Goal: Contribute content: Contribute content

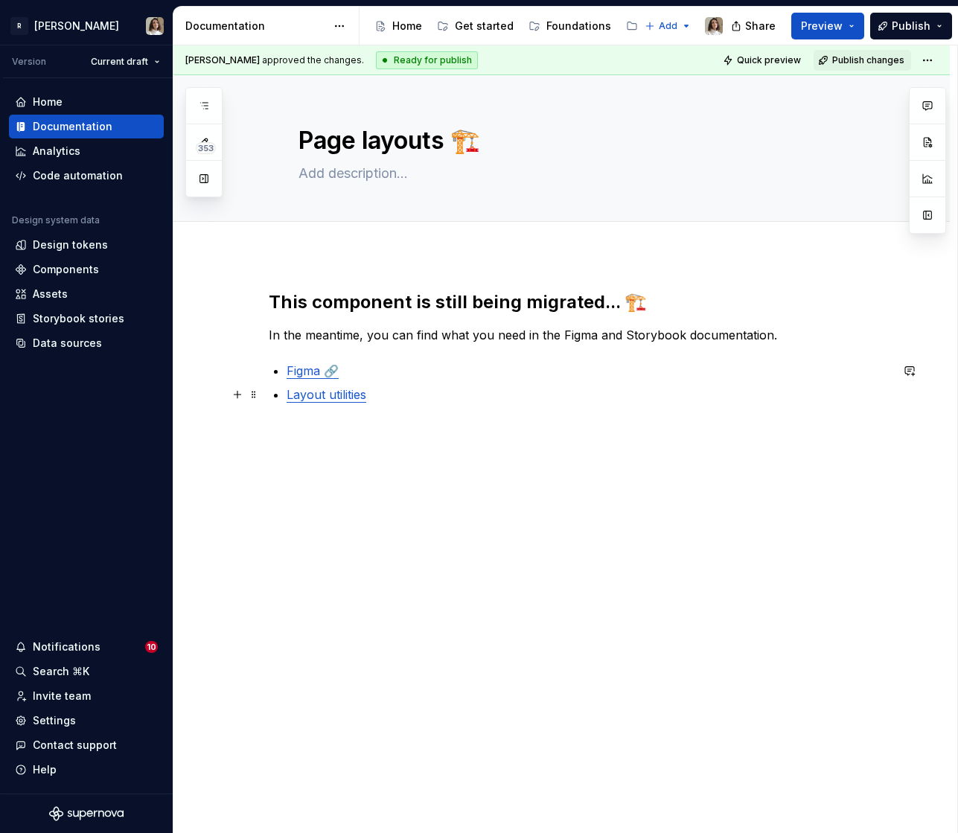
click at [345, 399] on link "Layout utilities" at bounding box center [327, 394] width 80 height 15
click at [422, 364] on button "button" at bounding box center [432, 363] width 21 height 21
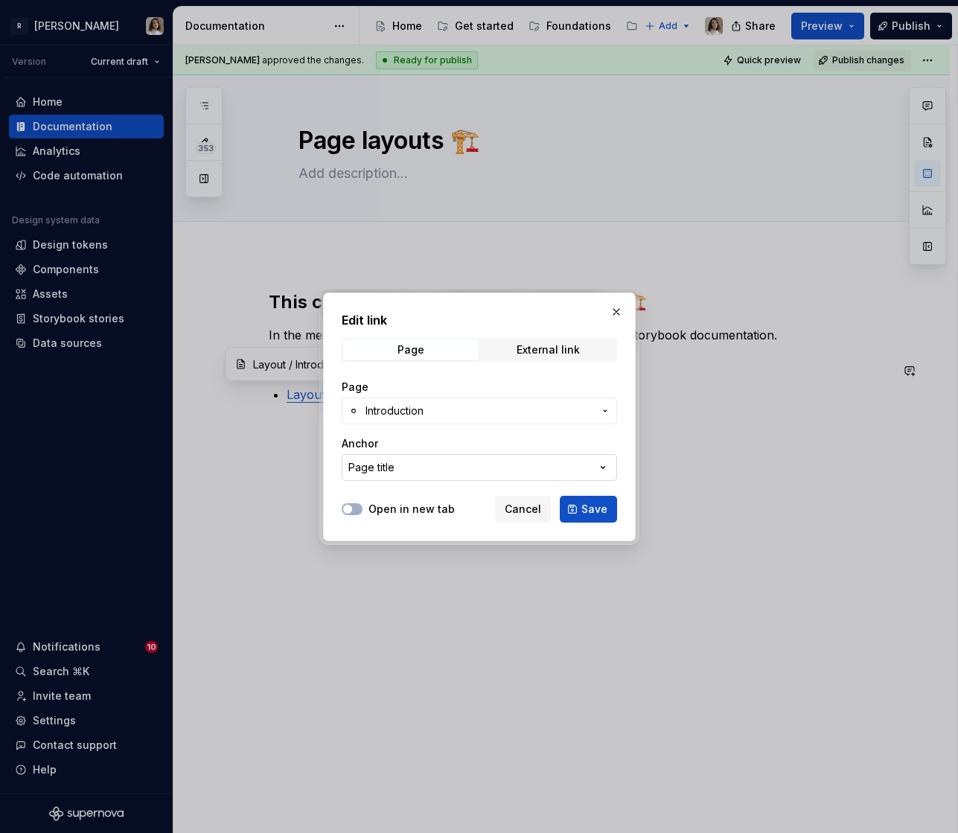
click at [428, 465] on button "Page title" at bounding box center [479, 467] width 275 height 27
click at [426, 431] on div "Edit link Page External link Page Introduction Anchor Page title Open in new ta…" at bounding box center [479, 416] width 958 height 833
click at [436, 418] on button "Introduction" at bounding box center [479, 410] width 275 height 27
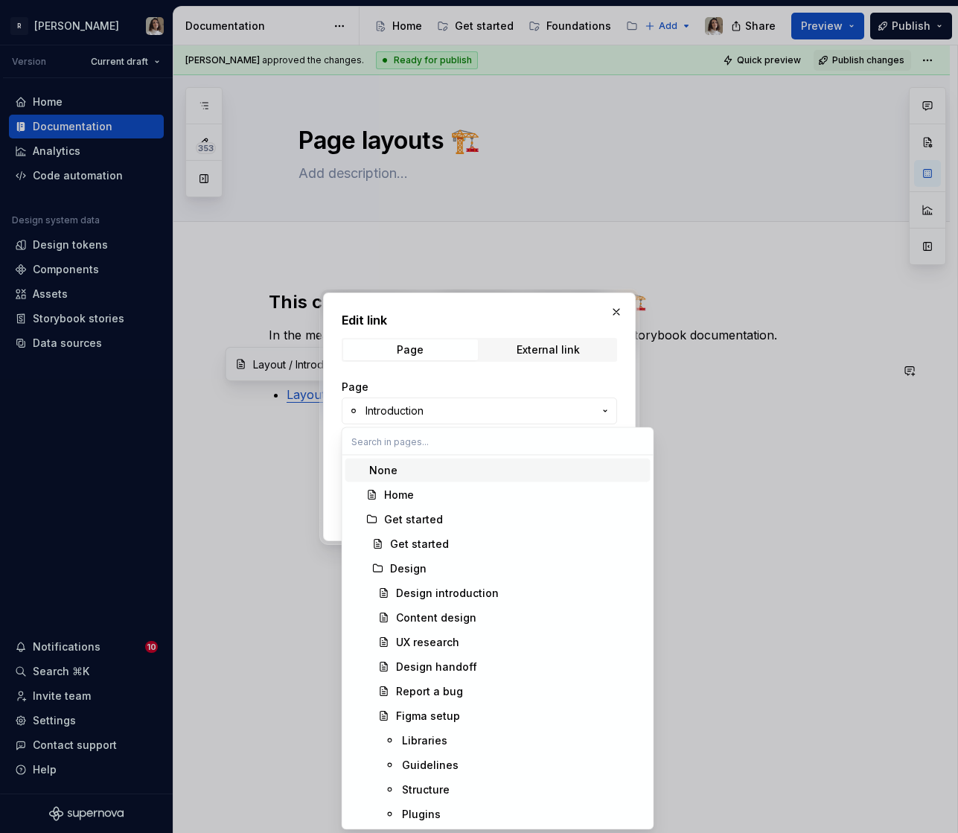
click at [473, 385] on div "Edit link Page External link Page Introduction Anchor Page title Open in new ta…" at bounding box center [479, 416] width 958 height 833
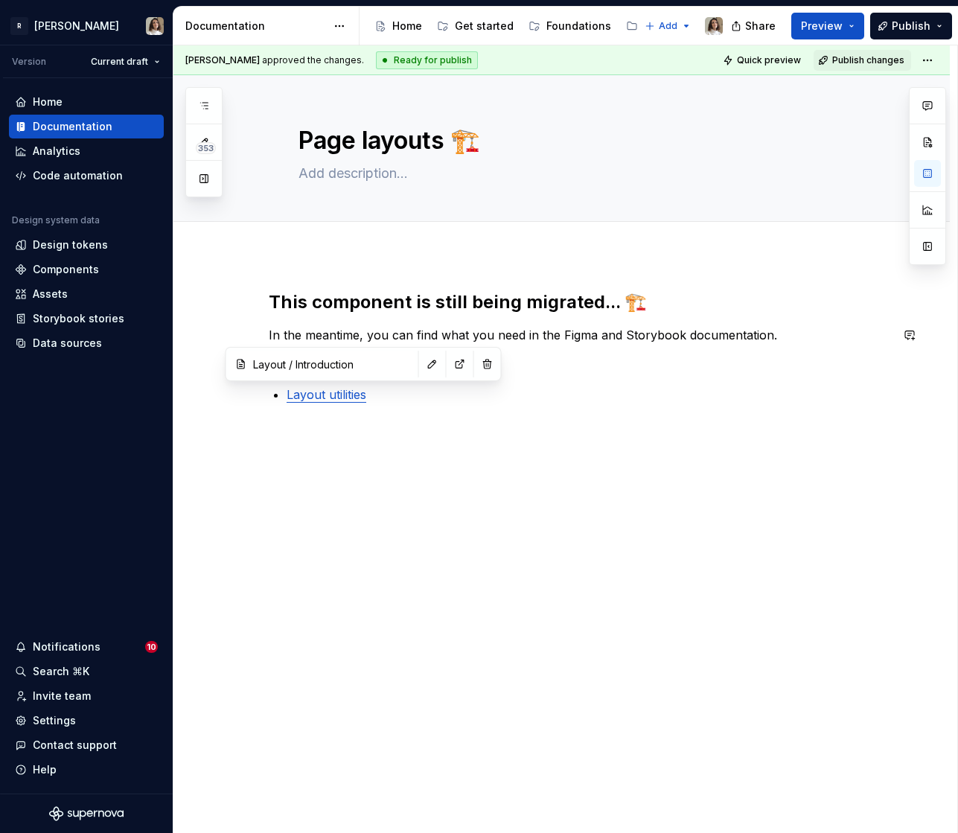
click at [351, 319] on div "This component is still being migrated... 🏗️ In the meantime, you can find what…" at bounding box center [579, 364] width 621 height 149
click at [538, 25] on div "Foundations" at bounding box center [557, 26] width 65 height 15
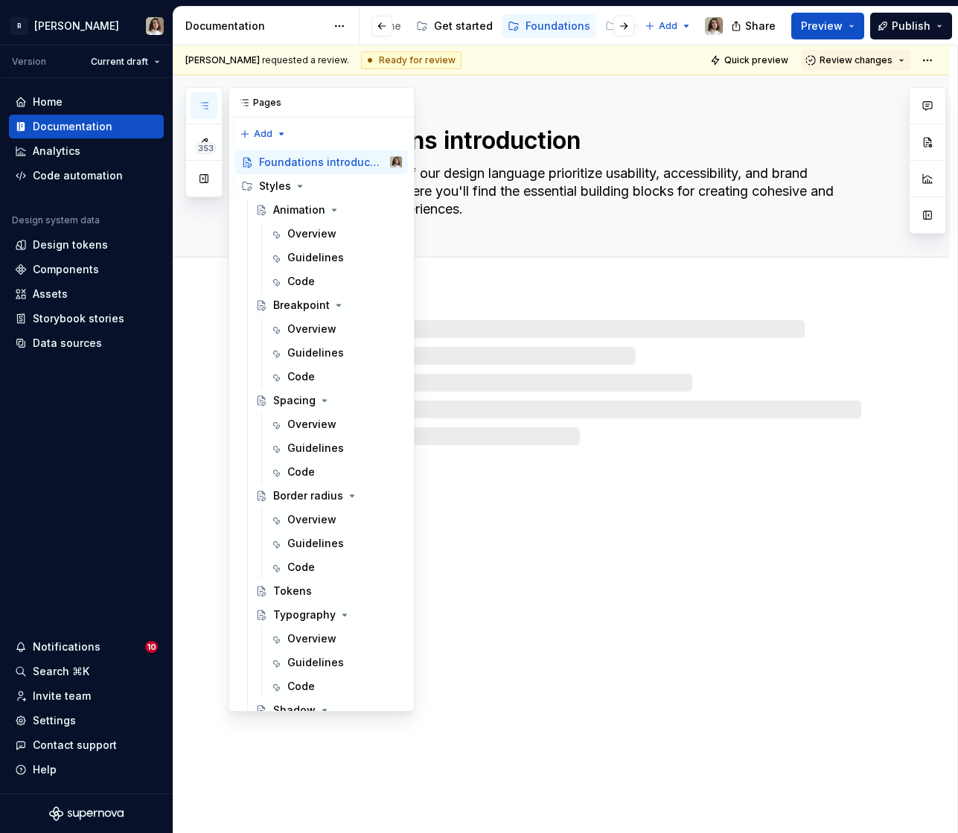
click at [211, 106] on button "button" at bounding box center [204, 105] width 27 height 27
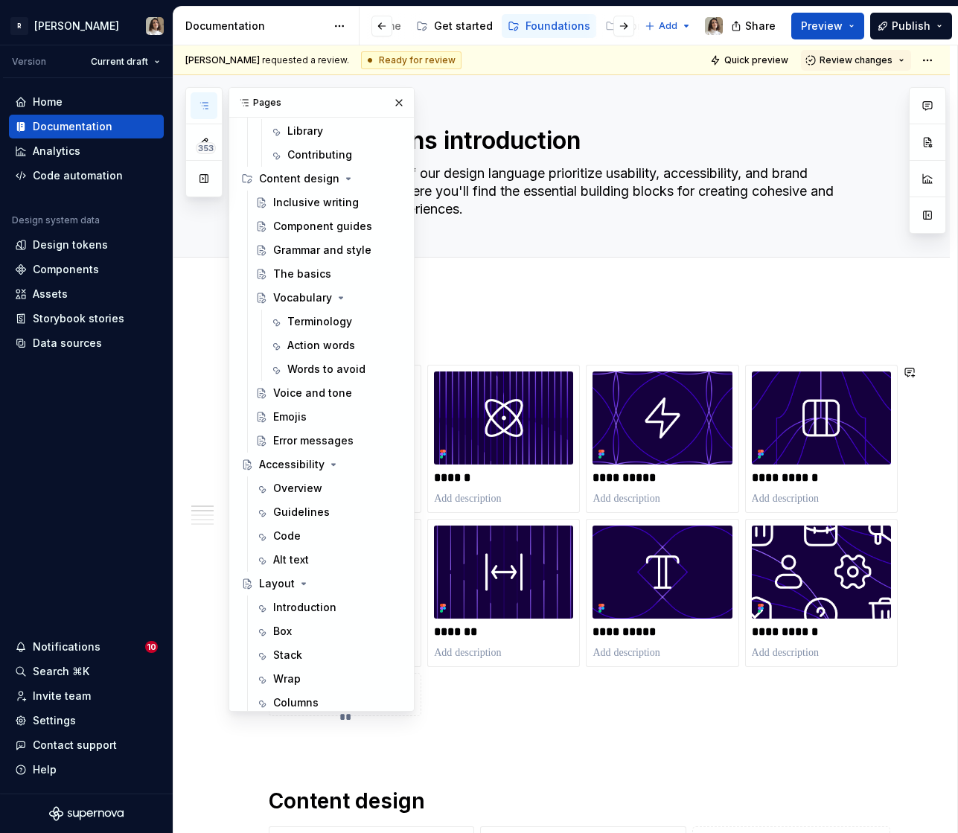
scroll to position [894, 0]
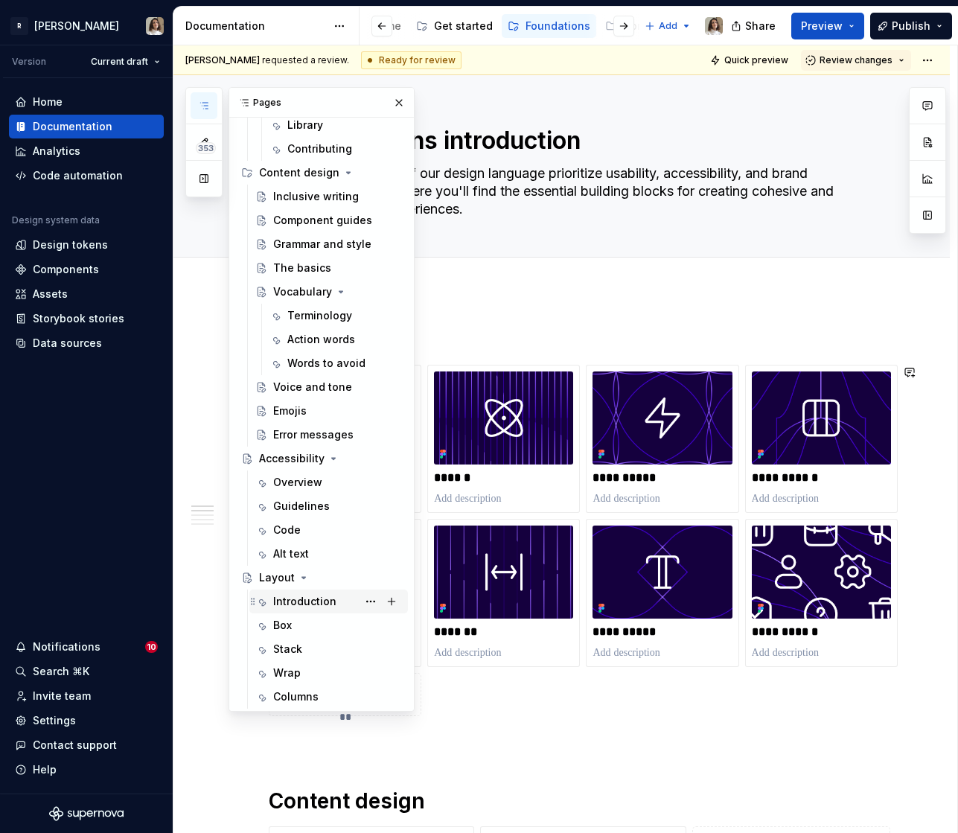
click at [287, 601] on div "Introduction" at bounding box center [304, 601] width 63 height 15
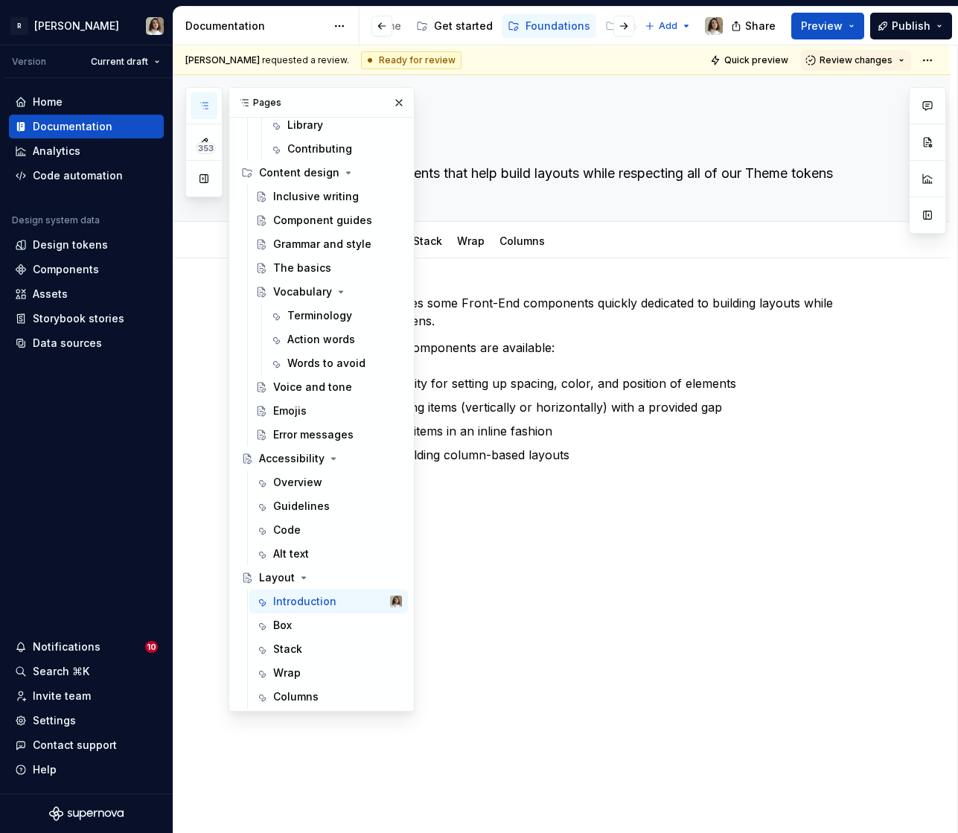
click at [525, 376] on p "Box - an all-around utility for setting up spacing, color, and position of elem…" at bounding box center [589, 383] width 604 height 18
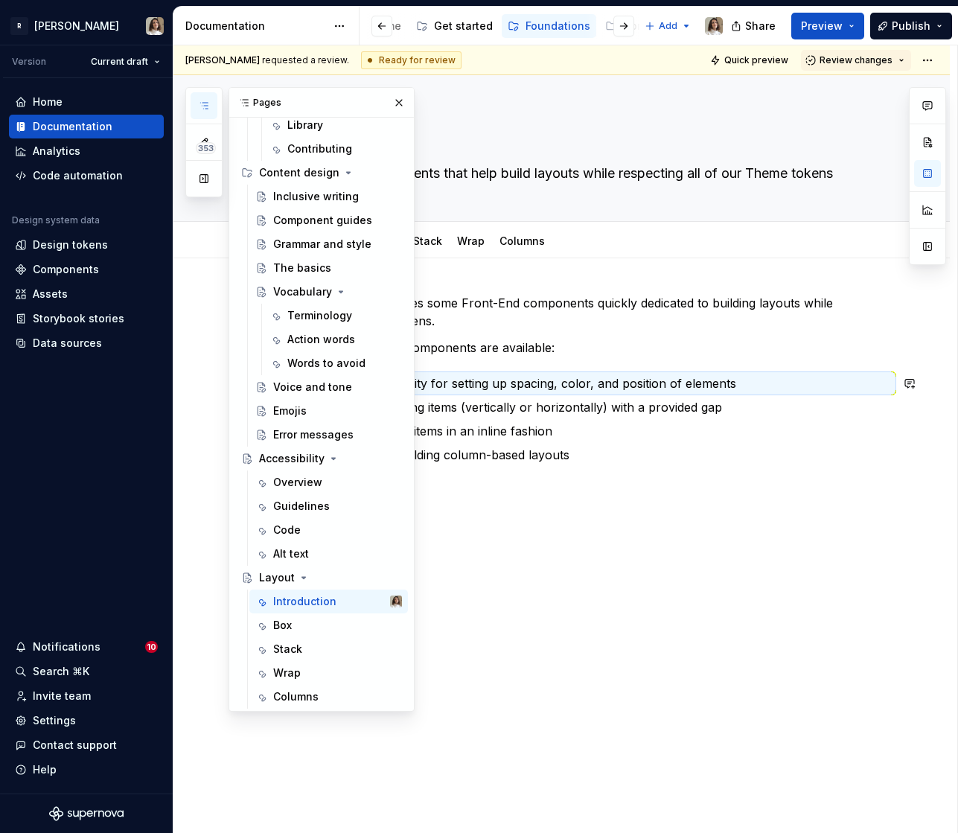
click at [545, 432] on p "Wrap - used to display items in an inline fashion" at bounding box center [589, 431] width 604 height 18
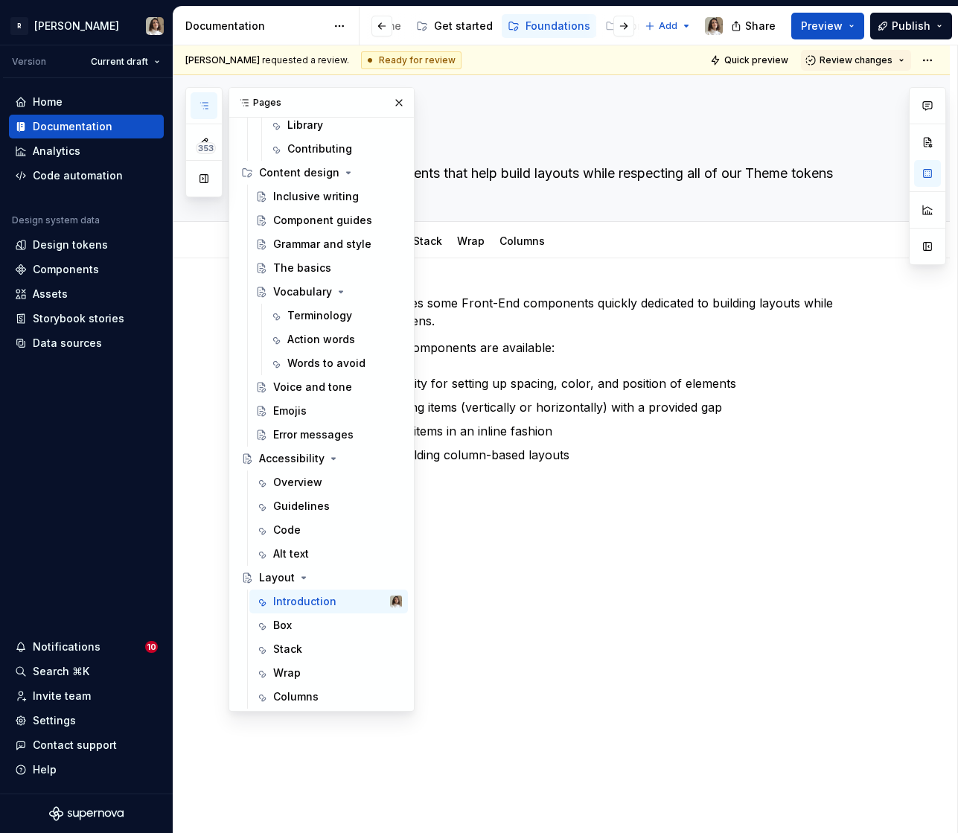
click at [211, 112] on button "button" at bounding box center [204, 105] width 27 height 27
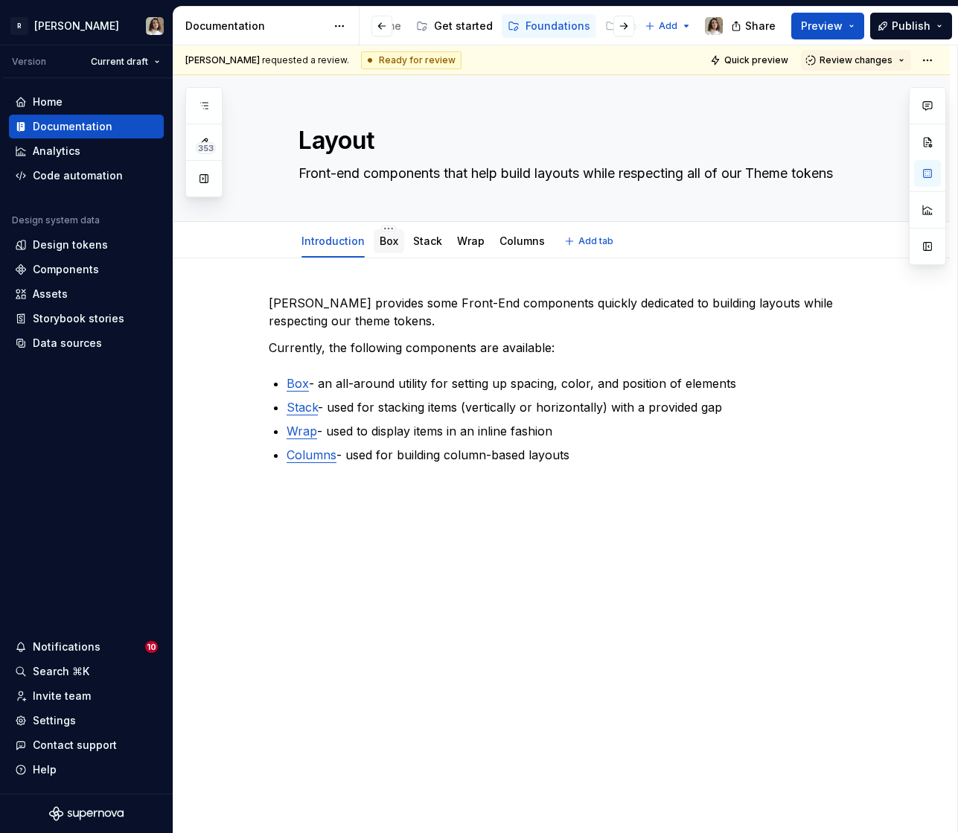
click at [388, 234] on link "Box" at bounding box center [389, 240] width 19 height 13
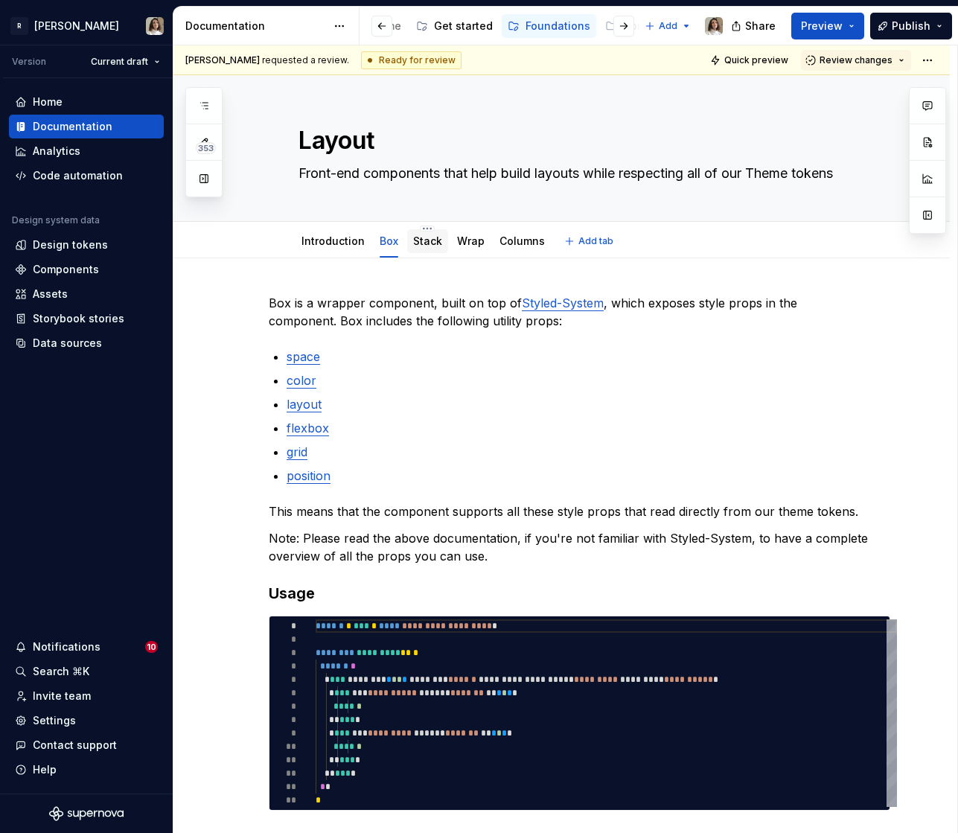
click at [428, 238] on link "Stack" at bounding box center [427, 240] width 29 height 13
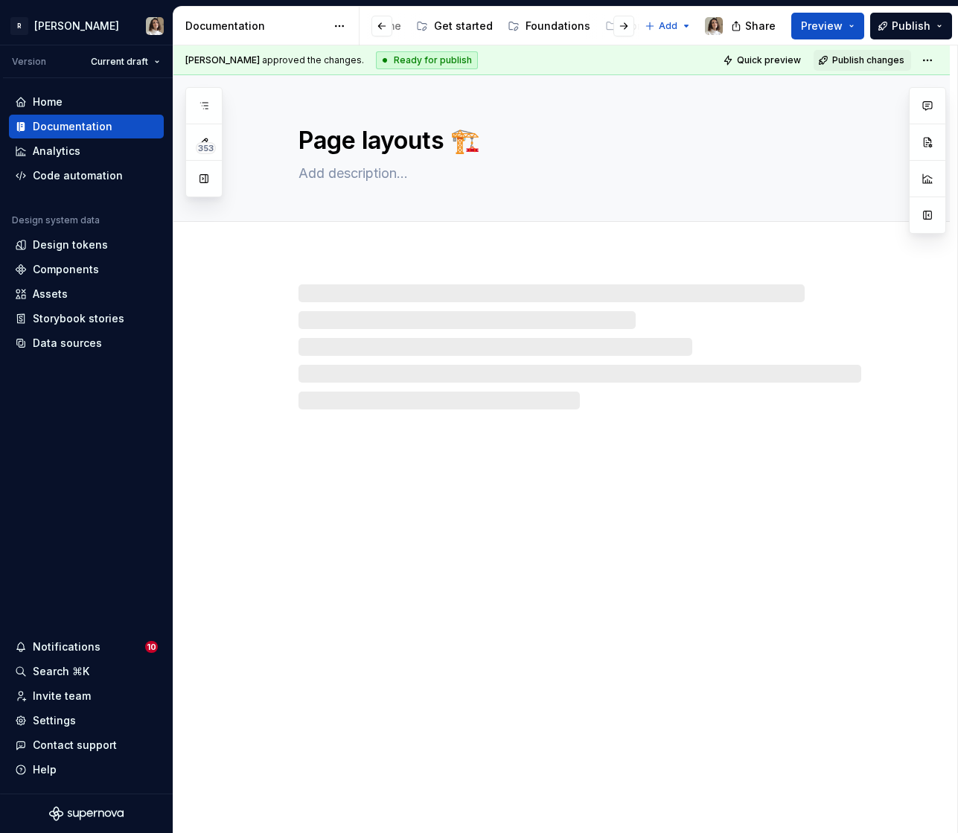
type textarea "*"
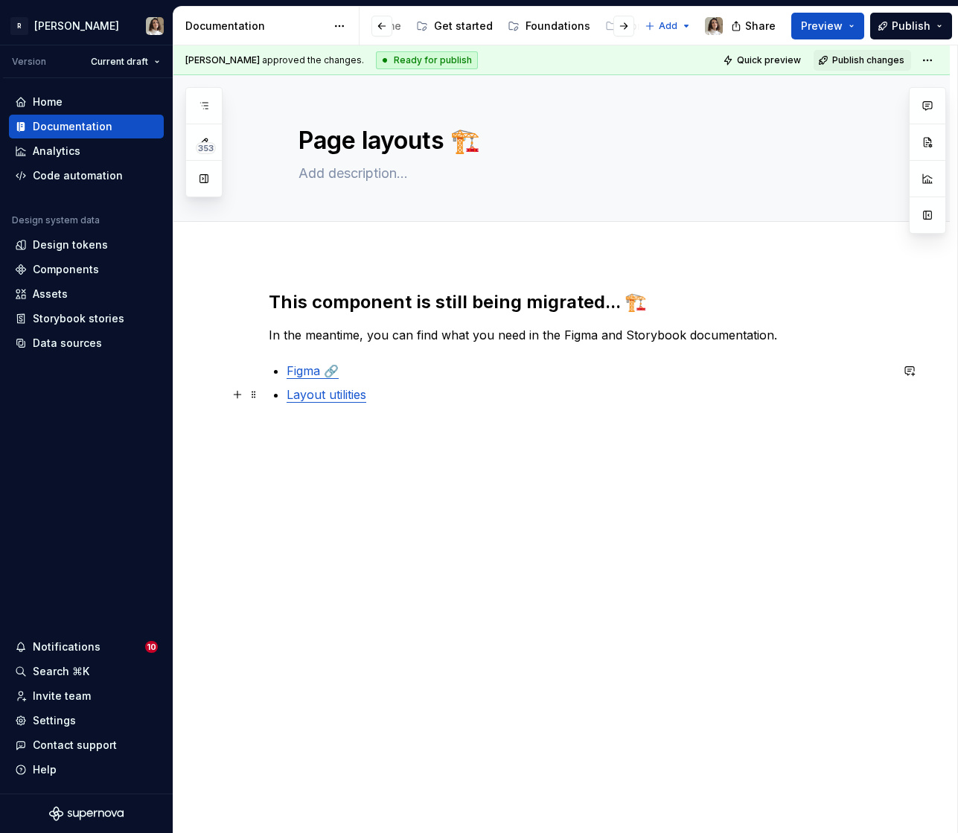
click at [304, 397] on link "Layout utilities" at bounding box center [327, 394] width 80 height 15
click at [298, 370] on input "Layout / Introduction" at bounding box center [293, 364] width 168 height 27
click at [384, 369] on button "button" at bounding box center [394, 363] width 21 height 21
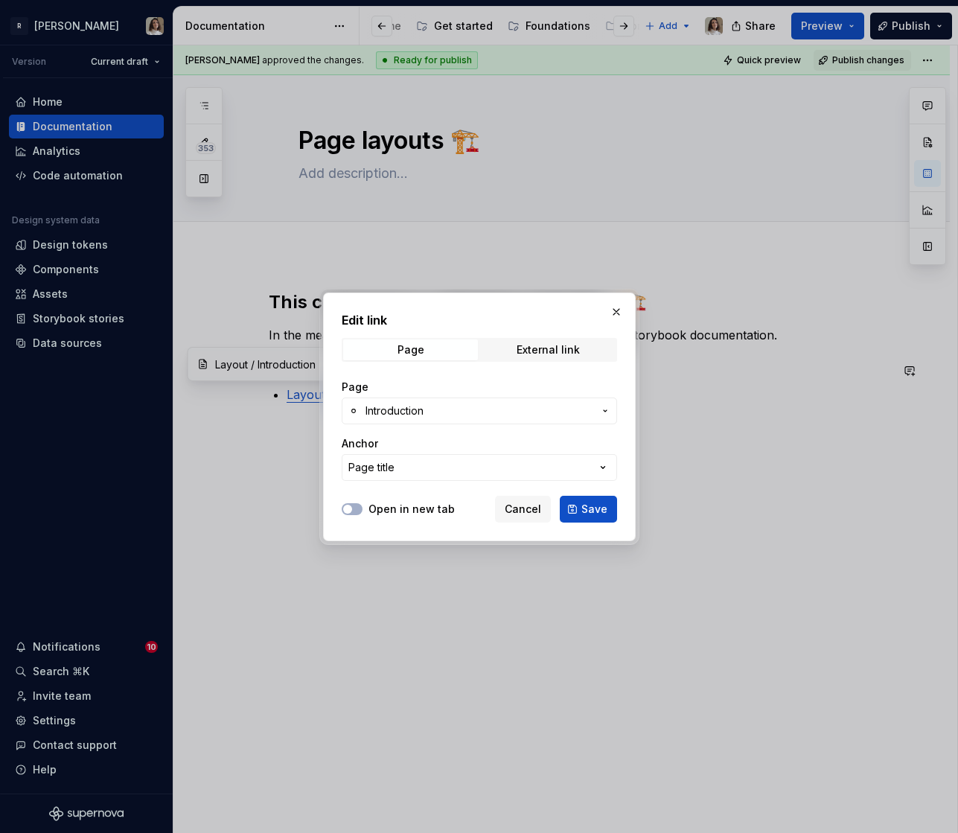
click at [394, 415] on span "Introduction" at bounding box center [394, 410] width 58 height 15
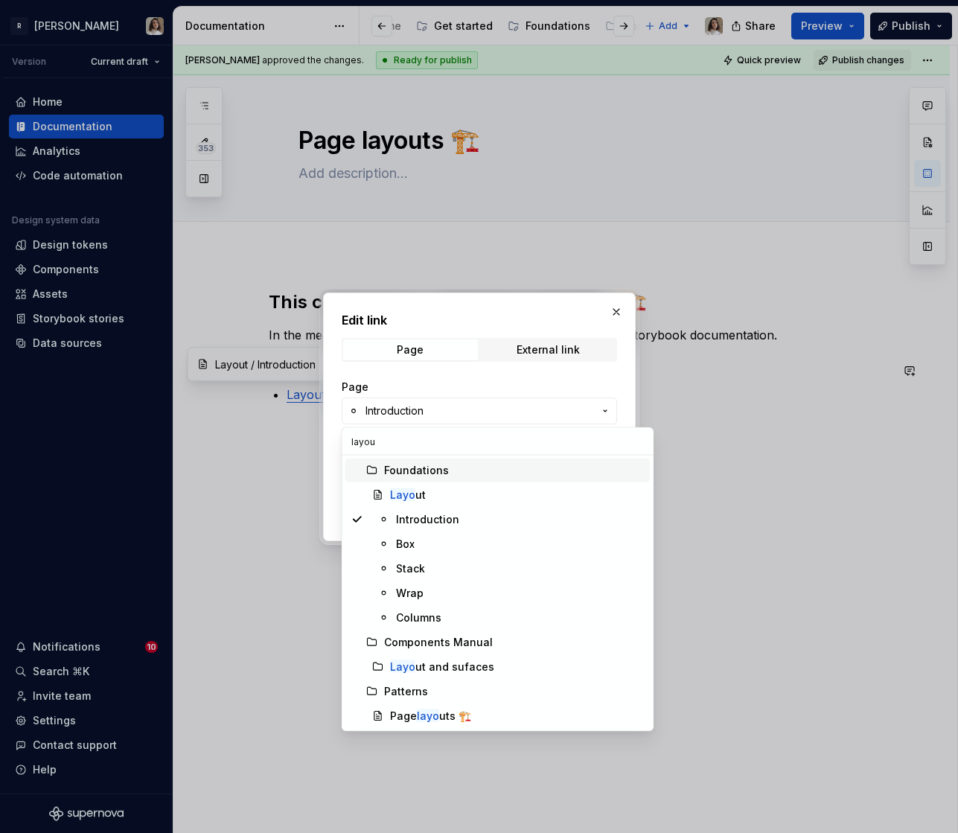
type input "layout"
click at [430, 564] on div "Stack" at bounding box center [520, 568] width 249 height 15
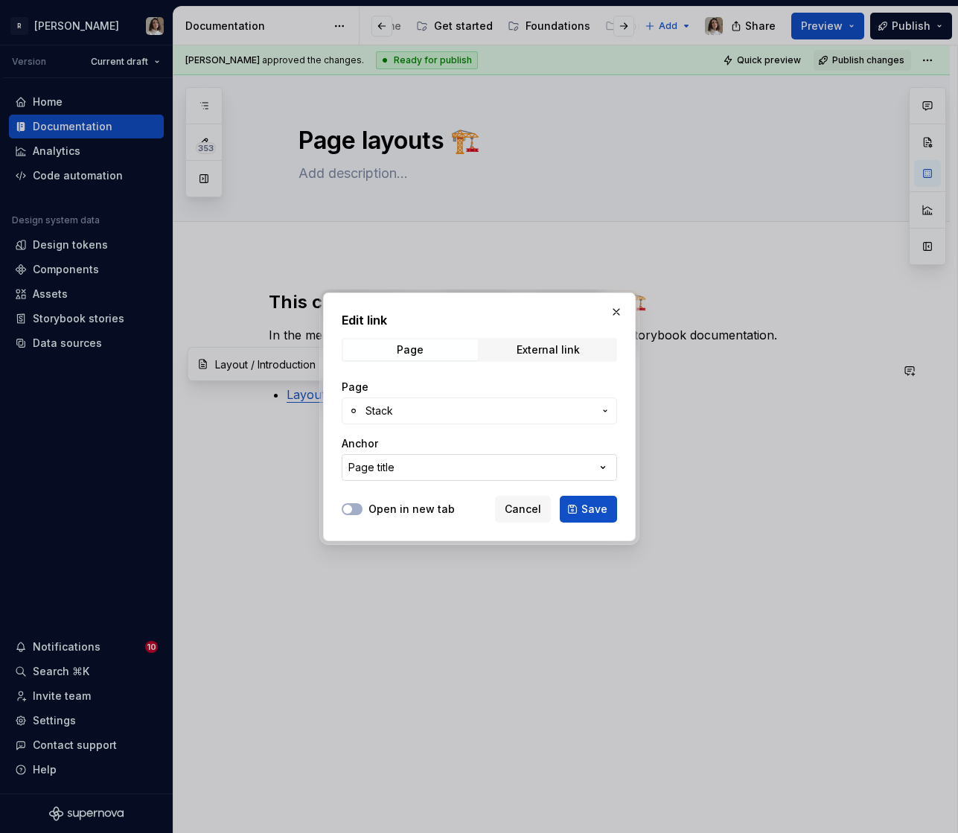
click at [405, 468] on button "Page title" at bounding box center [479, 467] width 275 height 27
type input "i"
type input "us"
click at [603, 313] on div "Edit link Page External link Page Stack Anchor Page title Open in new tab Cance…" at bounding box center [479, 416] width 958 height 833
click at [615, 310] on button "button" at bounding box center [616, 311] width 21 height 21
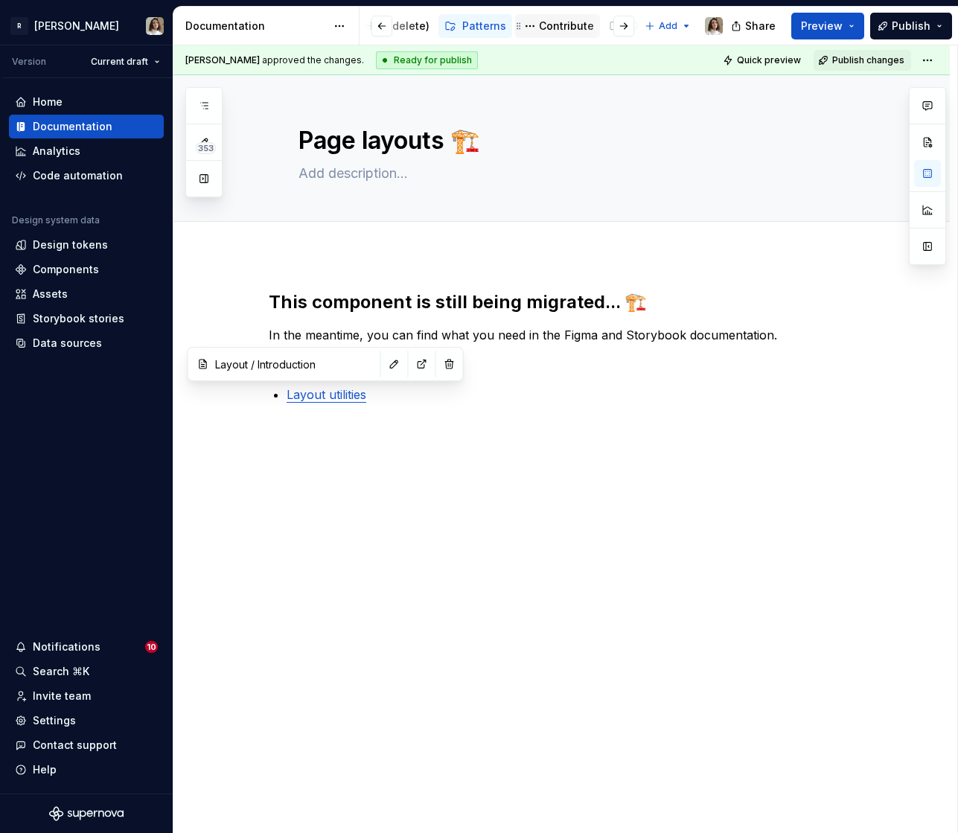
scroll to position [0, 444]
click at [487, 25] on div "Patterns" at bounding box center [503, 26] width 44 height 15
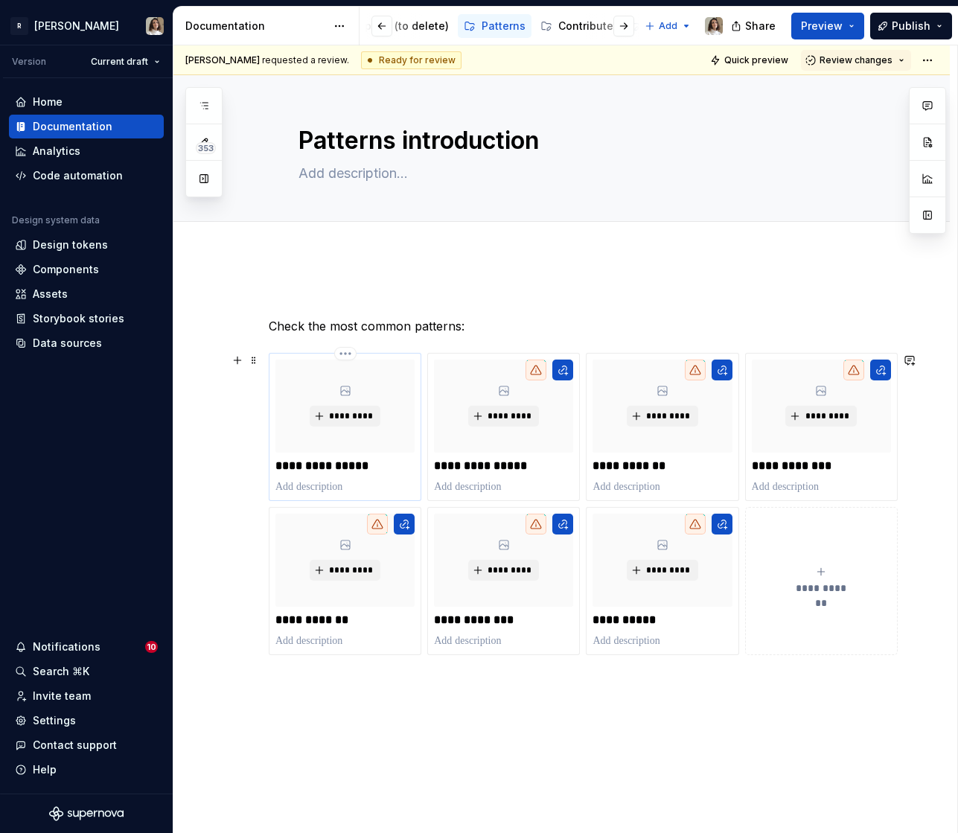
click at [351, 401] on div "*********" at bounding box center [344, 405] width 139 height 93
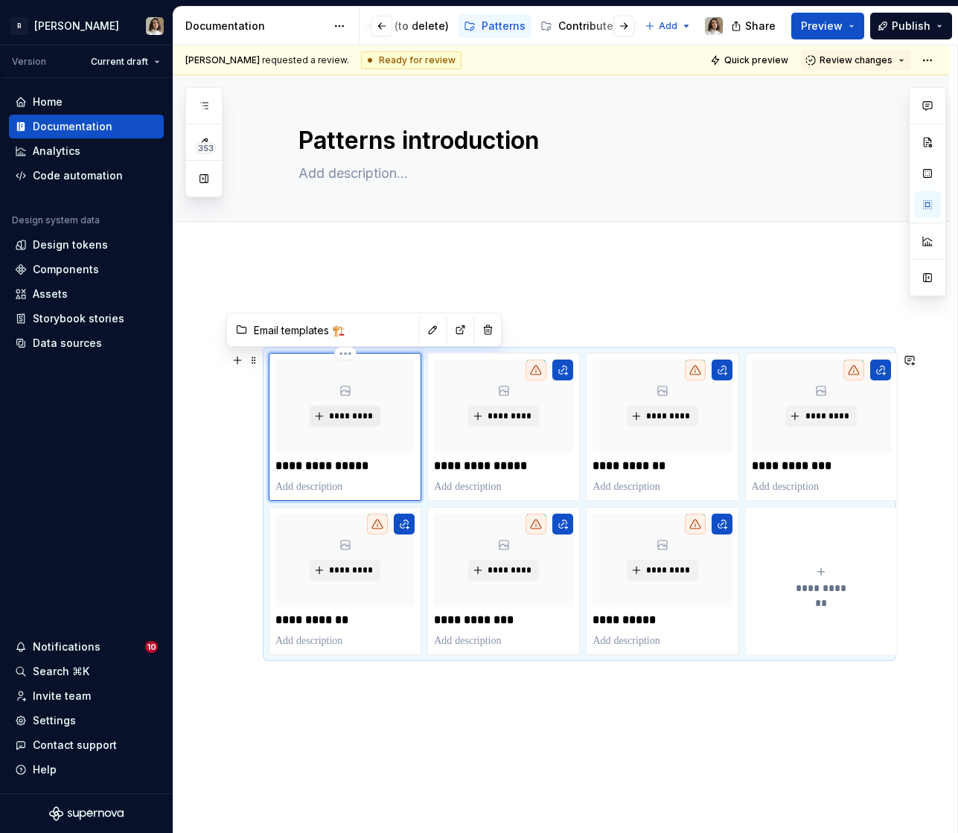
click at [345, 411] on span "*********" at bounding box center [350, 416] width 45 height 12
type textarea "*"
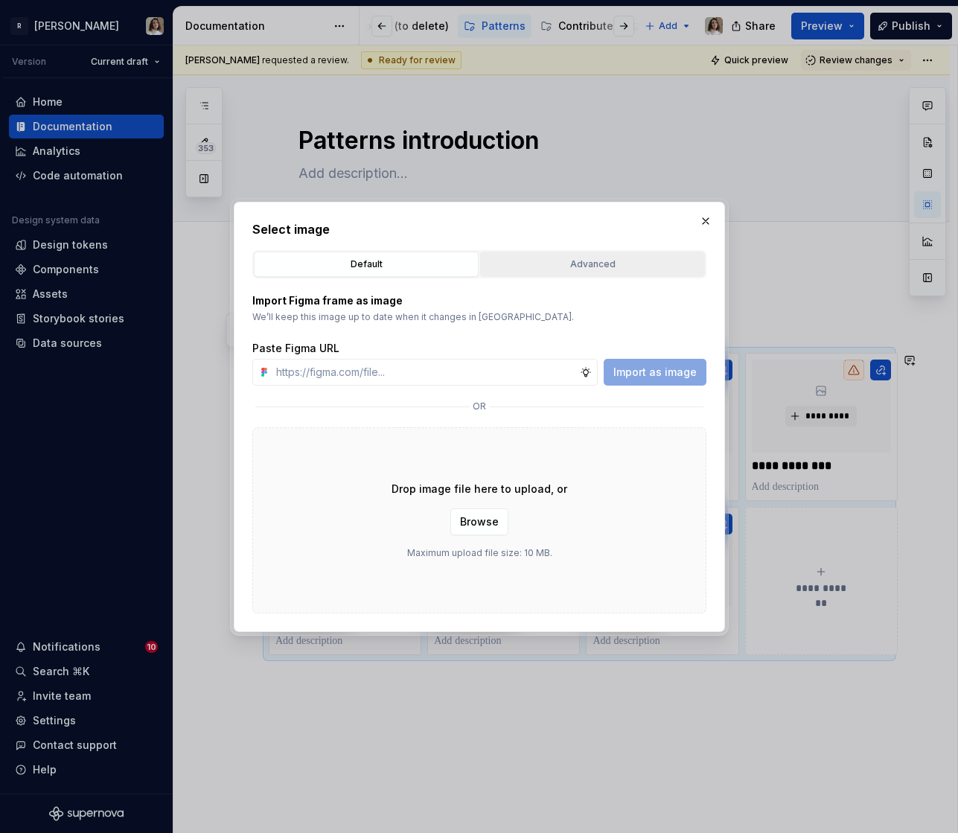
click at [547, 257] on div "Advanced" at bounding box center [592, 264] width 214 height 15
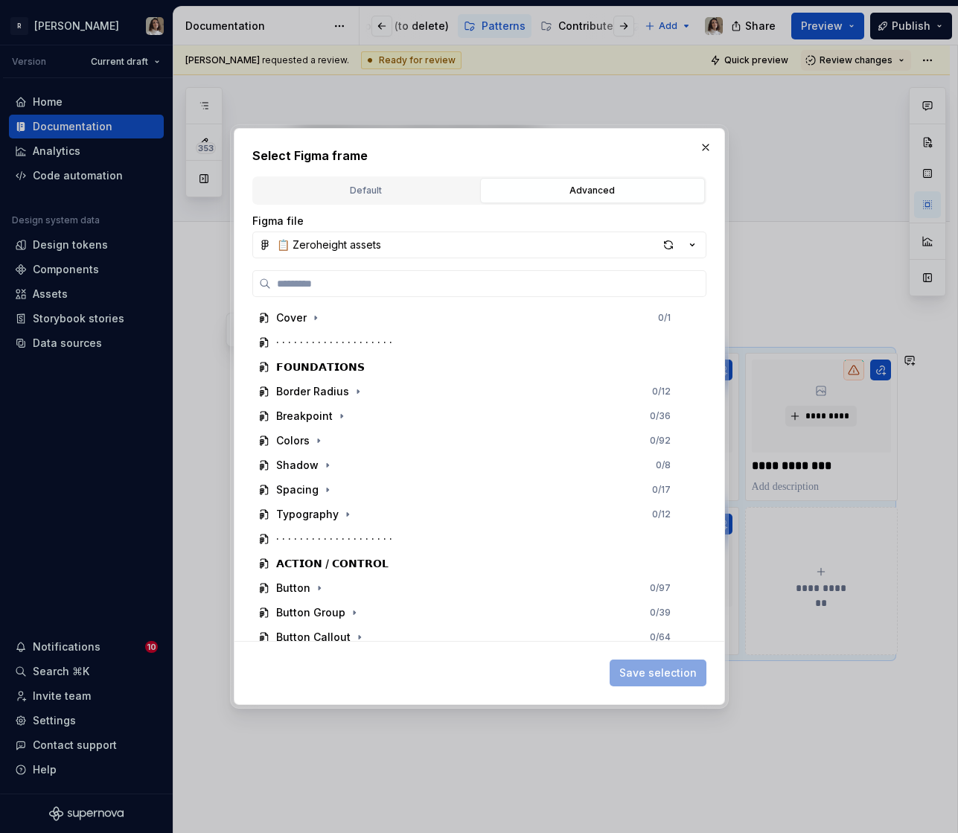
click at [372, 258] on div "Figma file 📋 Zeroheight assets Cover 0 / 1 · · · · · · · · · · · · · · · · · · …" at bounding box center [479, 427] width 454 height 427
click at [382, 246] on button "📋 Zeroheight assets" at bounding box center [479, 244] width 454 height 27
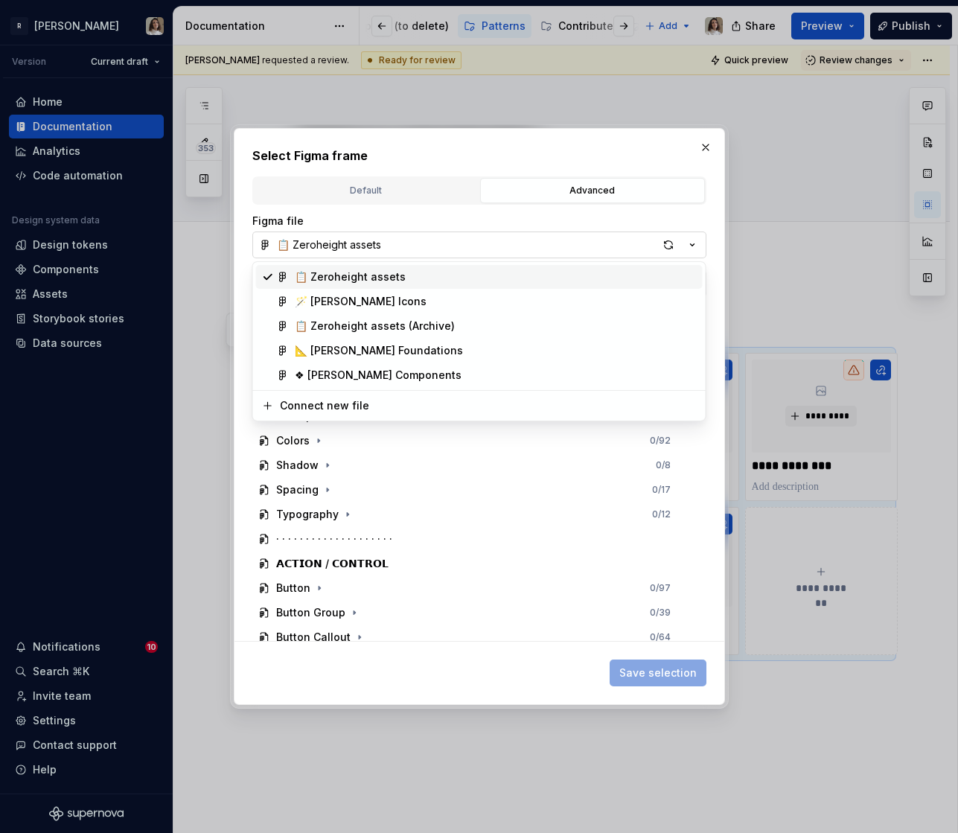
click at [382, 246] on div "Select Figma frame Default Advanced Import Figma frame as image We’ll keep this…" at bounding box center [479, 416] width 958 height 833
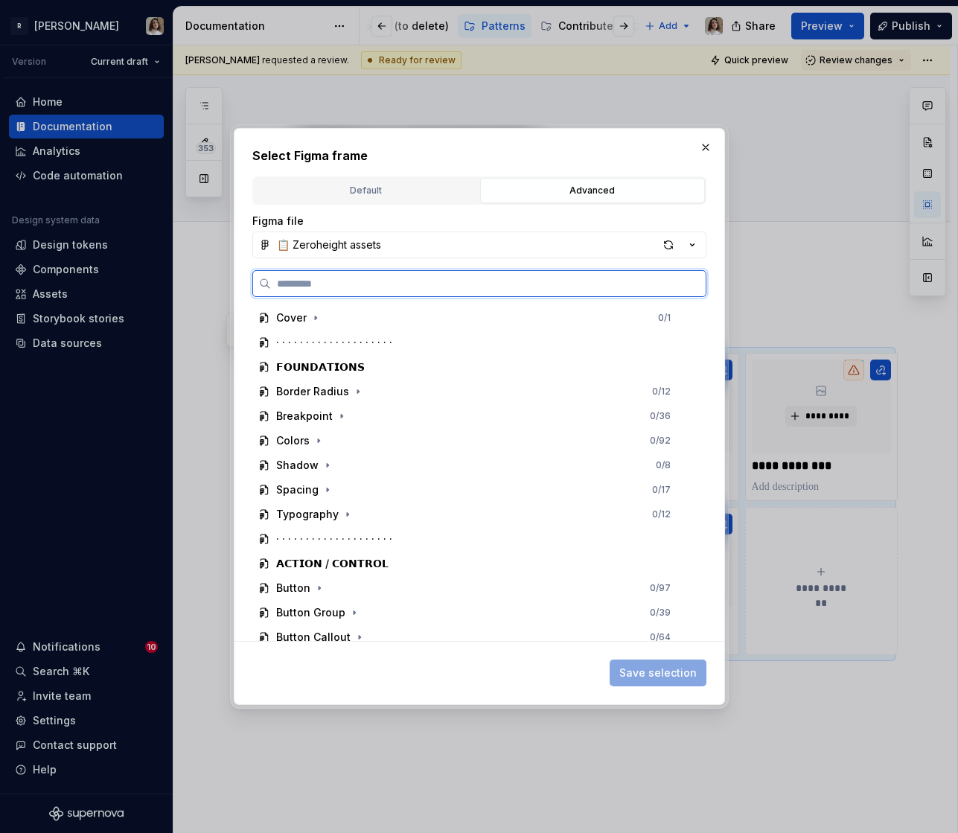
click at [352, 281] on input "search" at bounding box center [488, 283] width 435 height 15
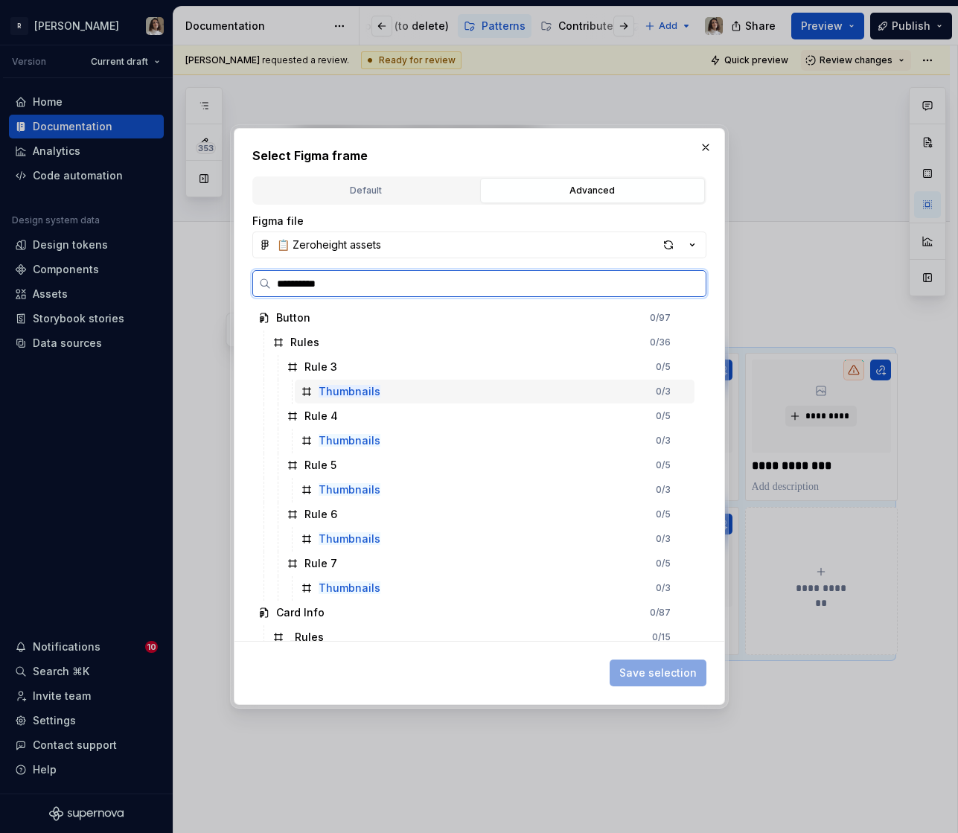
click at [356, 384] on div "Thumbnails" at bounding box center [350, 391] width 62 height 15
click at [391, 388] on div "Thumbnails 1 / 3" at bounding box center [495, 392] width 400 height 24
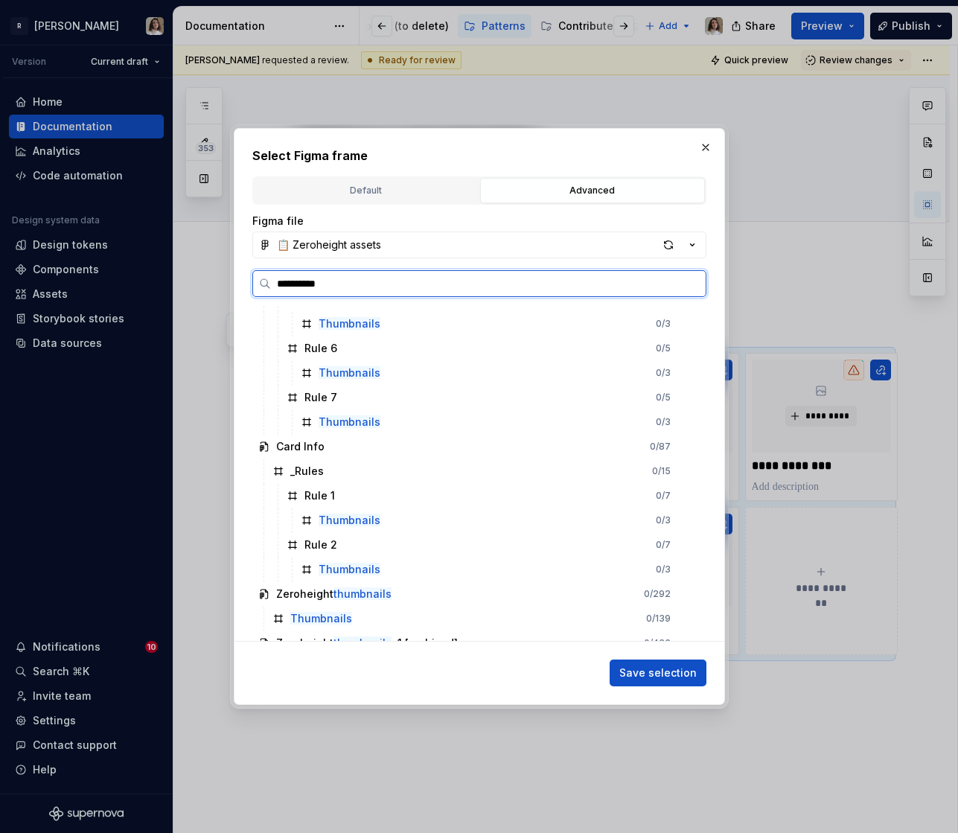
scroll to position [181, 0]
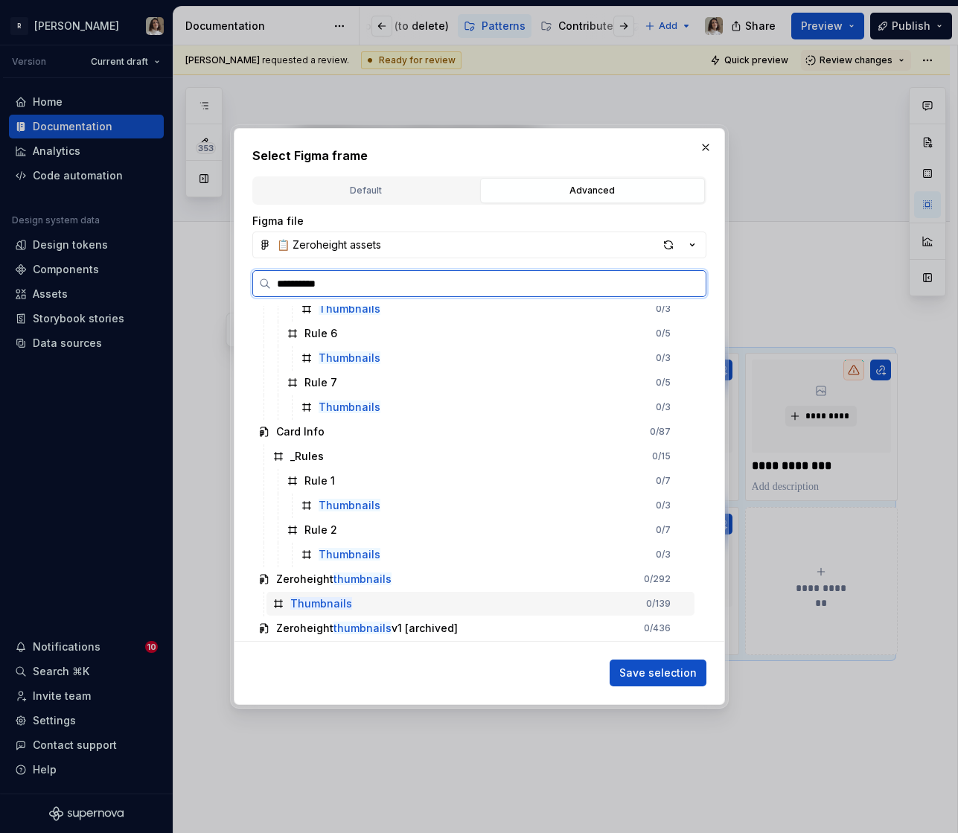
click at [320, 592] on div "Thumbnails 0 / 139" at bounding box center [480, 604] width 428 height 24
click at [332, 607] on mark "Thumbnails" at bounding box center [321, 603] width 62 height 13
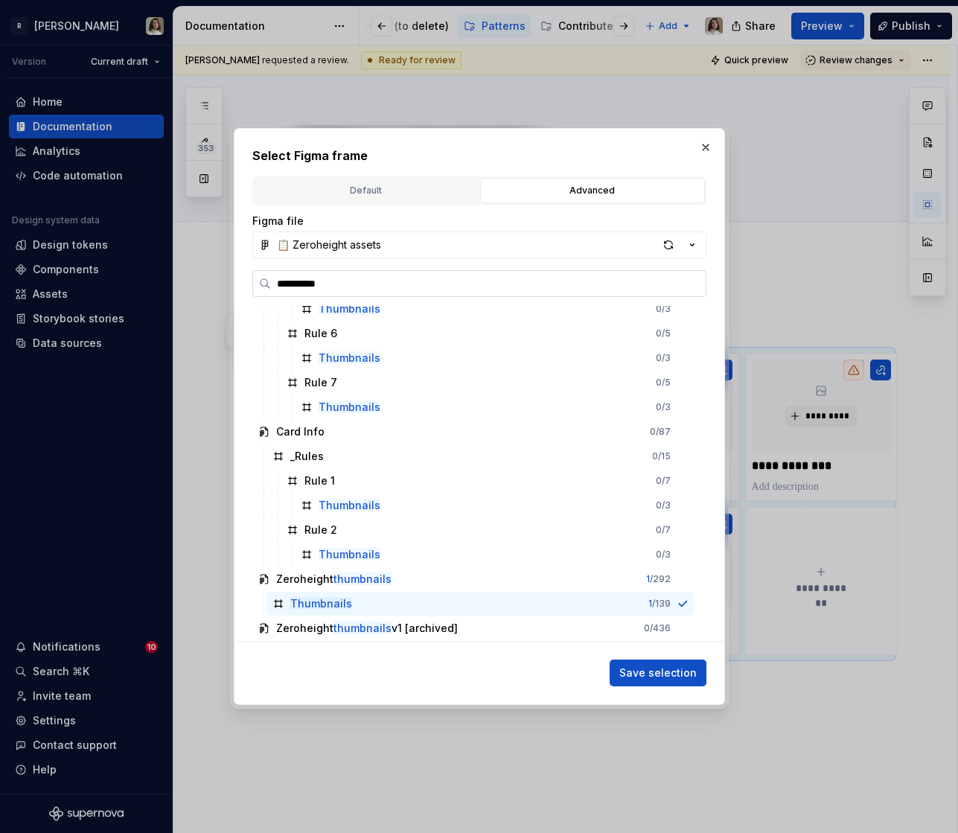
type input "*********"
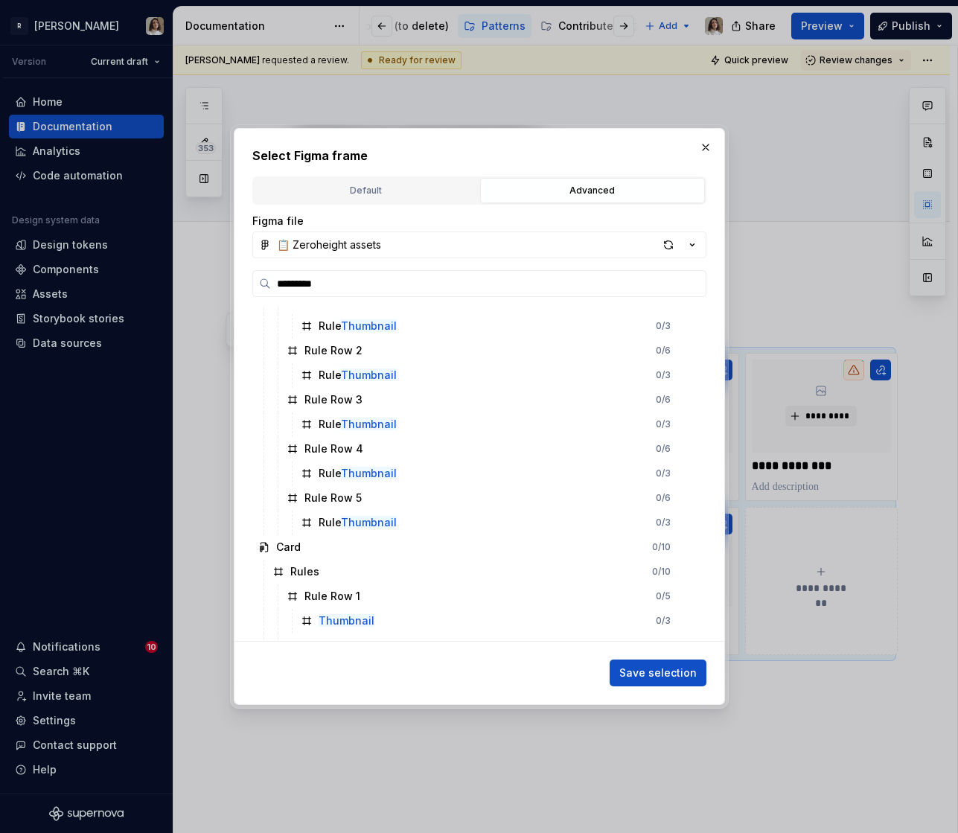
scroll to position [531, 0]
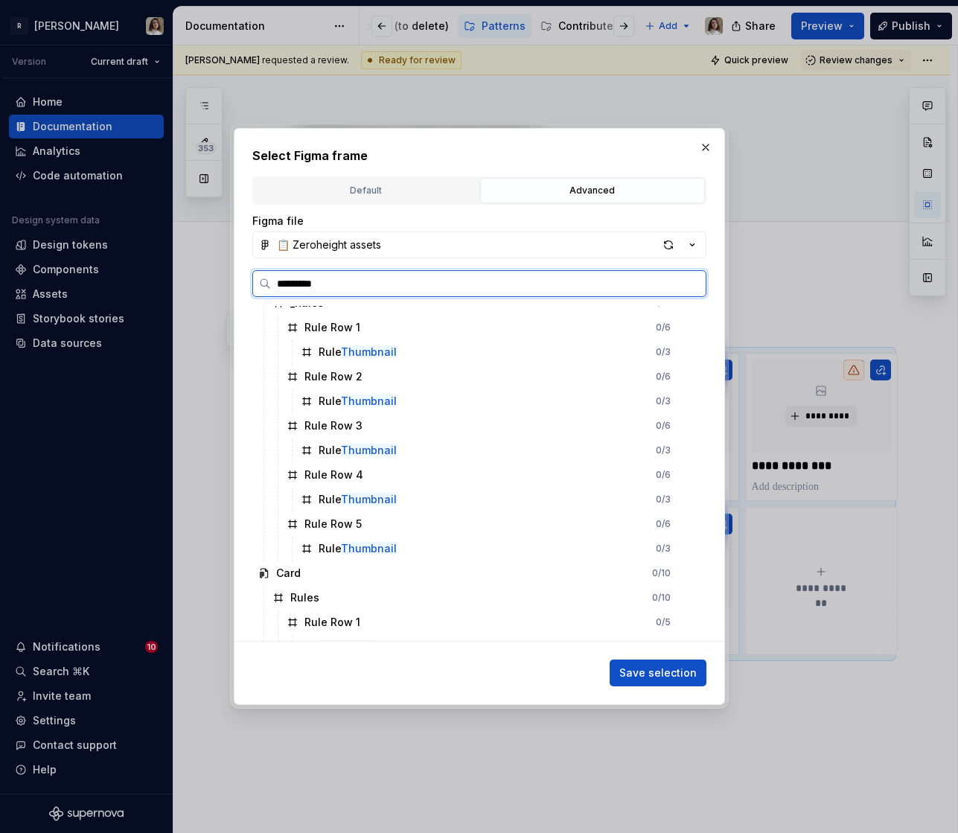
type textarea "*"
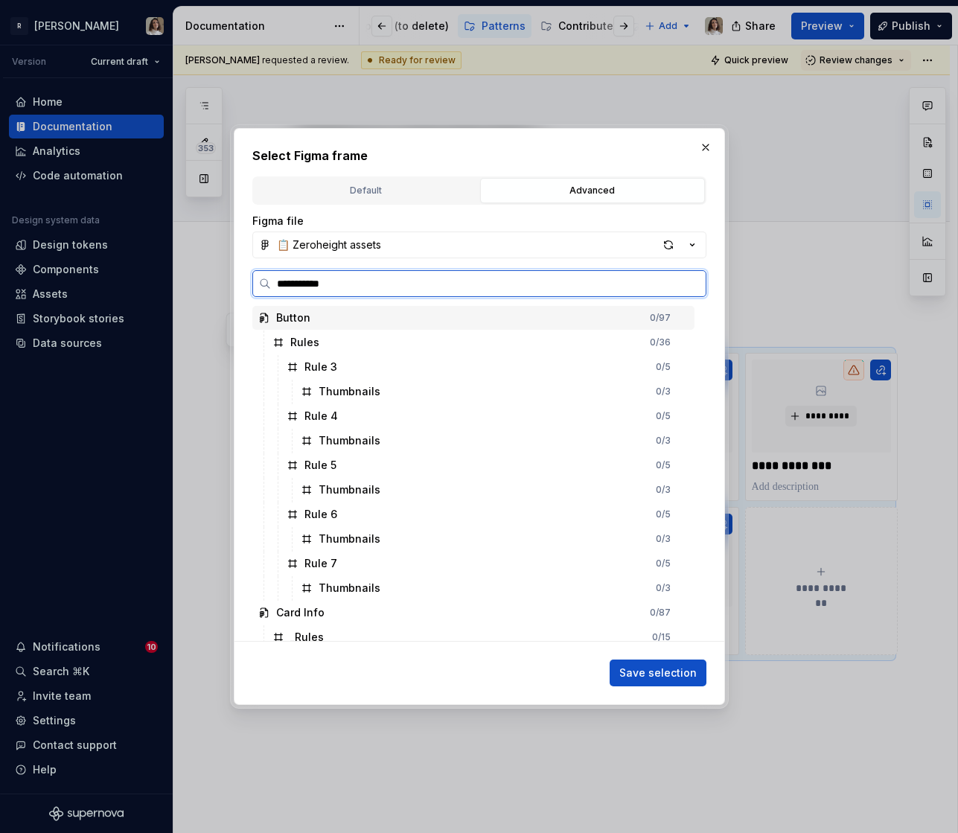
type input "**********"
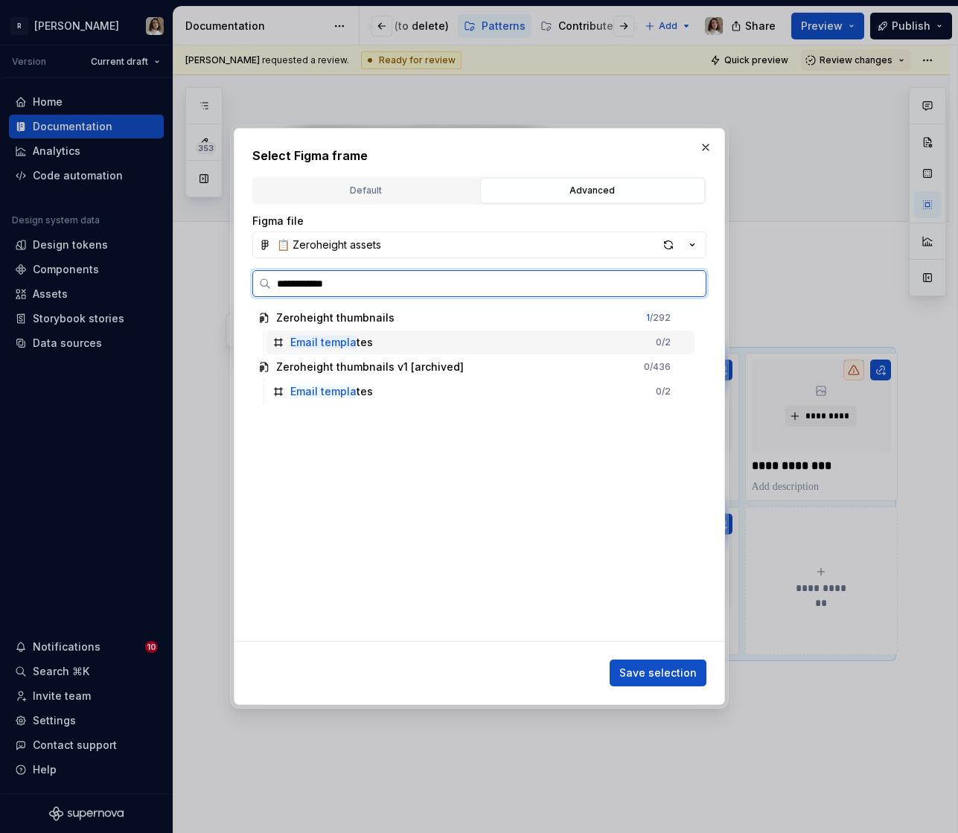
click at [328, 346] on mark "Email templa" at bounding box center [323, 342] width 66 height 13
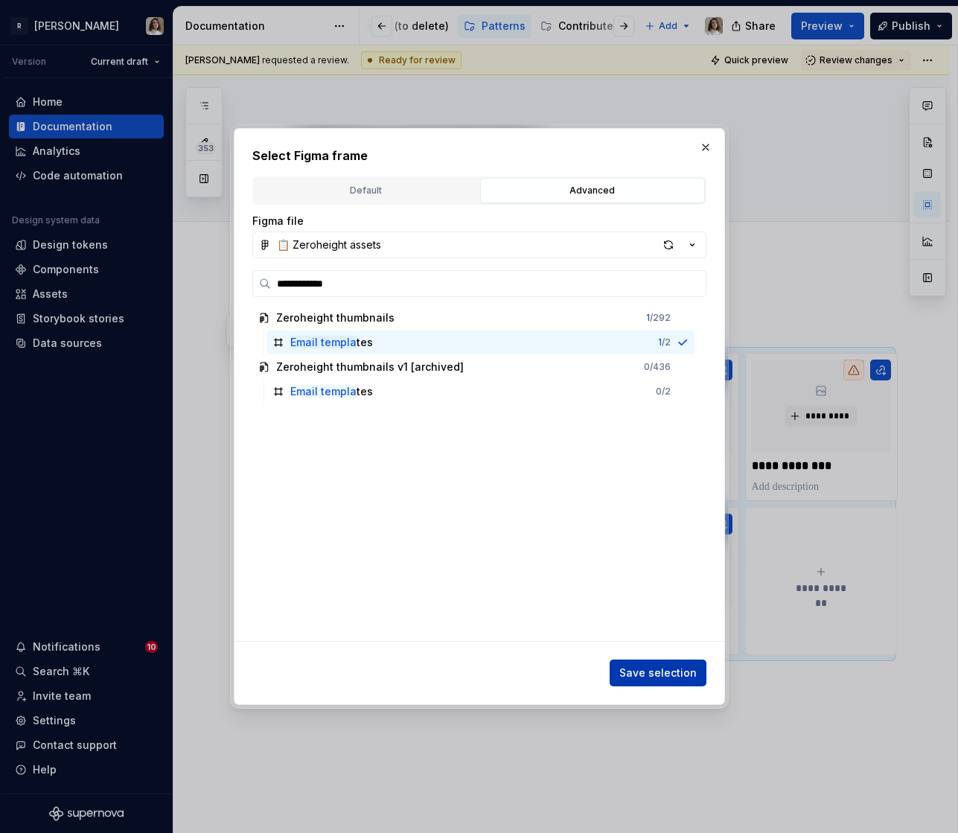
click at [641, 673] on span "Save selection" at bounding box center [657, 672] width 77 height 15
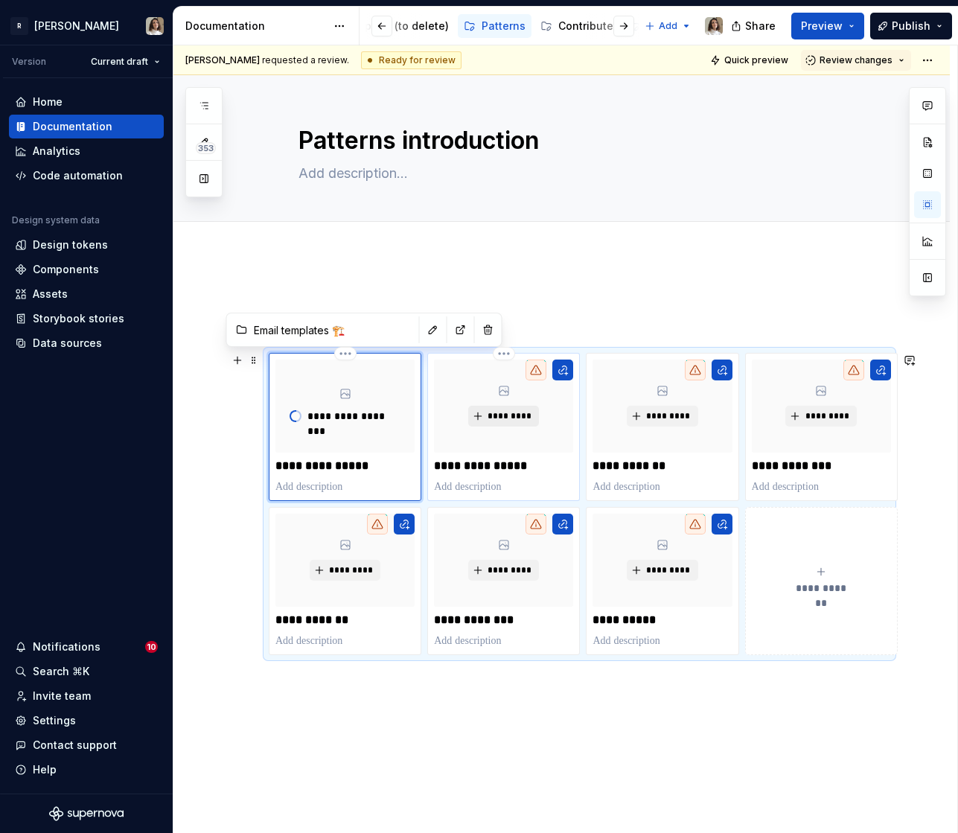
click at [499, 420] on span "*********" at bounding box center [509, 416] width 45 height 12
type textarea "*"
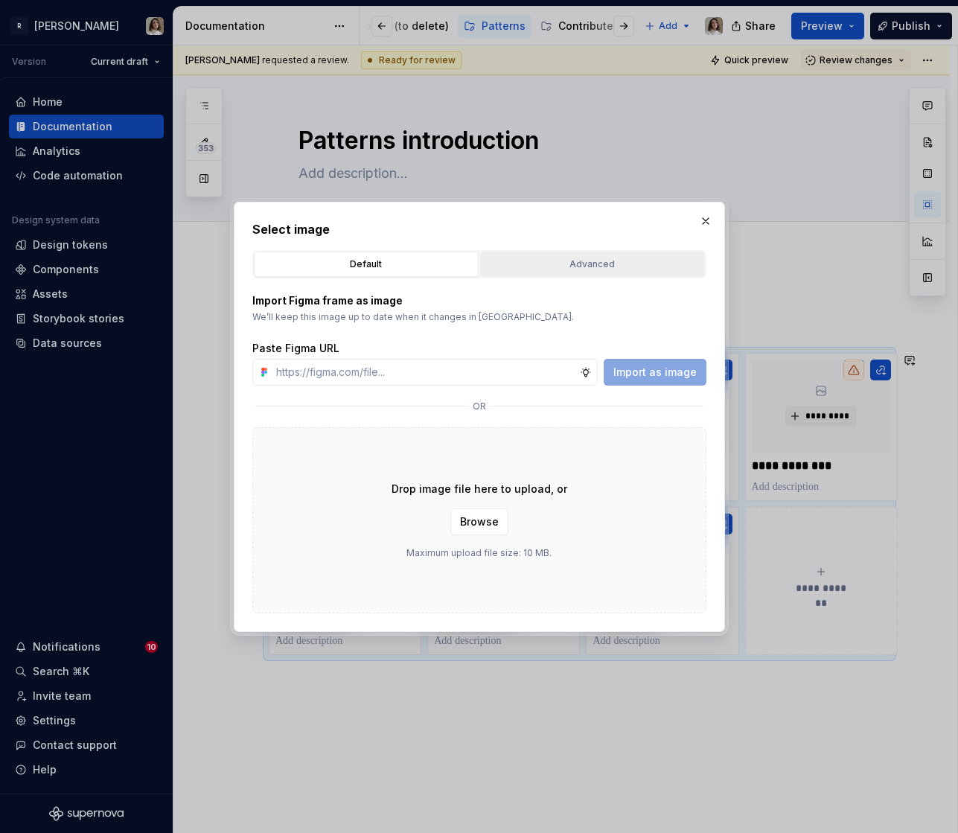
click at [537, 266] on div "Advanced" at bounding box center [592, 264] width 214 height 15
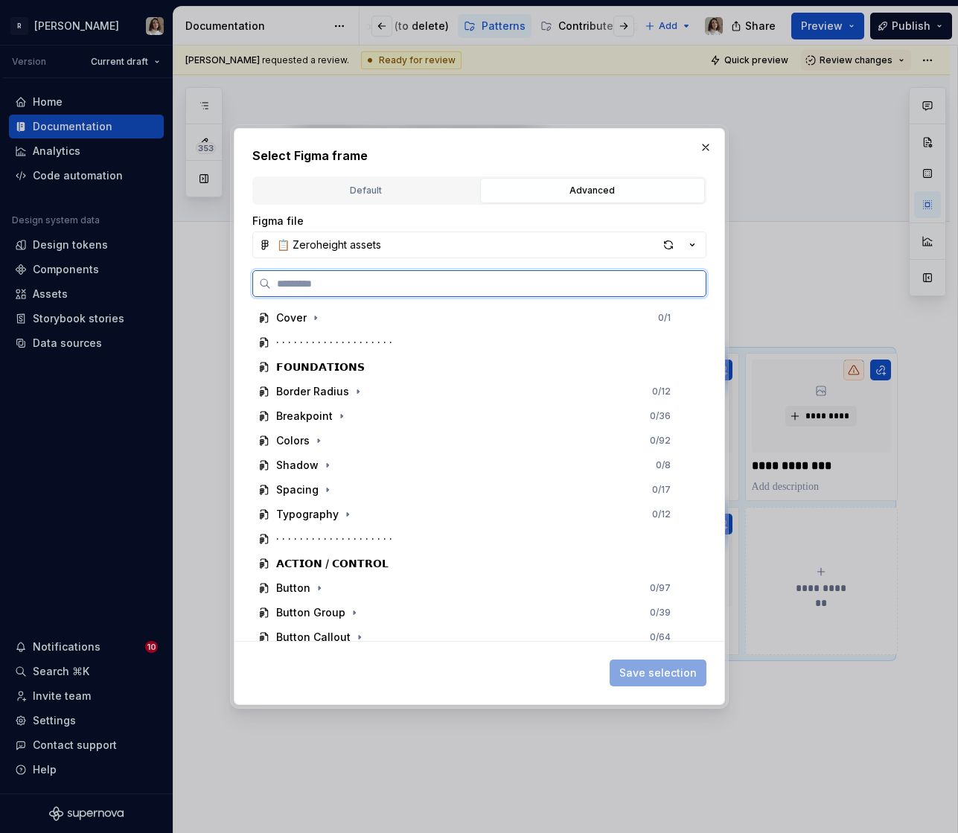
type textarea "*"
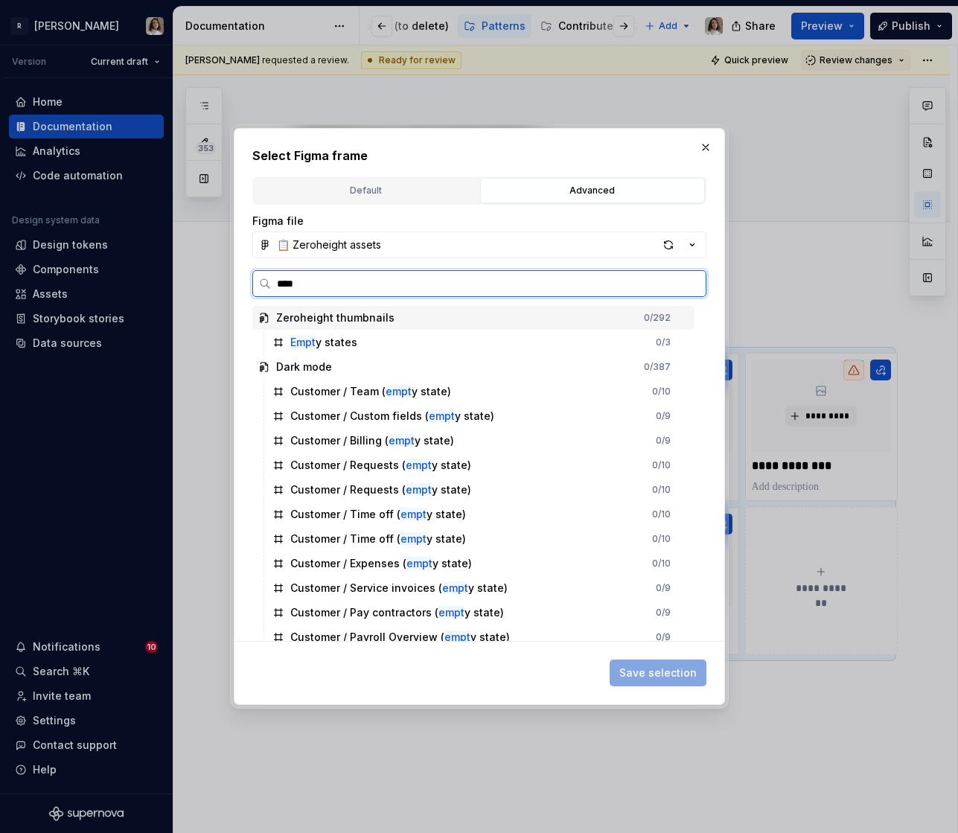
type input "*****"
click at [390, 340] on div "Empty states 0 / 3" at bounding box center [480, 342] width 428 height 24
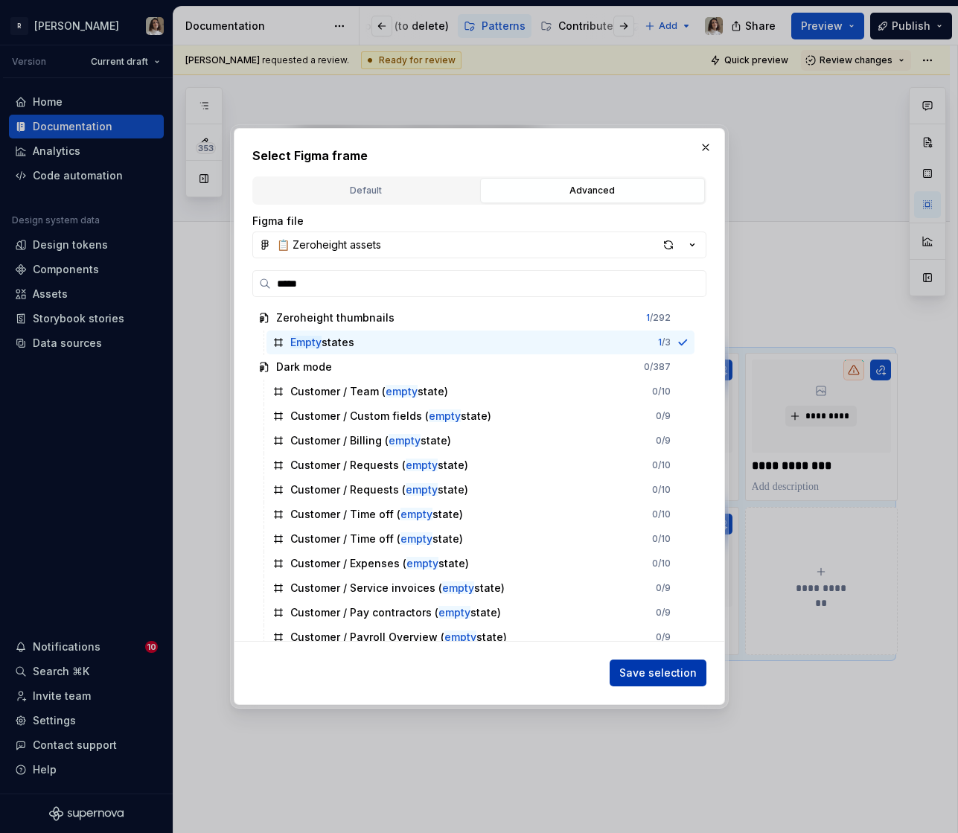
click at [649, 674] on span "Save selection" at bounding box center [657, 672] width 77 height 15
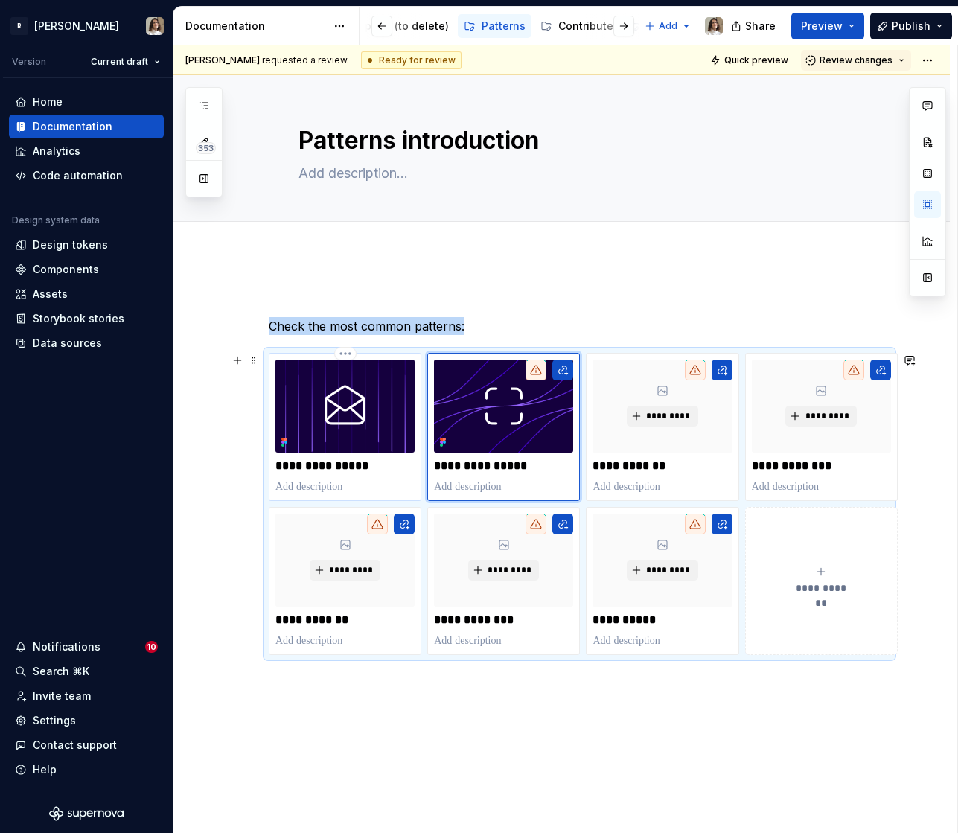
click at [316, 462] on p "**********" at bounding box center [344, 465] width 139 height 15
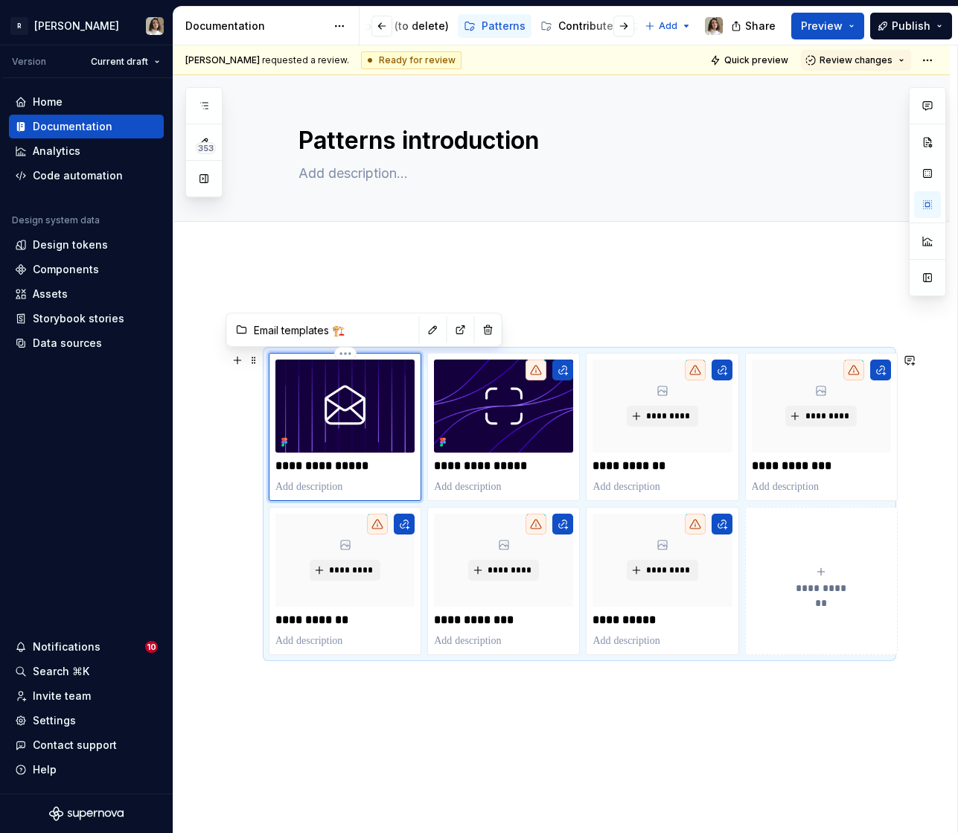
click at [316, 462] on p "**********" at bounding box center [344, 465] width 139 height 15
click at [469, 464] on p "**********" at bounding box center [503, 465] width 139 height 15
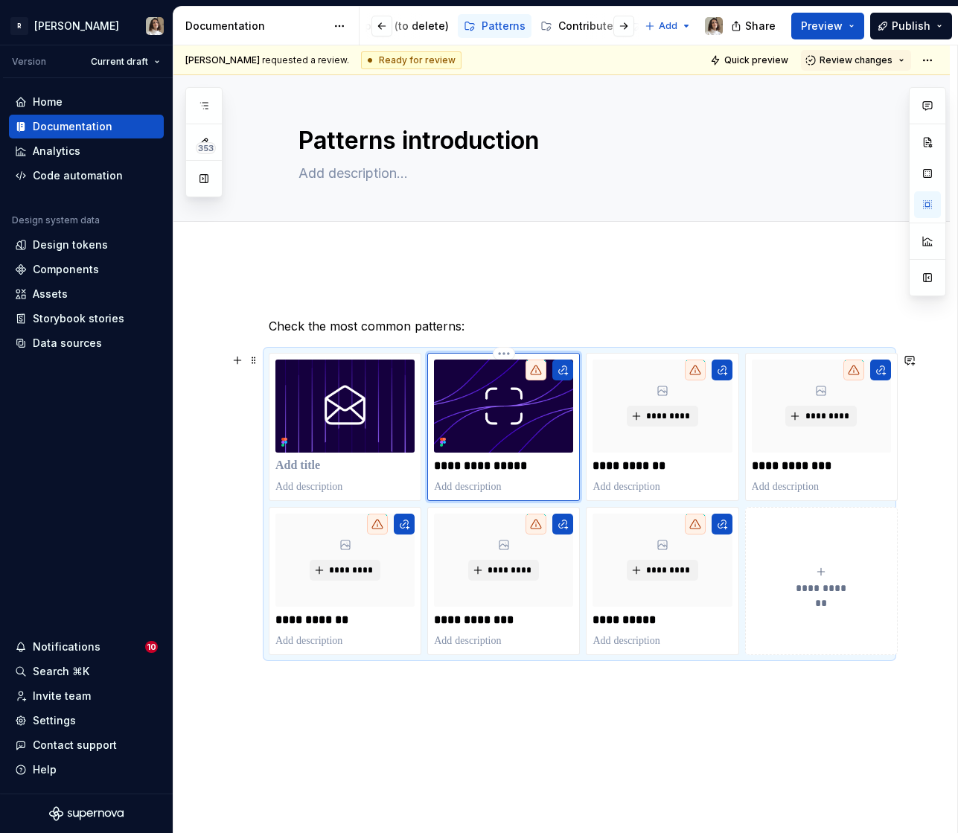
click at [469, 464] on p "**********" at bounding box center [503, 465] width 139 height 15
click at [349, 464] on p at bounding box center [344, 465] width 139 height 15
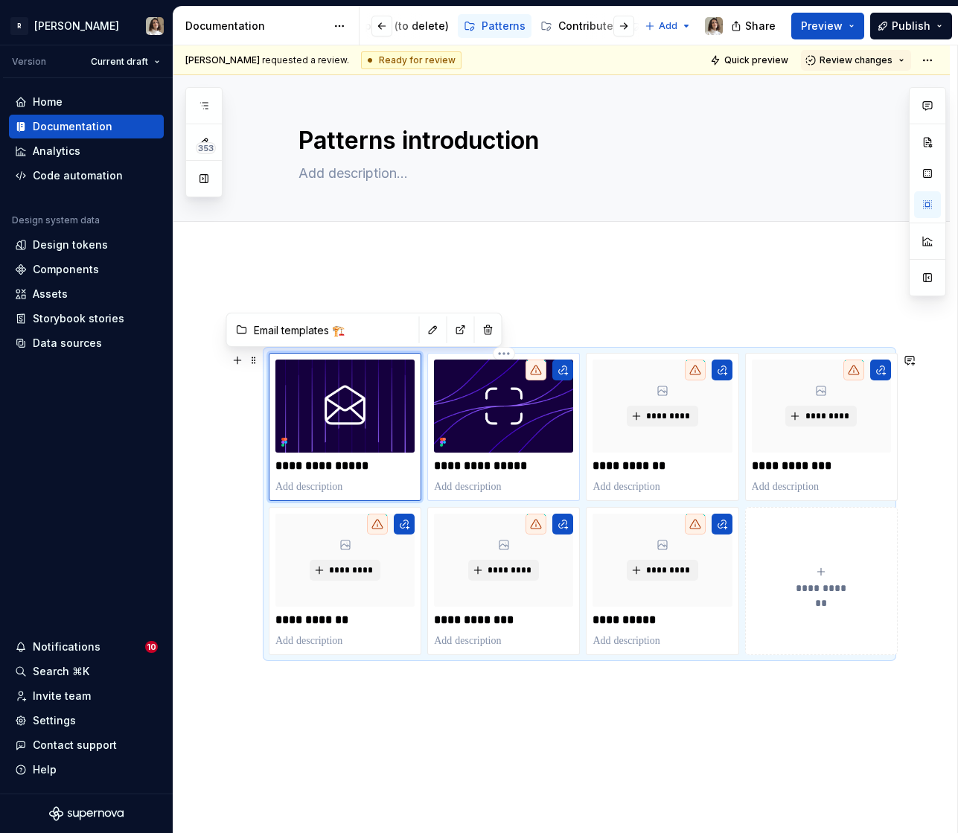
click at [454, 427] on img at bounding box center [503, 405] width 139 height 93
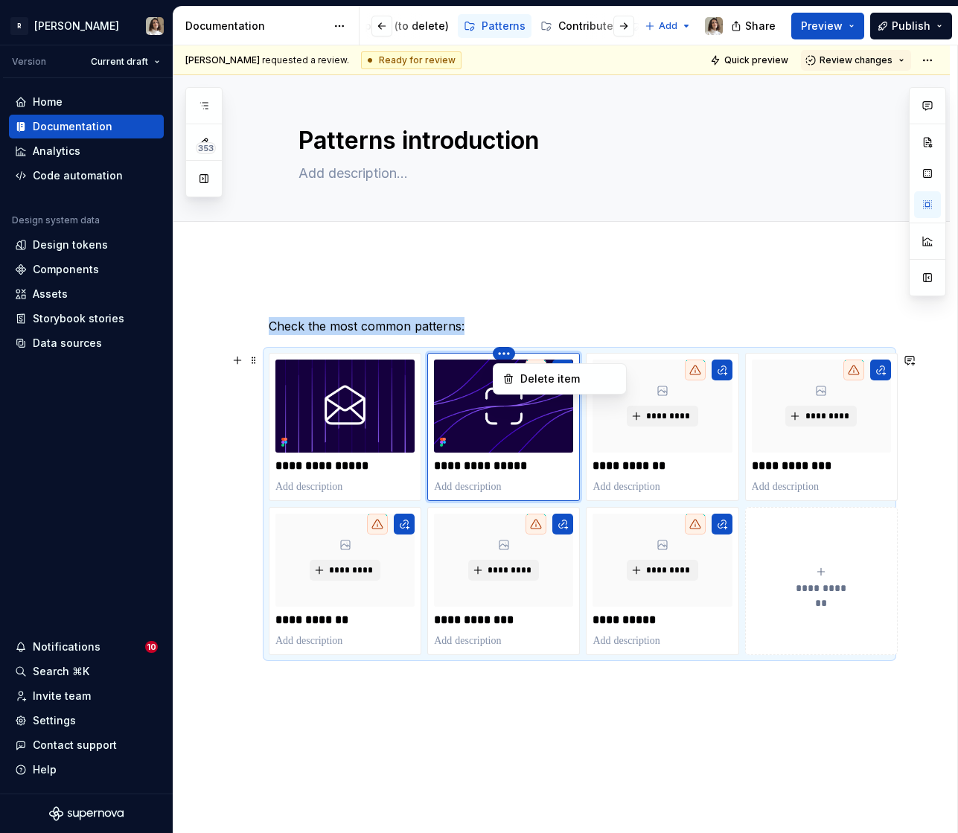
click at [291, 359] on html "R Norma Version Current draft Home Documentation Analytics Code automation Desi…" at bounding box center [479, 416] width 958 height 833
click at [298, 410] on html "R Norma Version Current draft Home Documentation Analytics Code automation Desi…" at bounding box center [479, 416] width 958 height 833
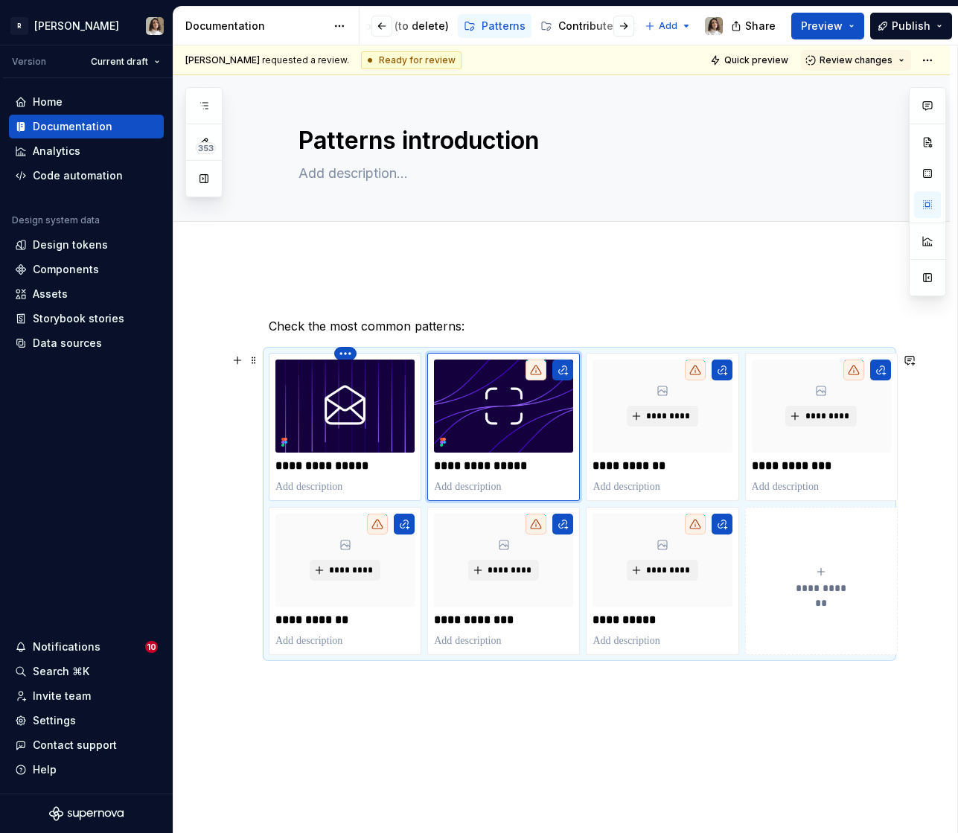
click at [349, 348] on html "R Norma Version Current draft Home Documentation Analytics Code automation Desi…" at bounding box center [479, 416] width 958 height 833
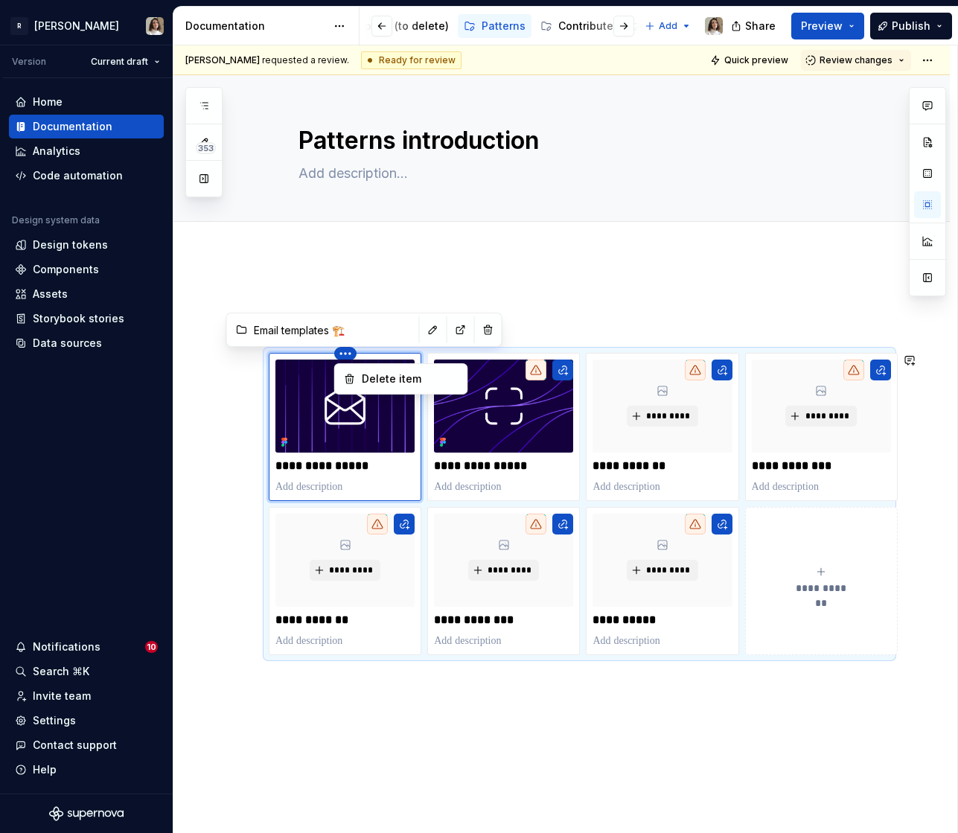
click at [308, 408] on html "R Norma Version Current draft Home Documentation Analytics Code automation Desi…" at bounding box center [479, 416] width 958 height 833
click at [334, 437] on img at bounding box center [344, 405] width 139 height 93
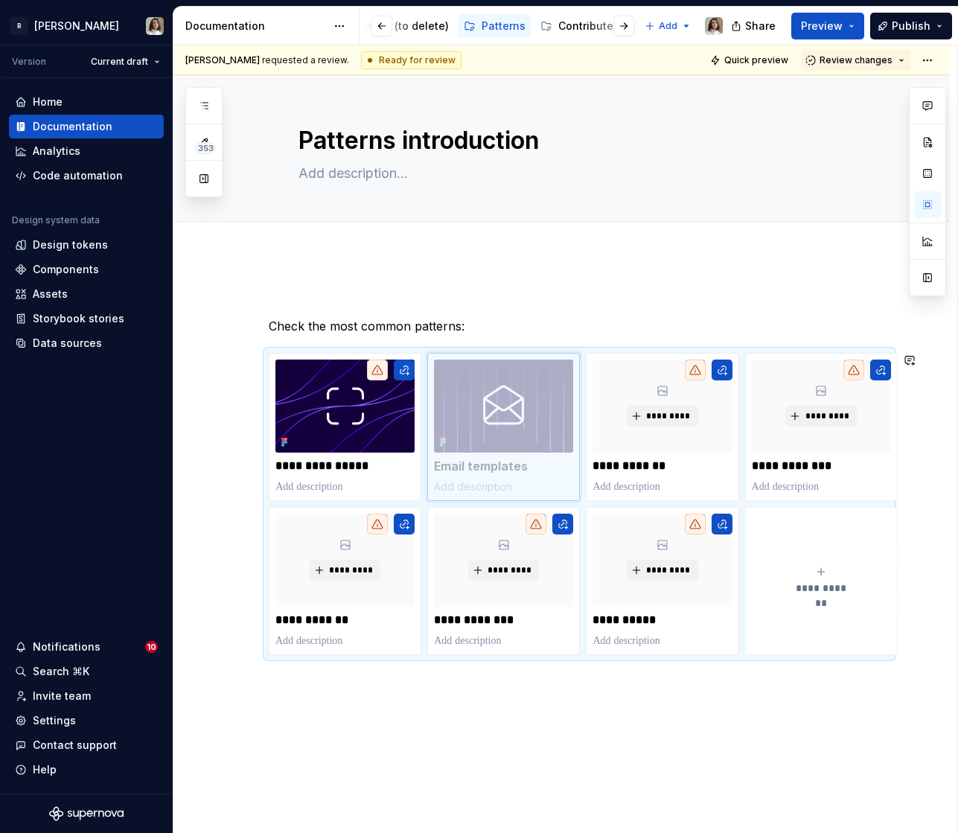
drag, startPoint x: 315, startPoint y: 454, endPoint x: 489, endPoint y: 452, distance: 174.1
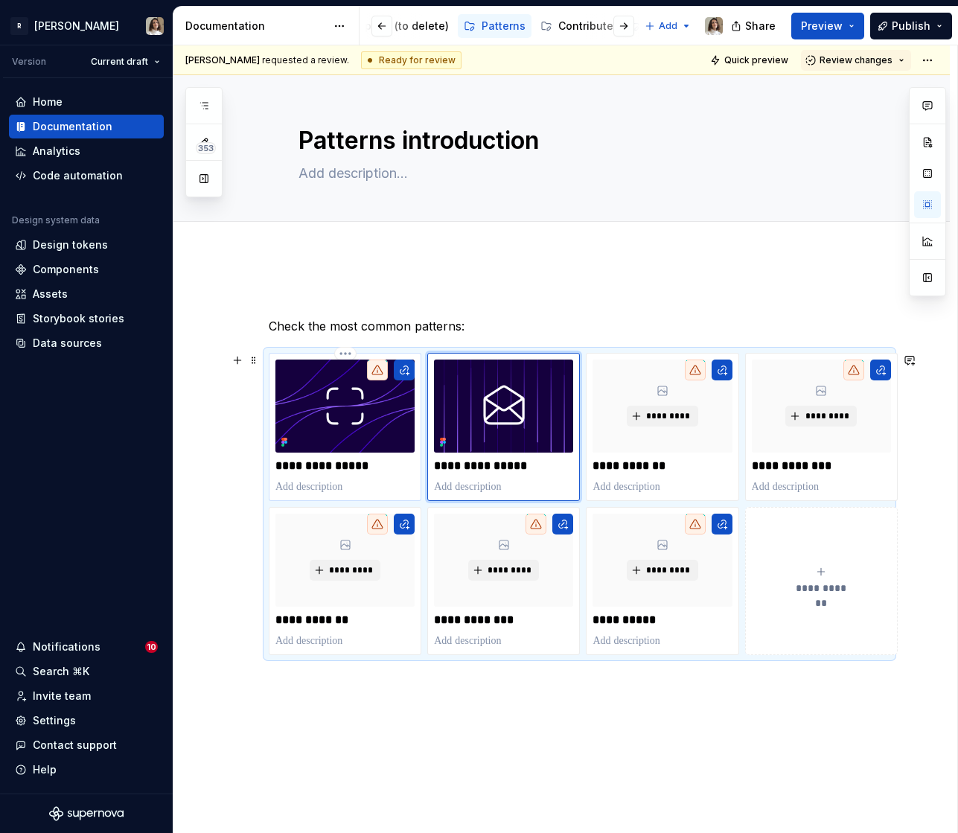
click at [324, 463] on p "**********" at bounding box center [344, 465] width 139 height 15
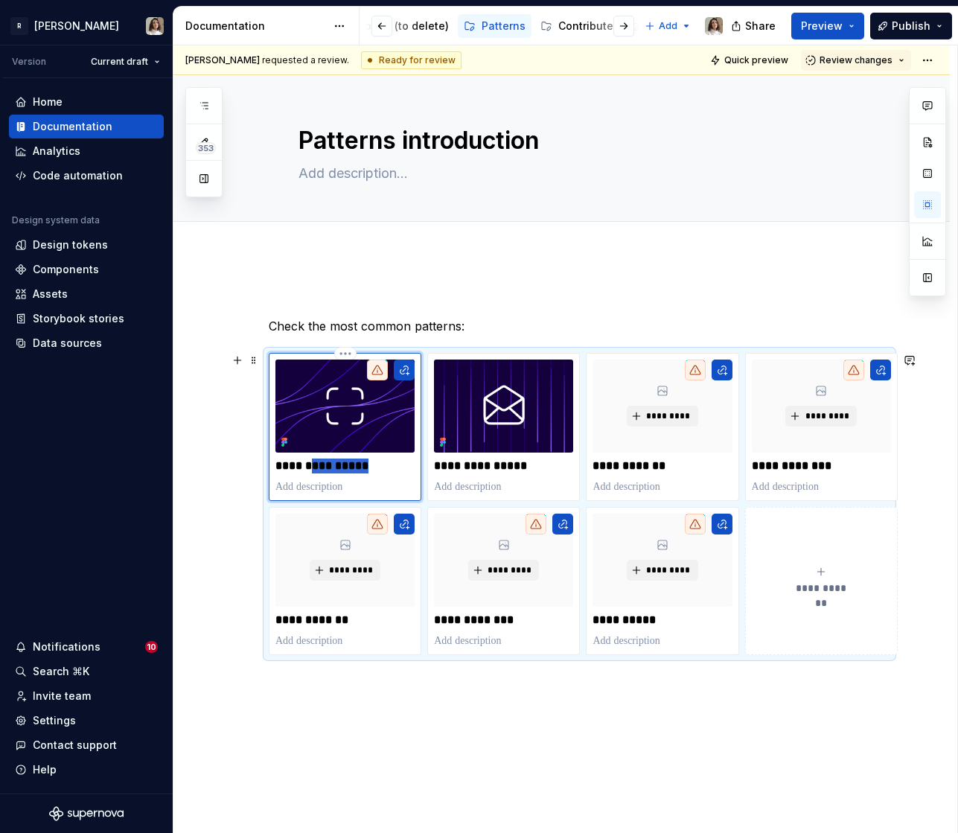
click at [324, 463] on p "**********" at bounding box center [344, 465] width 139 height 15
click at [342, 464] on p "**********" at bounding box center [344, 465] width 139 height 15
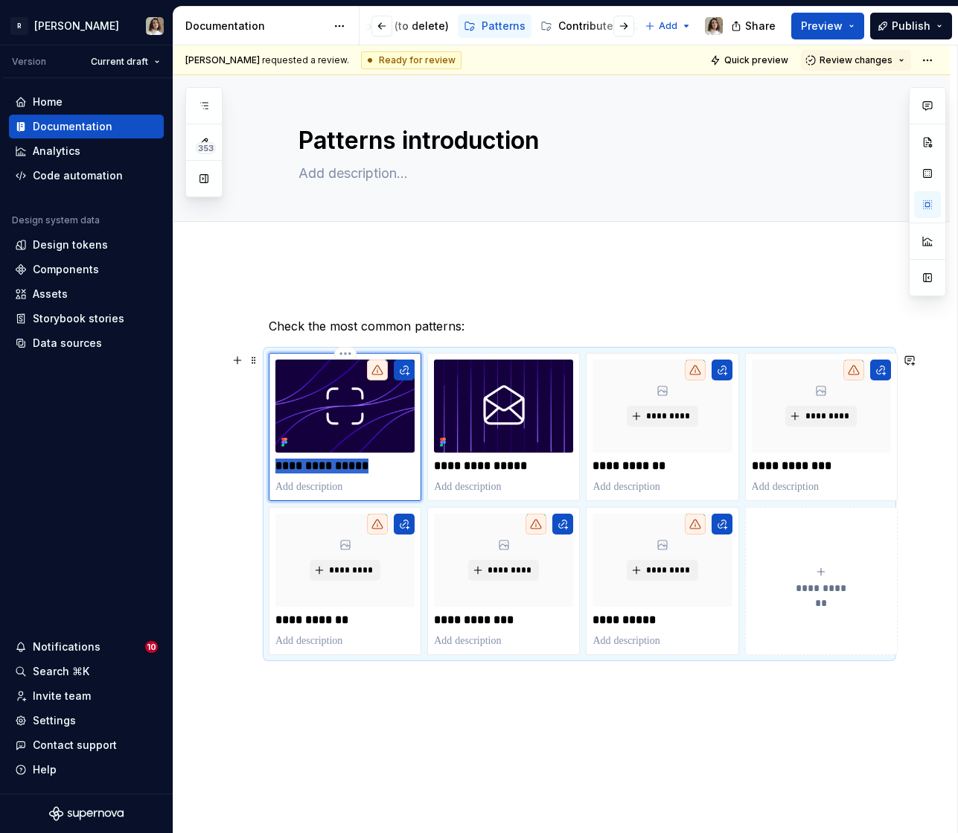
type textarea "*"
click at [348, 398] on img at bounding box center [344, 405] width 139 height 93
click at [215, 506] on div "**********" at bounding box center [561, 606] width 776 height 703
click at [351, 409] on img at bounding box center [344, 405] width 139 height 93
click at [664, 418] on span "*********" at bounding box center [667, 416] width 45 height 12
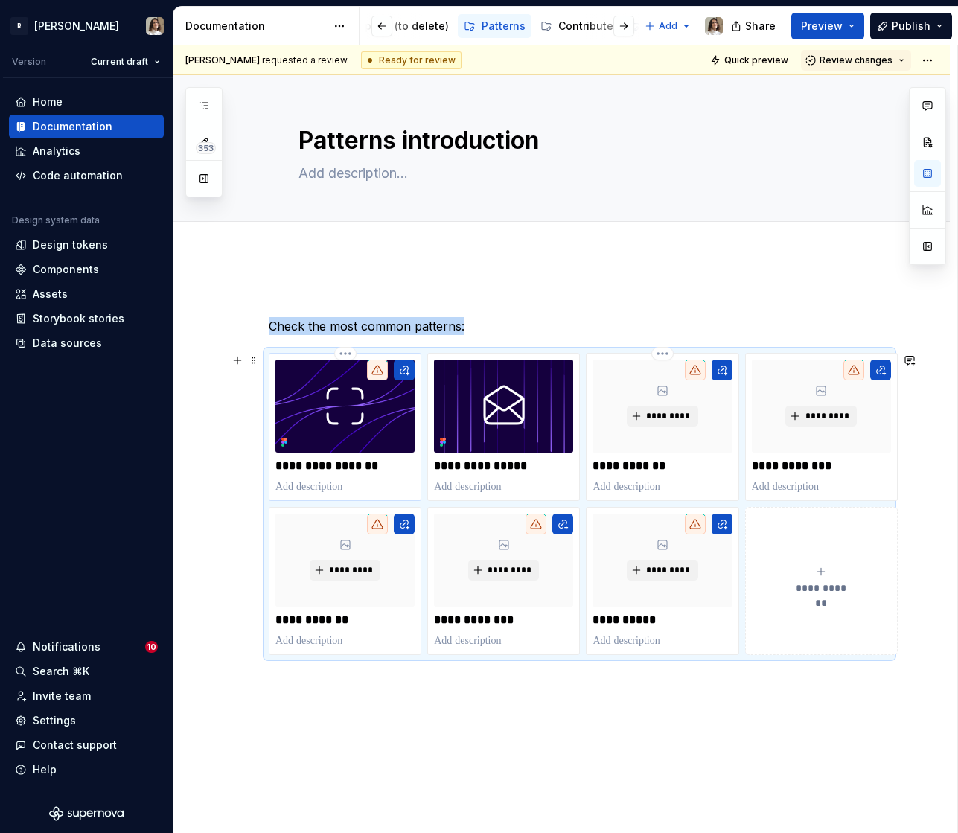
click at [338, 459] on p "**********" at bounding box center [344, 465] width 139 height 15
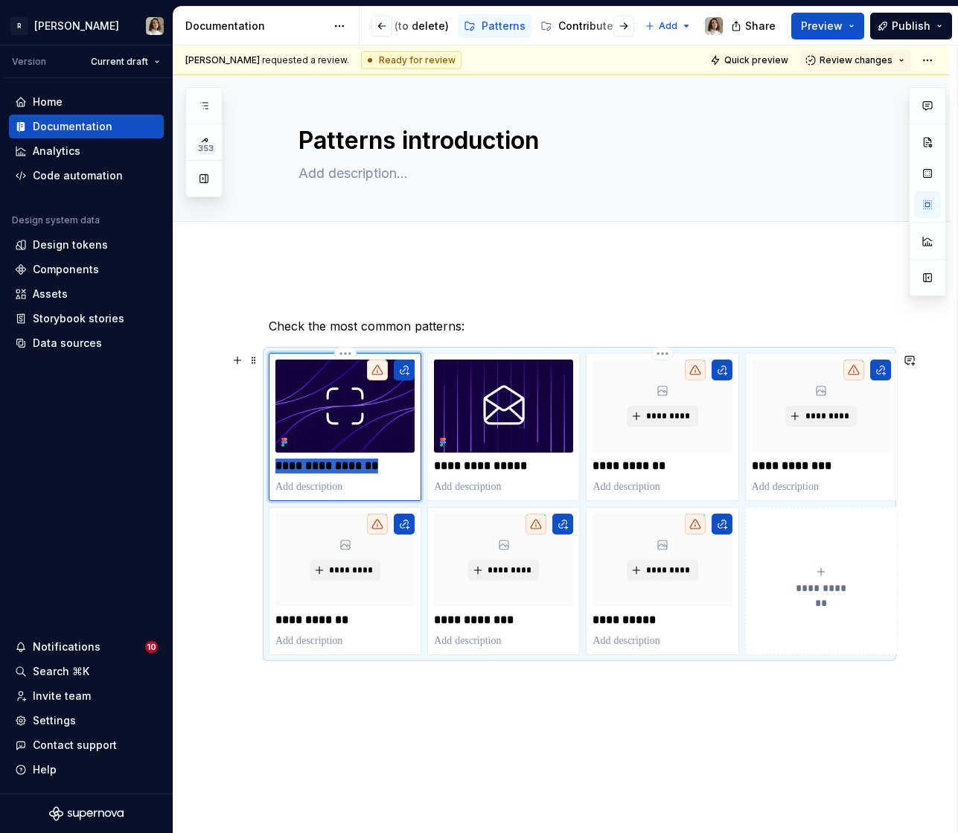
click at [338, 459] on p "**********" at bounding box center [344, 465] width 139 height 15
click at [644, 464] on p "**********" at bounding box center [661, 465] width 139 height 15
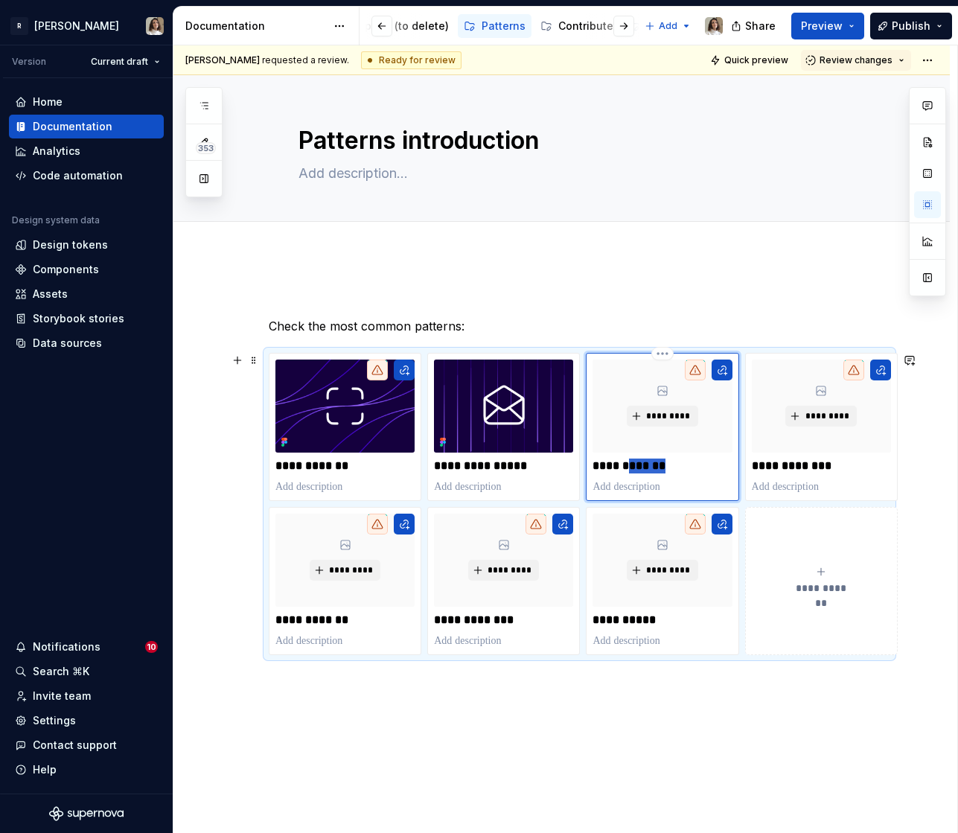
click at [644, 464] on p "**********" at bounding box center [661, 465] width 139 height 15
type textarea "*"
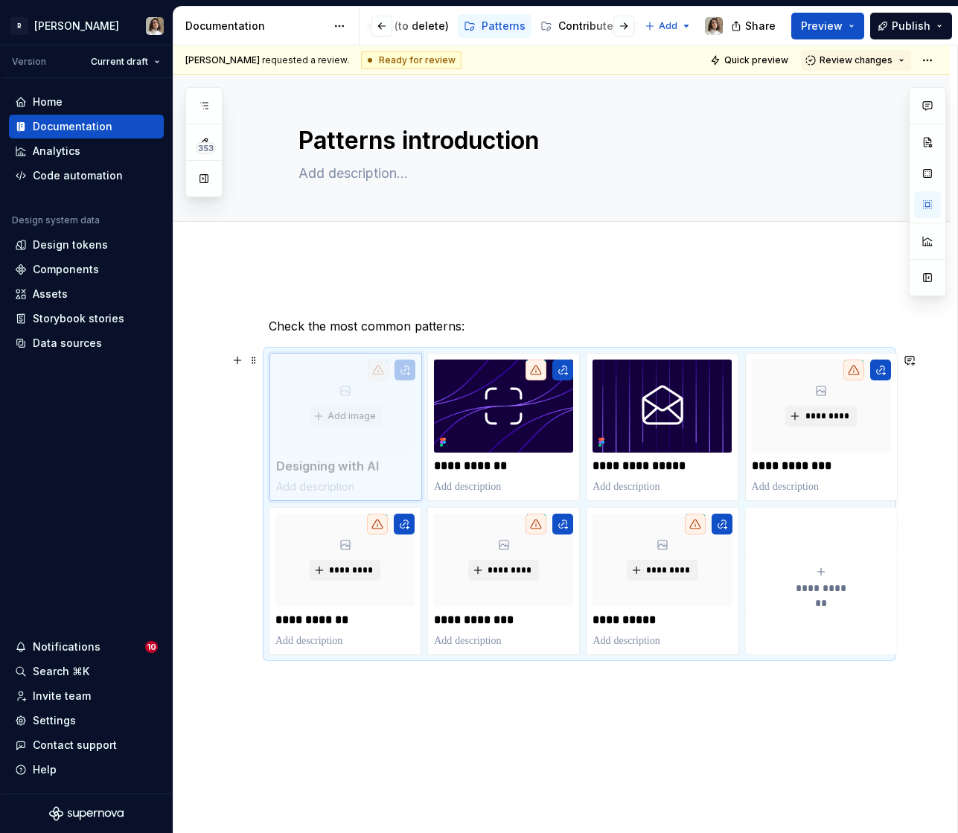
drag, startPoint x: 722, startPoint y: 433, endPoint x: 415, endPoint y: 434, distance: 306.6
click at [415, 434] on body "R Norma Version Current draft Home Documentation Analytics Code automation Desi…" at bounding box center [479, 416] width 958 height 833
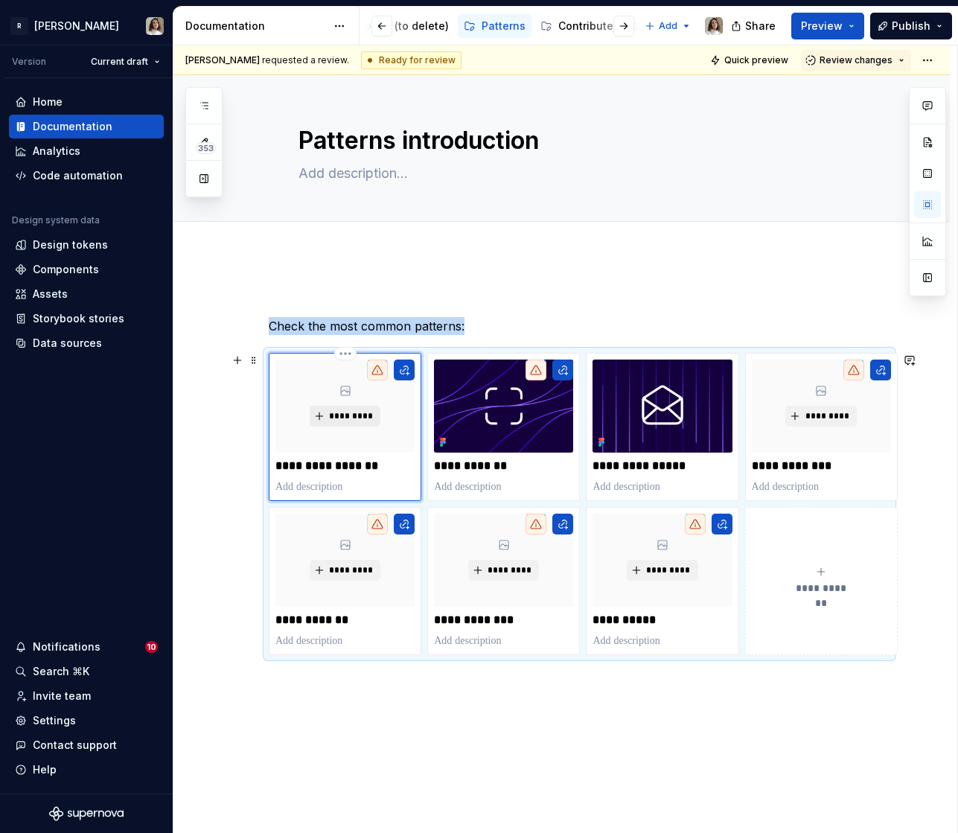
click at [365, 415] on span "*********" at bounding box center [350, 416] width 45 height 12
type textarea "*"
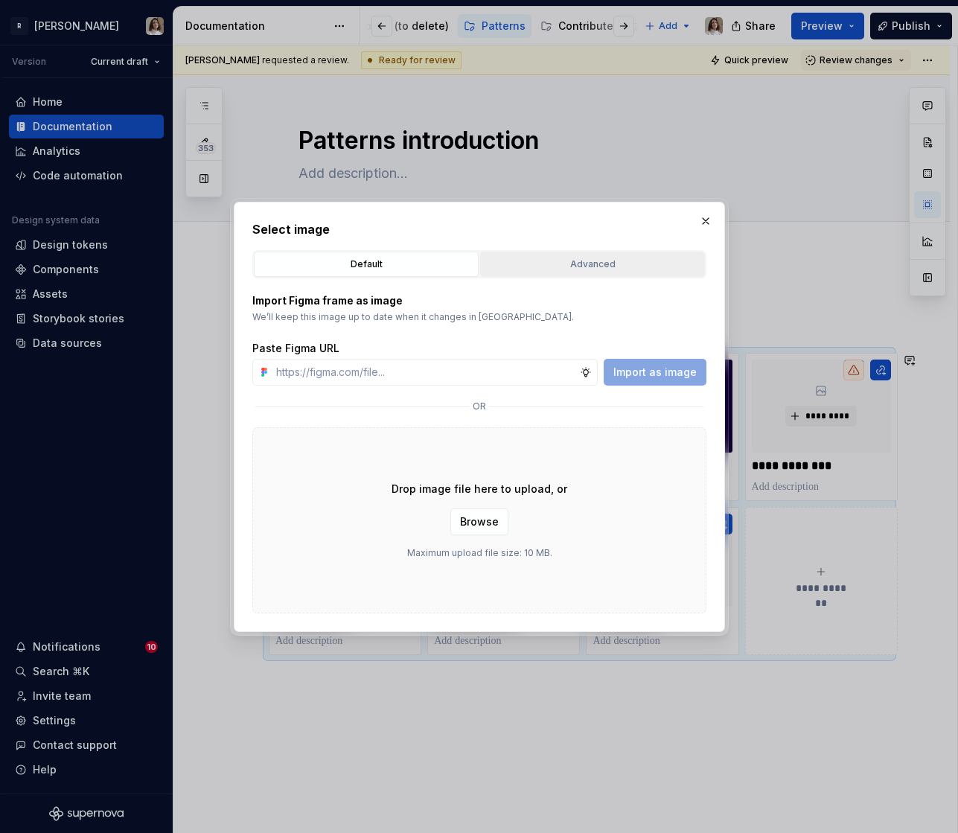
click at [551, 262] on div "Advanced" at bounding box center [592, 264] width 214 height 15
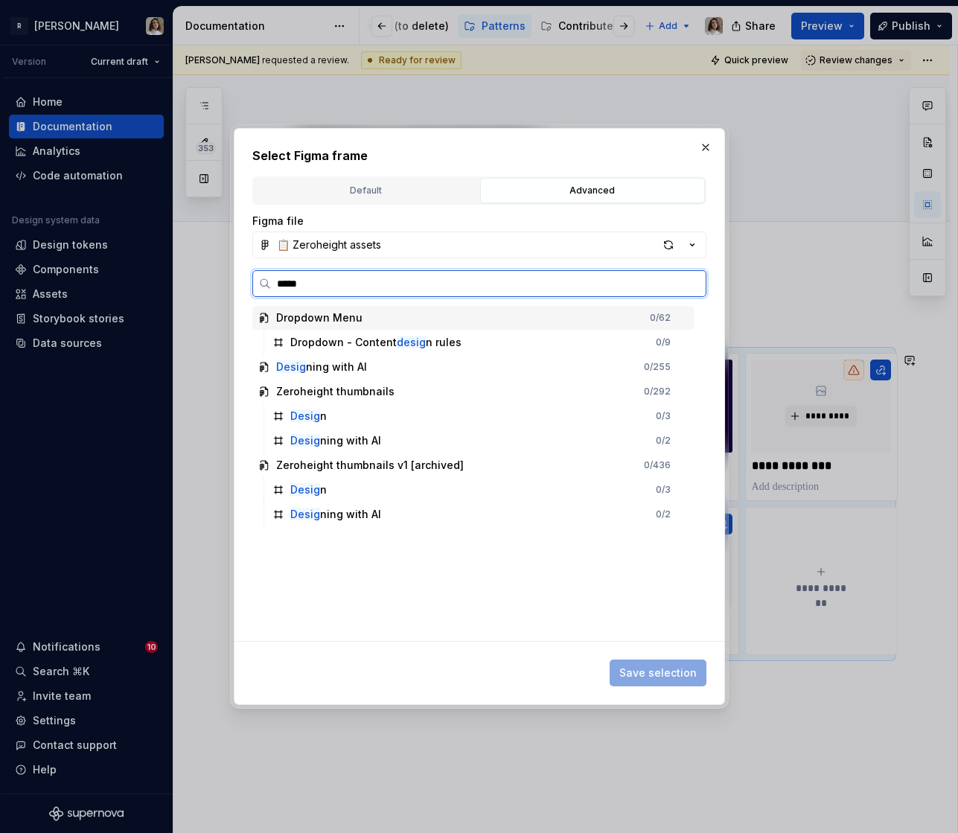
type input "******"
click at [352, 432] on div "Design ing with AI 0 / 2" at bounding box center [480, 441] width 428 height 24
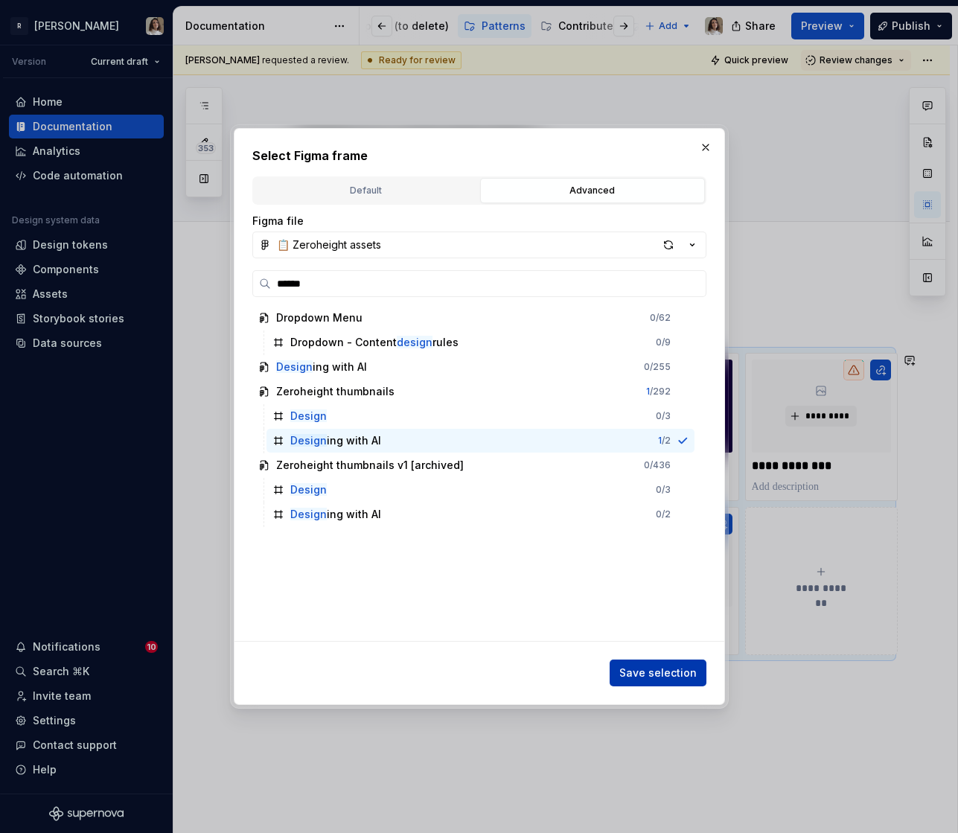
click at [650, 665] on span "Save selection" at bounding box center [657, 672] width 77 height 15
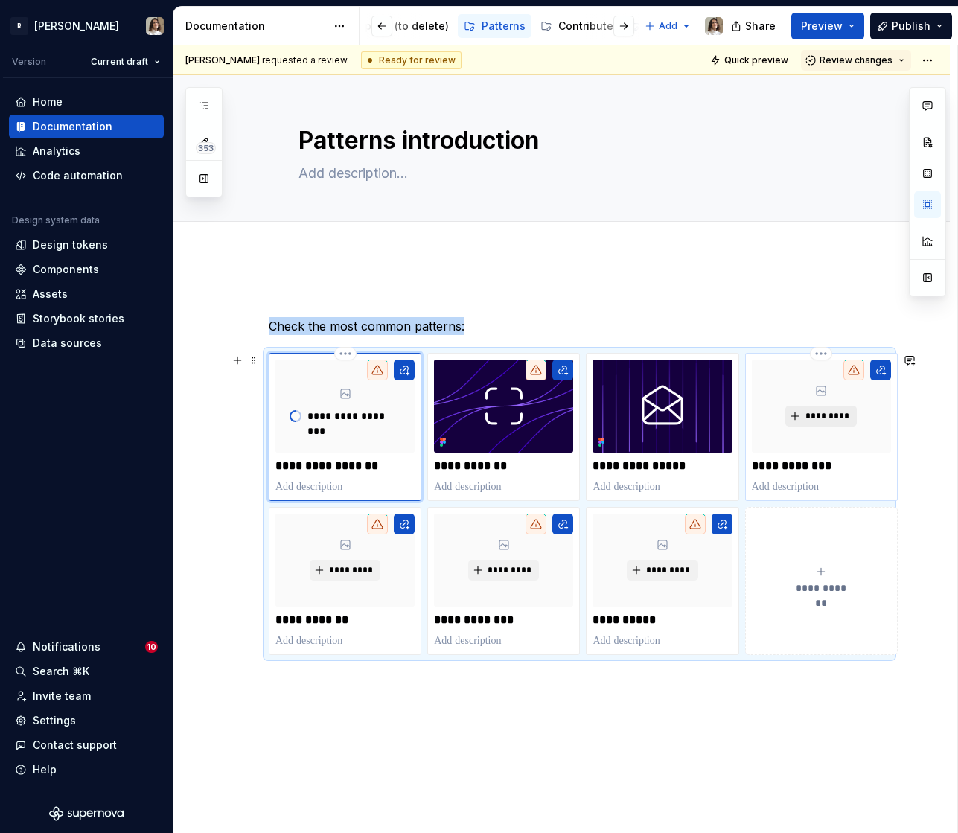
click at [813, 421] on span "*********" at bounding box center [826, 416] width 45 height 12
type textarea "*"
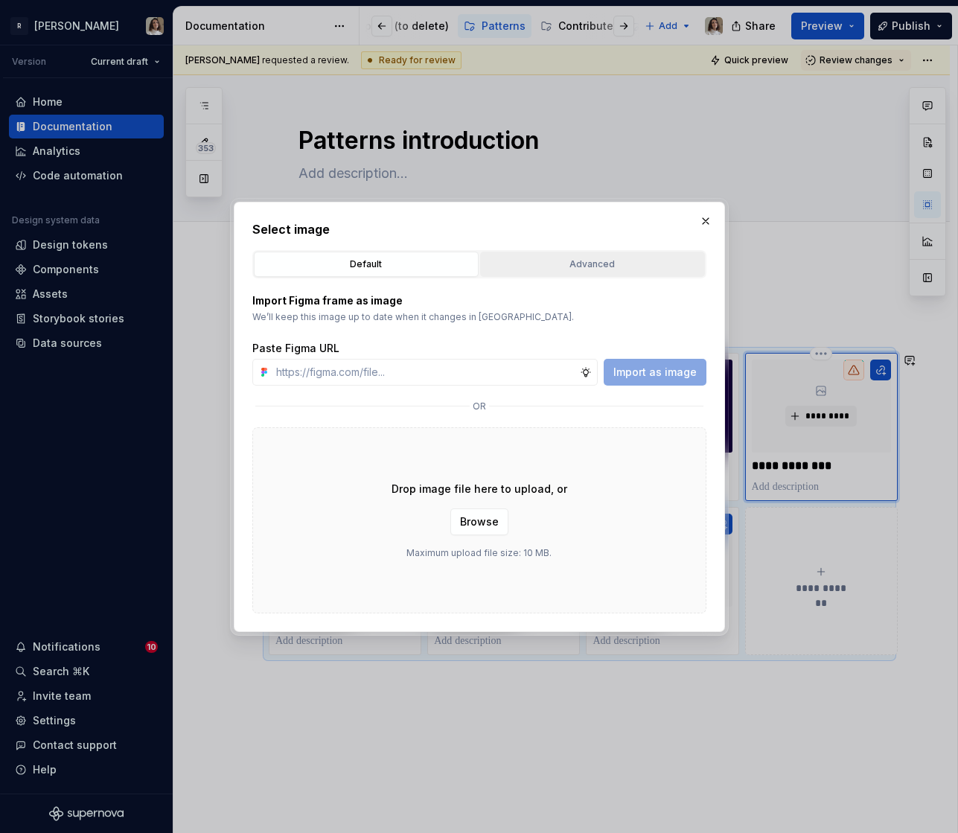
click at [536, 257] on div "Advanced" at bounding box center [592, 264] width 214 height 15
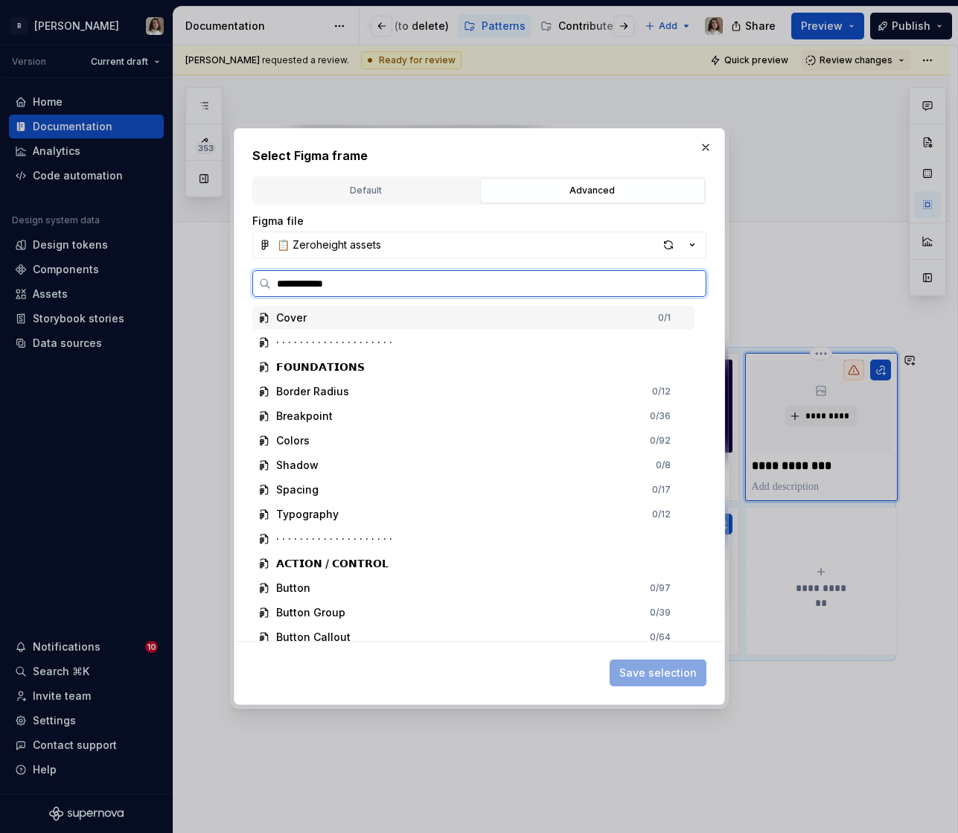
type input "**********"
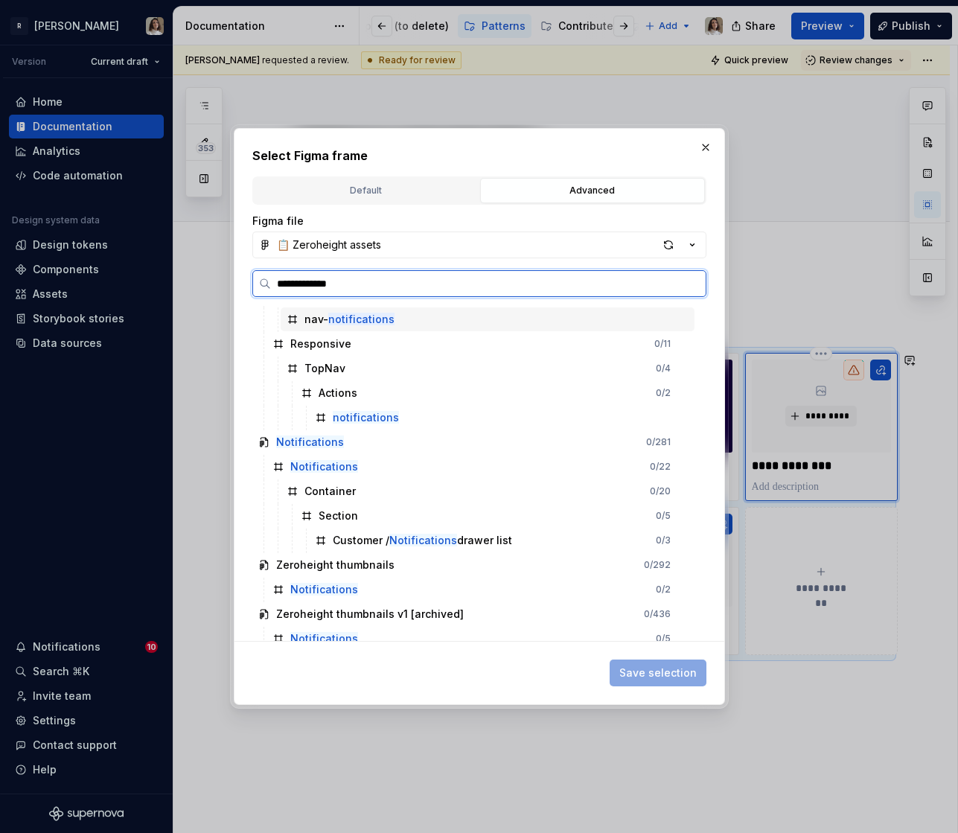
scroll to position [107, 0]
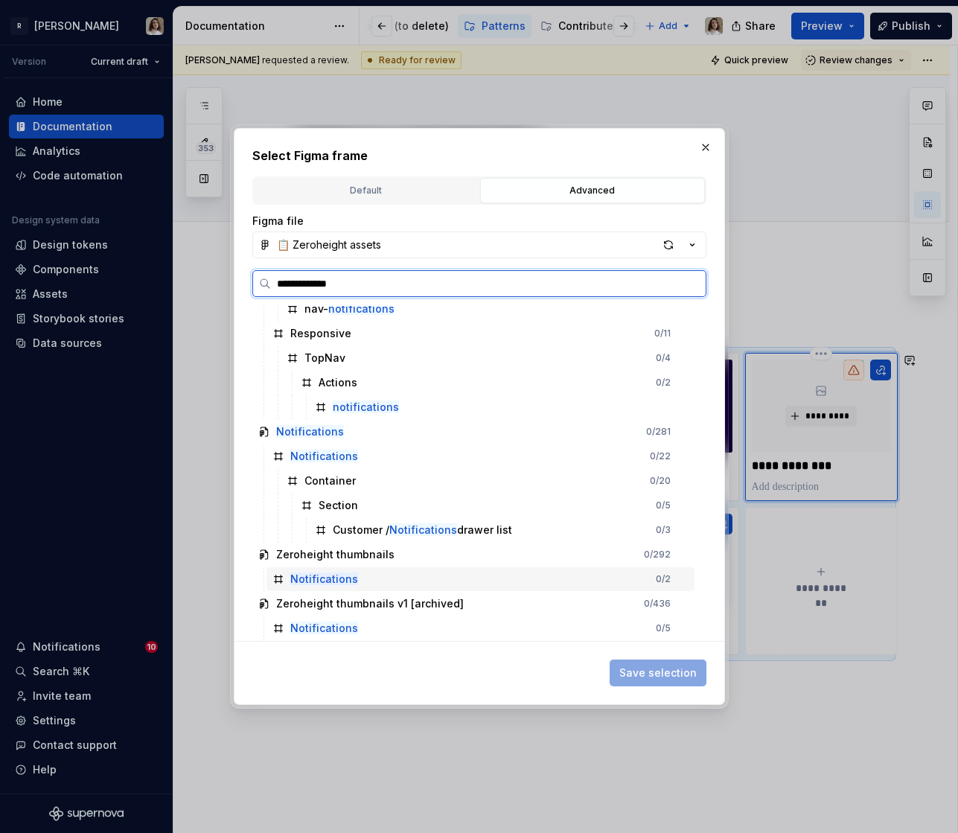
click at [395, 586] on div "Notifications 0 / 2" at bounding box center [480, 579] width 428 height 24
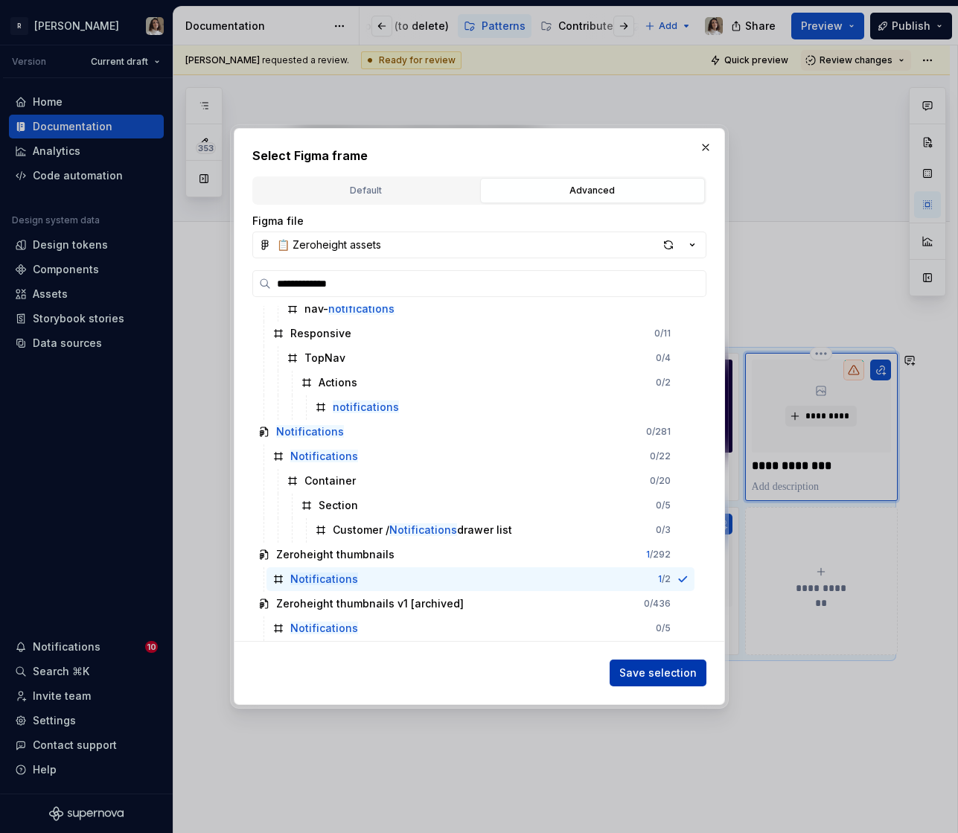
click at [653, 679] on span "Save selection" at bounding box center [657, 672] width 77 height 15
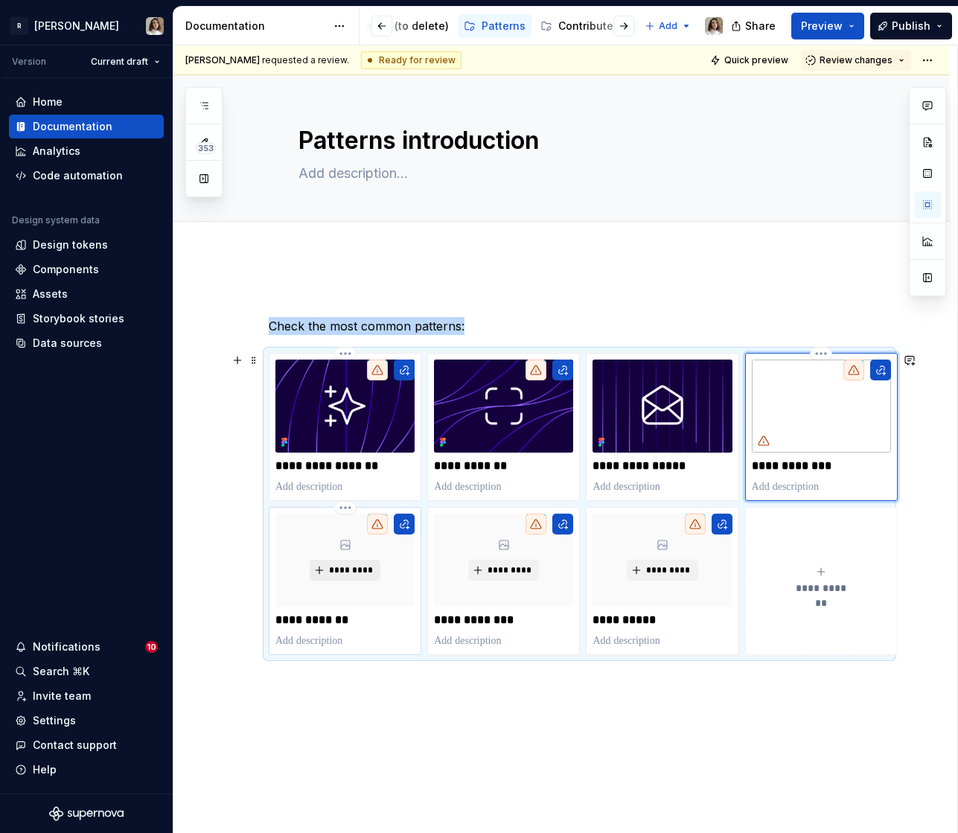
click at [362, 575] on span "*********" at bounding box center [350, 570] width 45 height 12
type textarea "*"
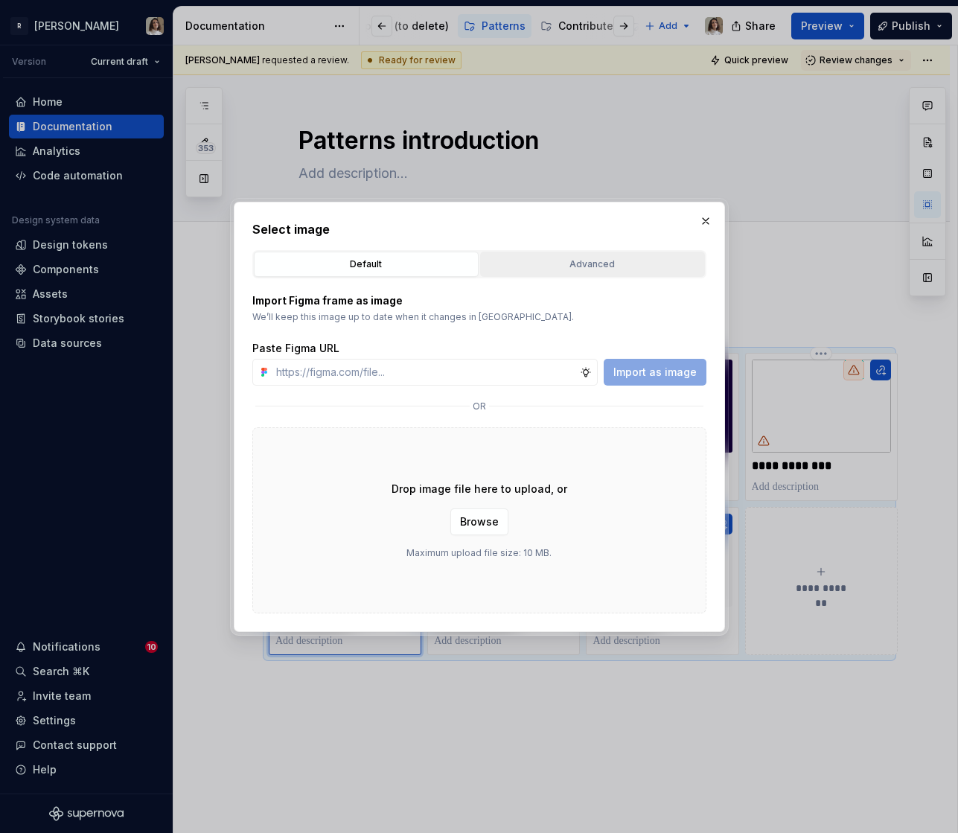
click at [580, 257] on div "Advanced" at bounding box center [592, 264] width 214 height 15
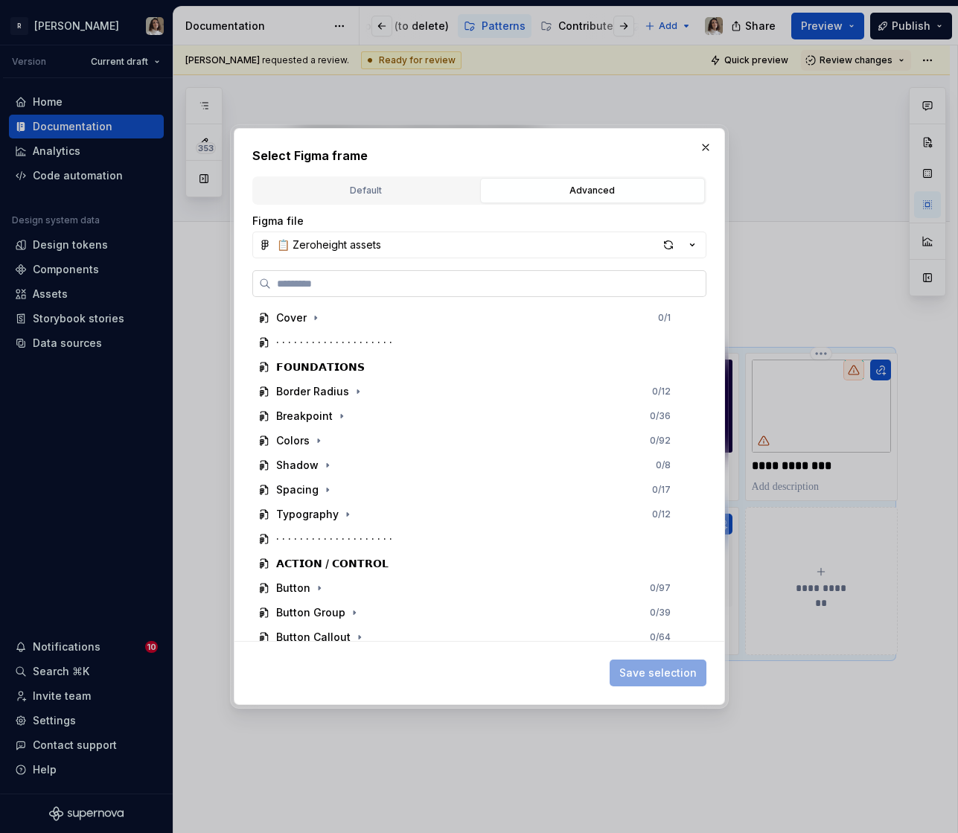
type input "*"
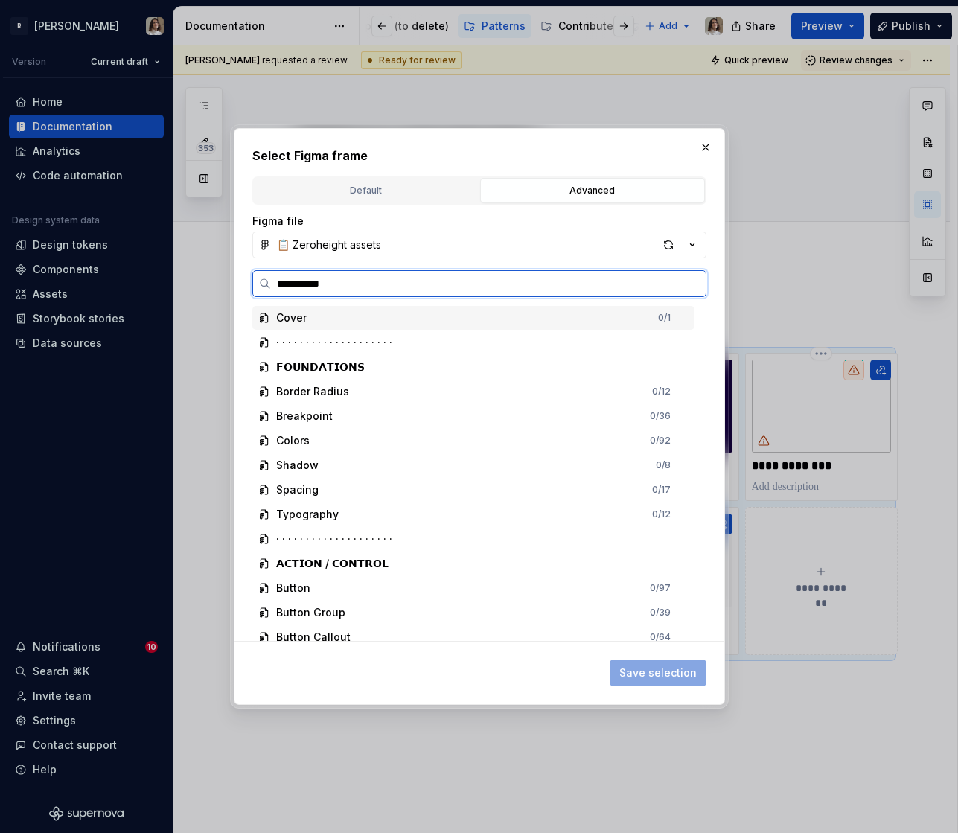
type input "**********"
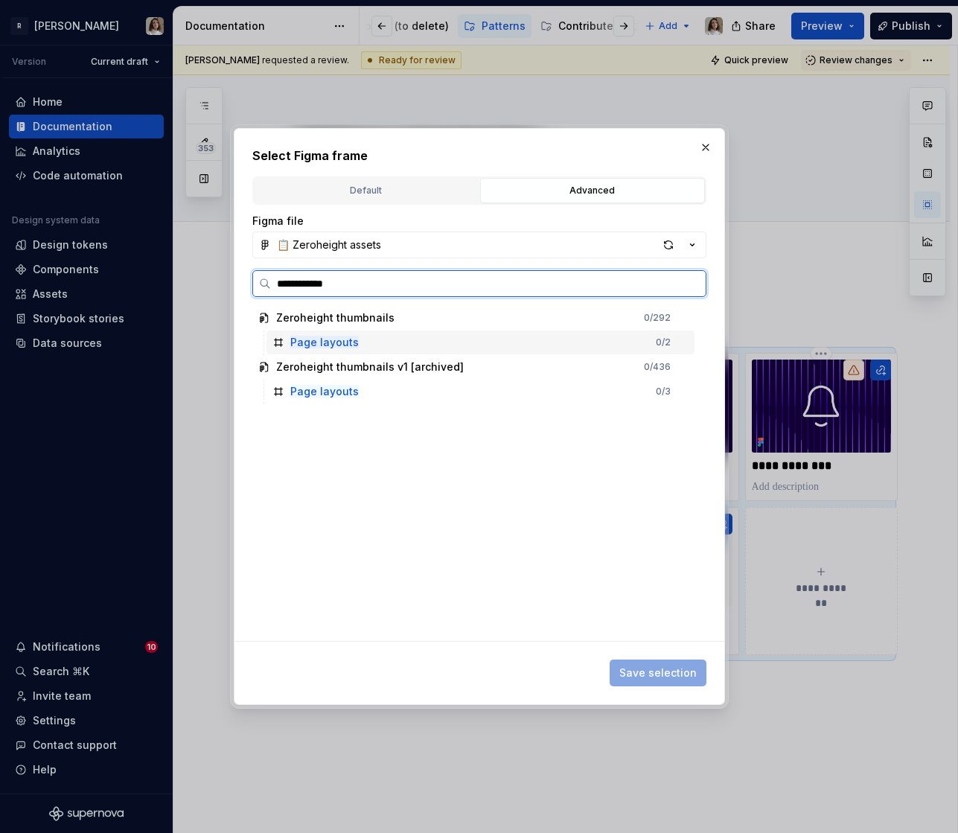
click at [415, 348] on div "Page layouts 0 / 2" at bounding box center [480, 342] width 428 height 24
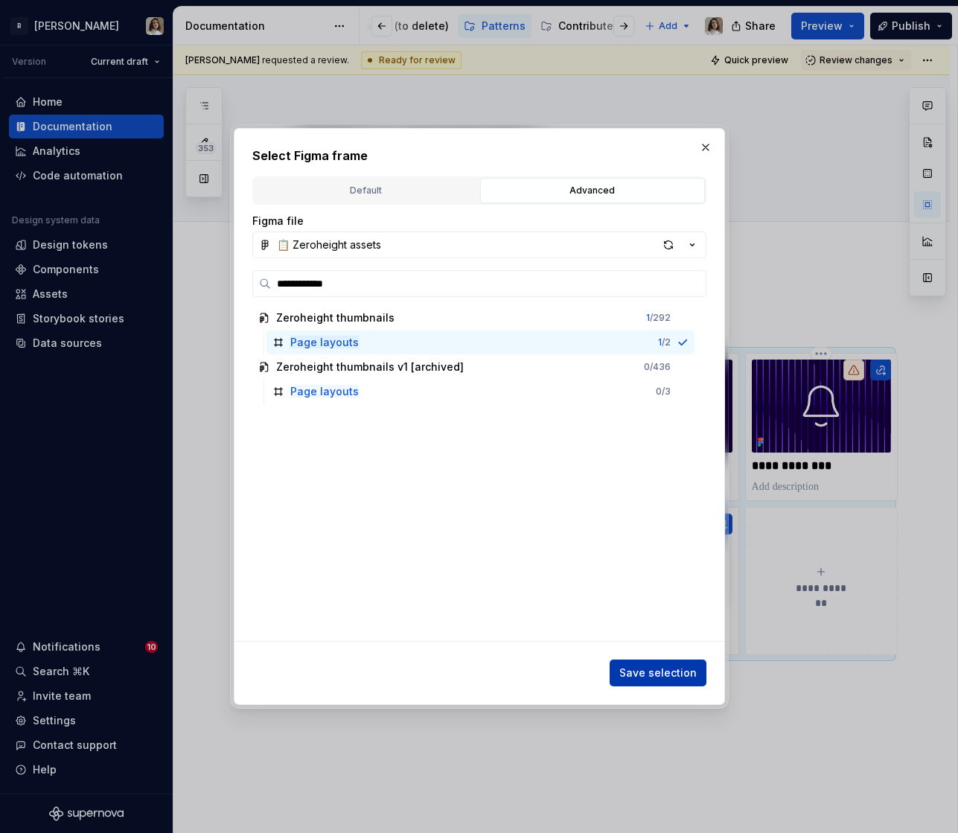
click at [664, 679] on span "Save selection" at bounding box center [657, 672] width 77 height 15
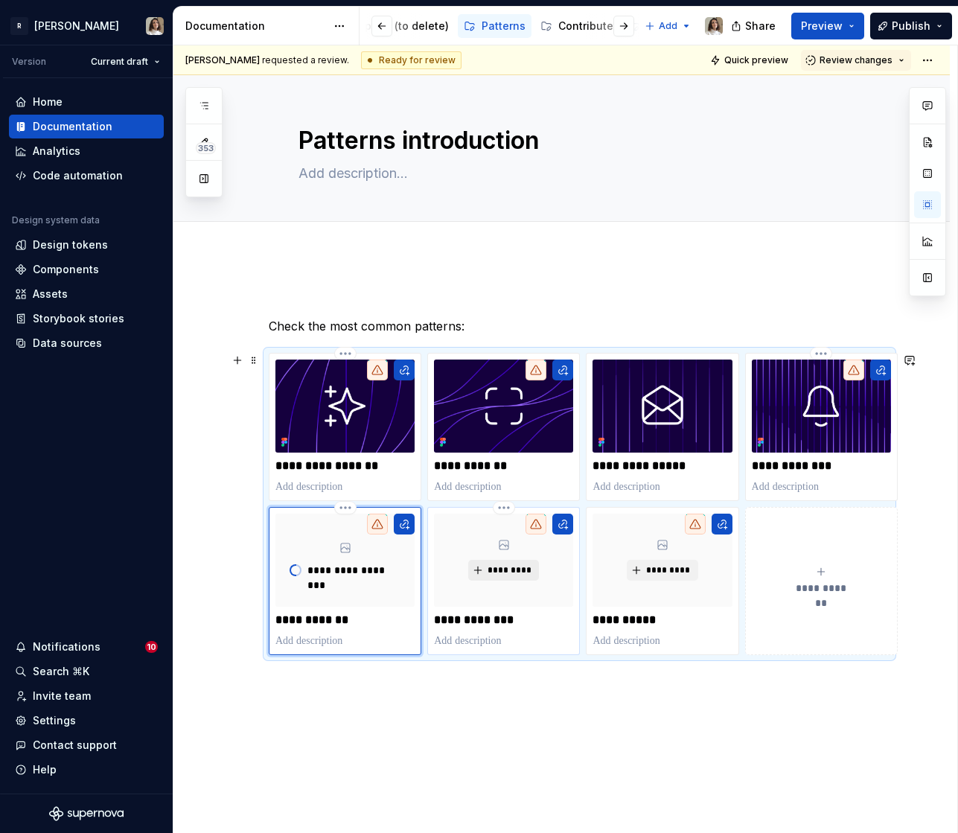
click at [504, 577] on button "*********" at bounding box center [503, 570] width 71 height 21
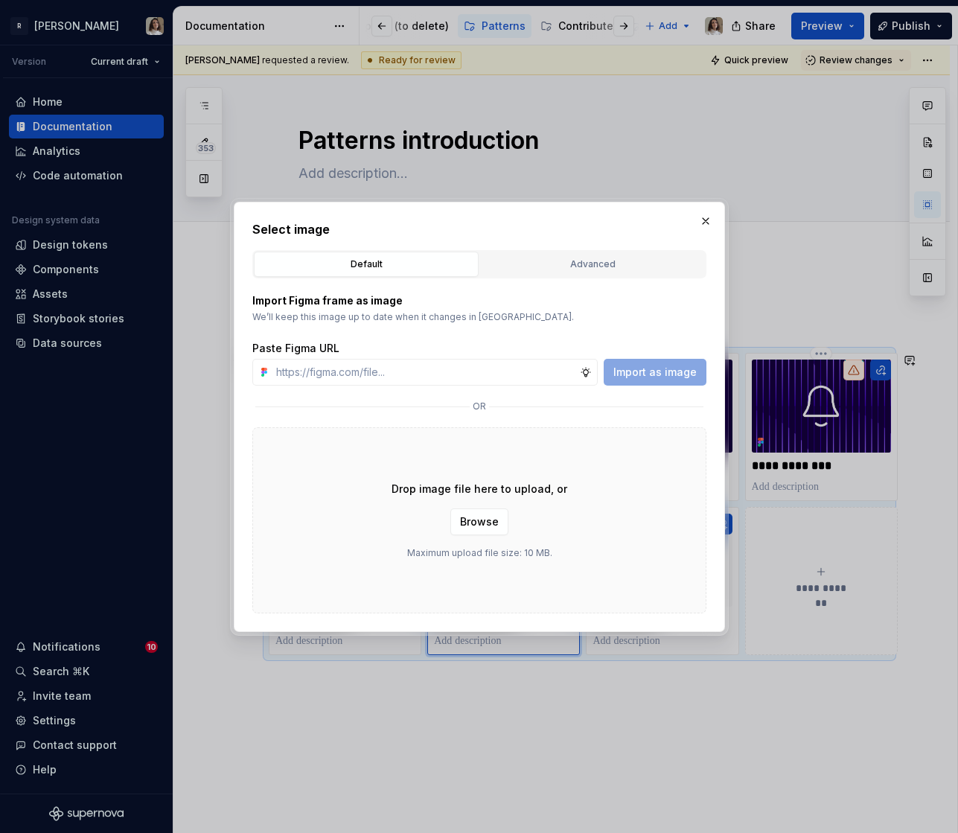
type textarea "*"
click at [569, 266] on div "Advanced" at bounding box center [592, 264] width 214 height 15
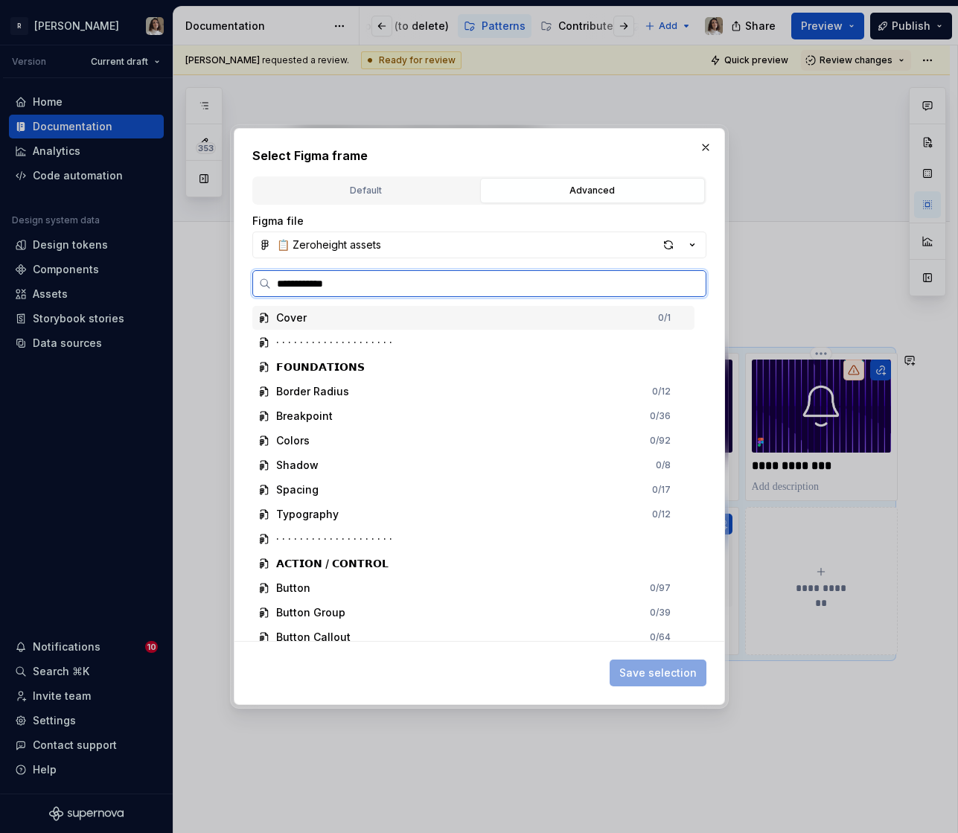
type input "**********"
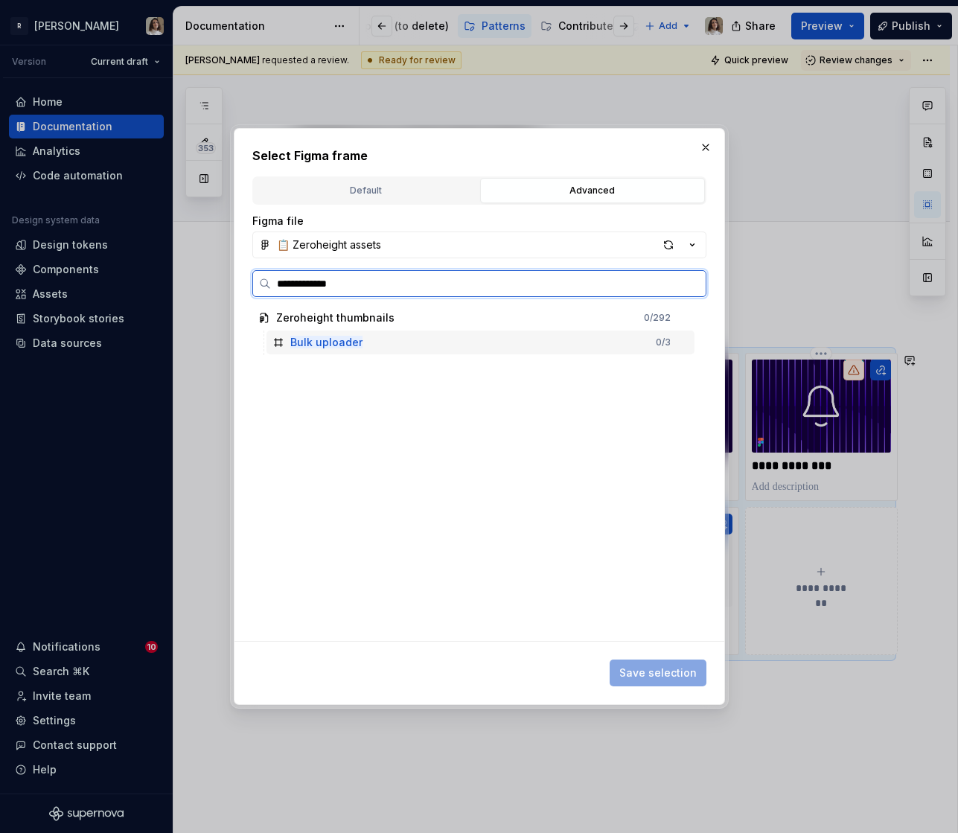
click at [401, 337] on div "Bulk uploader 0 / 3" at bounding box center [480, 342] width 428 height 24
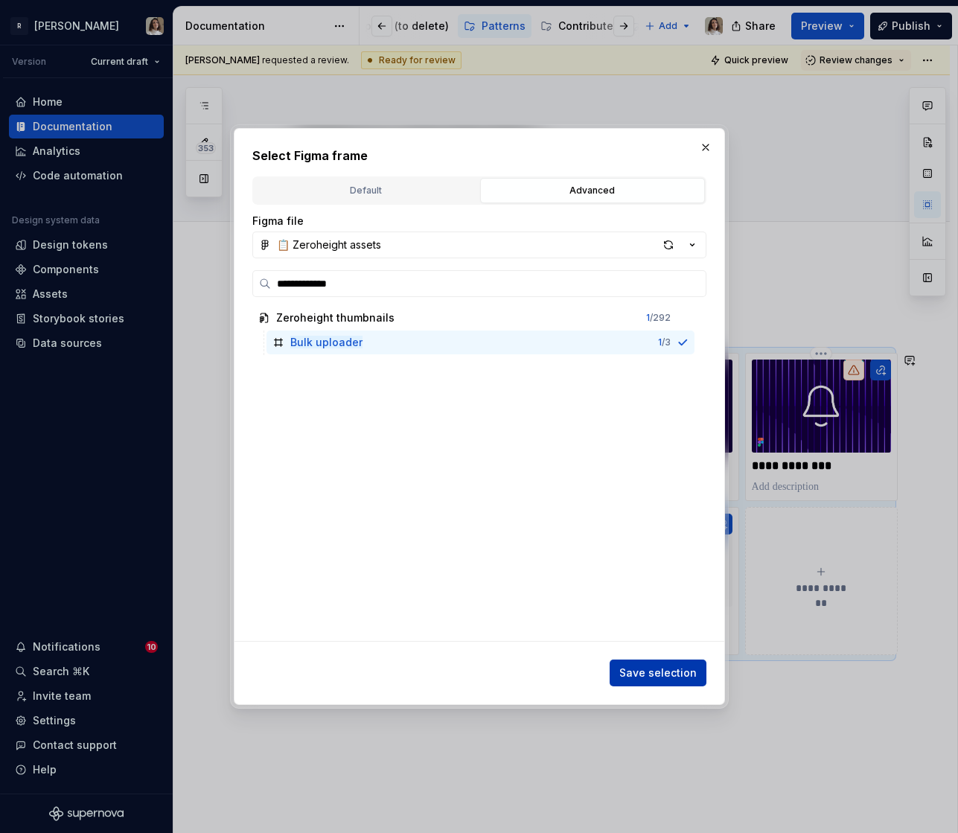
click at [644, 670] on span "Save selection" at bounding box center [657, 672] width 77 height 15
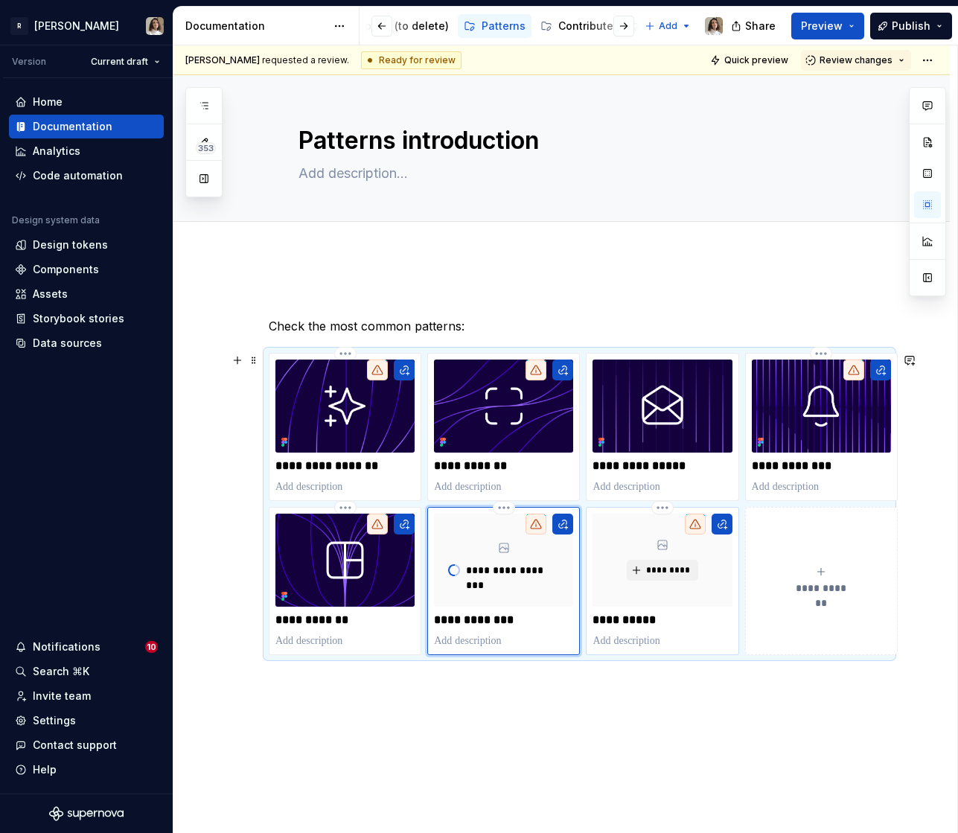
click at [648, 554] on div "*********" at bounding box center [661, 559] width 139 height 93
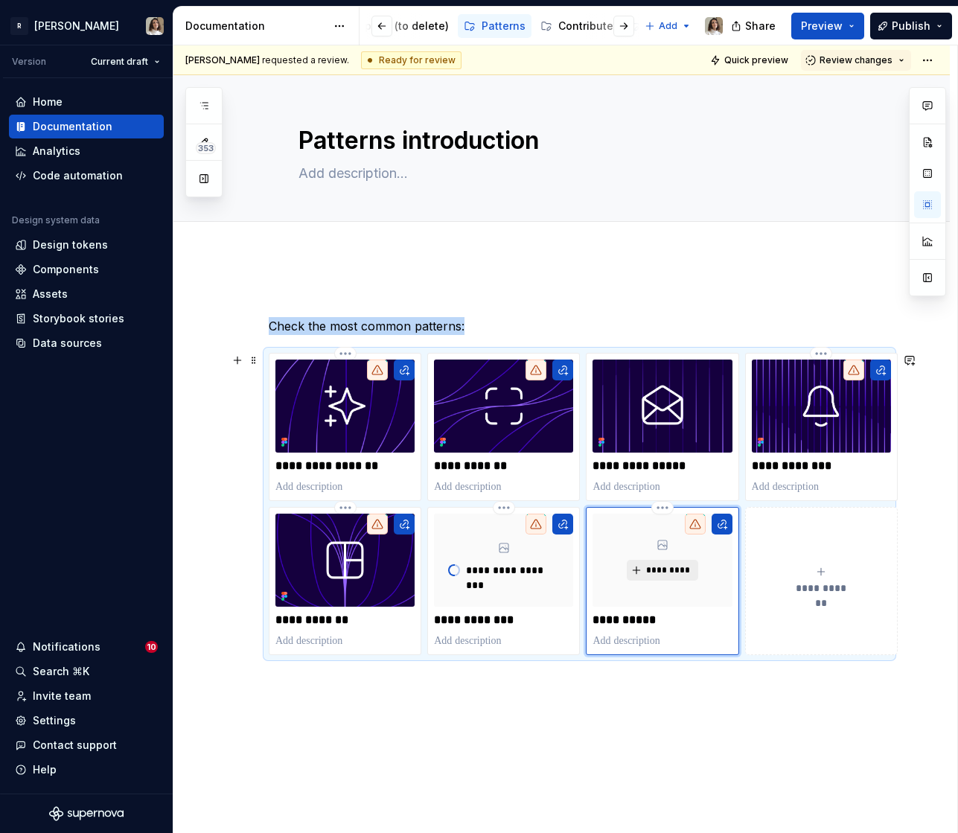
click at [644, 573] on button "*********" at bounding box center [662, 570] width 71 height 21
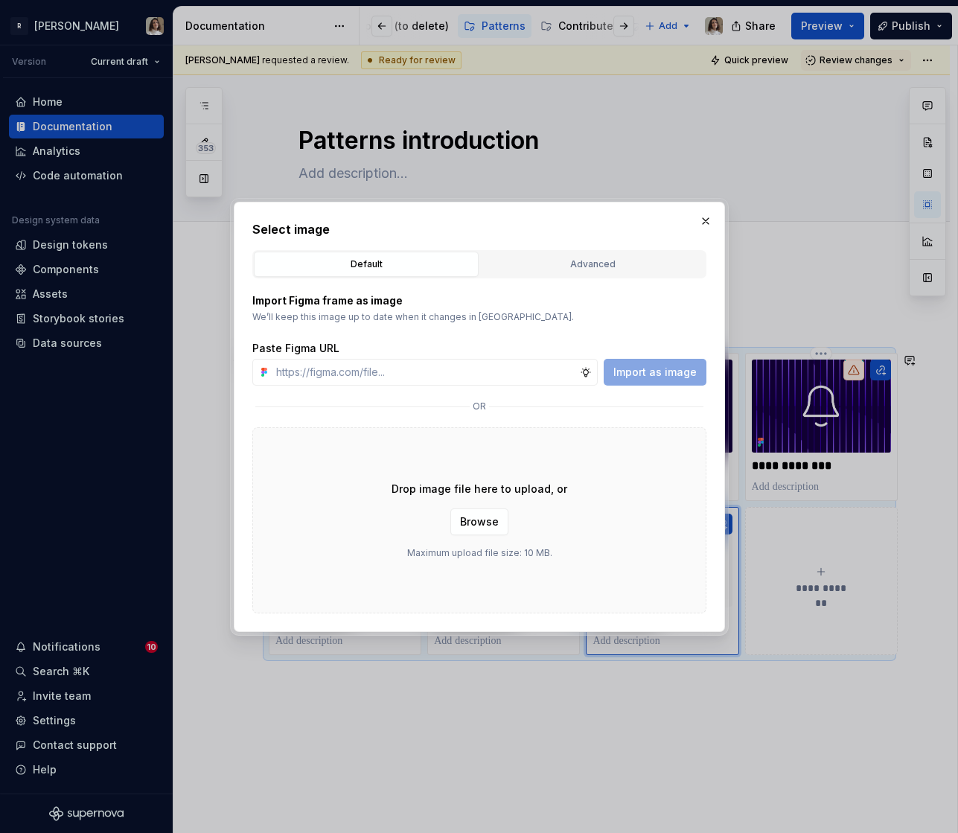
type textarea "*"
click at [548, 257] on div "Advanced" at bounding box center [592, 264] width 214 height 15
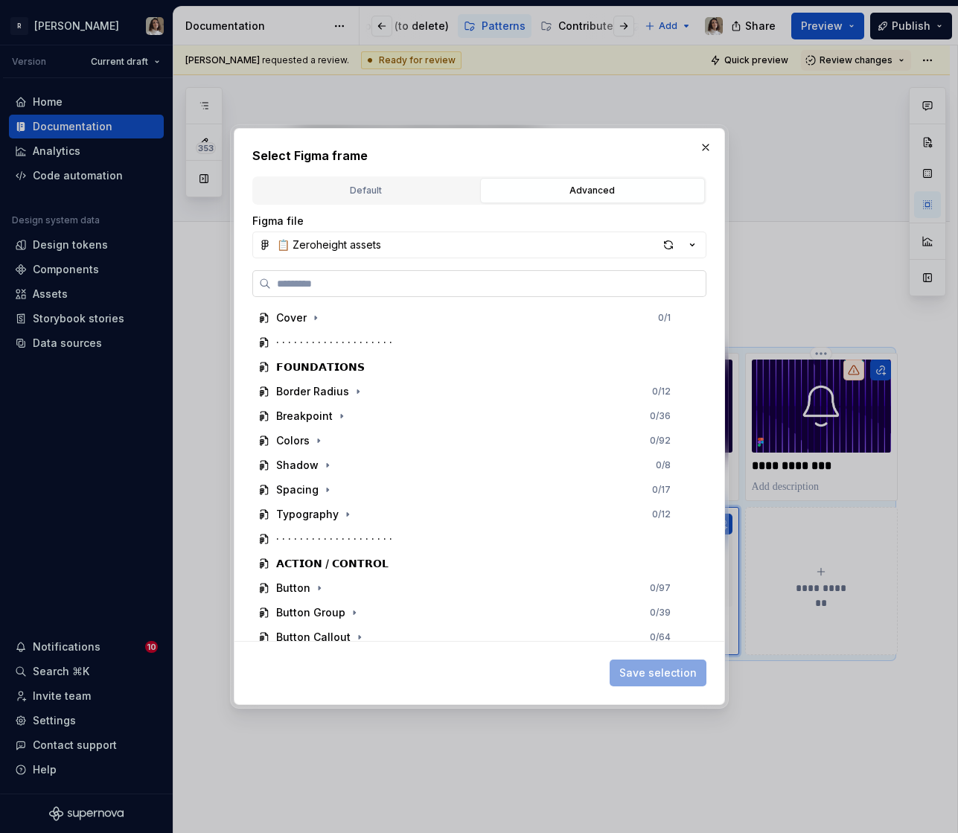
click at [416, 281] on input "search" at bounding box center [488, 283] width 435 height 15
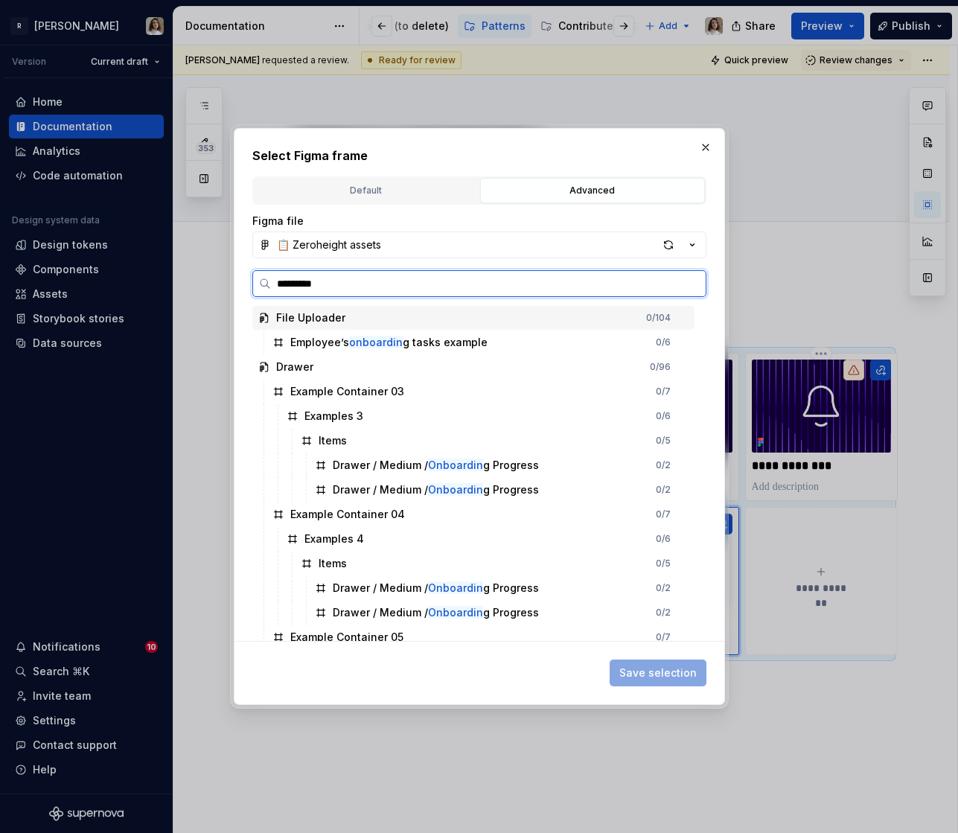
type input "**********"
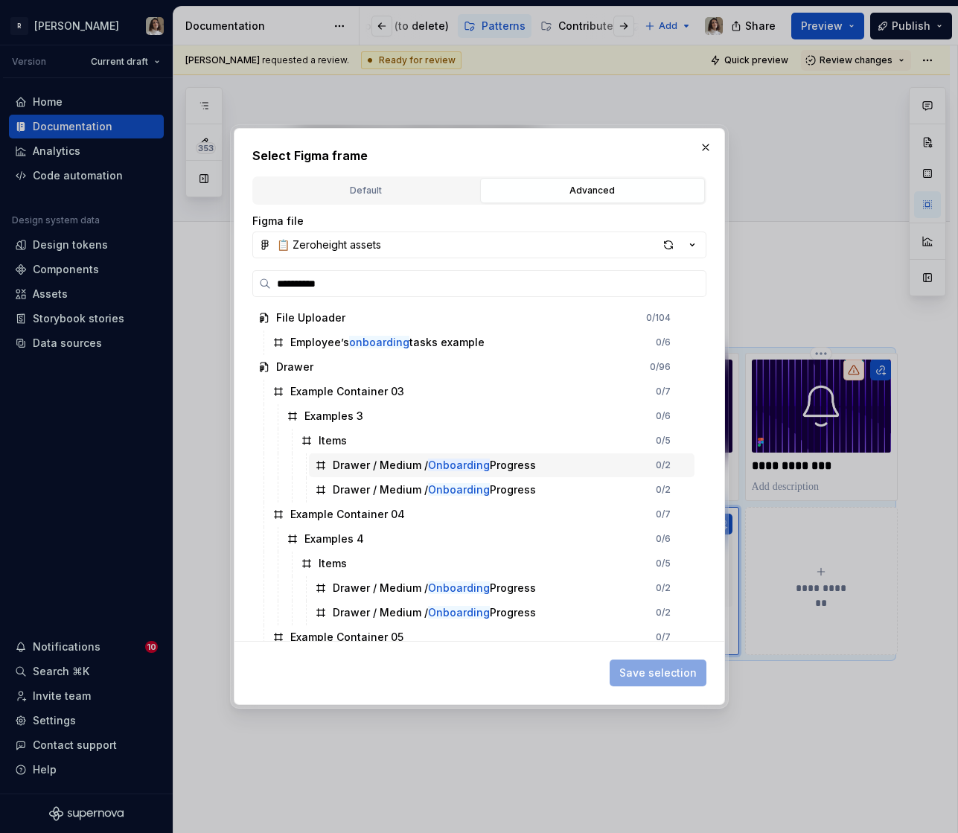
scroll to position [132, 0]
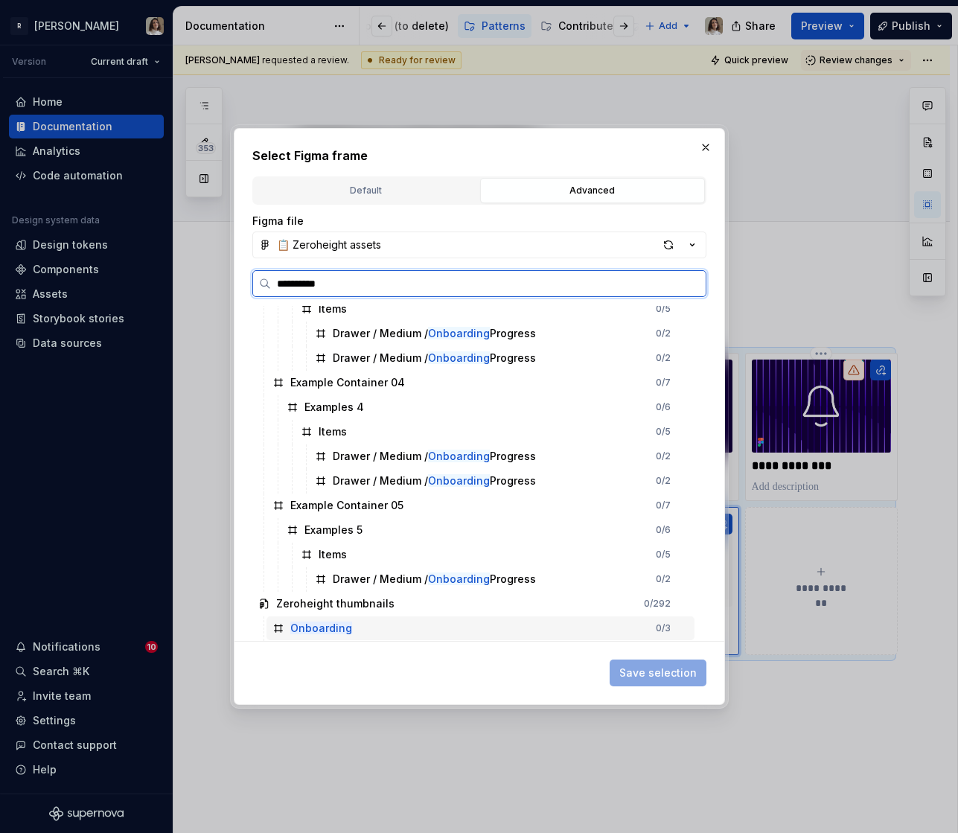
click at [338, 623] on mark "Onboarding" at bounding box center [321, 627] width 62 height 13
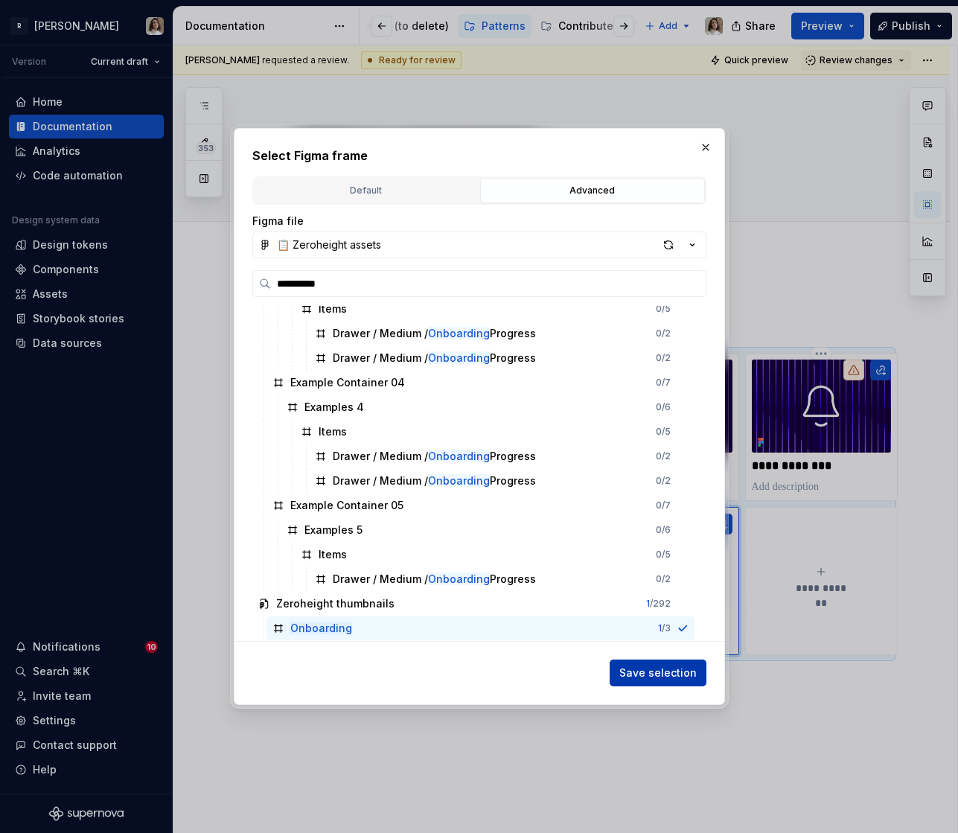
click at [655, 683] on button "Save selection" at bounding box center [657, 672] width 97 height 27
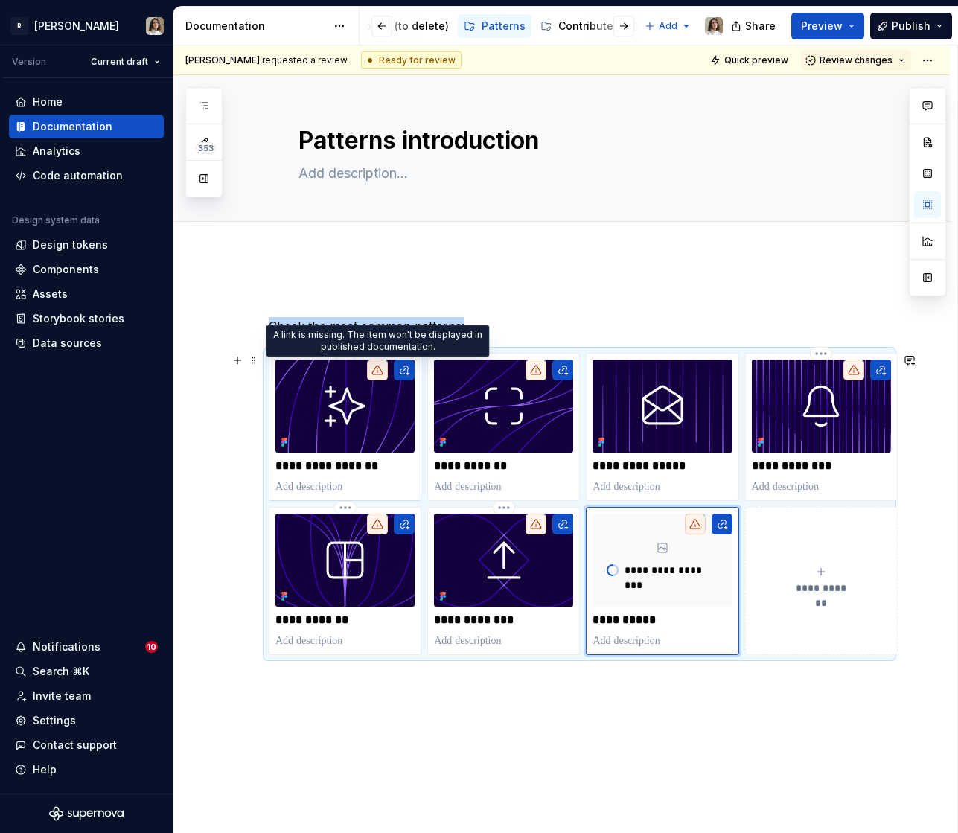
click at [379, 370] on icon at bounding box center [377, 370] width 12 height 12
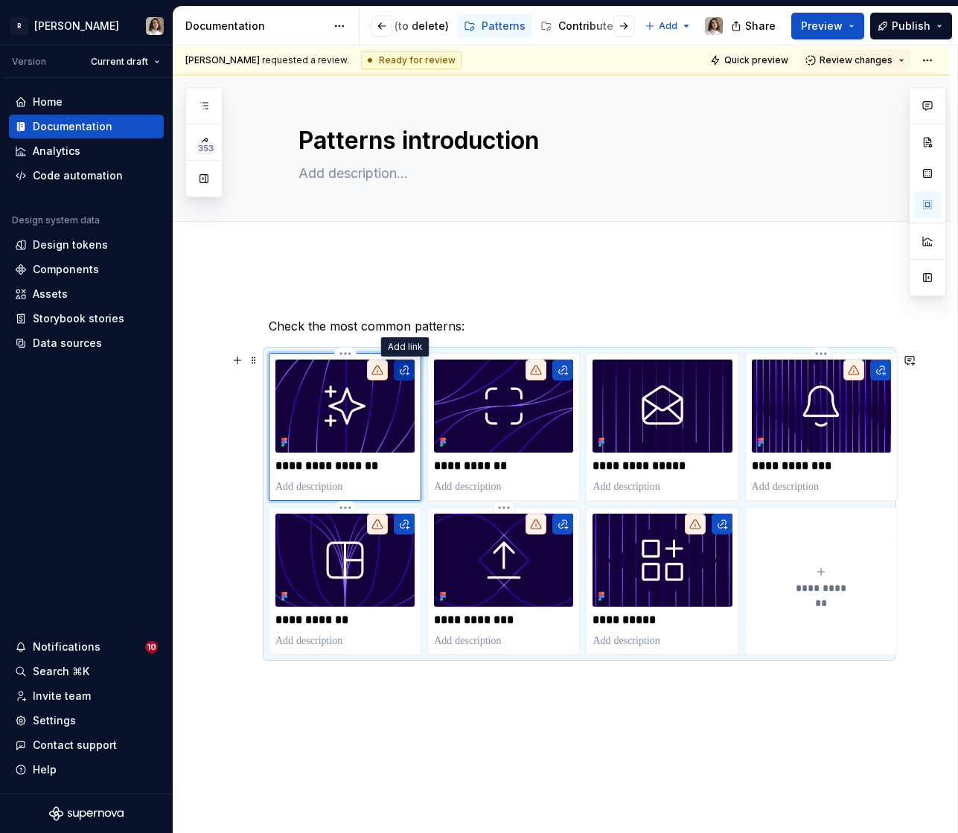
click at [410, 368] on button "button" at bounding box center [404, 369] width 21 height 21
type textarea "*"
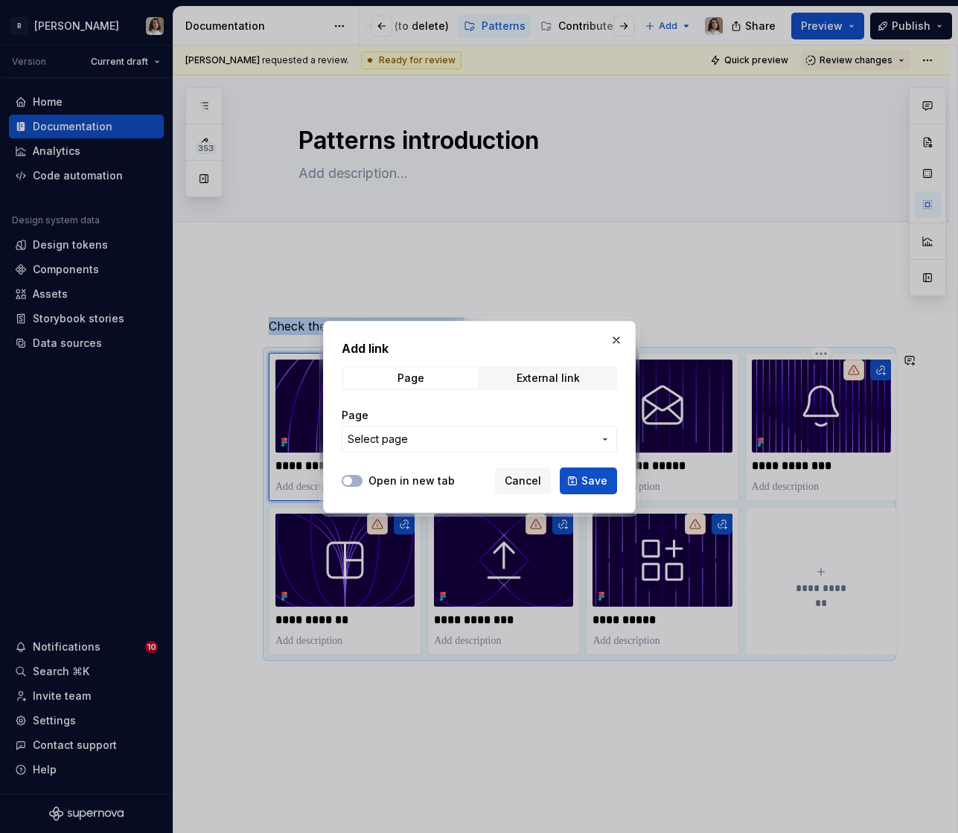
click at [405, 440] on span "Select page" at bounding box center [378, 439] width 60 height 15
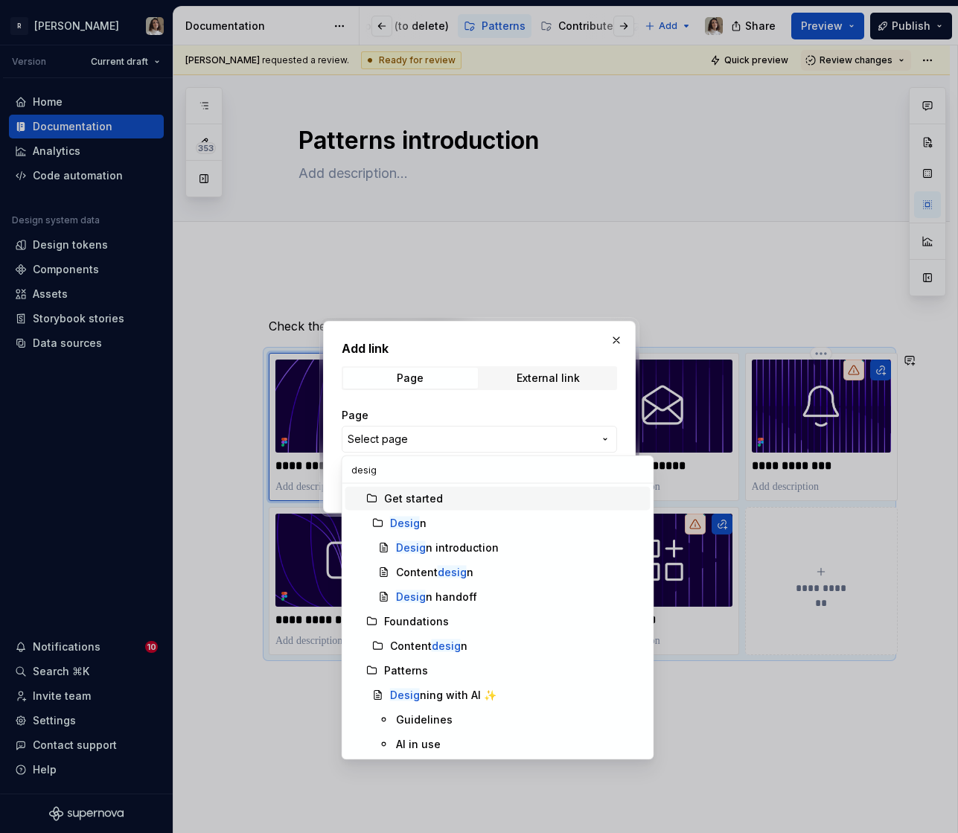
type input "design"
click at [454, 693] on div "Design ing with AI ✨" at bounding box center [443, 695] width 106 height 15
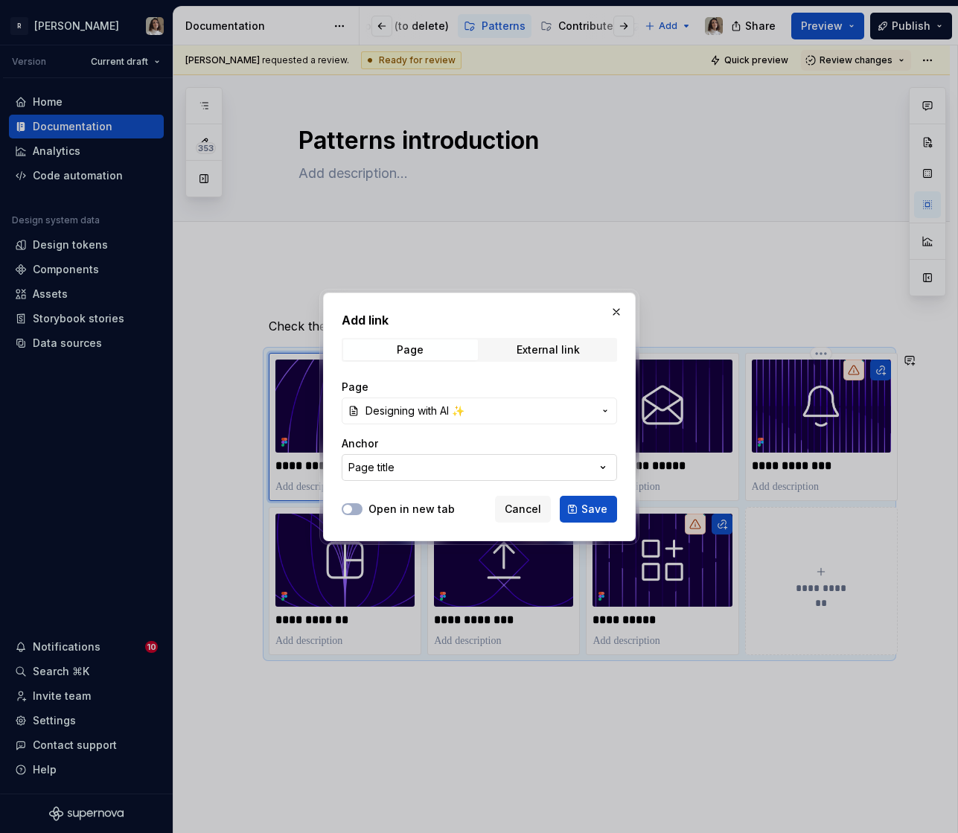
click at [553, 469] on button "Page title" at bounding box center [479, 467] width 275 height 27
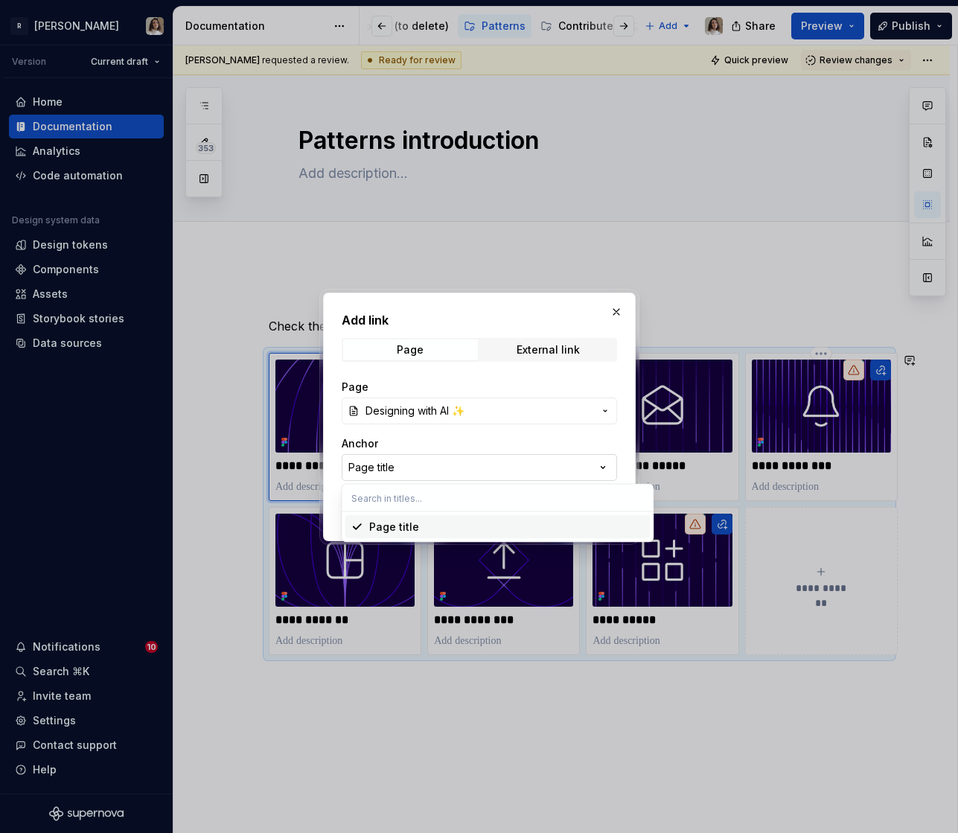
click at [553, 469] on div "Add link Page External link Page Designing with AI ✨ Anchor Page title Open in …" at bounding box center [479, 416] width 958 height 833
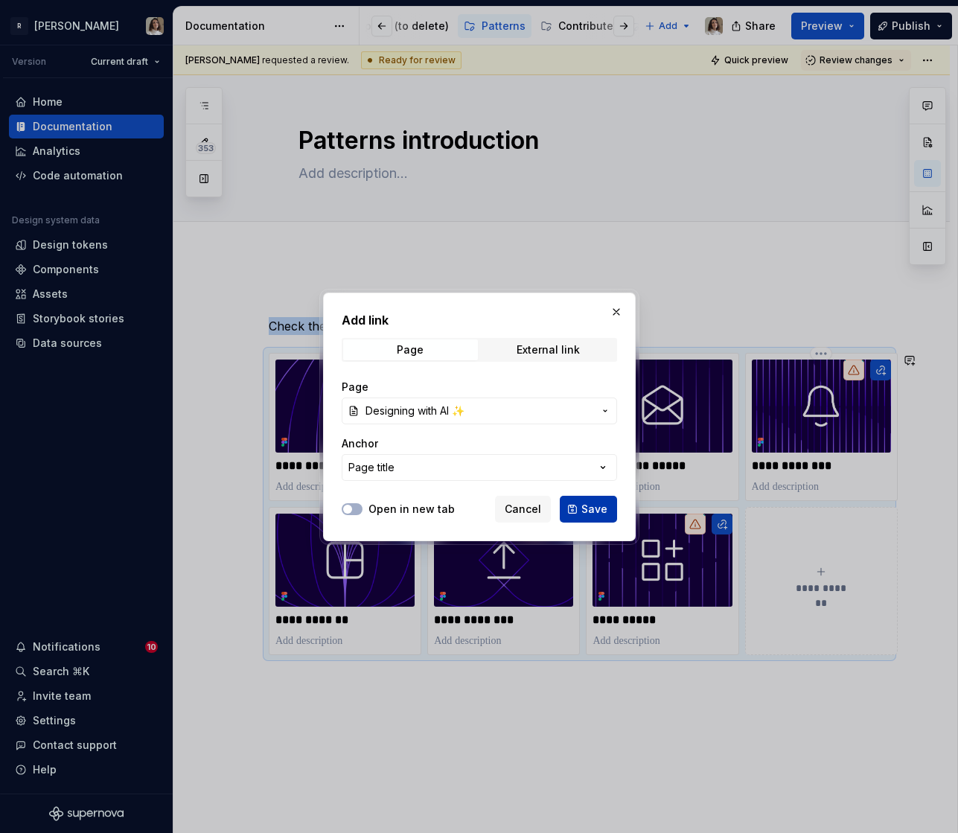
click at [570, 506] on button "Save" at bounding box center [588, 509] width 57 height 27
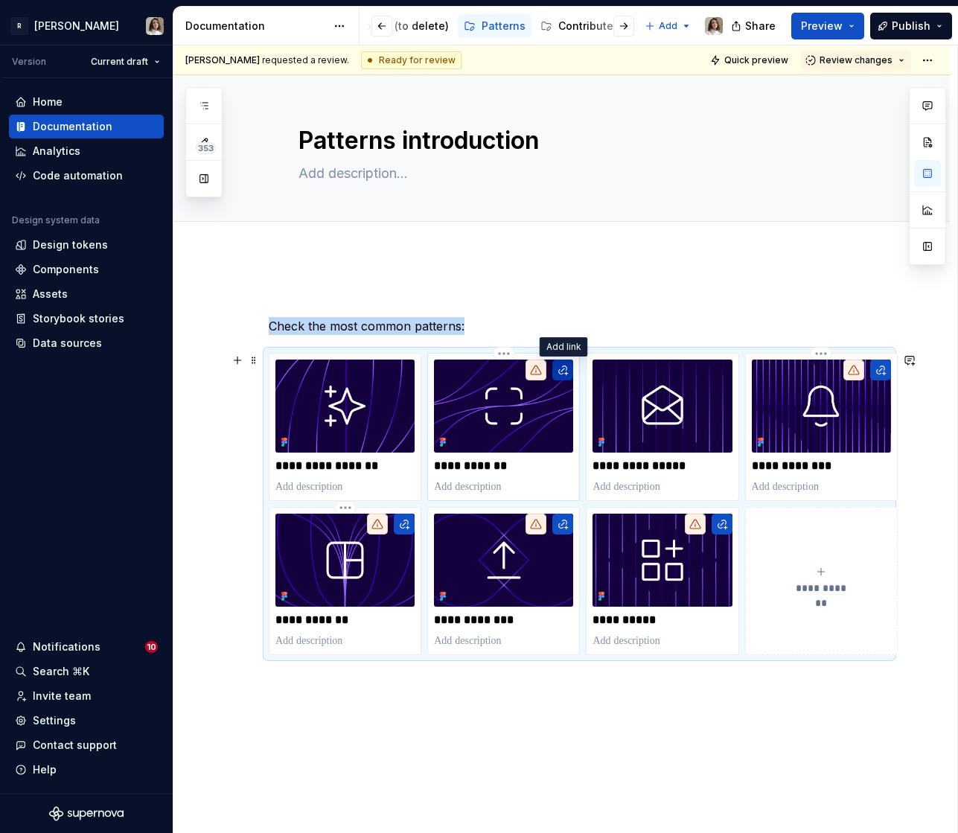
click at [563, 372] on button "button" at bounding box center [562, 369] width 21 height 21
type textarea "*"
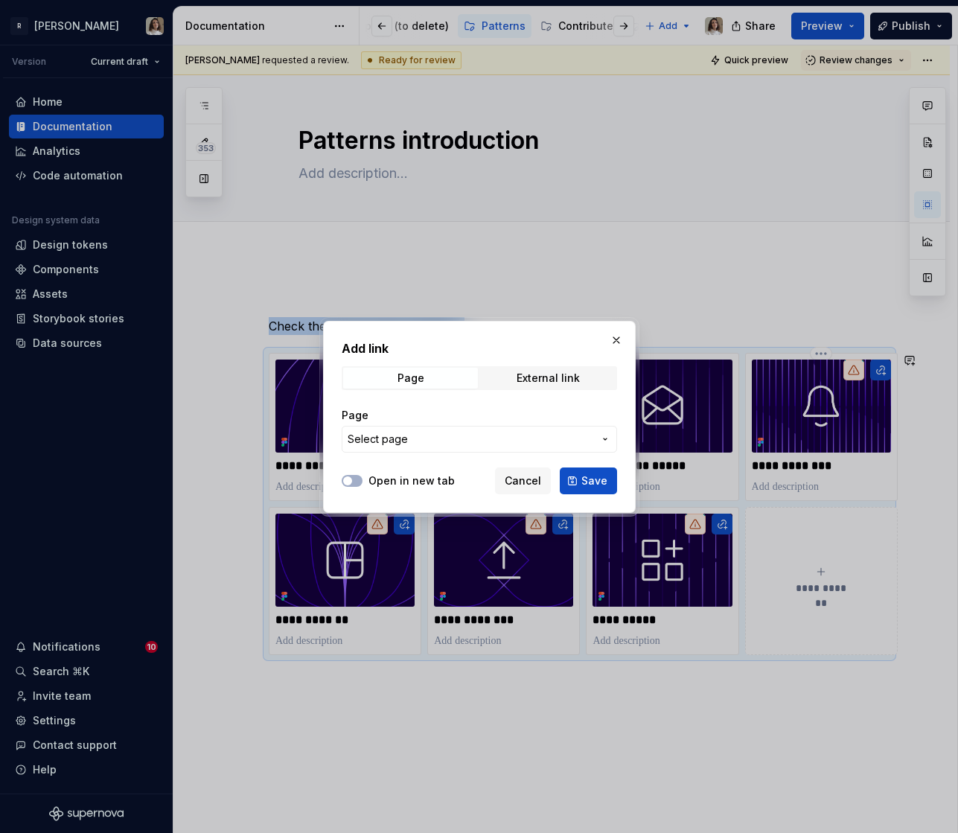
click at [470, 449] on button "Select page" at bounding box center [479, 439] width 275 height 27
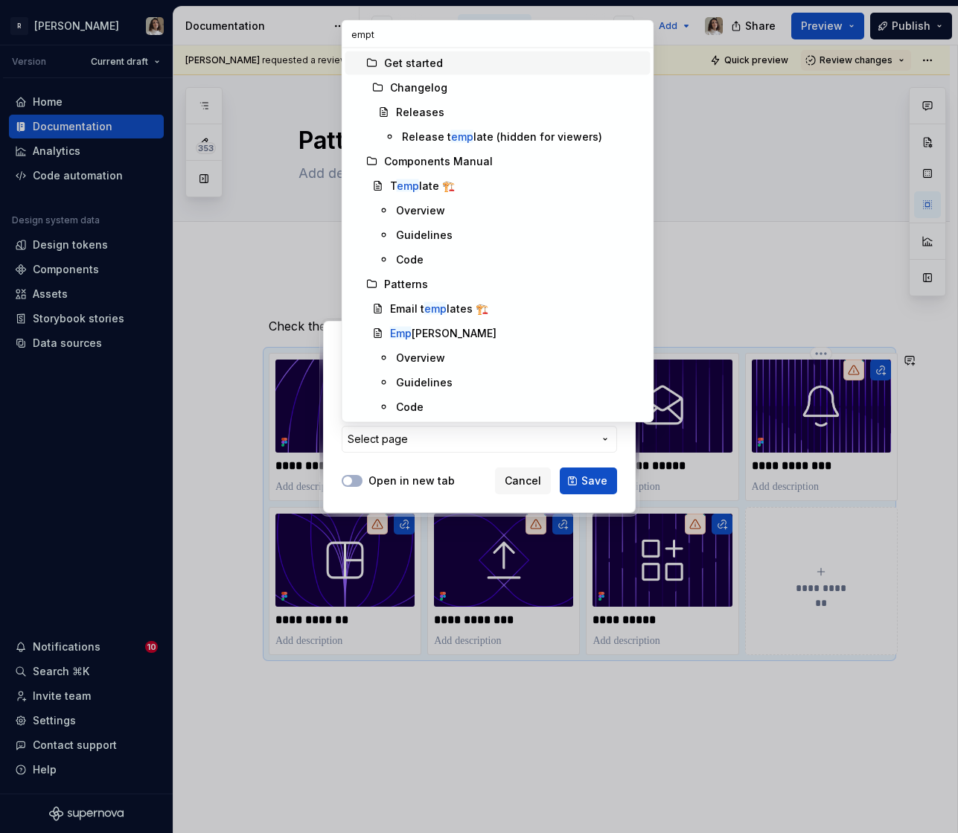
type input "empty"
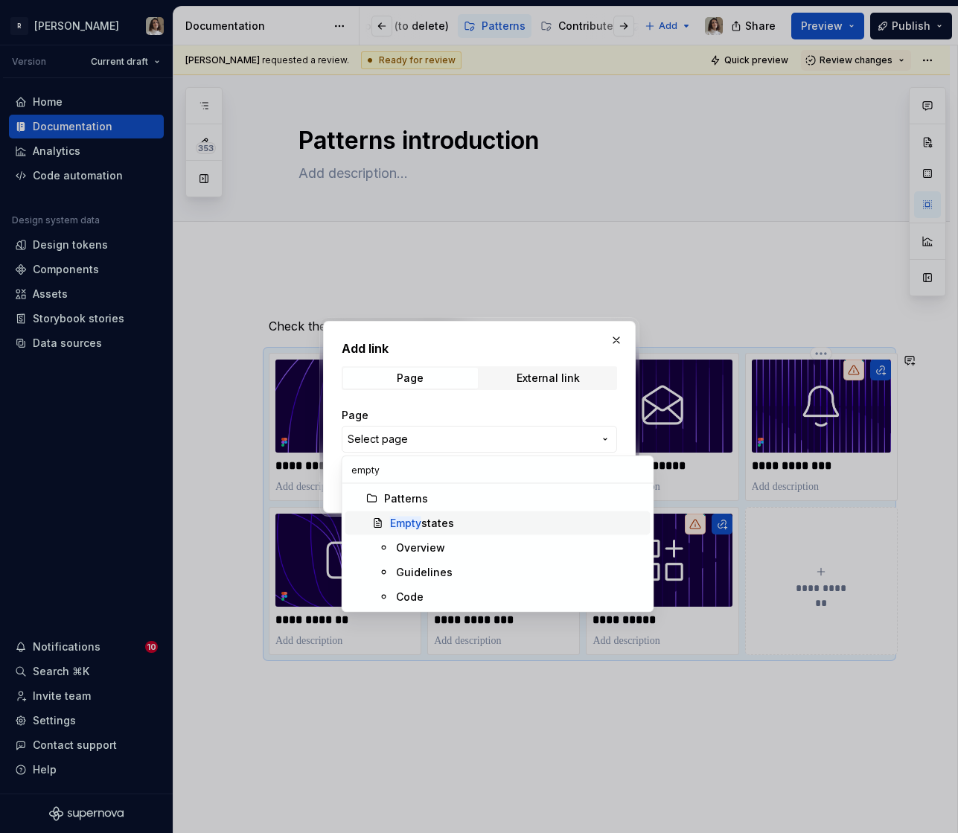
click at [456, 511] on span "Empty states" at bounding box center [497, 523] width 305 height 24
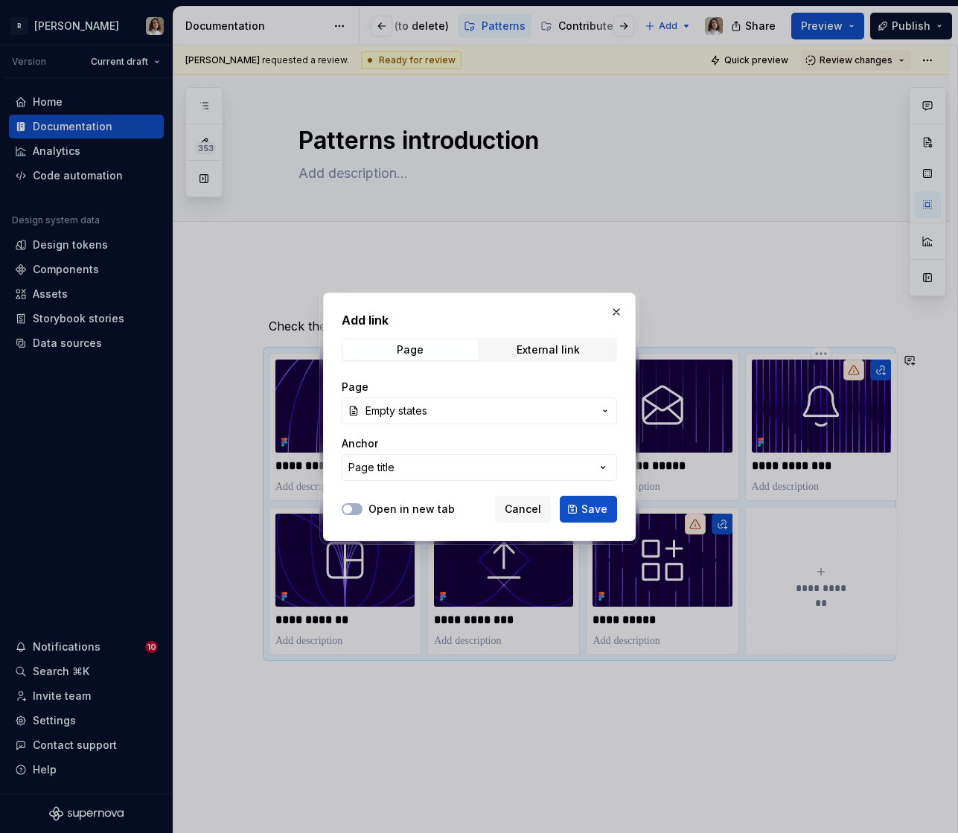
click at [572, 493] on div "Open in new tab Cancel Save" at bounding box center [479, 506] width 275 height 33
click at [586, 505] on span "Save" at bounding box center [594, 509] width 26 height 15
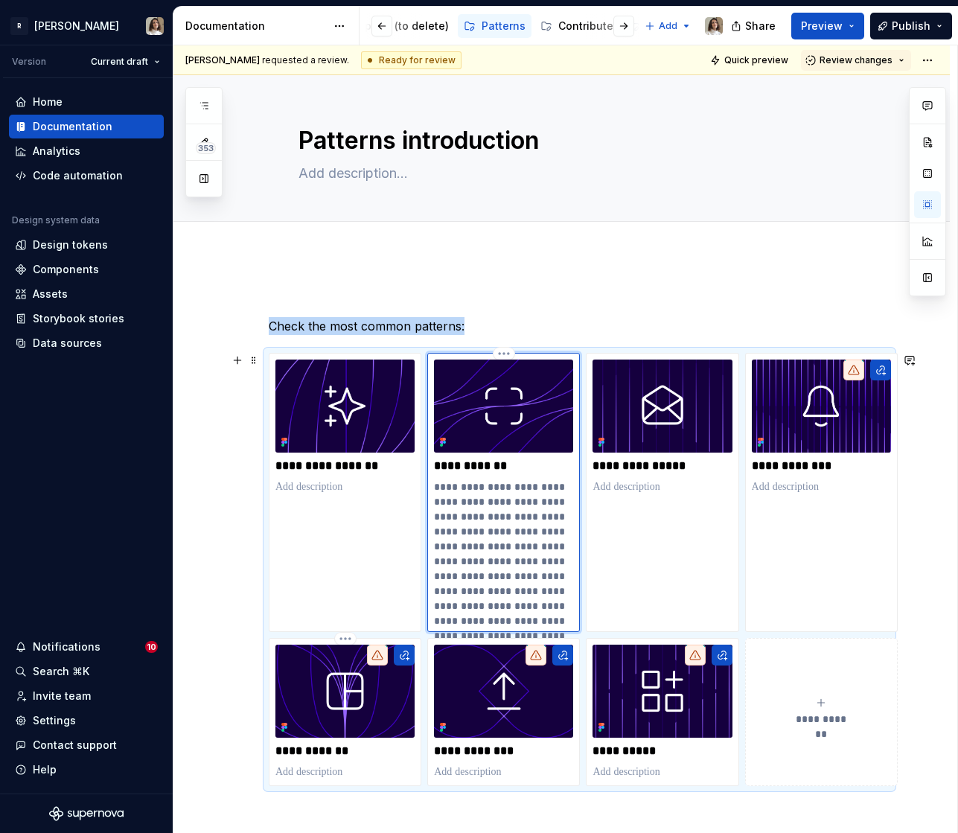
click at [498, 521] on p "**********" at bounding box center [503, 590] width 139 height 223
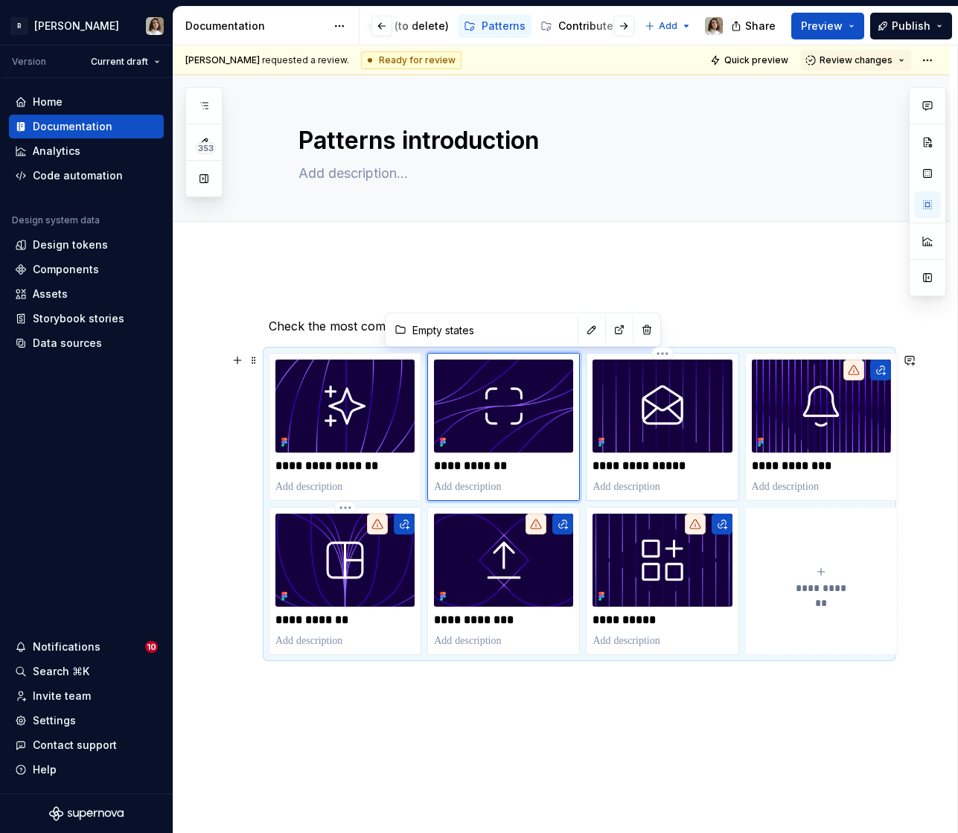
click at [654, 476] on div "**********" at bounding box center [661, 426] width 139 height 135
type textarea "*"
type input "Email templates 🏗️"
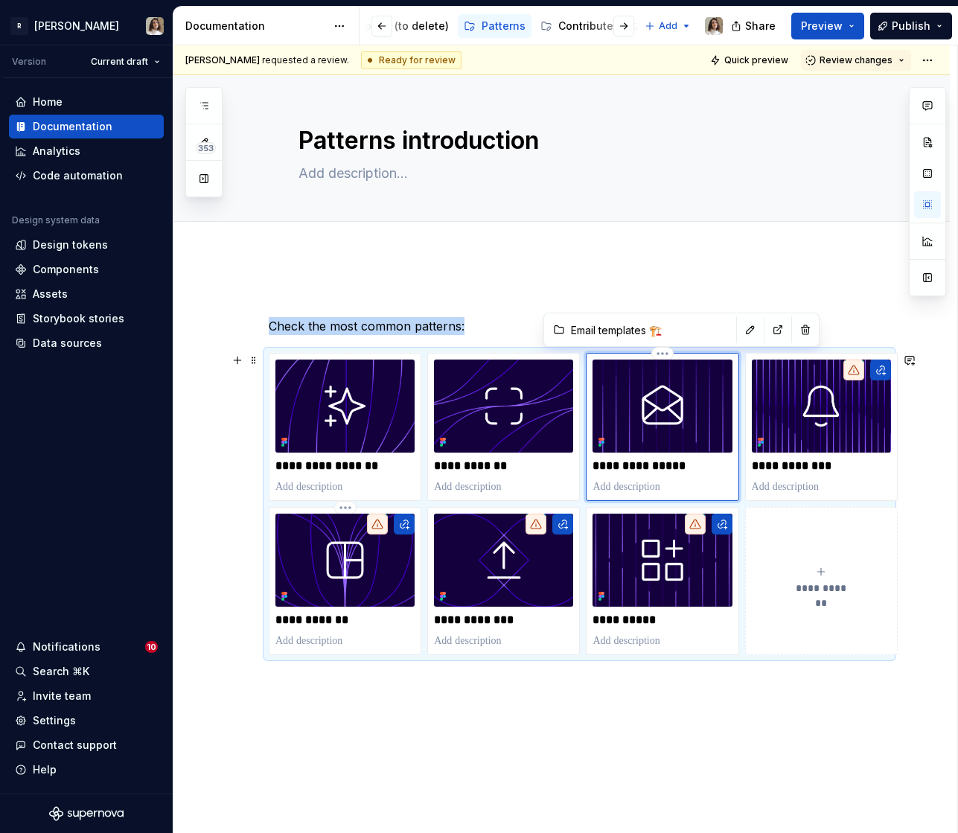
click at [665, 408] on img at bounding box center [661, 405] width 139 height 93
click at [799, 409] on img at bounding box center [821, 405] width 139 height 93
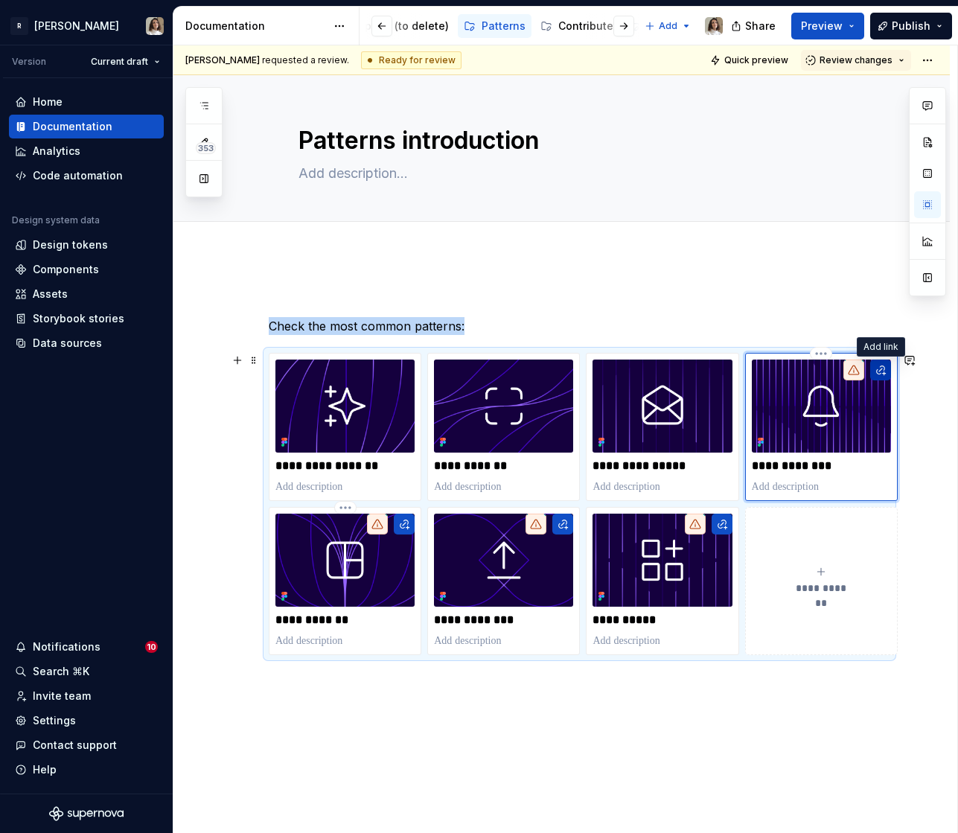
click at [877, 368] on button "button" at bounding box center [880, 369] width 21 height 21
type textarea "*"
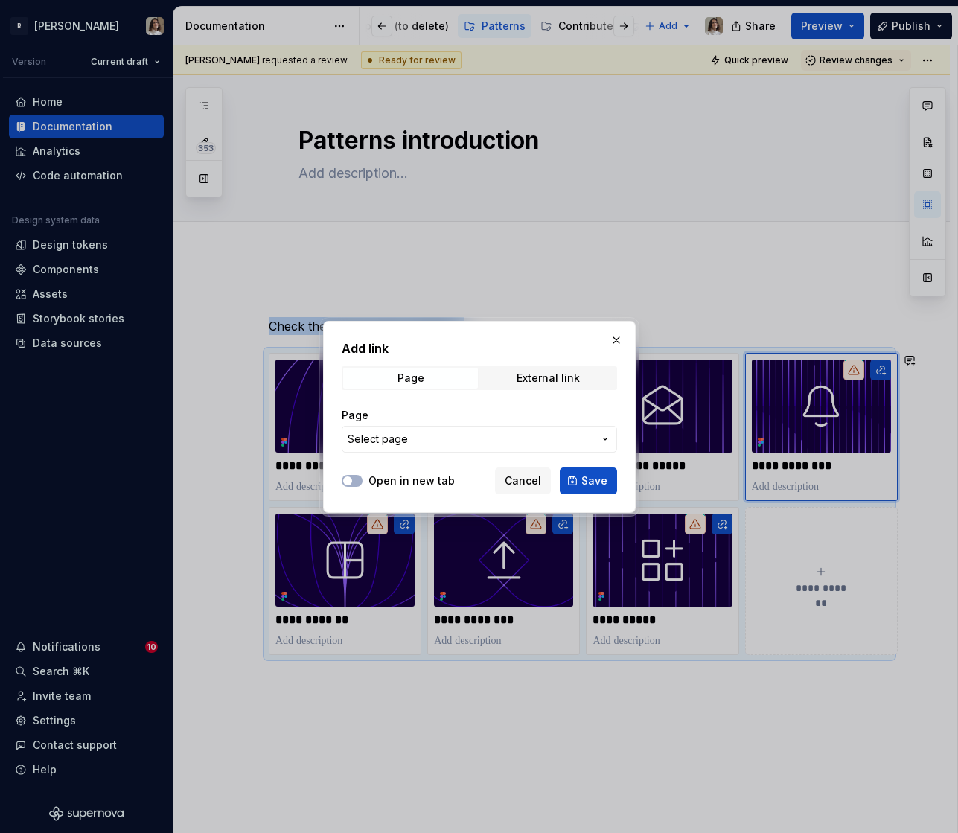
click at [507, 443] on span "Select page" at bounding box center [471, 439] width 246 height 15
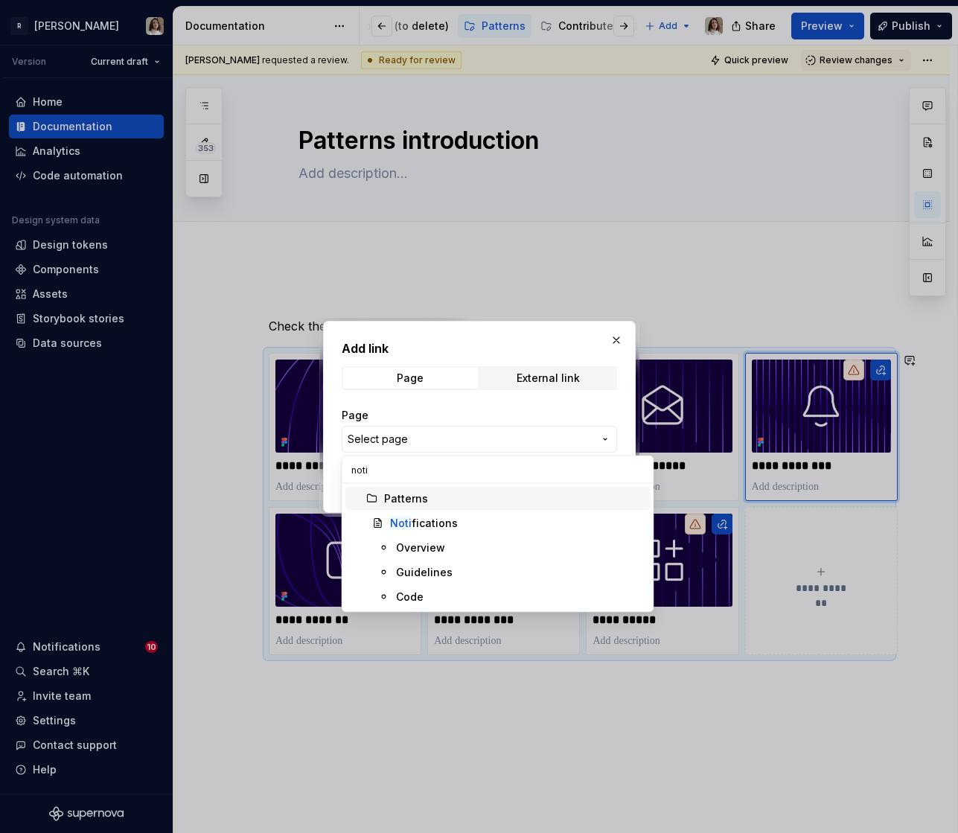
type input "notif"
click at [474, 520] on div "Notif ications" at bounding box center [517, 523] width 255 height 15
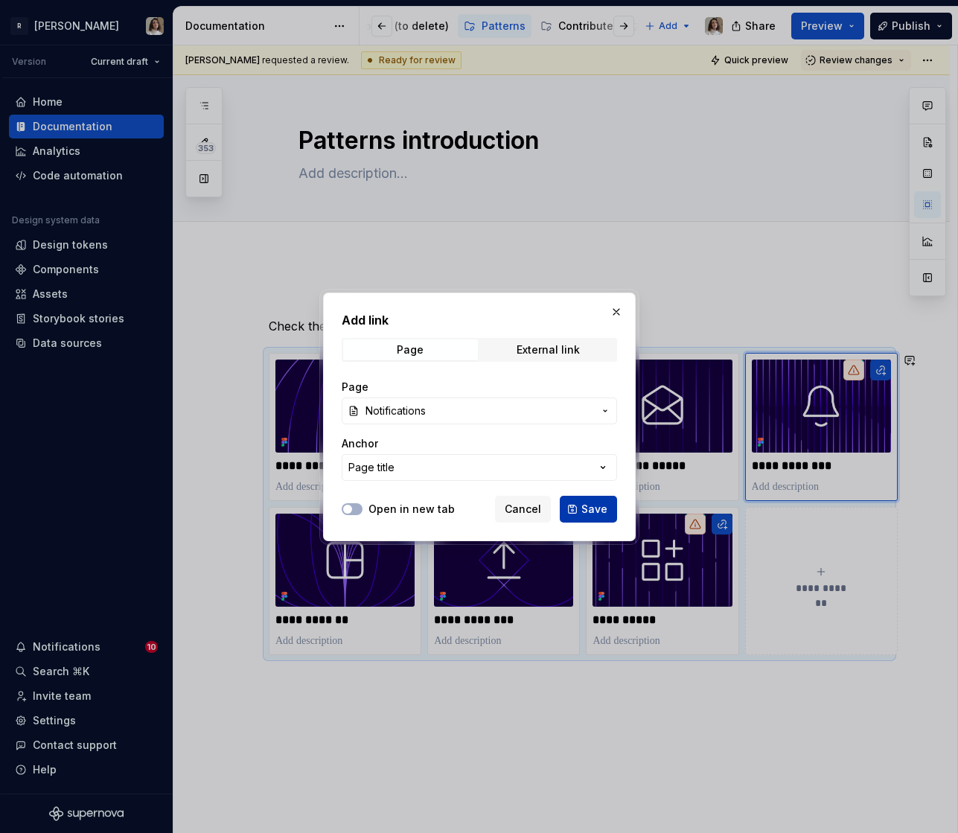
click at [587, 505] on span "Save" at bounding box center [594, 509] width 26 height 15
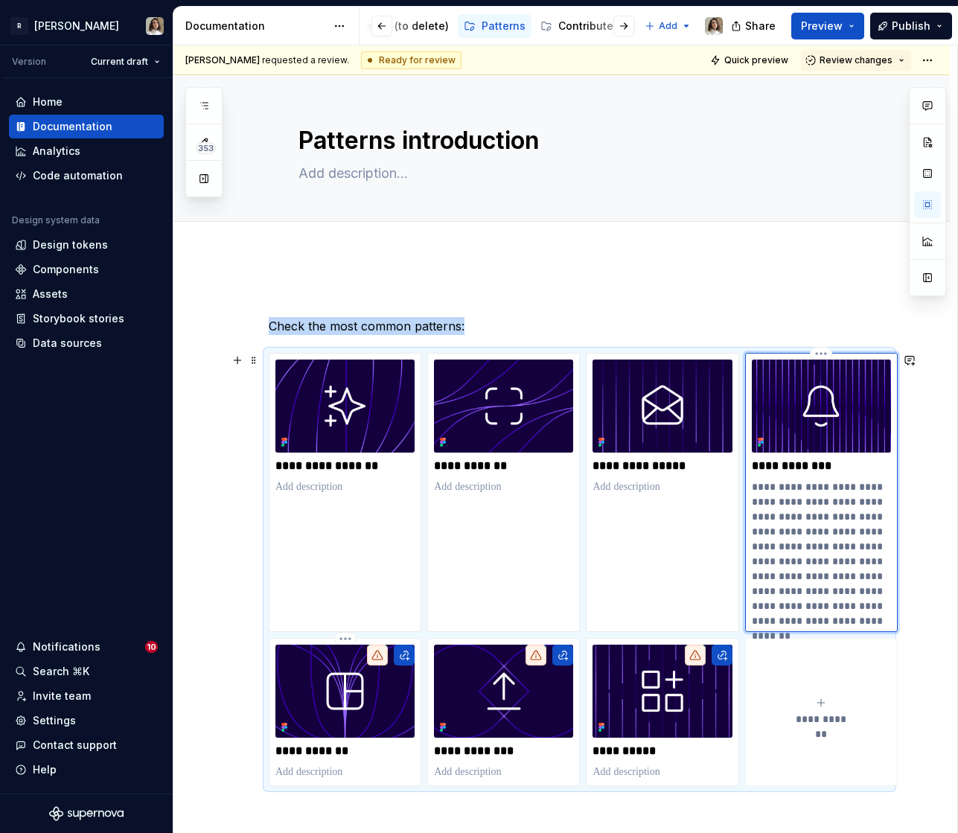
click at [834, 494] on p "**********" at bounding box center [821, 553] width 139 height 149
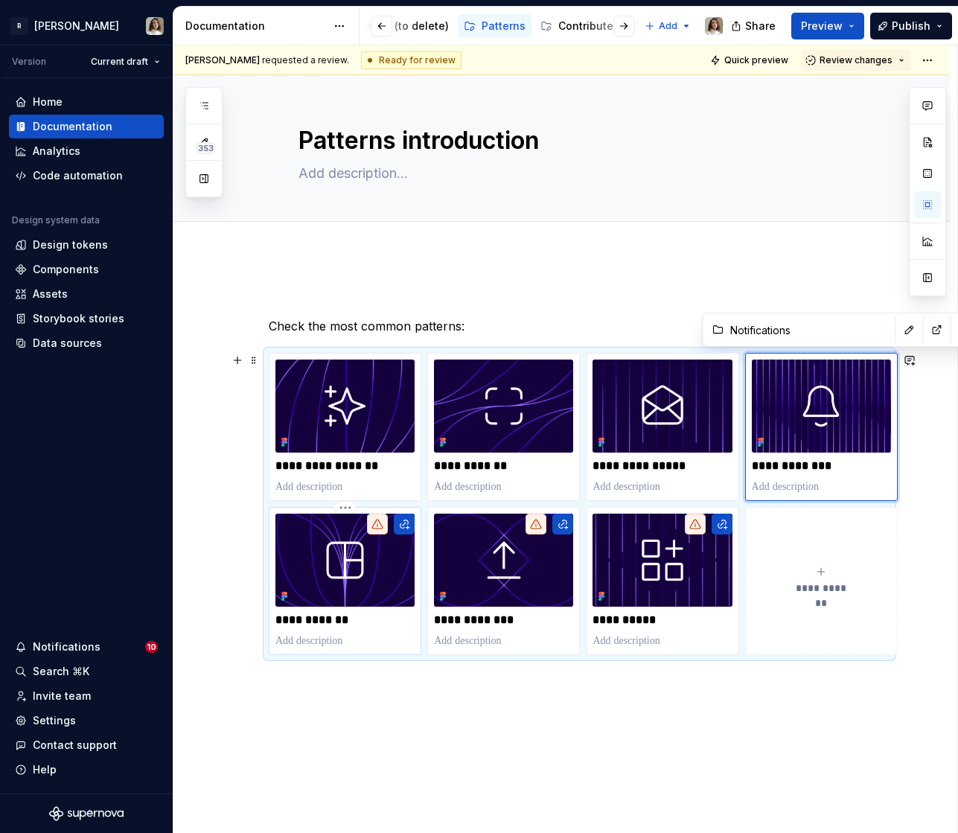
click at [368, 581] on img at bounding box center [344, 559] width 139 height 93
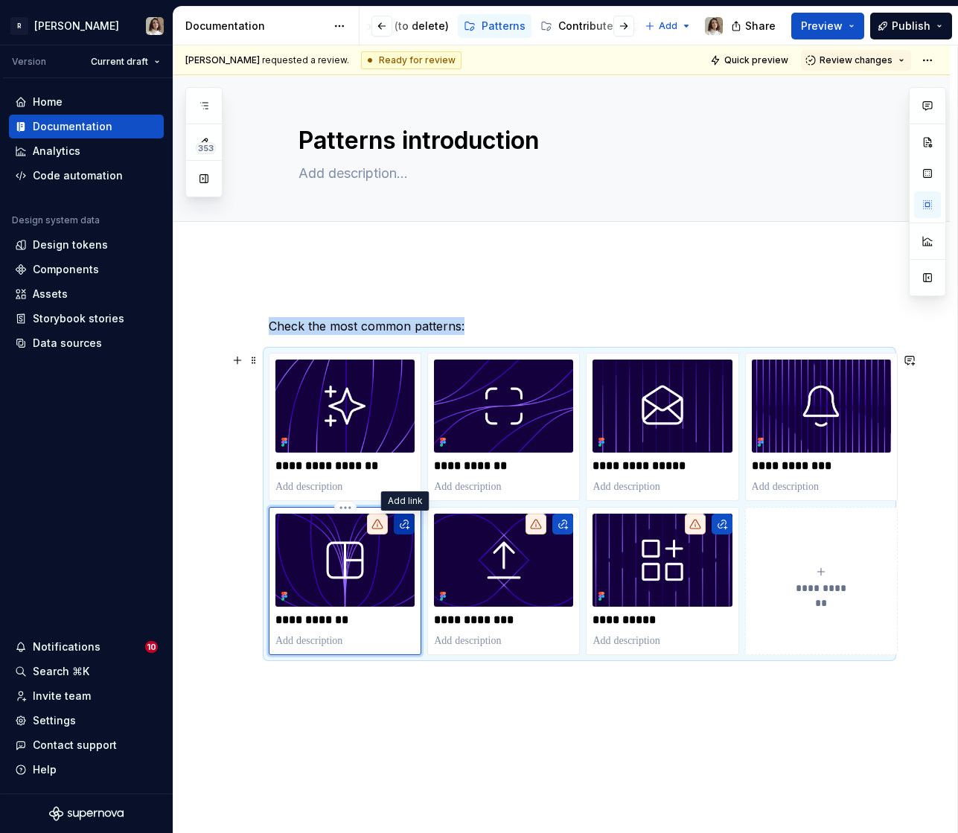
click at [403, 524] on button "button" at bounding box center [404, 523] width 21 height 21
type textarea "*"
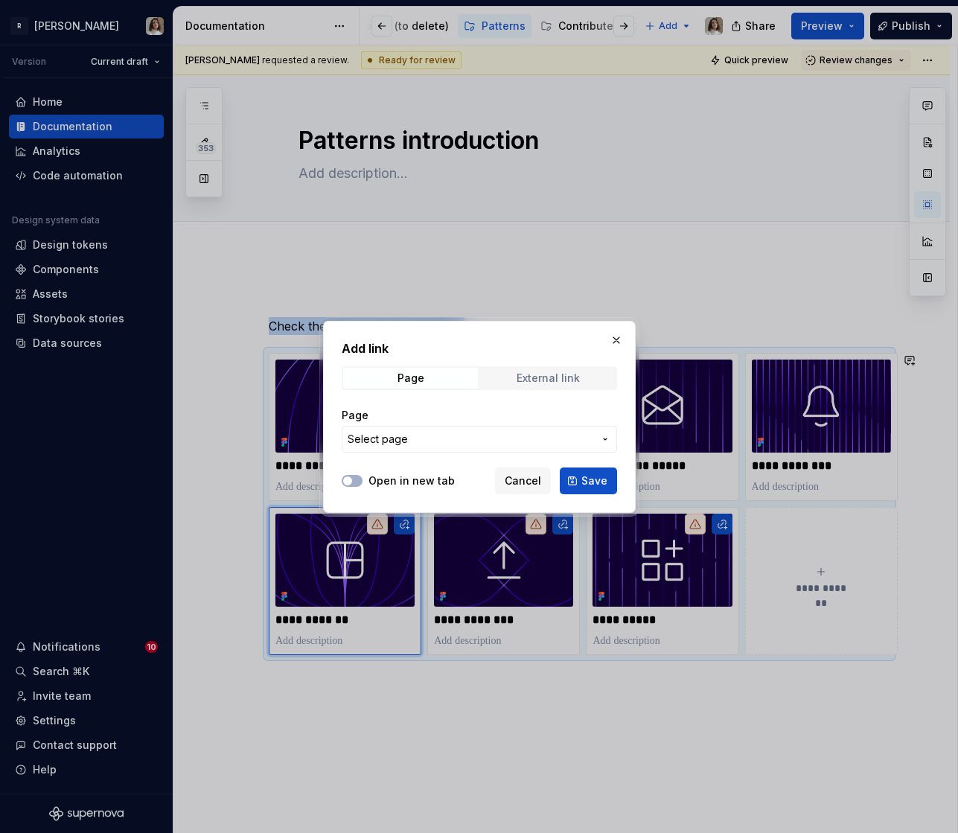
click at [537, 374] on div "External link" at bounding box center [547, 378] width 63 height 12
click at [442, 380] on span "Page" at bounding box center [410, 378] width 135 height 21
click at [435, 432] on span "Select page" at bounding box center [471, 439] width 246 height 15
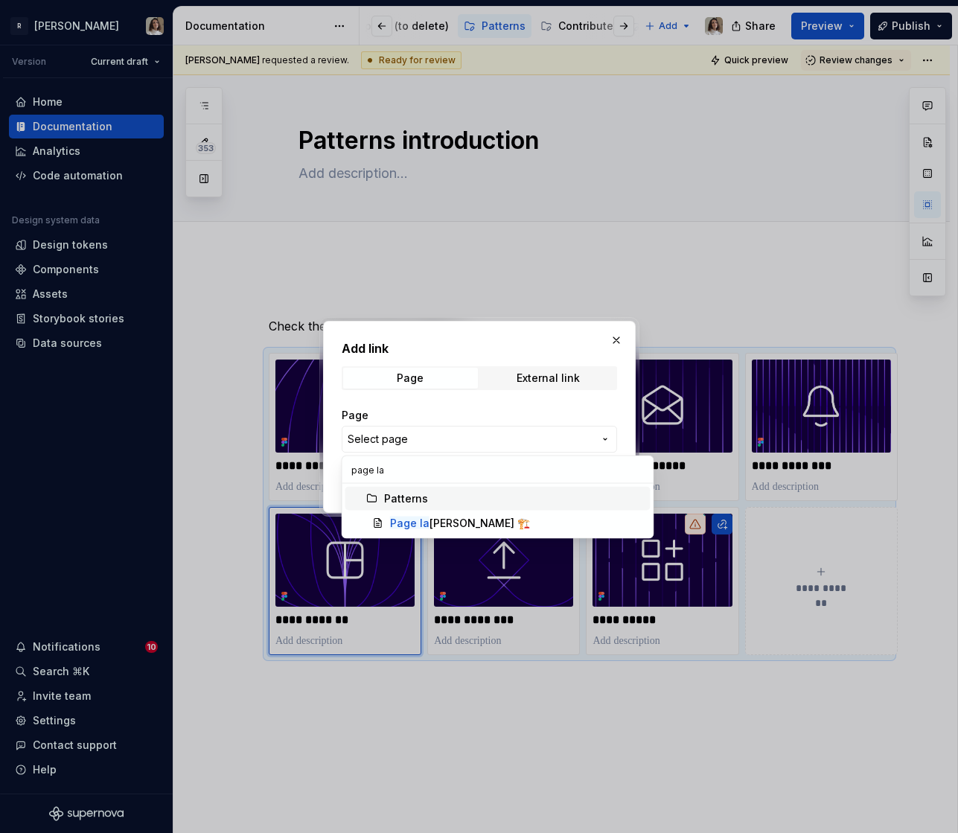
type input "page lay"
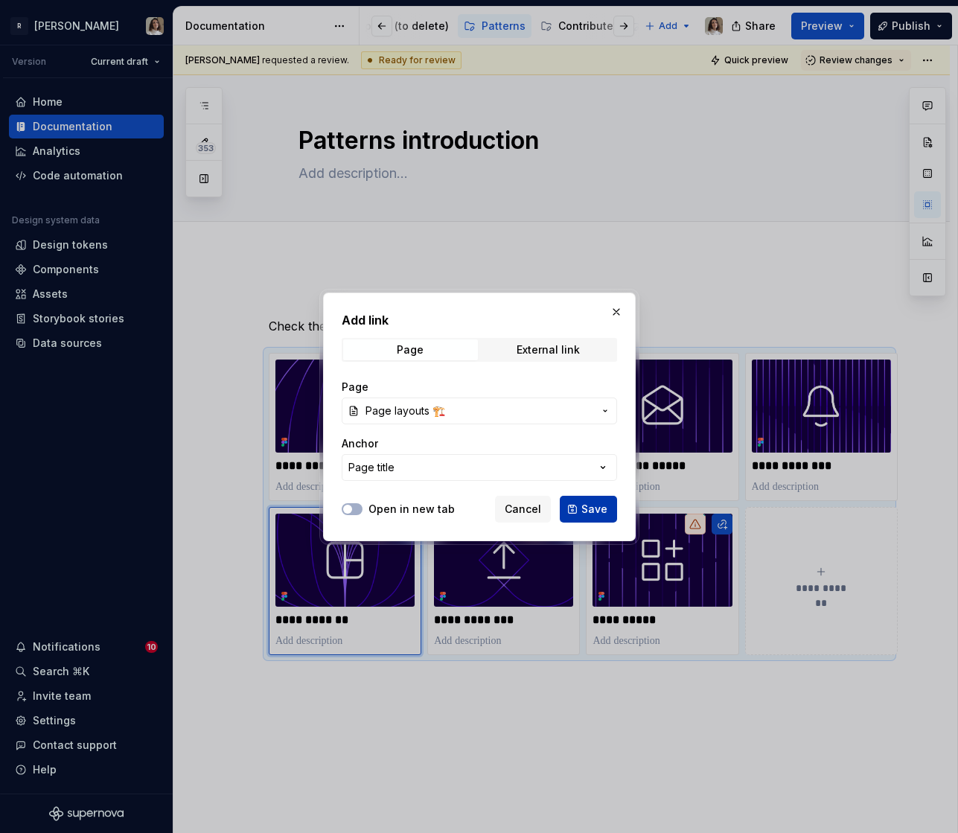
click at [587, 499] on button "Save" at bounding box center [588, 509] width 57 height 27
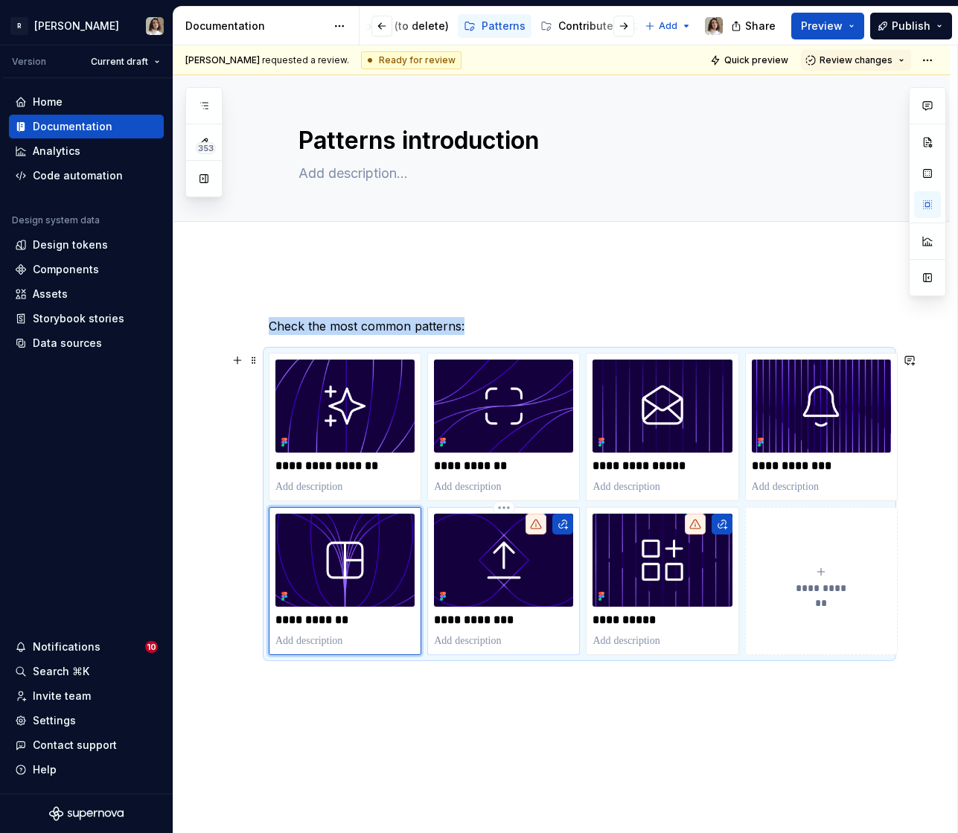
click at [484, 570] on img at bounding box center [503, 559] width 139 height 93
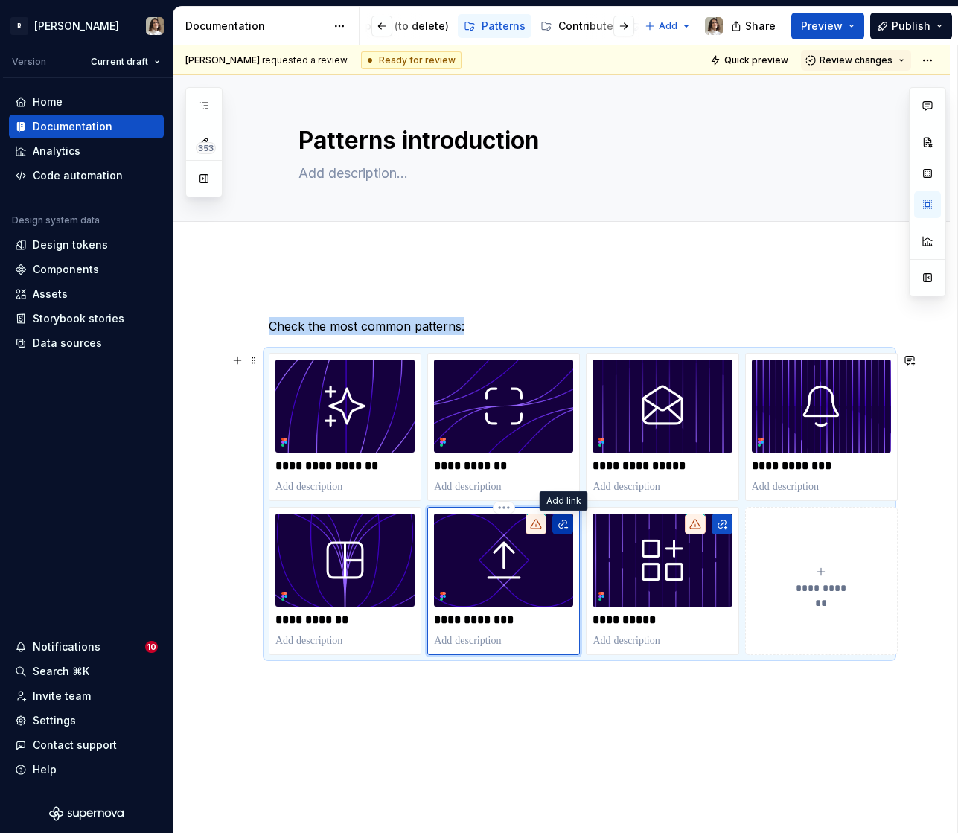
click at [563, 523] on button "button" at bounding box center [562, 523] width 21 height 21
type textarea "*"
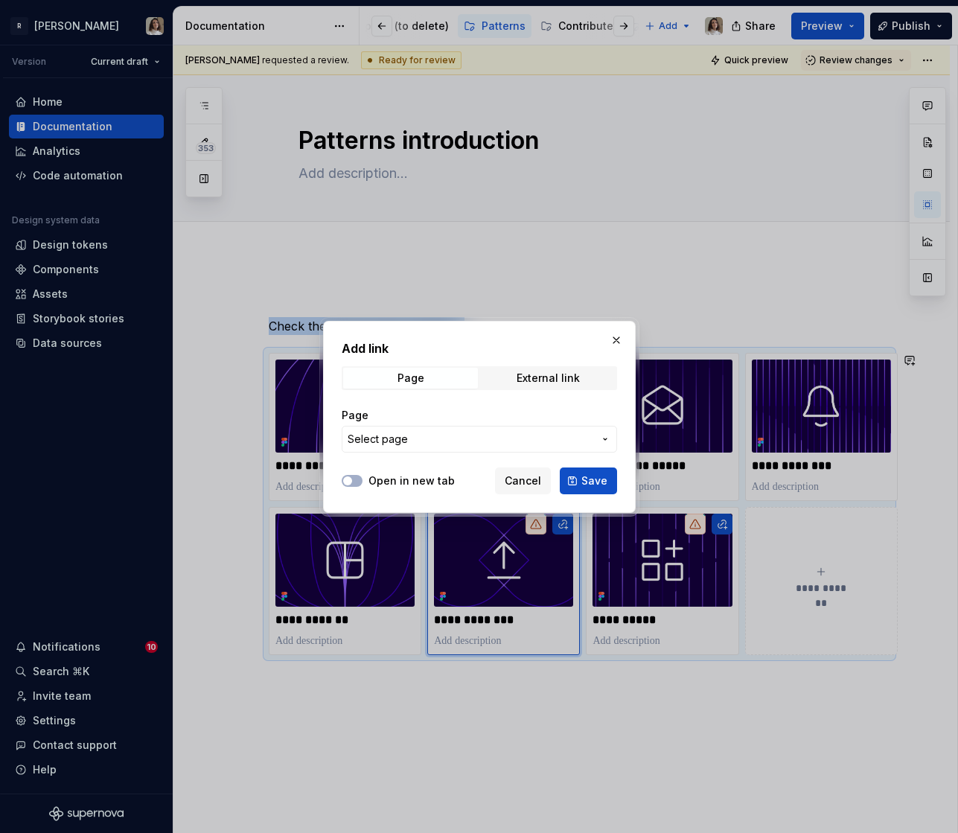
click at [455, 447] on button "Select page" at bounding box center [479, 439] width 275 height 27
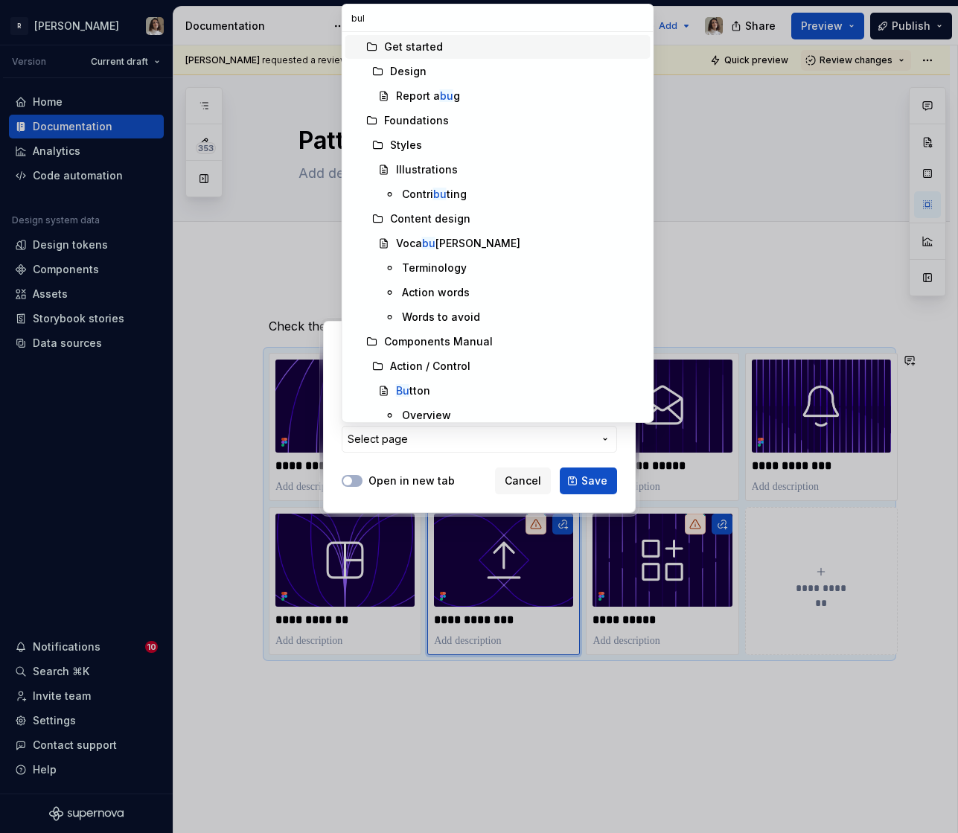
type input "bulk"
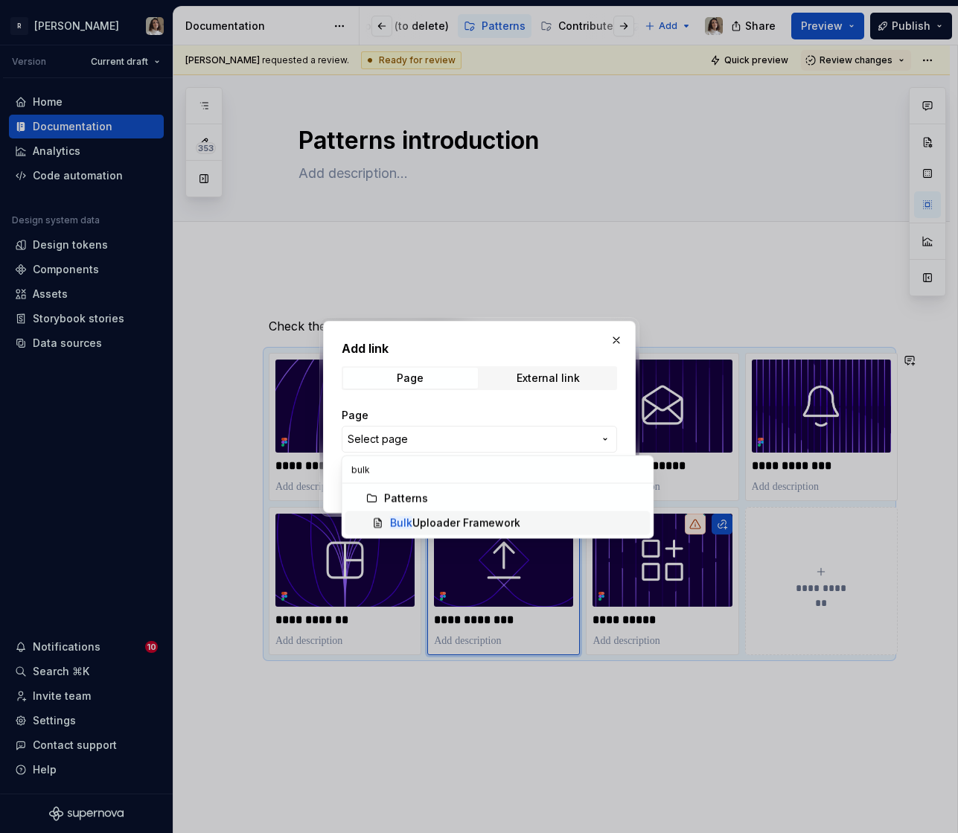
click at [471, 517] on div "Bulk Uploader Framework" at bounding box center [455, 523] width 130 height 15
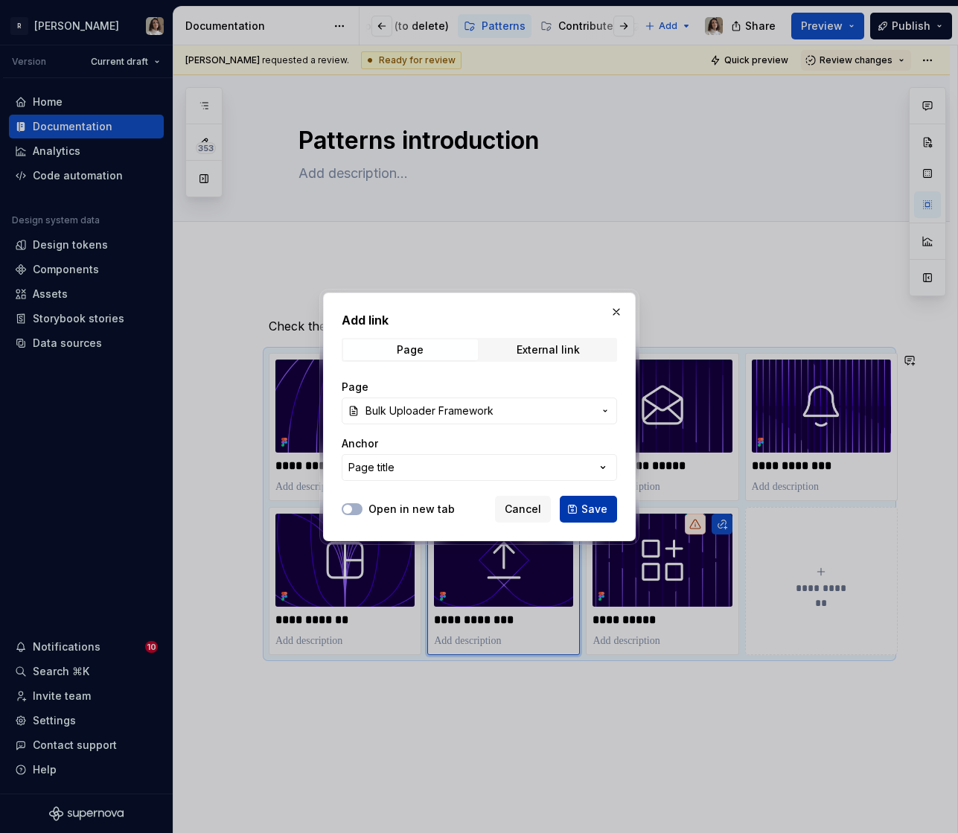
click at [592, 502] on span "Save" at bounding box center [594, 509] width 26 height 15
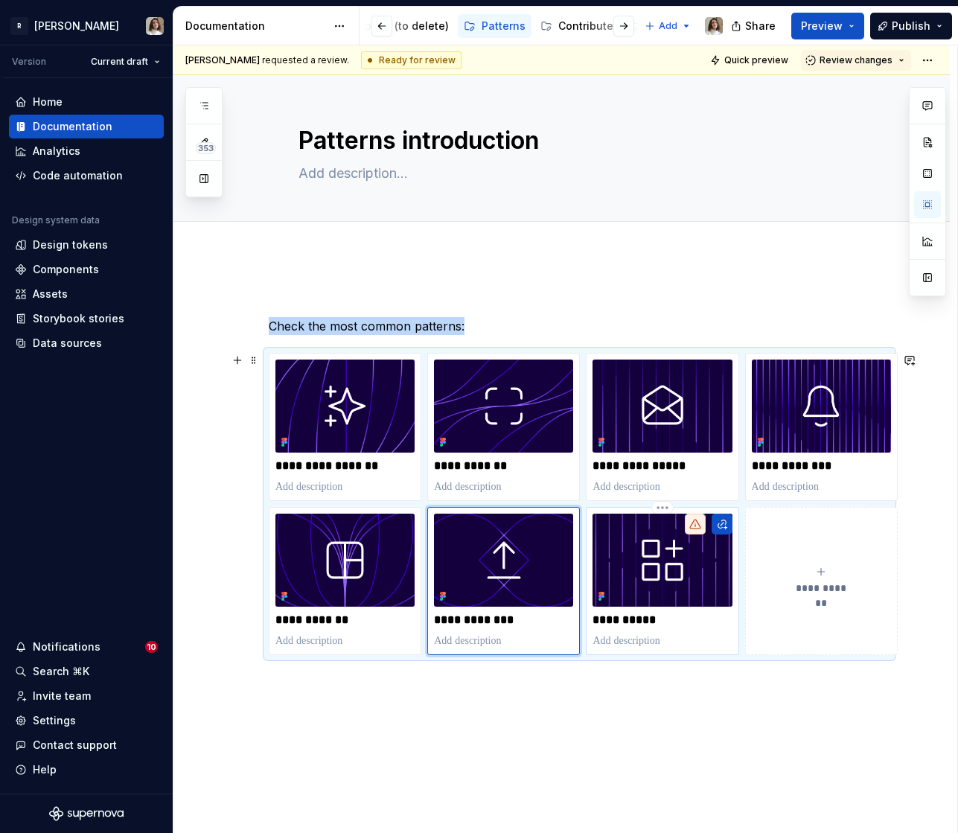
click at [656, 560] on img at bounding box center [661, 559] width 139 height 93
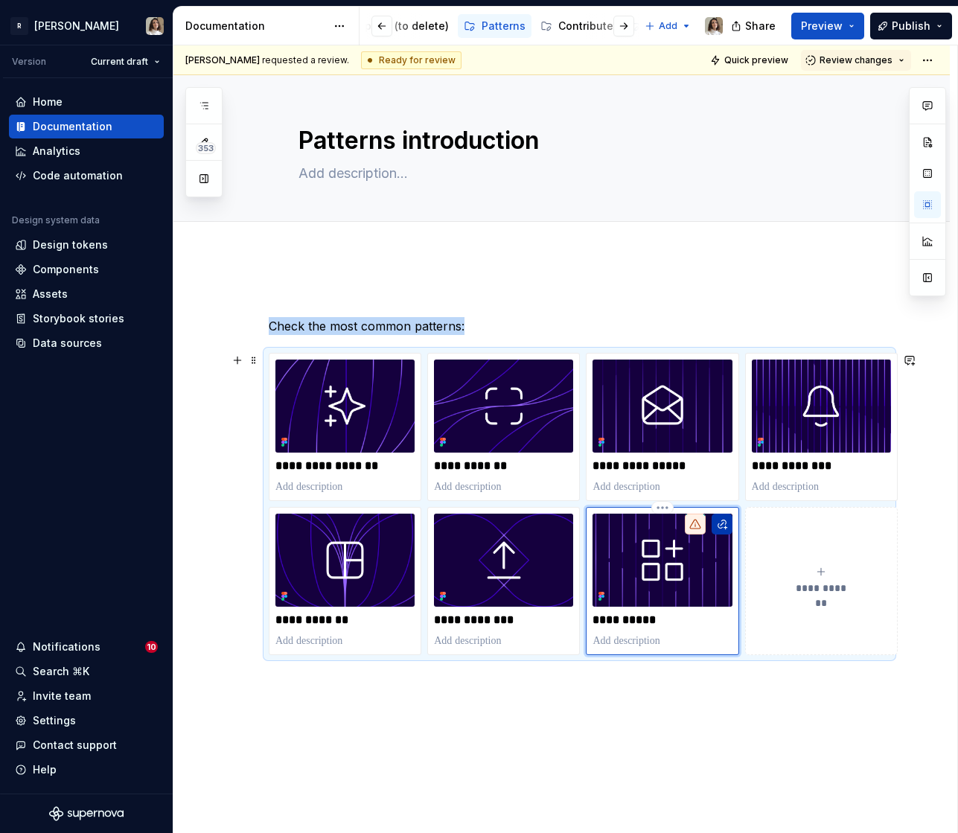
click at [717, 518] on button "button" at bounding box center [721, 523] width 21 height 21
type textarea "*"
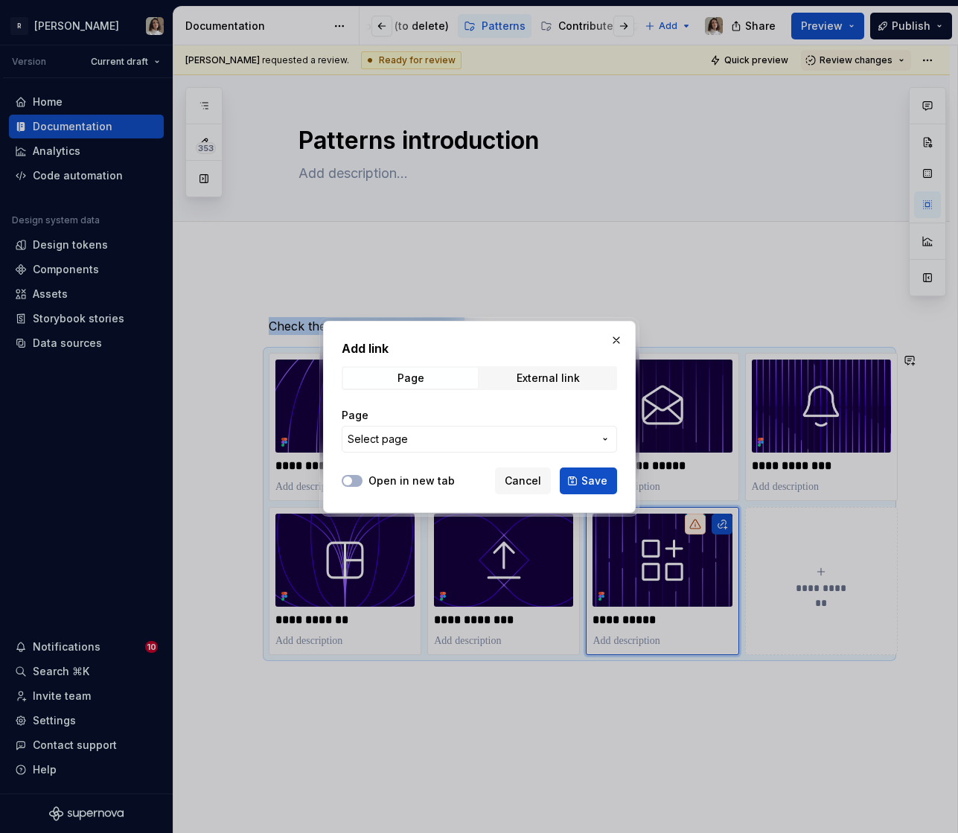
click at [455, 441] on span "Select page" at bounding box center [471, 439] width 246 height 15
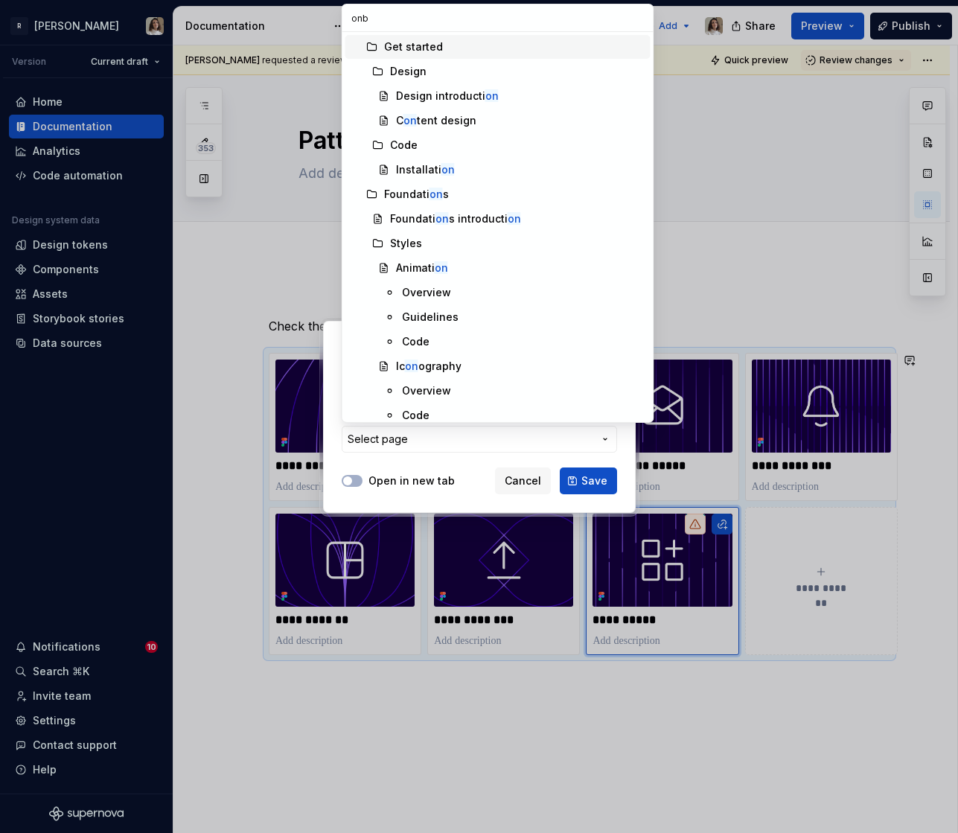
type input "onbo"
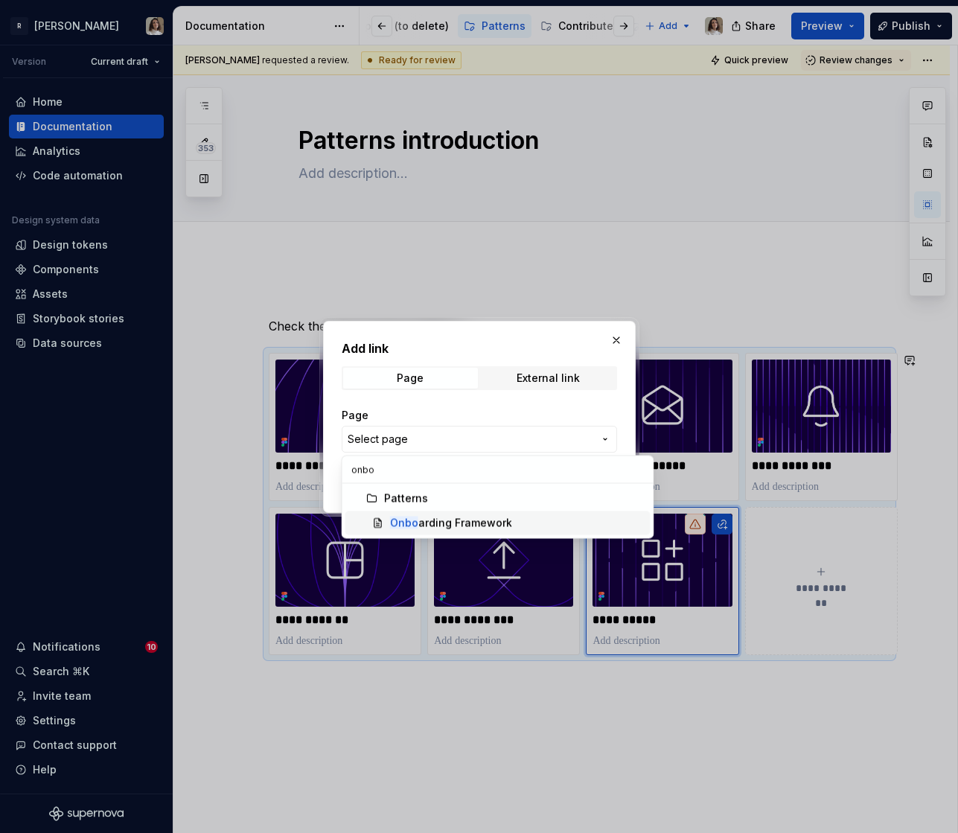
click at [461, 513] on span "Onbo arding Framework" at bounding box center [497, 523] width 305 height 24
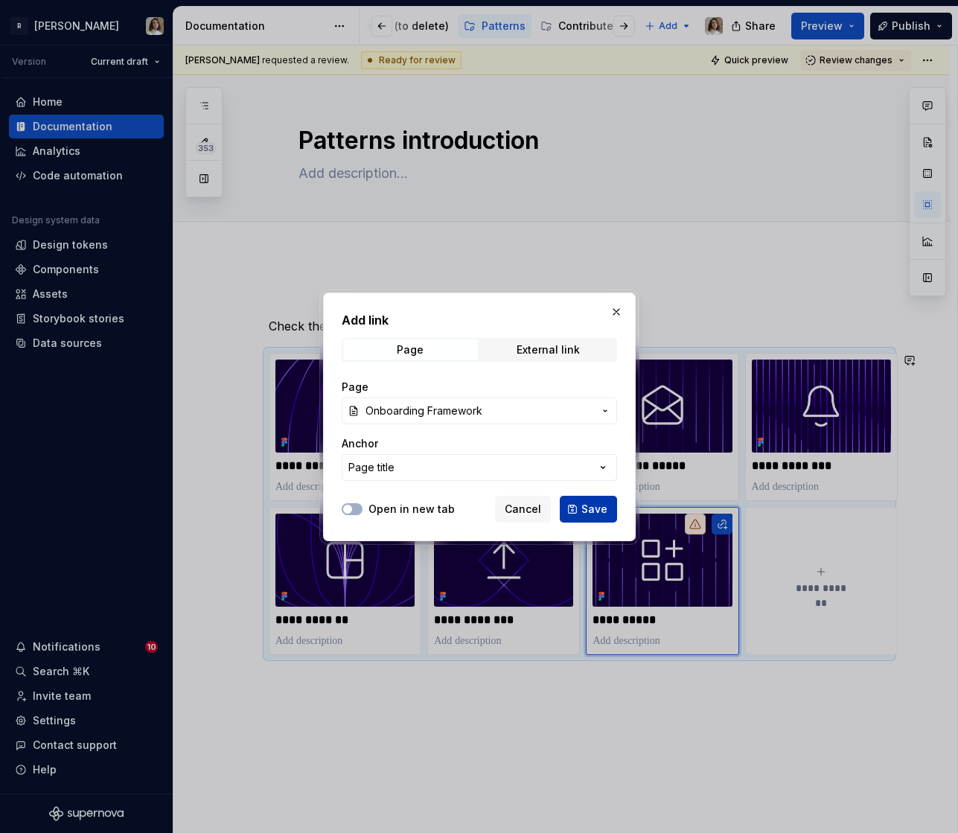
click at [581, 504] on button "Save" at bounding box center [588, 509] width 57 height 27
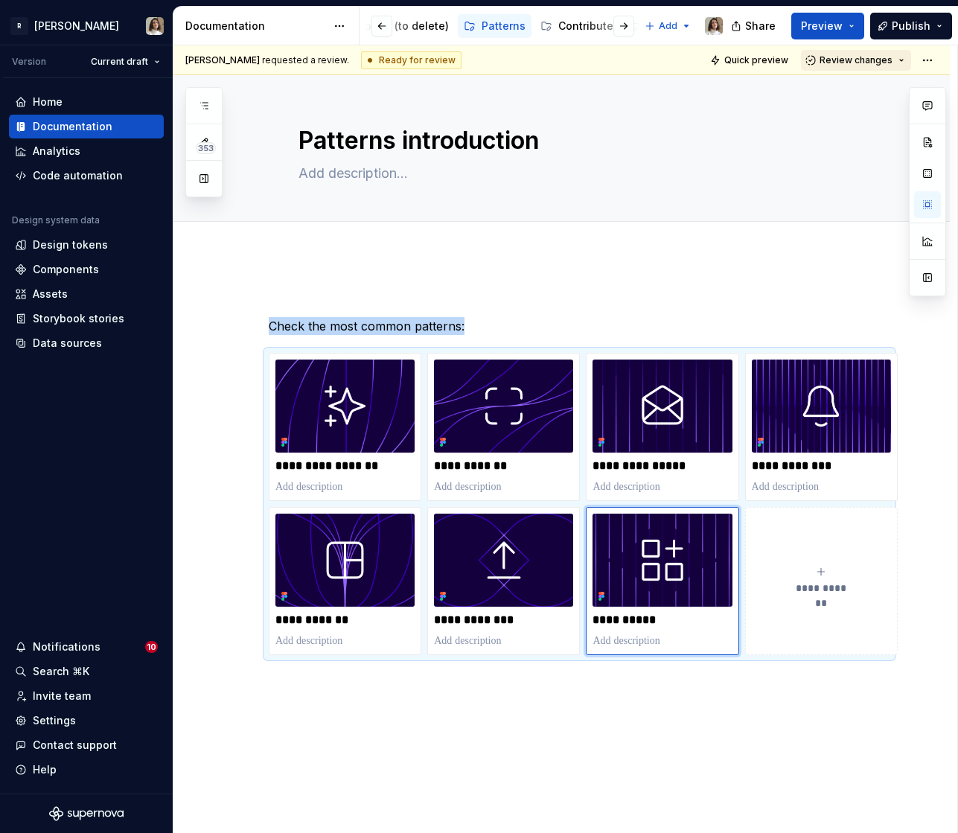
click at [850, 57] on span "Review changes" at bounding box center [855, 60] width 73 height 12
click at [837, 85] on div "Approve" at bounding box center [867, 89] width 130 height 15
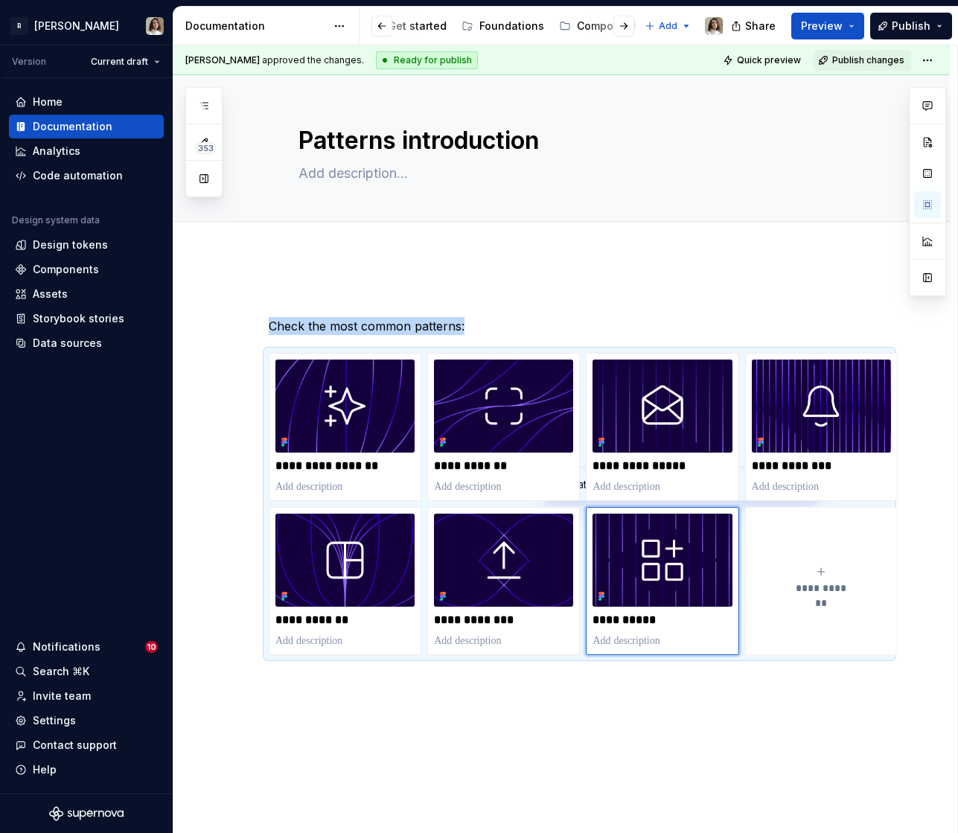
scroll to position [0, 68]
click at [508, 24] on div "Foundations" at bounding box center [511, 26] width 65 height 15
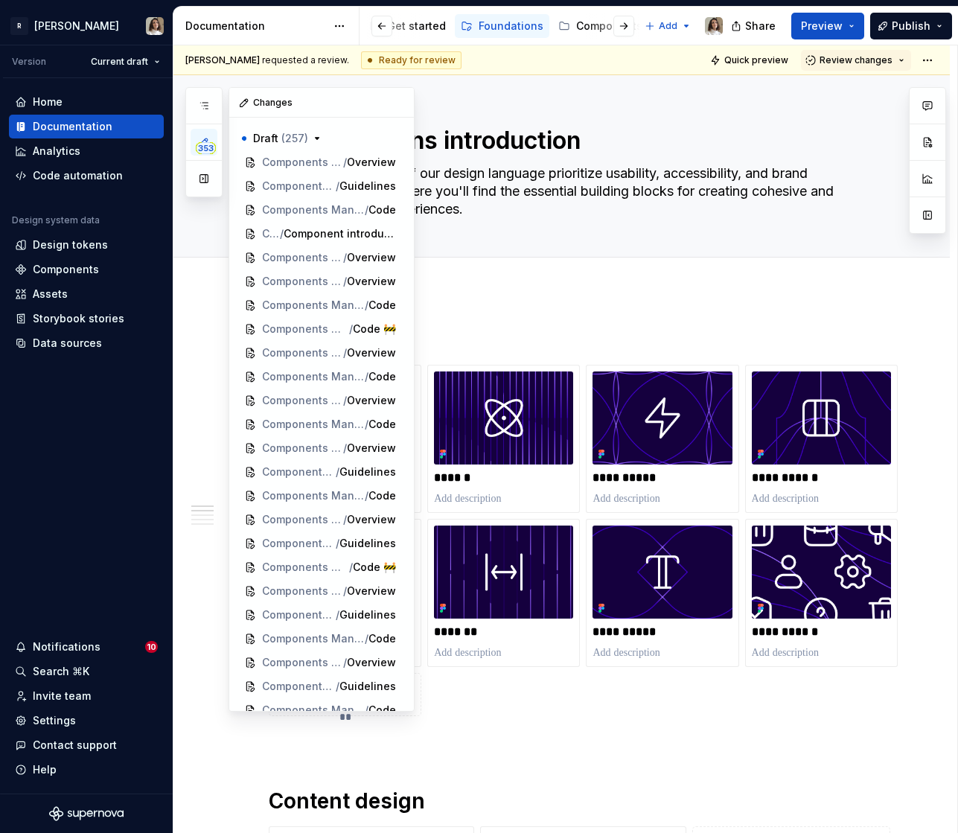
click at [196, 151] on span "353" at bounding box center [206, 148] width 20 height 12
click at [206, 109] on icon "button" at bounding box center [204, 106] width 12 height 12
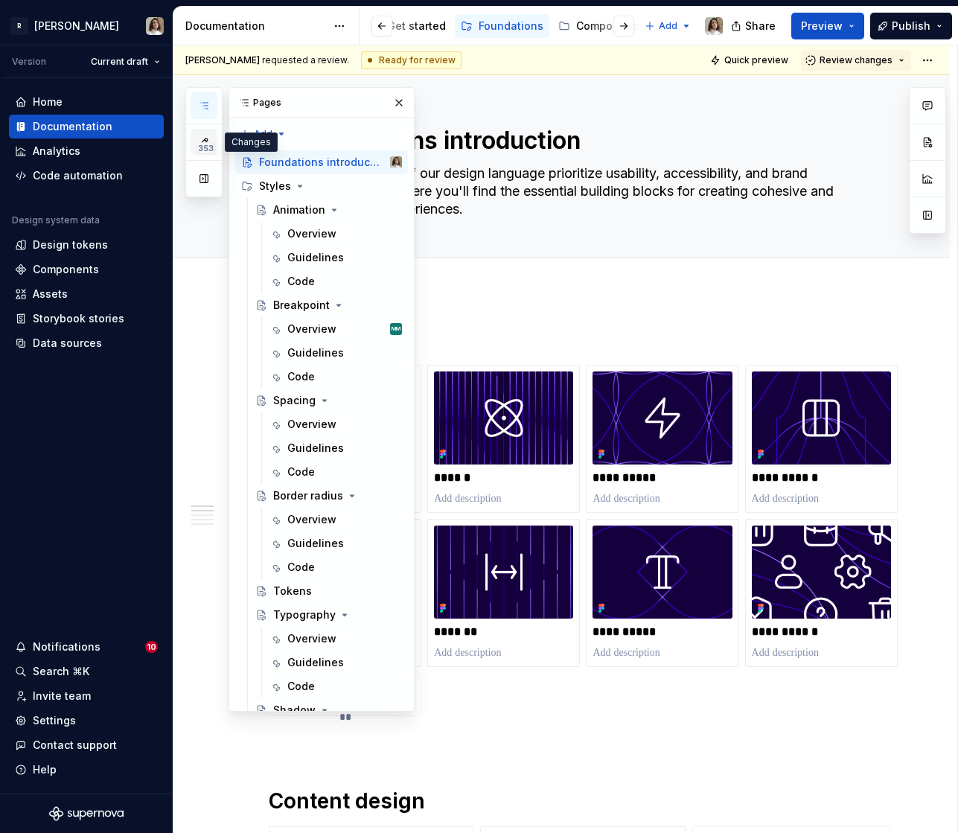
click at [204, 147] on span "353" at bounding box center [206, 148] width 20 height 12
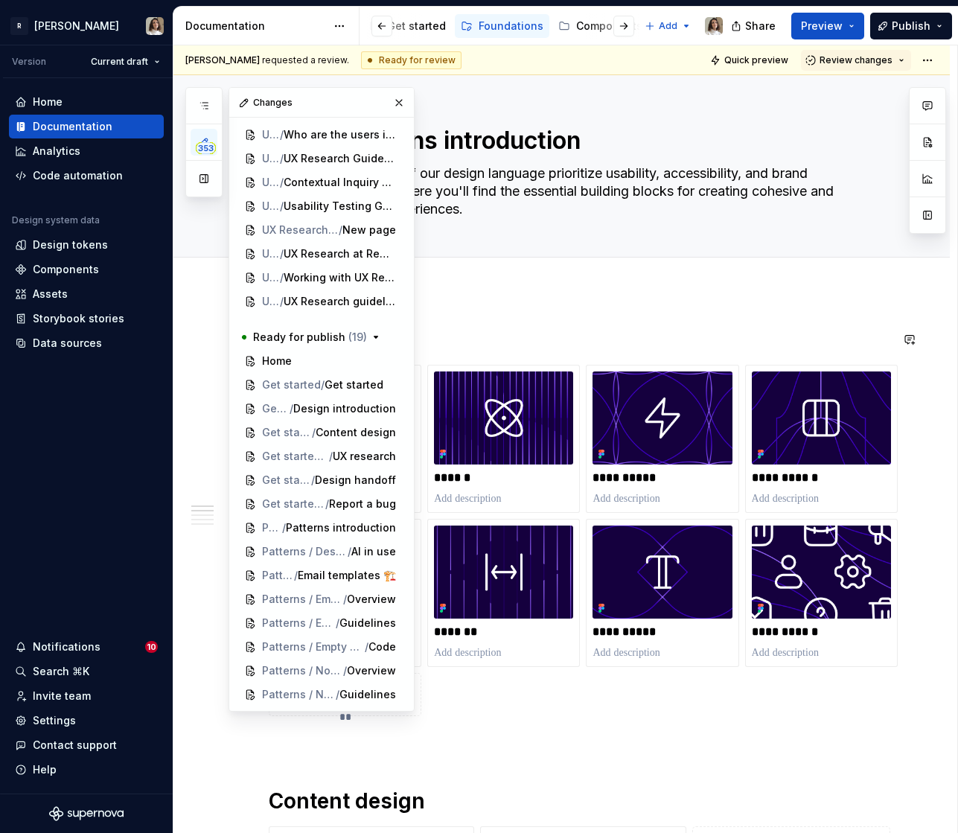
scroll to position [7925, 0]
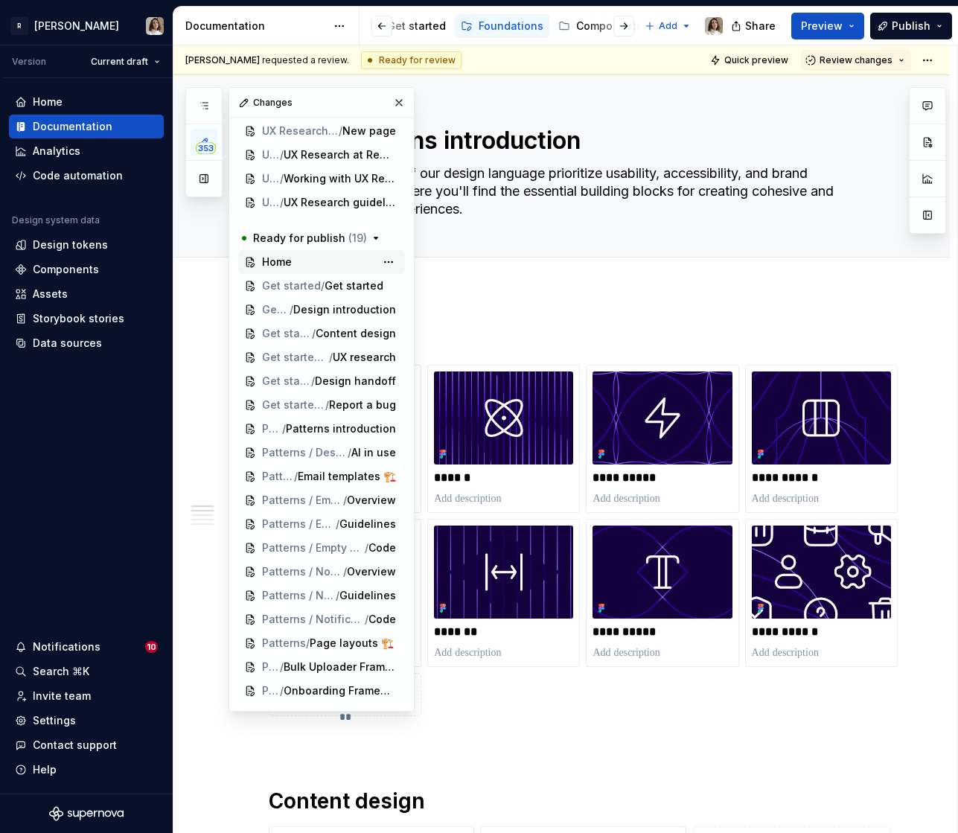
click at [274, 263] on span "Home" at bounding box center [277, 262] width 30 height 15
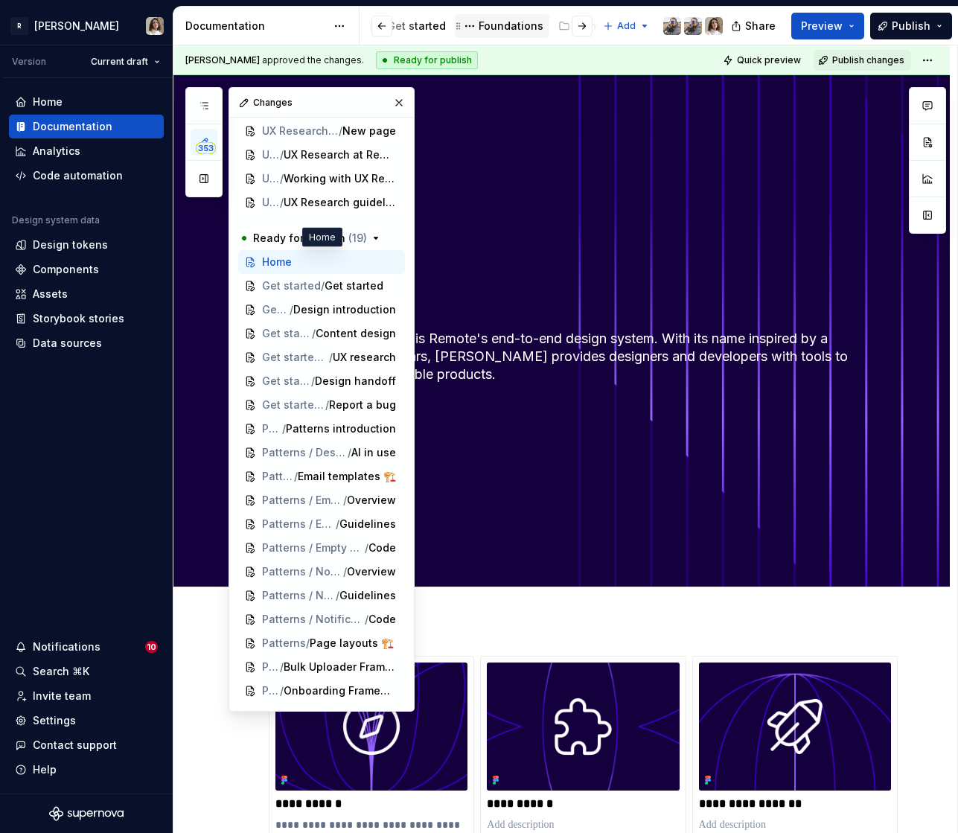
click at [512, 28] on div "Foundations" at bounding box center [511, 26] width 65 height 15
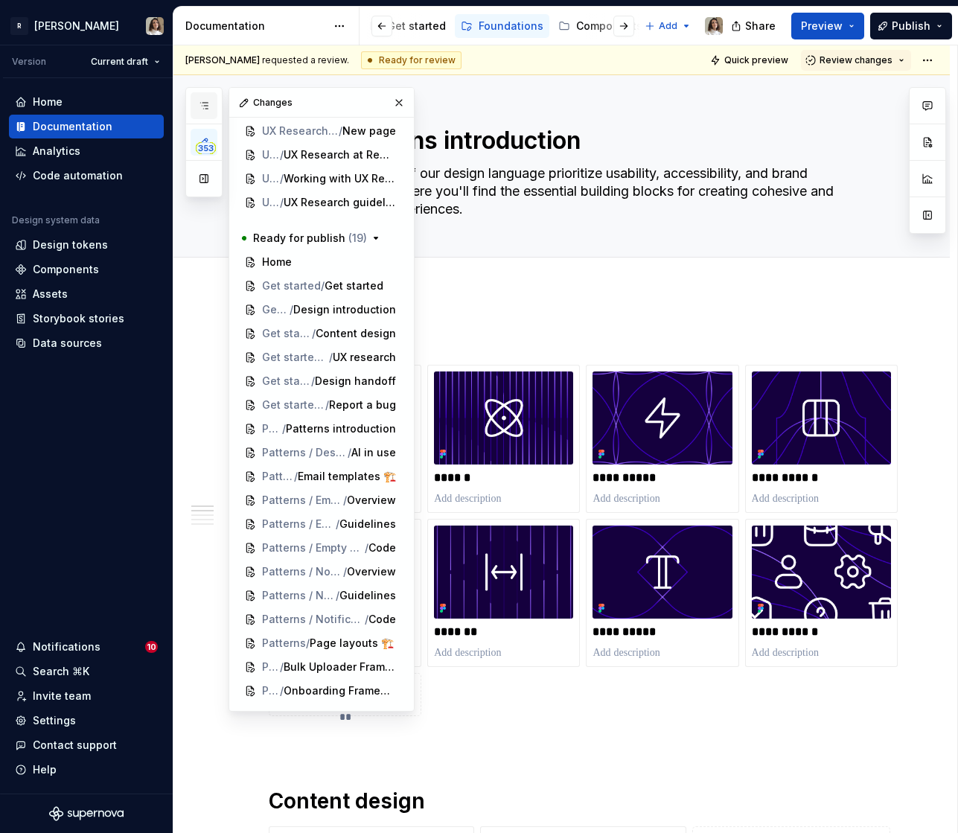
click at [208, 106] on icon "button" at bounding box center [204, 106] width 12 height 12
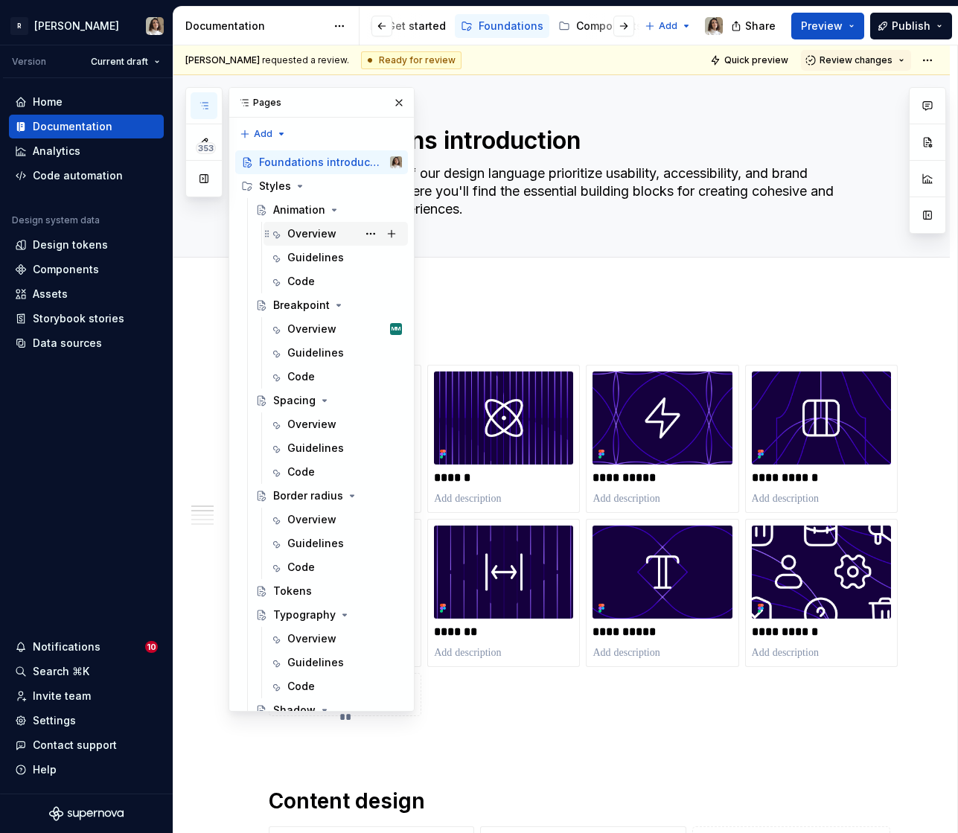
click at [312, 233] on div "Overview" at bounding box center [311, 233] width 49 height 15
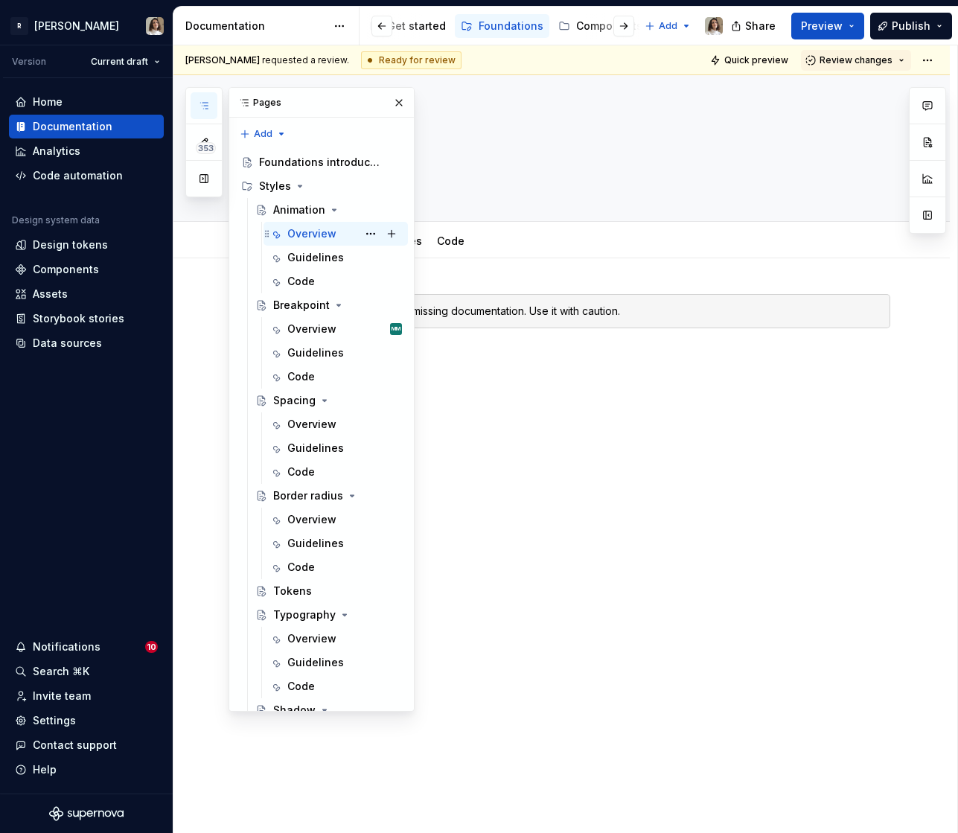
click at [304, 229] on div "Overview" at bounding box center [311, 233] width 49 height 15
click at [512, 292] on div "⚠️ Animation styles are missing documentation. Use it with caution." at bounding box center [561, 445] width 776 height 374
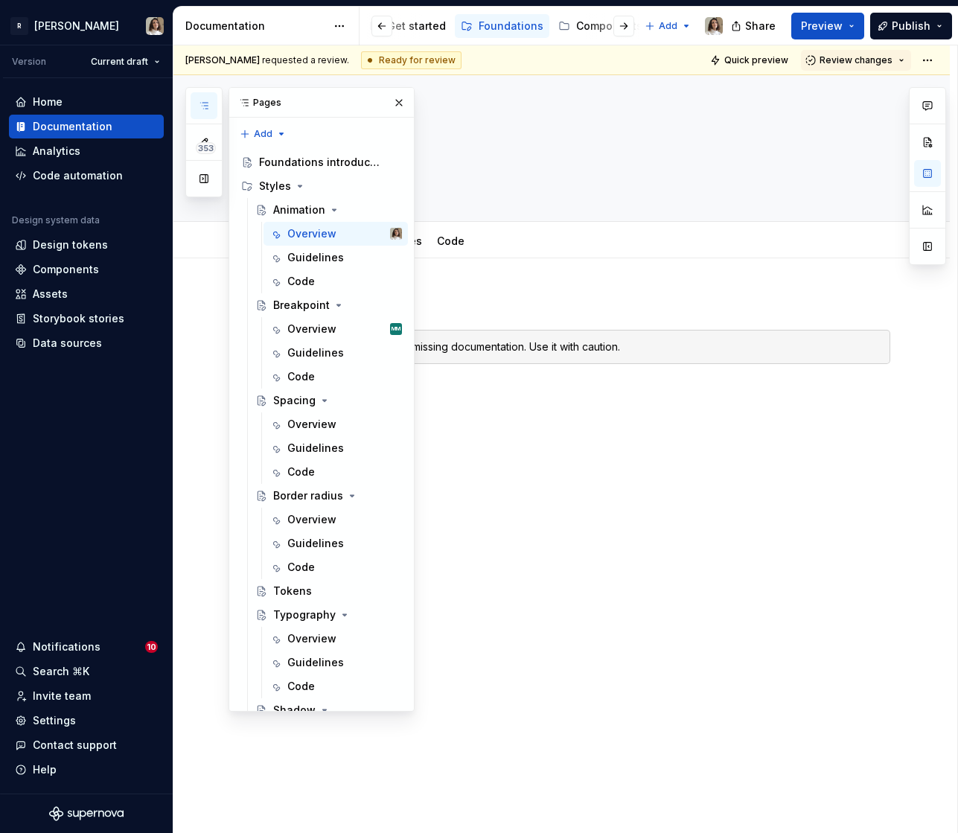
click at [541, 266] on div "⚠️ Animation styles are missing documentation. Use it with caution." at bounding box center [561, 462] width 776 height 409
click at [499, 445] on div "⚠️ Animation styles are missing documentation. Use it with caution." at bounding box center [561, 462] width 776 height 409
click at [201, 103] on icon "button" at bounding box center [204, 106] width 12 height 12
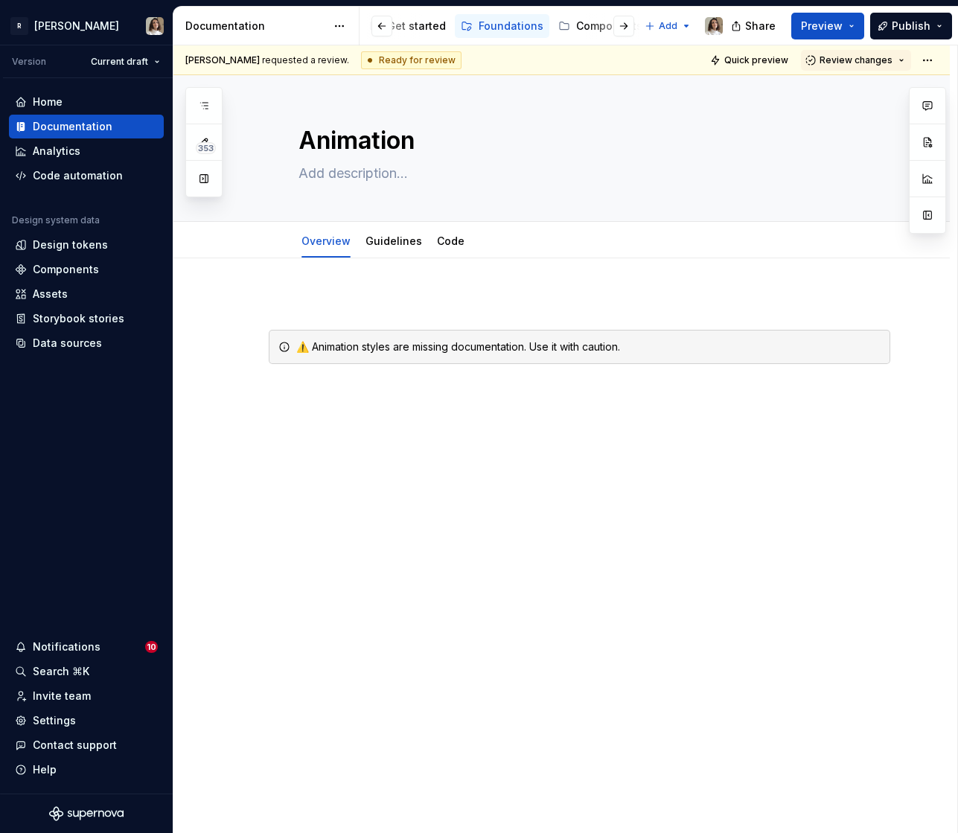
type textarea "*"
click at [369, 299] on p at bounding box center [579, 303] width 621 height 18
click at [424, 148] on textarea "Animation" at bounding box center [576, 141] width 563 height 36
type textarea "*"
type textarea "Animation"
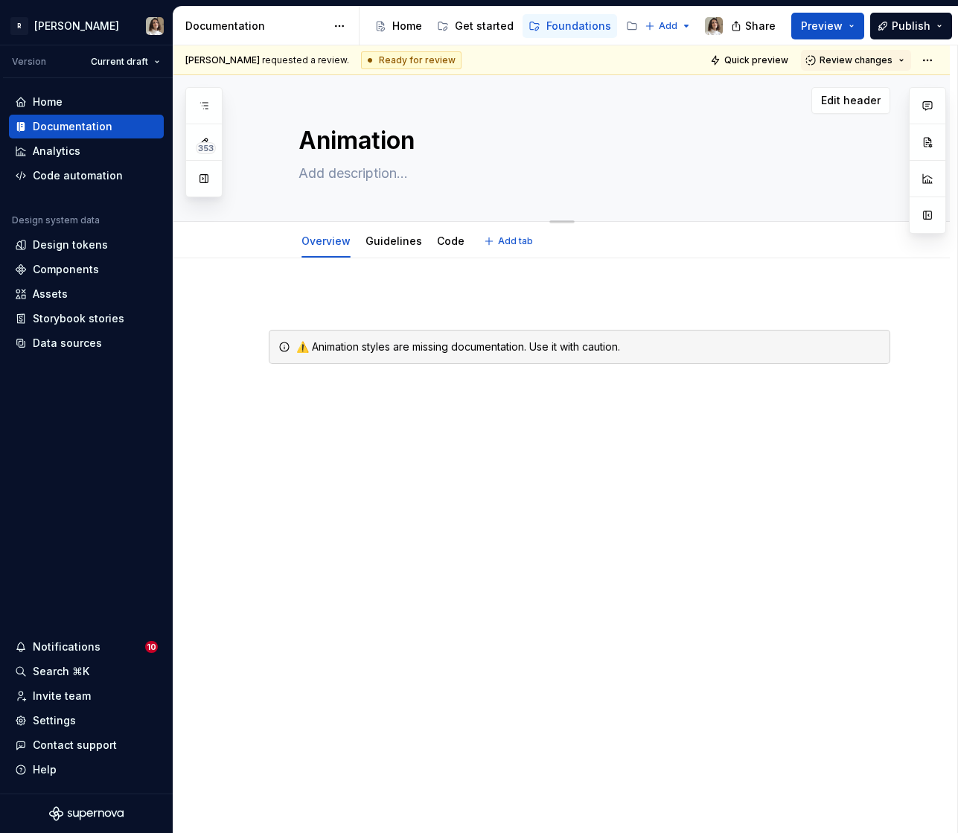
paste textarea "🏗️"
type textarea "*"
type textarea "Animation 🏗️"
type textarea "*"
type textarea "Animation 🏗️"
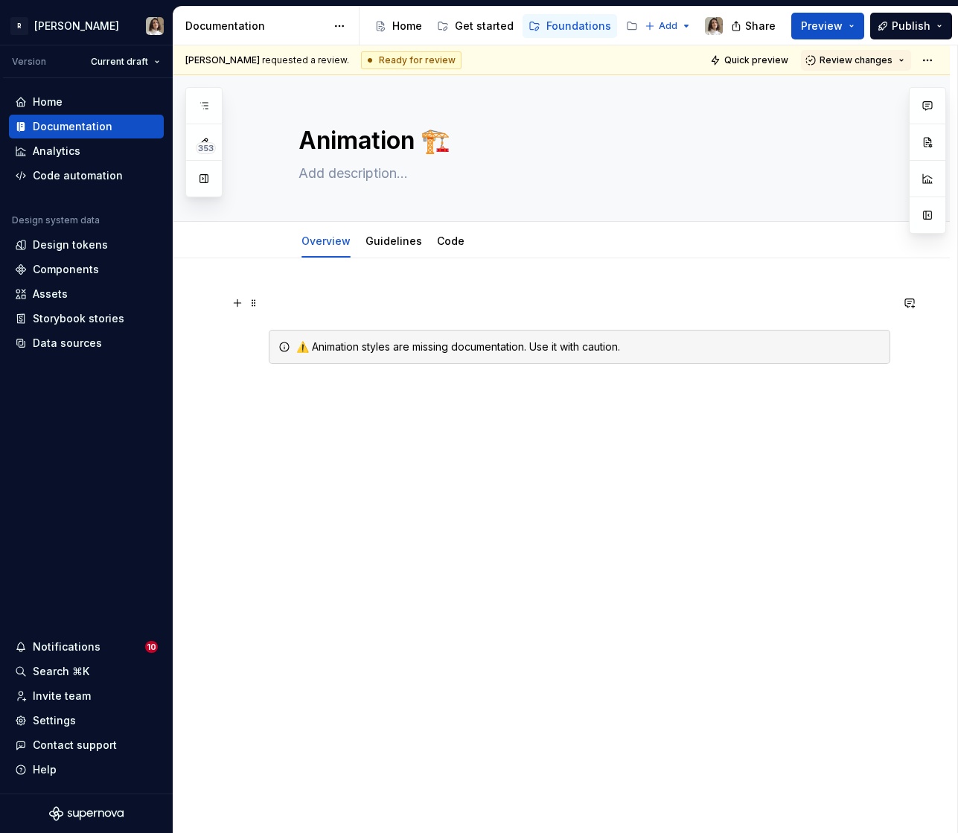
click at [330, 314] on div "⚠️ Animation styles are missing documentation. Use it with caution." at bounding box center [579, 347] width 621 height 106
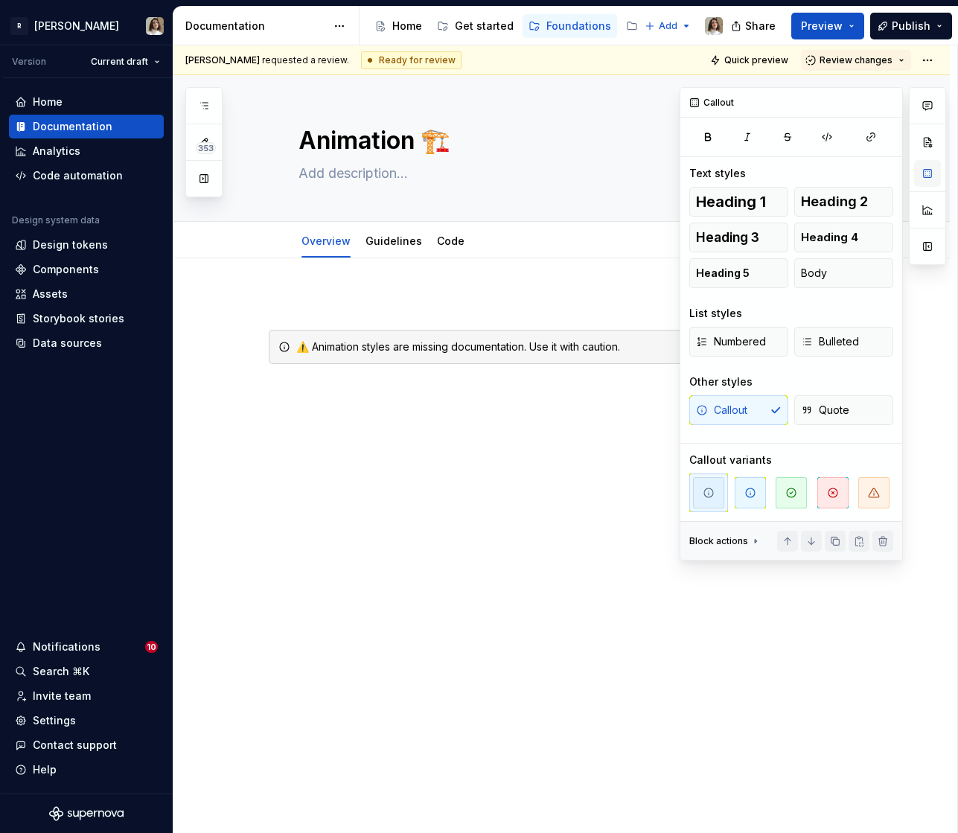
click at [928, 178] on button "button" at bounding box center [927, 173] width 27 height 27
click at [861, 496] on span "button" at bounding box center [873, 492] width 31 height 31
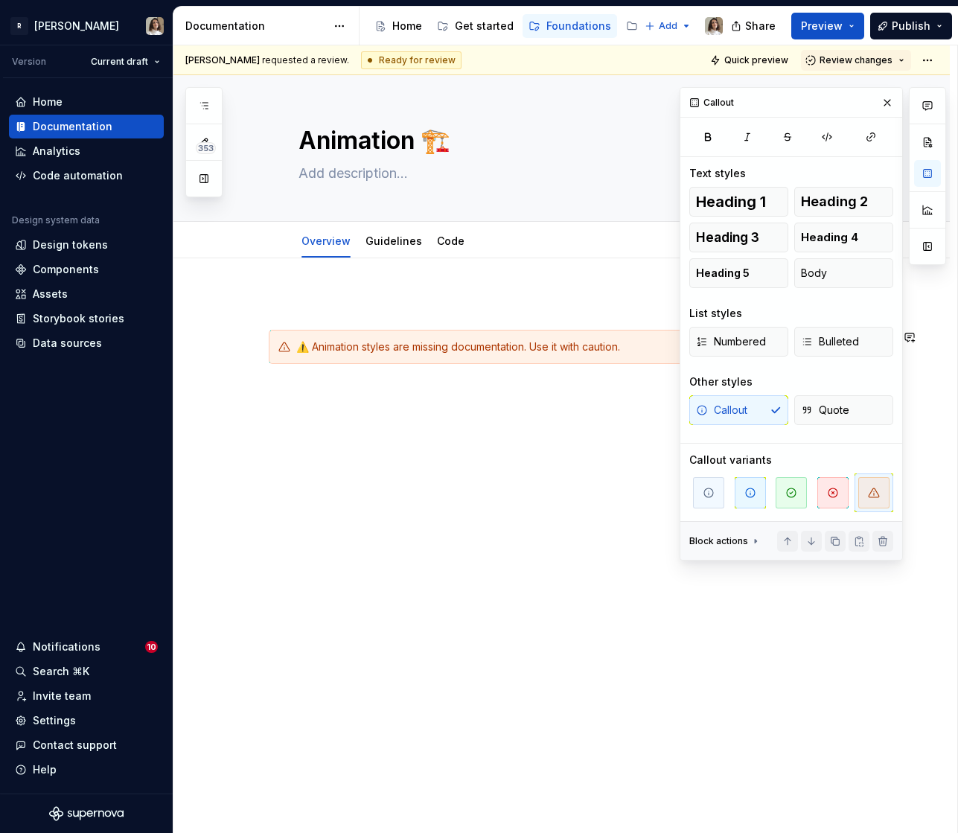
click at [391, 319] on div "⚠️ Animation styles are missing documentation. Use it with caution." at bounding box center [579, 347] width 621 height 106
click at [394, 239] on link "Guidelines" at bounding box center [393, 240] width 57 height 13
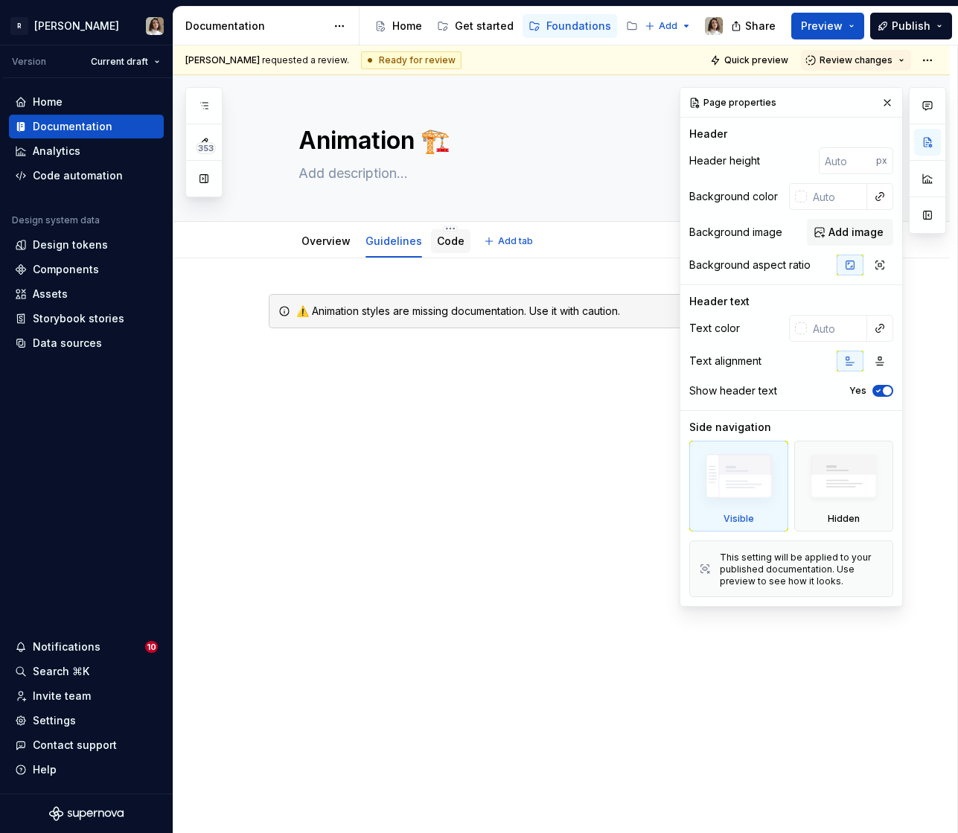
click at [451, 244] on link "Code" at bounding box center [451, 240] width 28 height 13
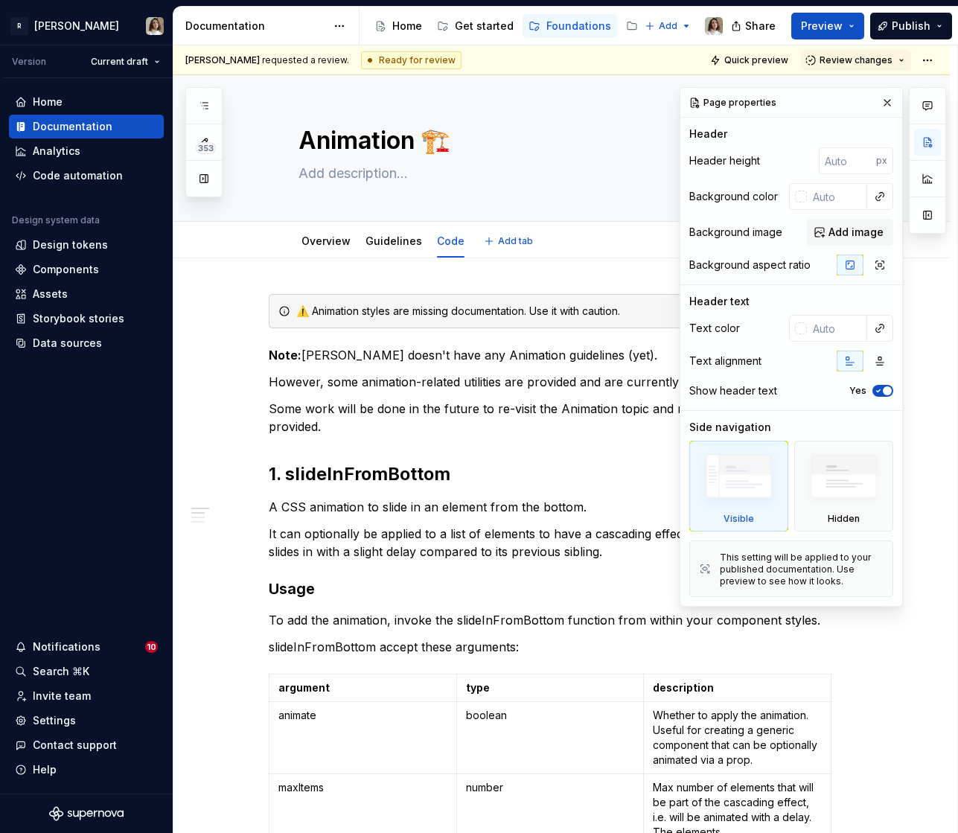
click at [531, 237] on button "Add tab" at bounding box center [509, 241] width 60 height 21
click at [889, 101] on button "button" at bounding box center [887, 102] width 21 height 21
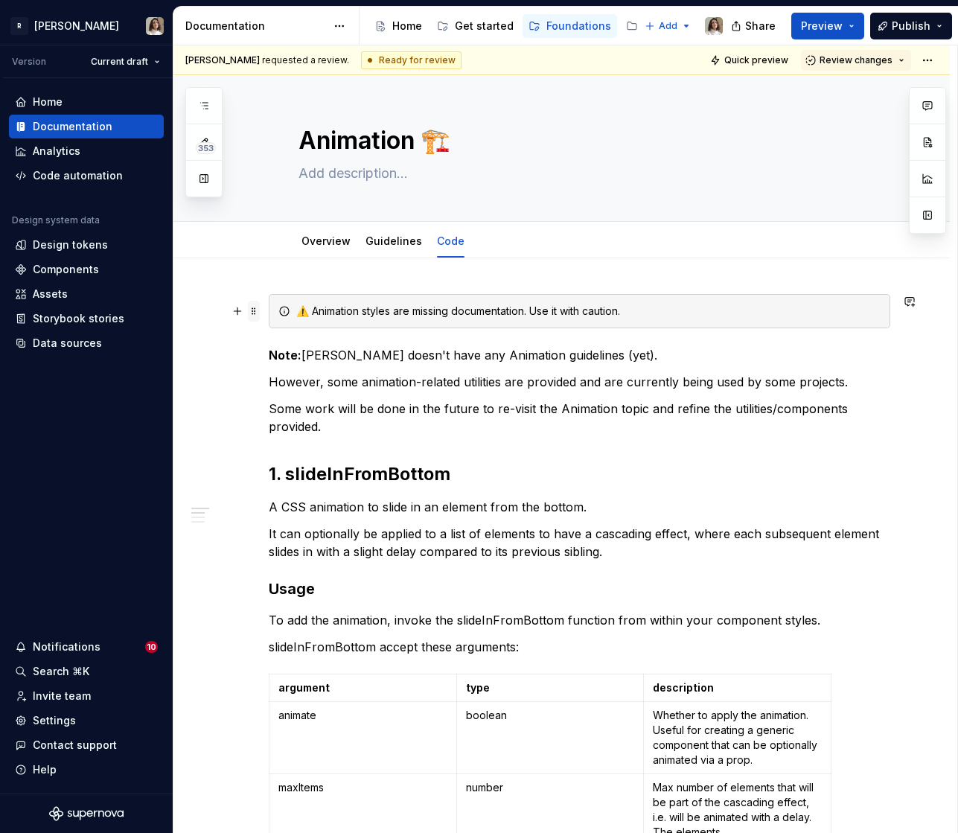
click at [255, 313] on span at bounding box center [254, 311] width 12 height 21
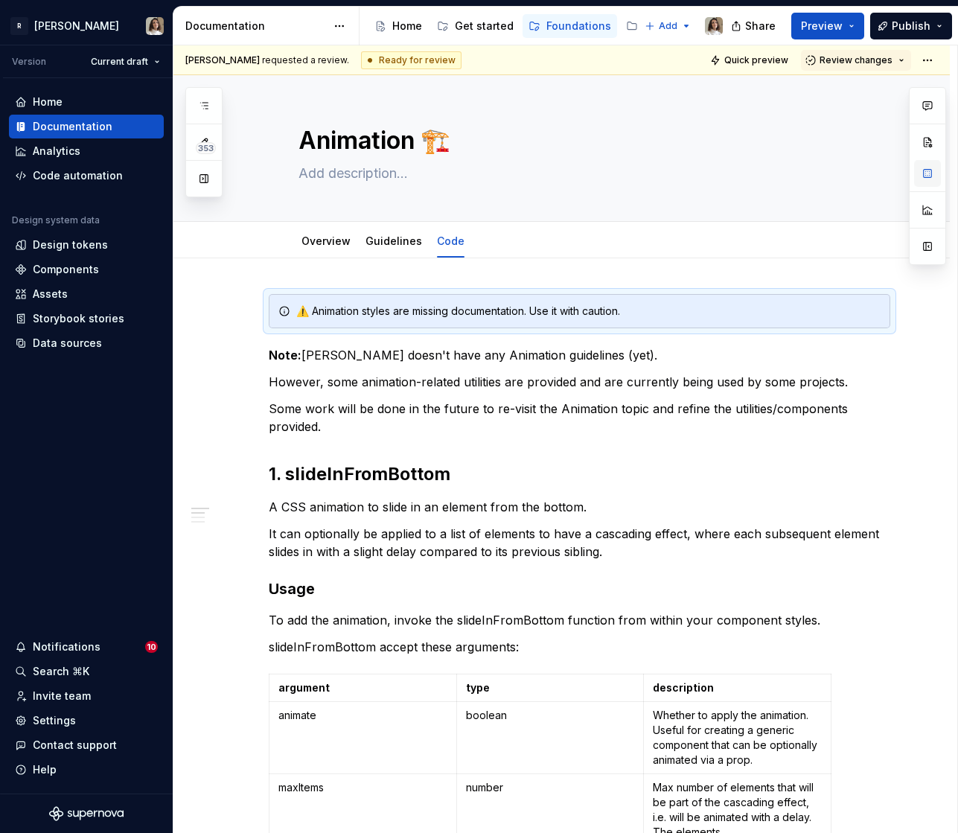
click at [924, 170] on button "button" at bounding box center [927, 173] width 27 height 27
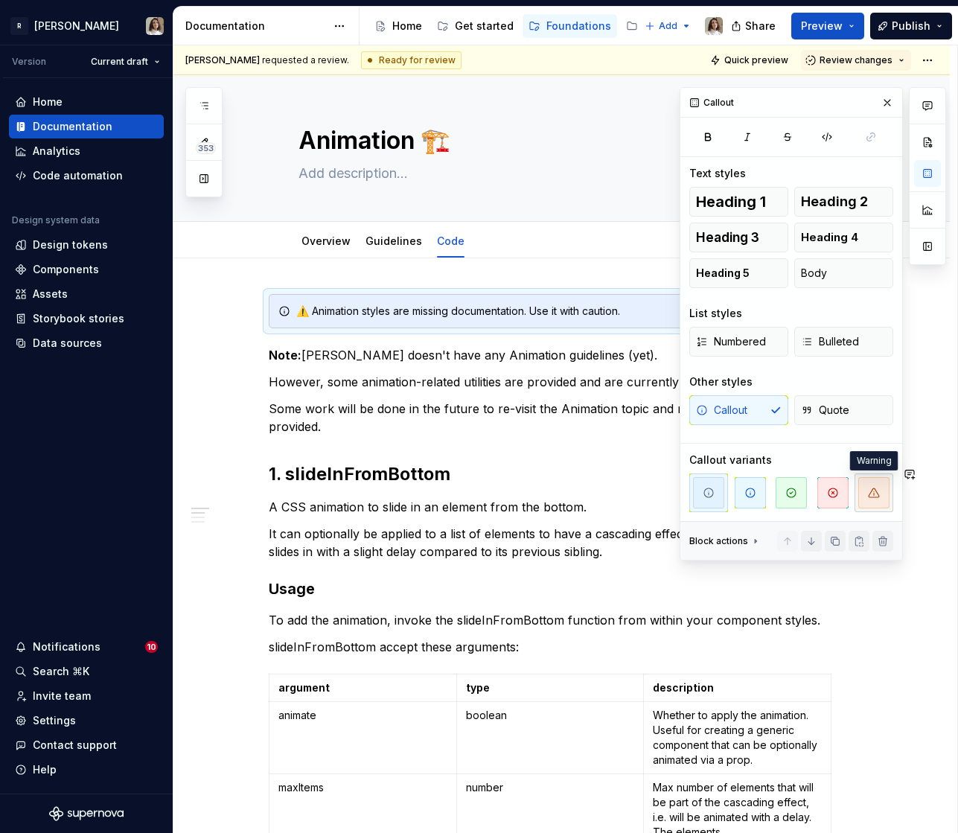
click at [870, 490] on icon "button" at bounding box center [874, 493] width 12 height 12
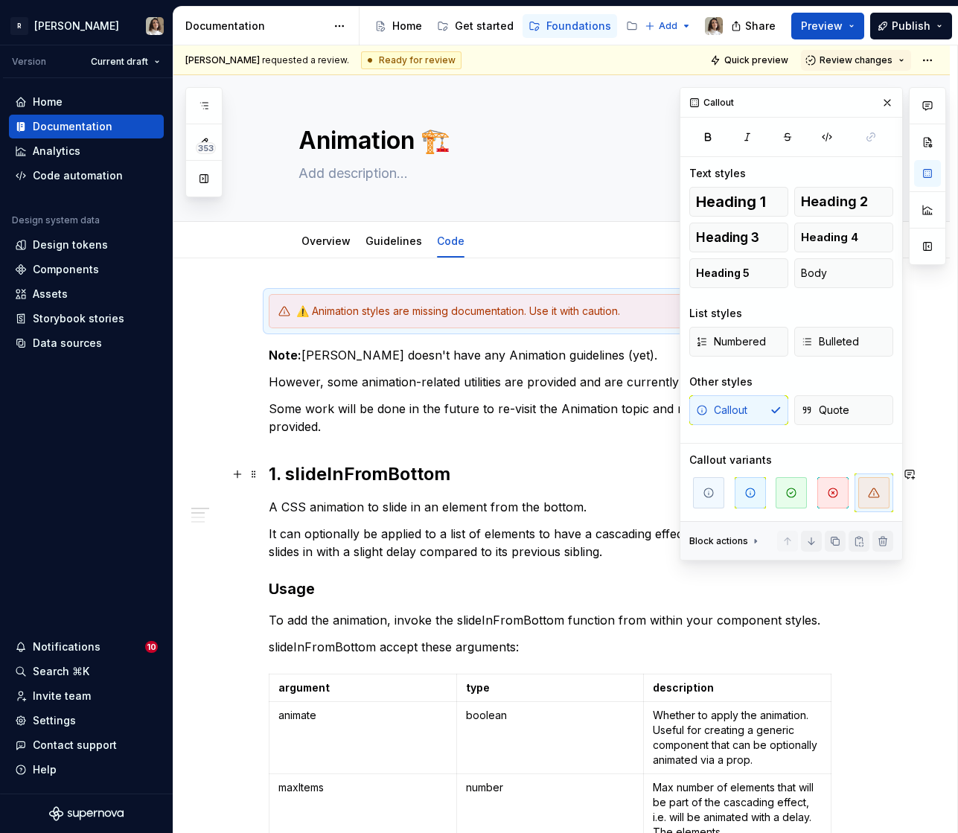
click at [927, 466] on div at bounding box center [927, 323] width 37 height 473
click at [886, 99] on button "button" at bounding box center [887, 102] width 21 height 21
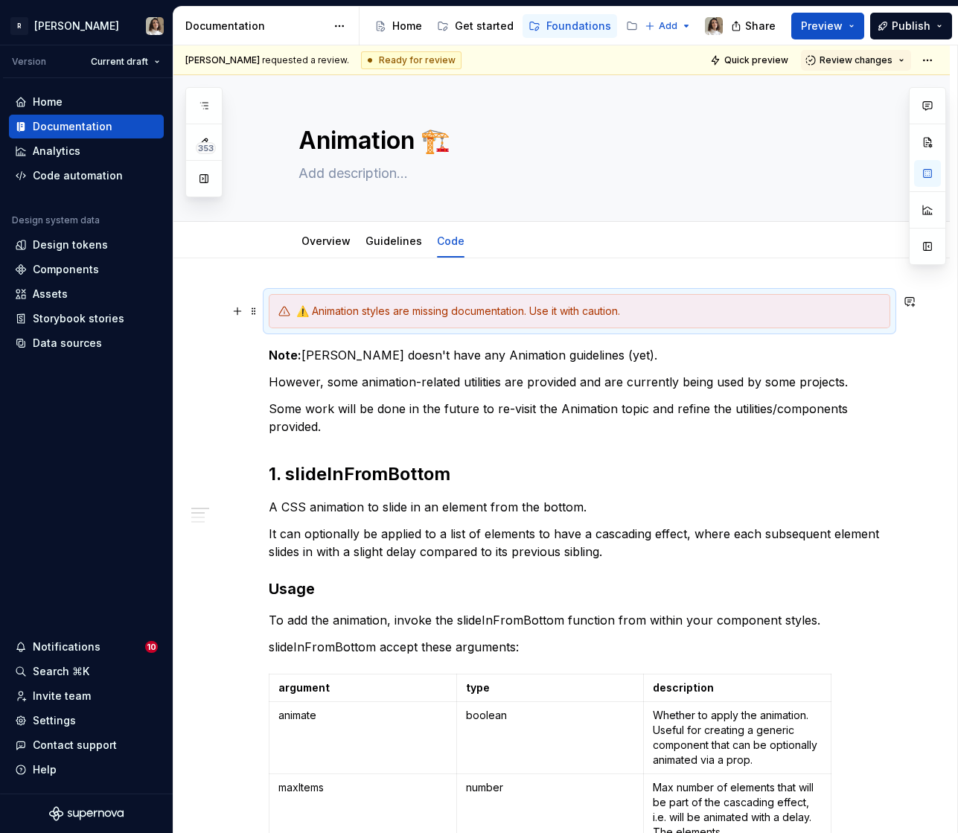
click at [580, 297] on div "⚠️ Animation styles are missing documentation. Use it with caution." at bounding box center [579, 311] width 621 height 34
click at [563, 360] on p "Note: [PERSON_NAME] doesn't have any Animation guidelines (yet)." at bounding box center [579, 355] width 621 height 18
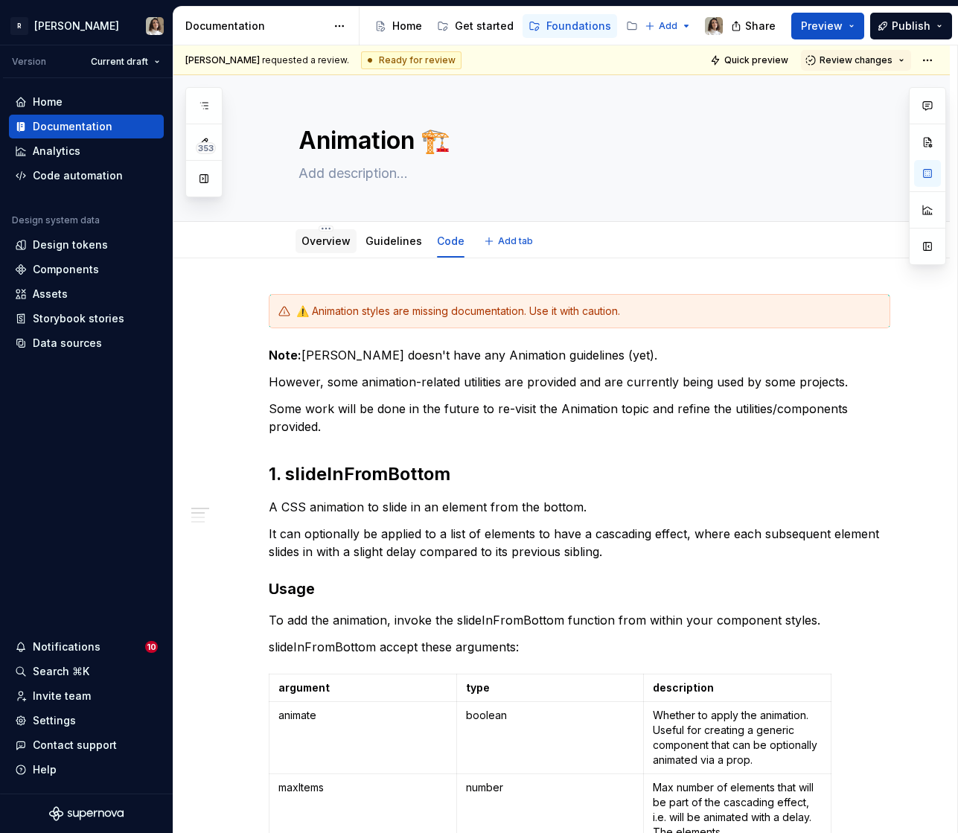
click at [321, 232] on div "Overview" at bounding box center [325, 241] width 49 height 18
click at [330, 240] on link "Overview" at bounding box center [325, 240] width 49 height 13
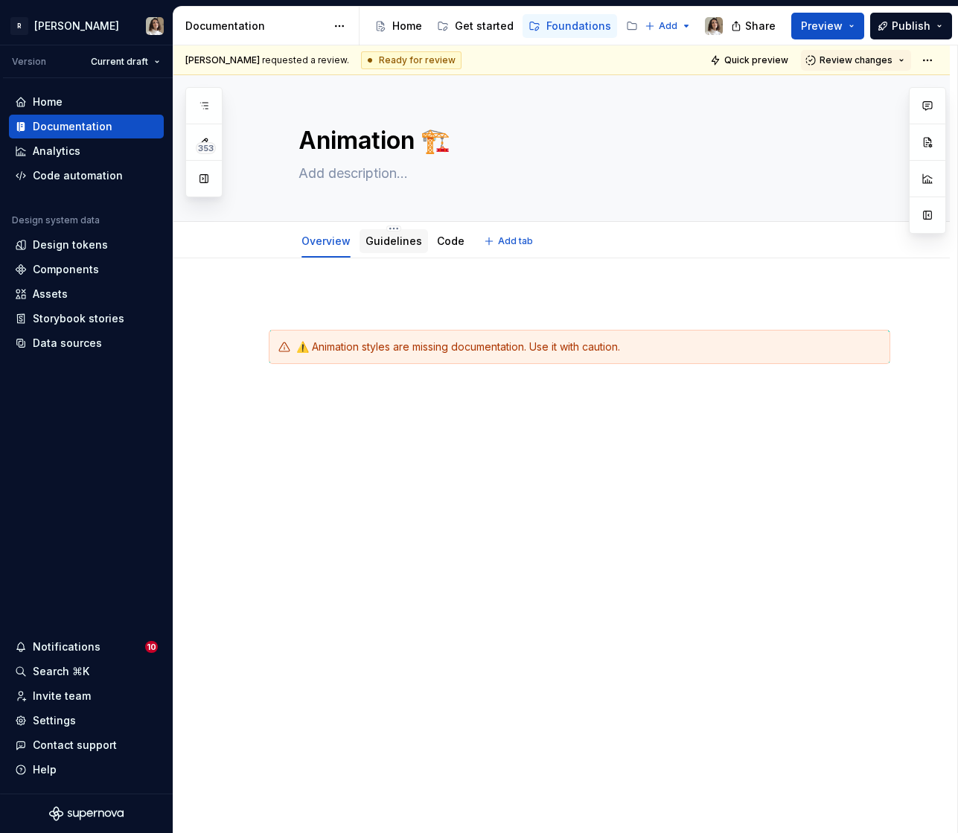
click at [388, 240] on link "Guidelines" at bounding box center [393, 240] width 57 height 13
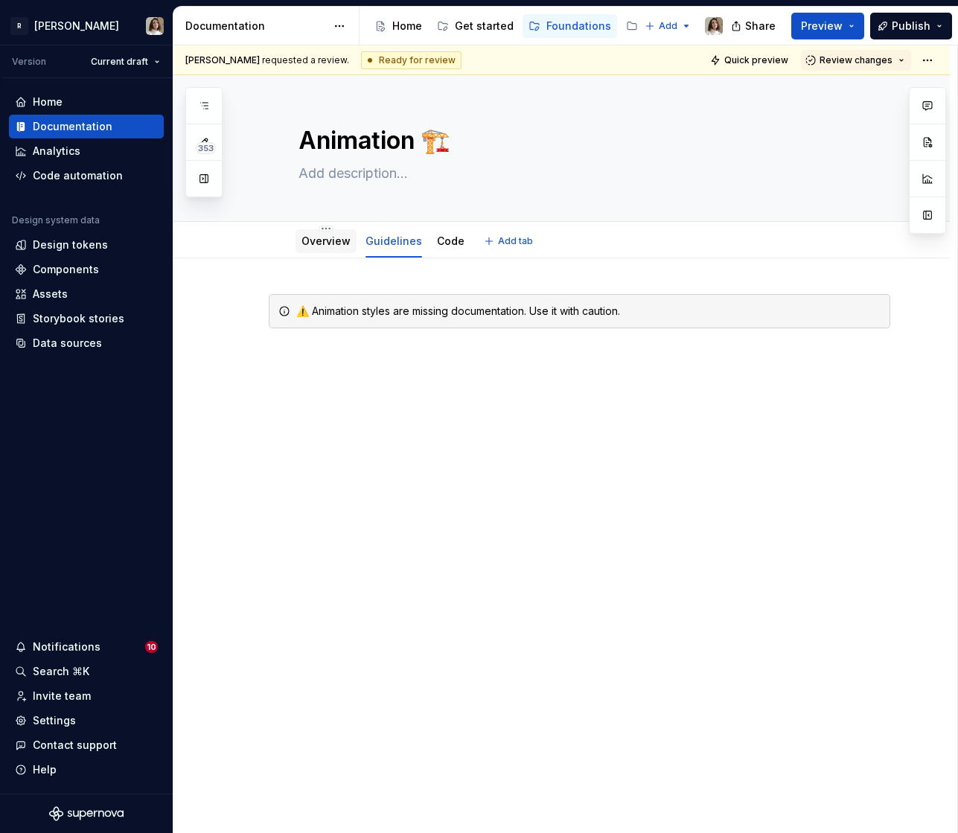
click at [335, 246] on link "Overview" at bounding box center [325, 240] width 49 height 13
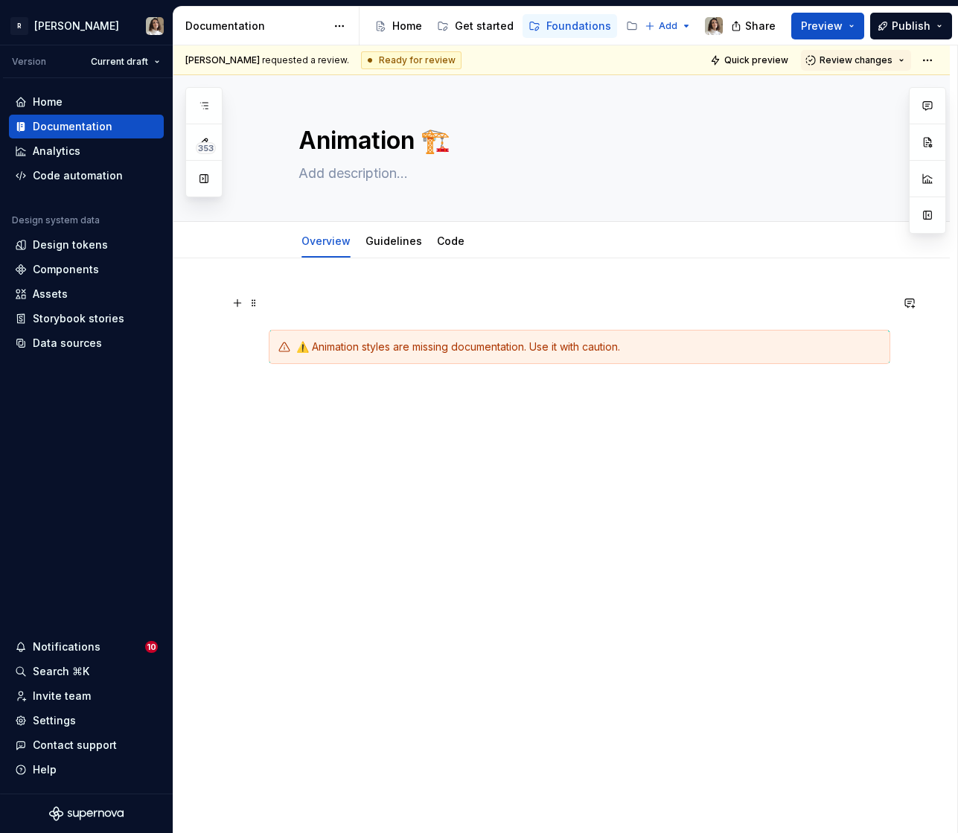
click at [321, 306] on p at bounding box center [579, 303] width 621 height 18
click at [255, 303] on span at bounding box center [254, 302] width 12 height 21
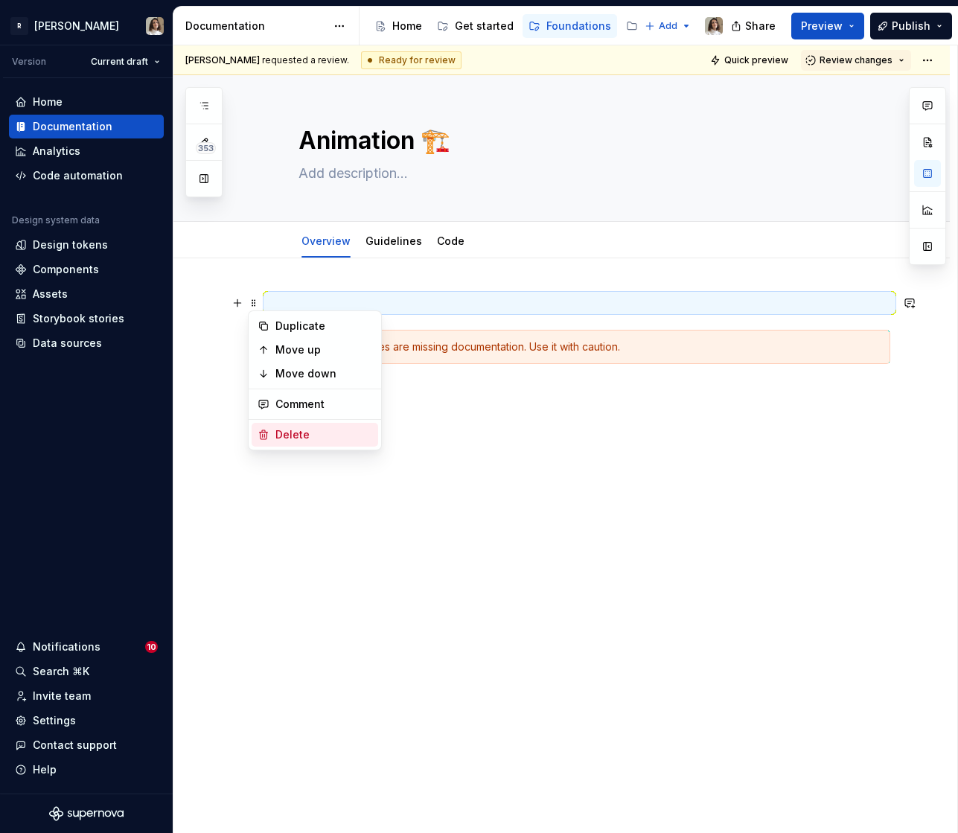
click at [294, 428] on div "Delete" at bounding box center [323, 434] width 97 height 15
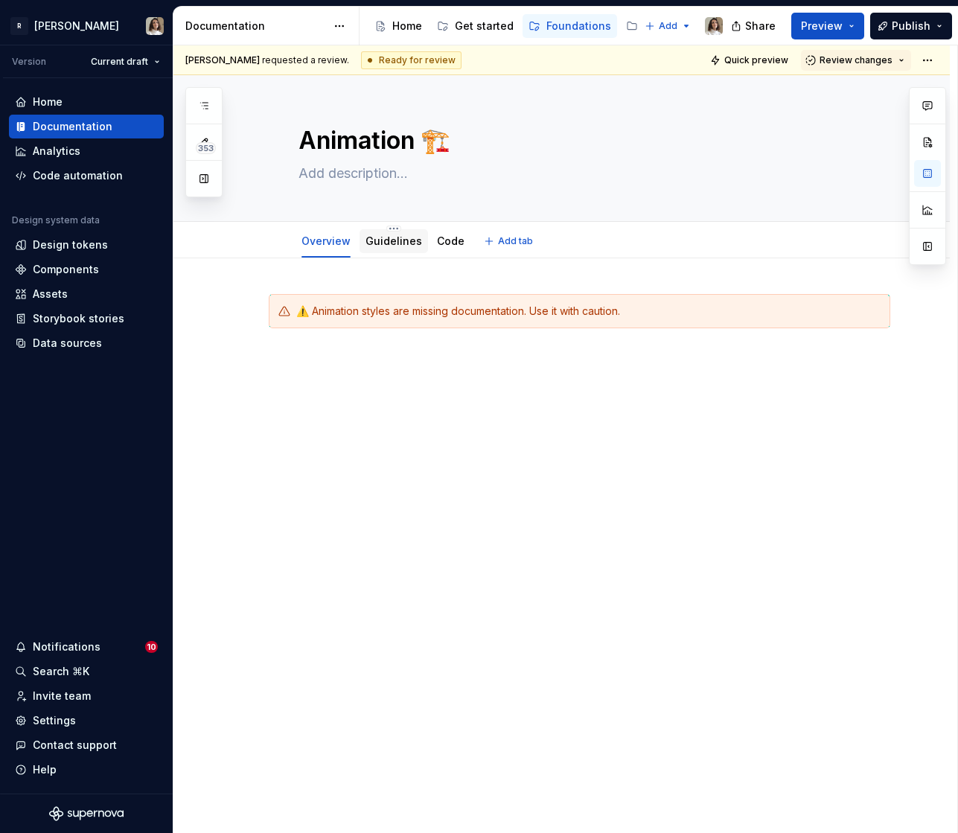
click at [378, 240] on link "Guidelines" at bounding box center [393, 240] width 57 height 13
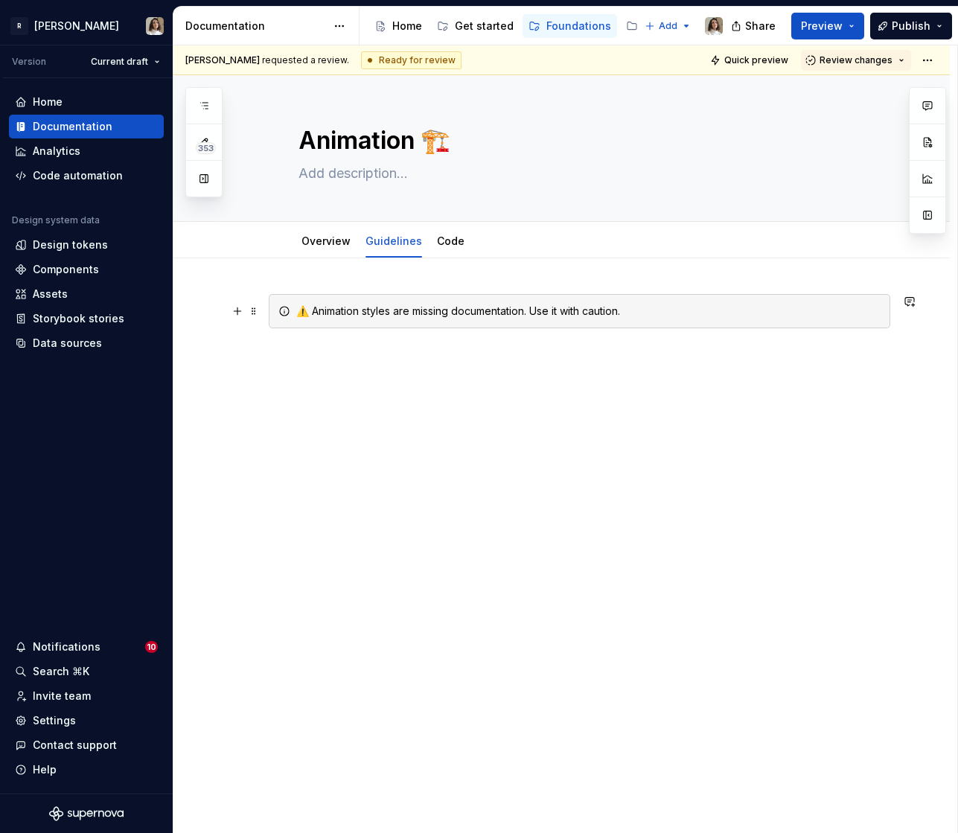
click at [383, 315] on div "⚠️ Animation styles are missing documentation. Use it with caution." at bounding box center [588, 311] width 584 height 15
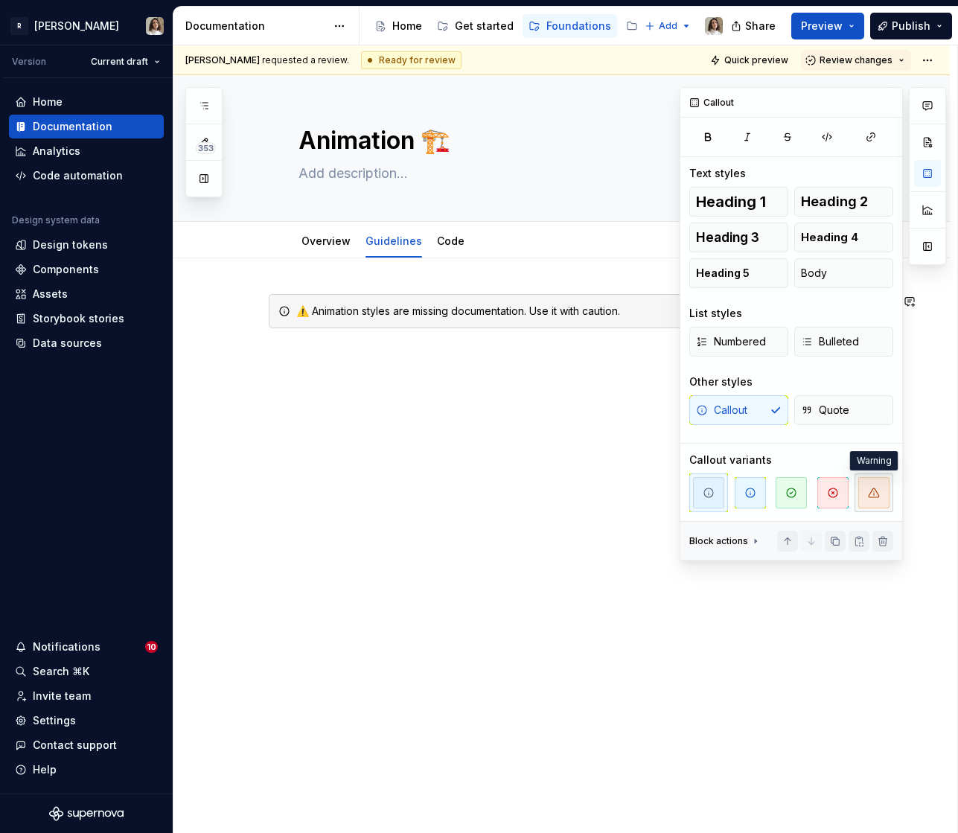
click at [865, 498] on span "button" at bounding box center [873, 492] width 31 height 31
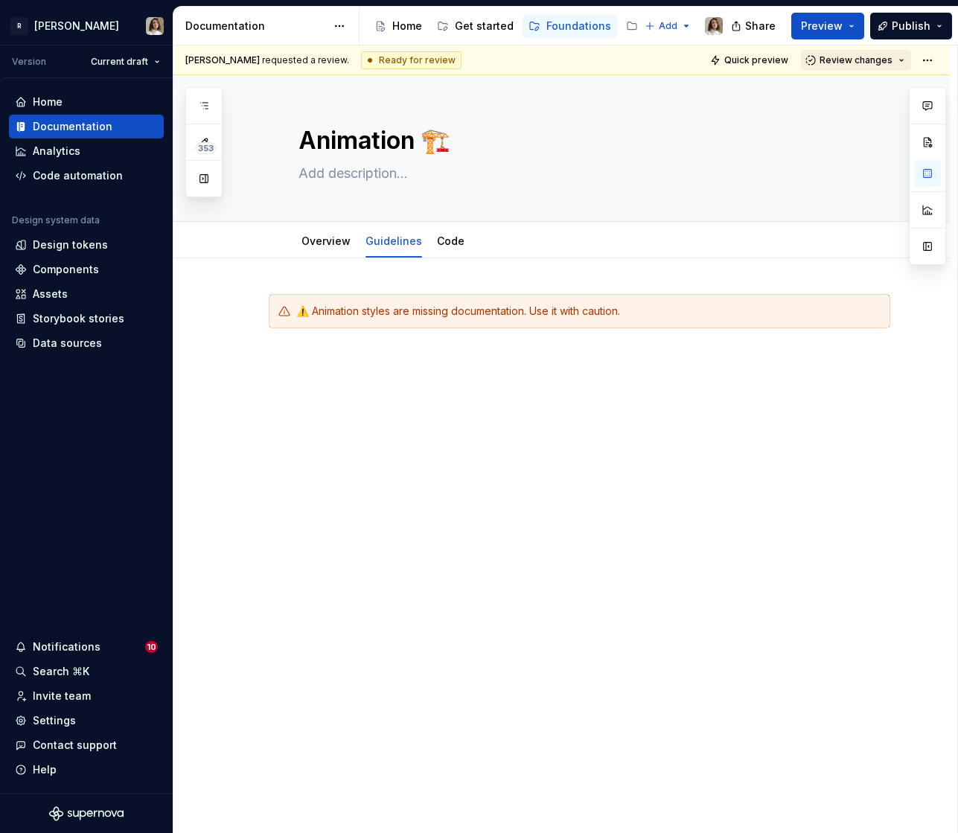
click at [861, 64] on span "Review changes" at bounding box center [855, 60] width 73 height 12
click at [860, 90] on div "Approve" at bounding box center [867, 89] width 130 height 15
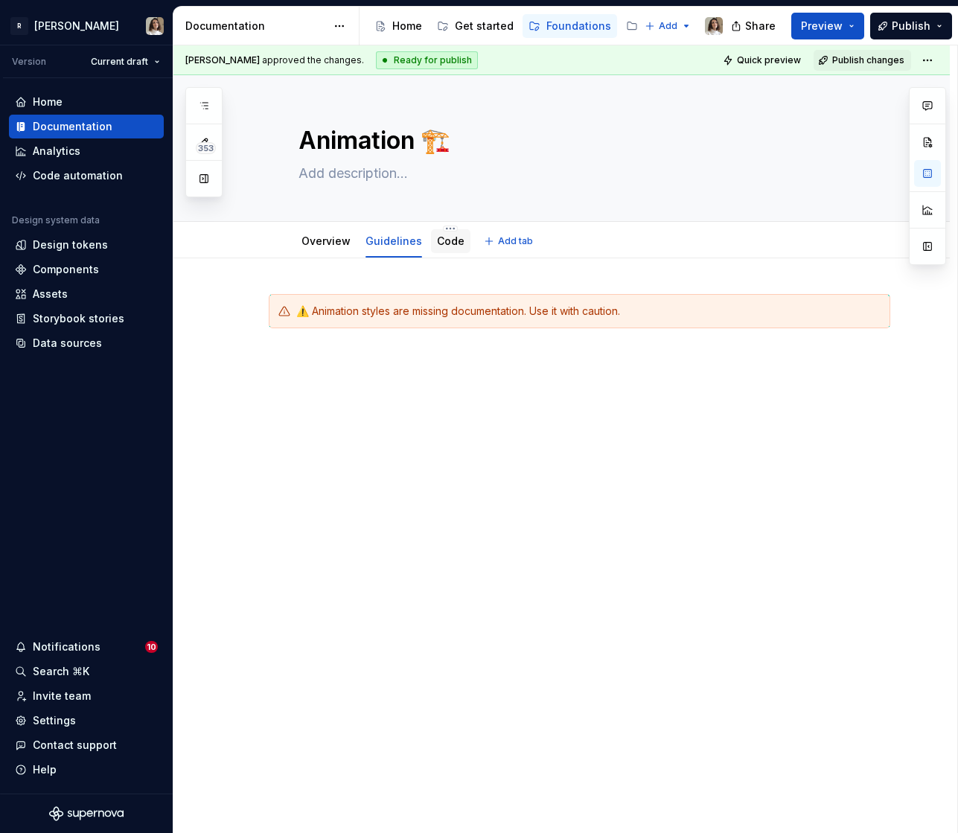
click at [448, 243] on link "Code" at bounding box center [451, 240] width 28 height 13
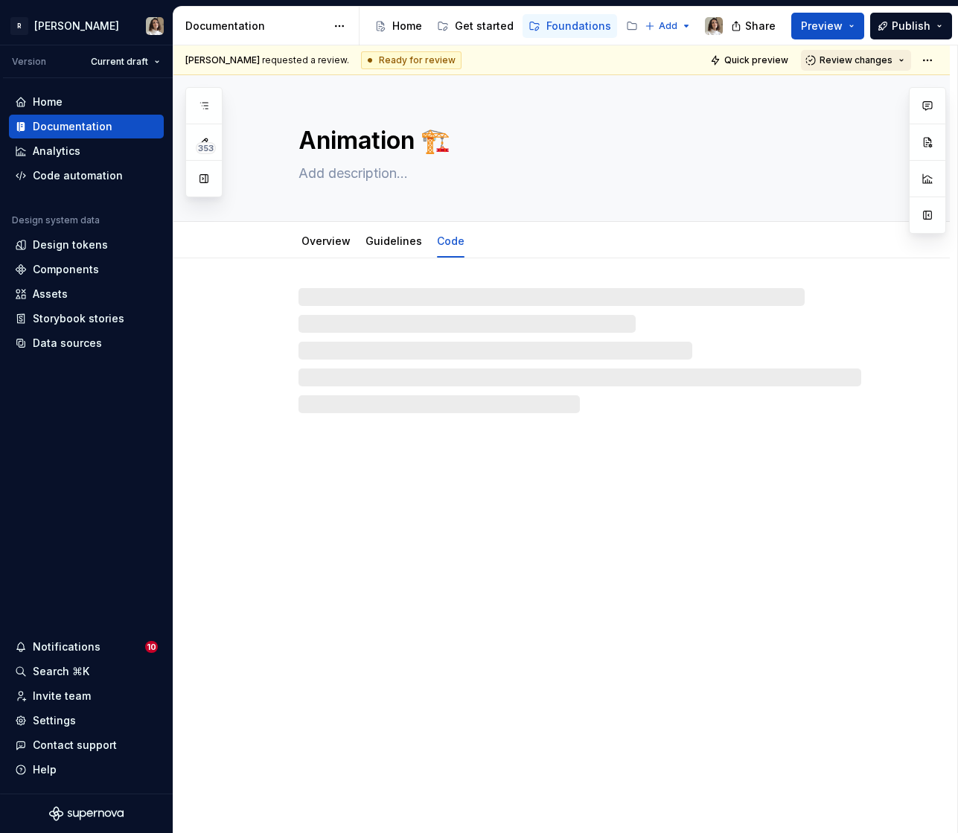
click at [849, 57] on span "Review changes" at bounding box center [855, 60] width 73 height 12
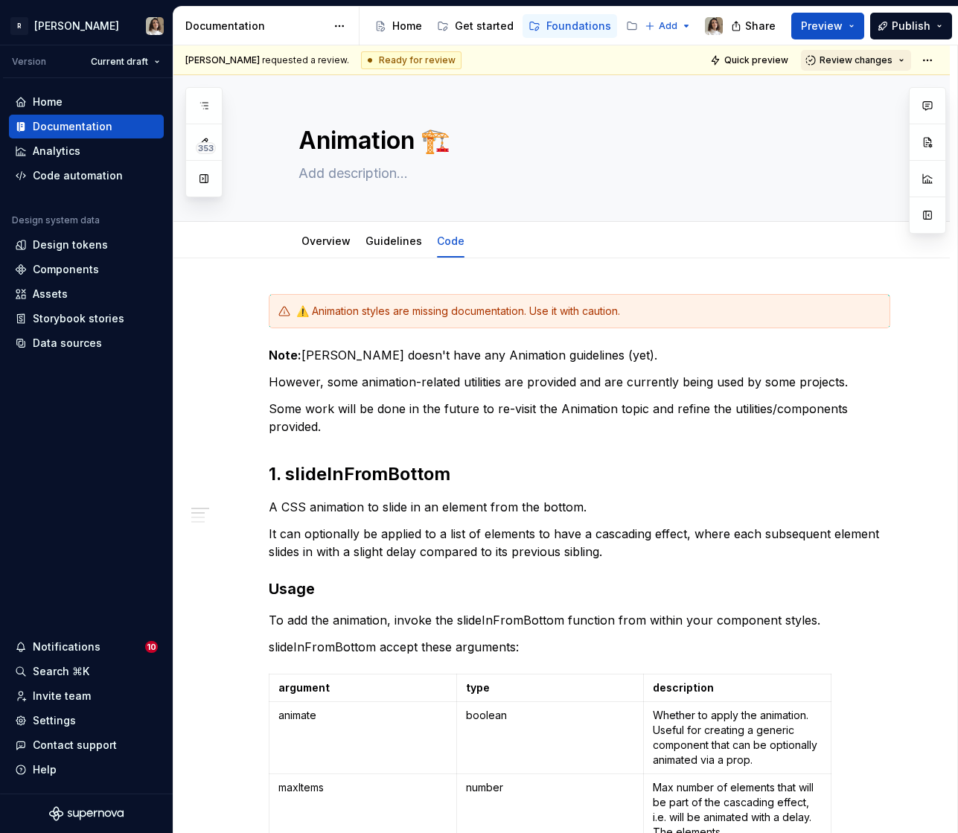
click at [849, 57] on span "Review changes" at bounding box center [855, 60] width 73 height 12
click at [836, 93] on div "Approve" at bounding box center [867, 89] width 130 height 15
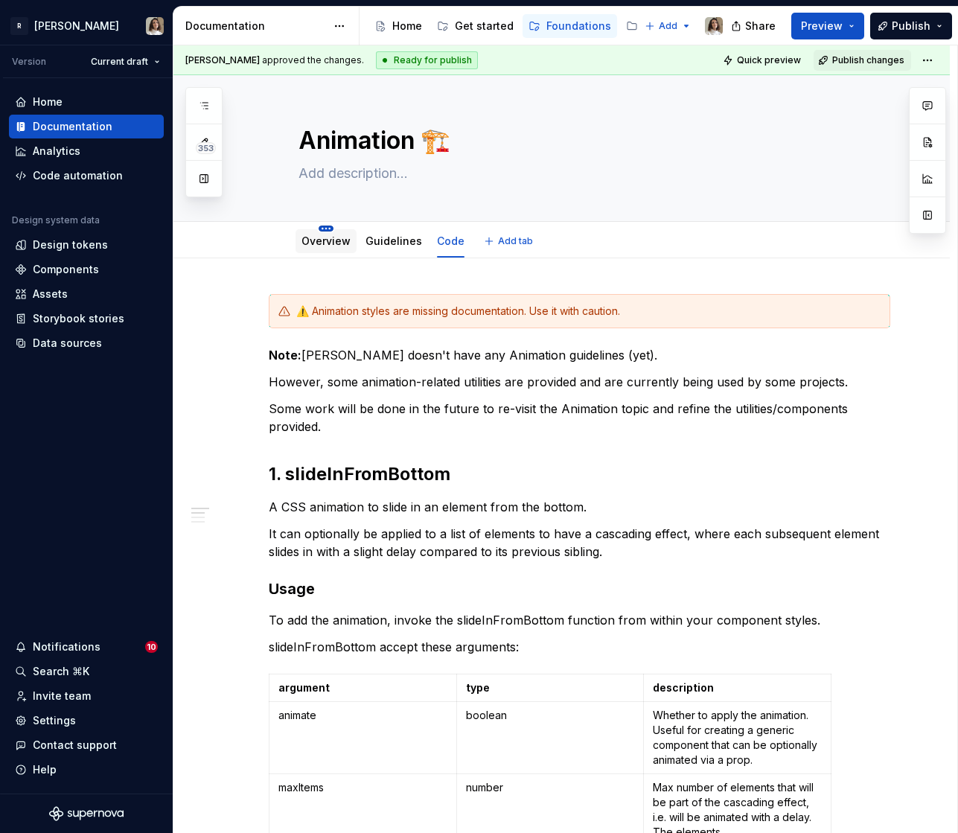
click at [329, 229] on html "R [PERSON_NAME] Version Current draft Home Documentation Analytics Code automat…" at bounding box center [479, 416] width 958 height 833
click at [314, 240] on html "R [PERSON_NAME] Version Current draft Home Documentation Analytics Code automat…" at bounding box center [479, 416] width 958 height 833
click at [304, 240] on link "Overview" at bounding box center [325, 240] width 49 height 13
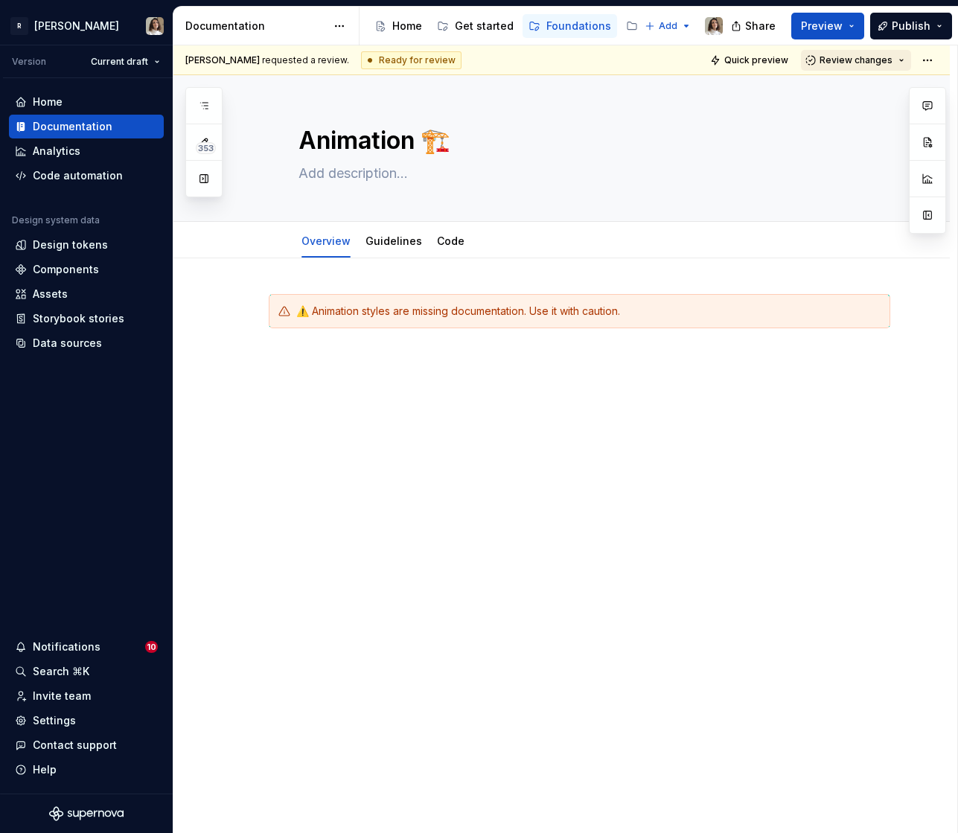
click at [826, 50] on button "Review changes" at bounding box center [856, 60] width 110 height 21
click at [840, 89] on div "Approve" at bounding box center [867, 89] width 130 height 15
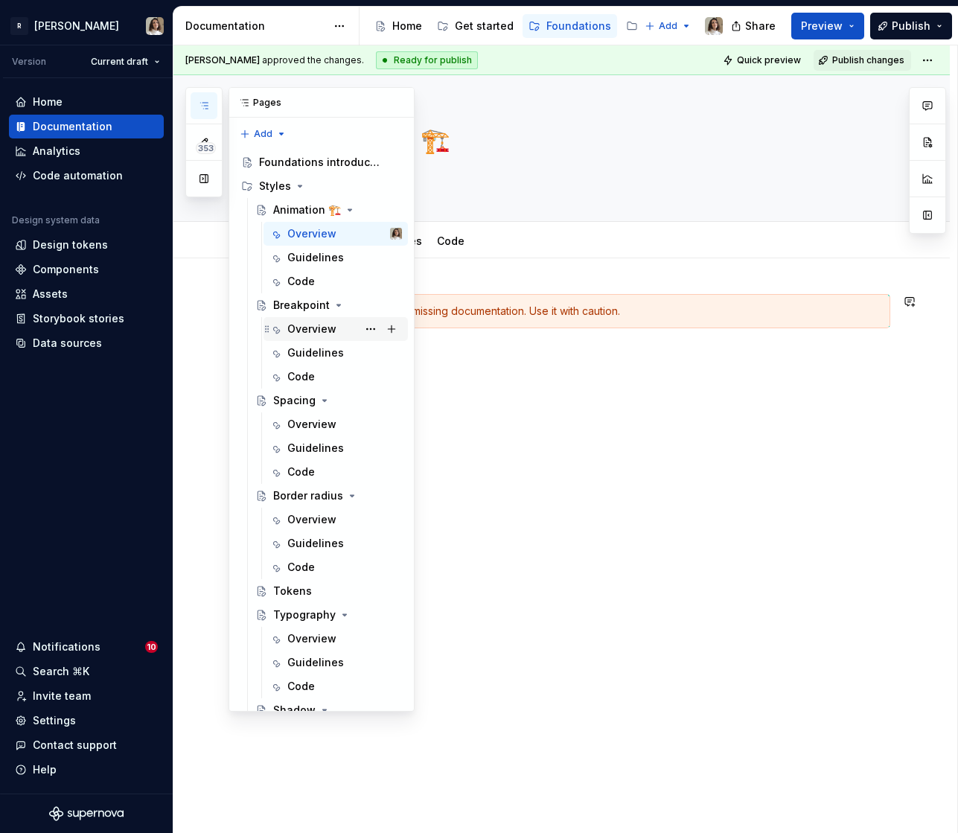
click at [301, 332] on div "Overview" at bounding box center [311, 328] width 49 height 15
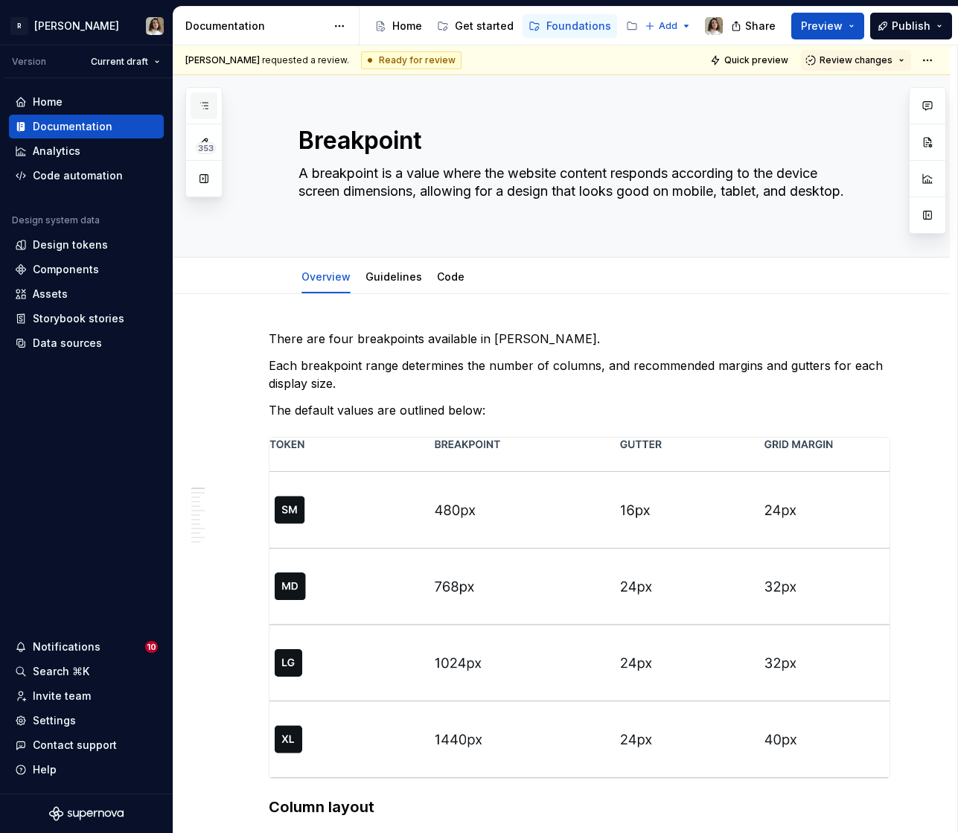
click at [206, 111] on icon "button" at bounding box center [204, 106] width 12 height 12
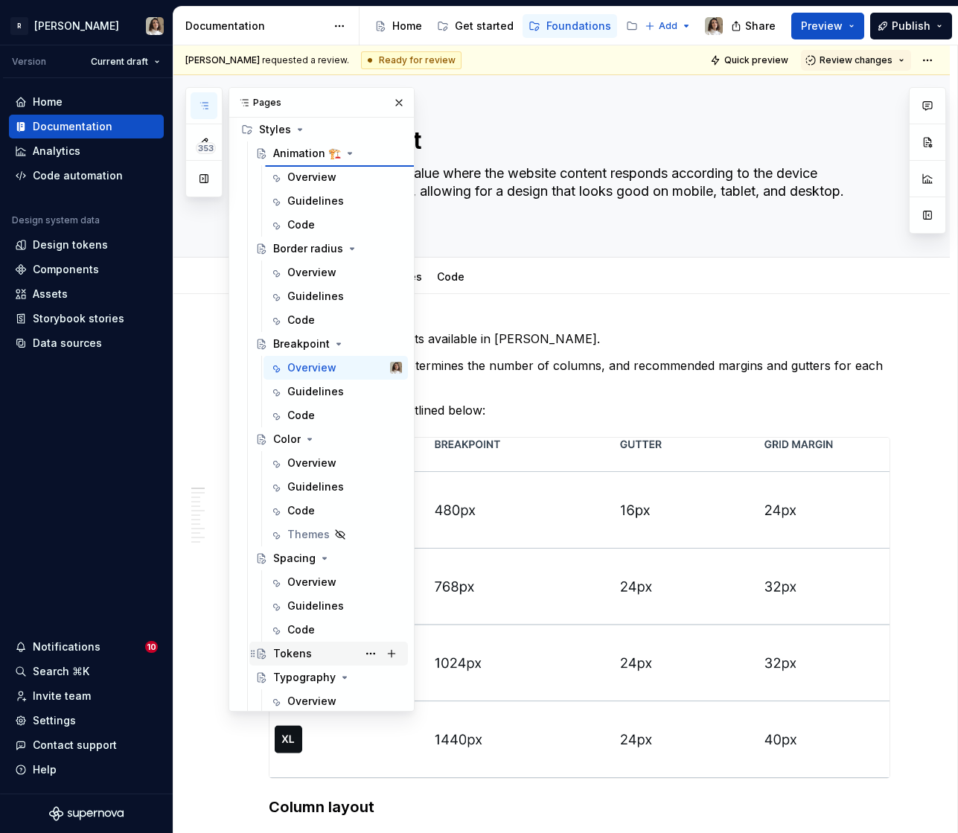
scroll to position [55, 0]
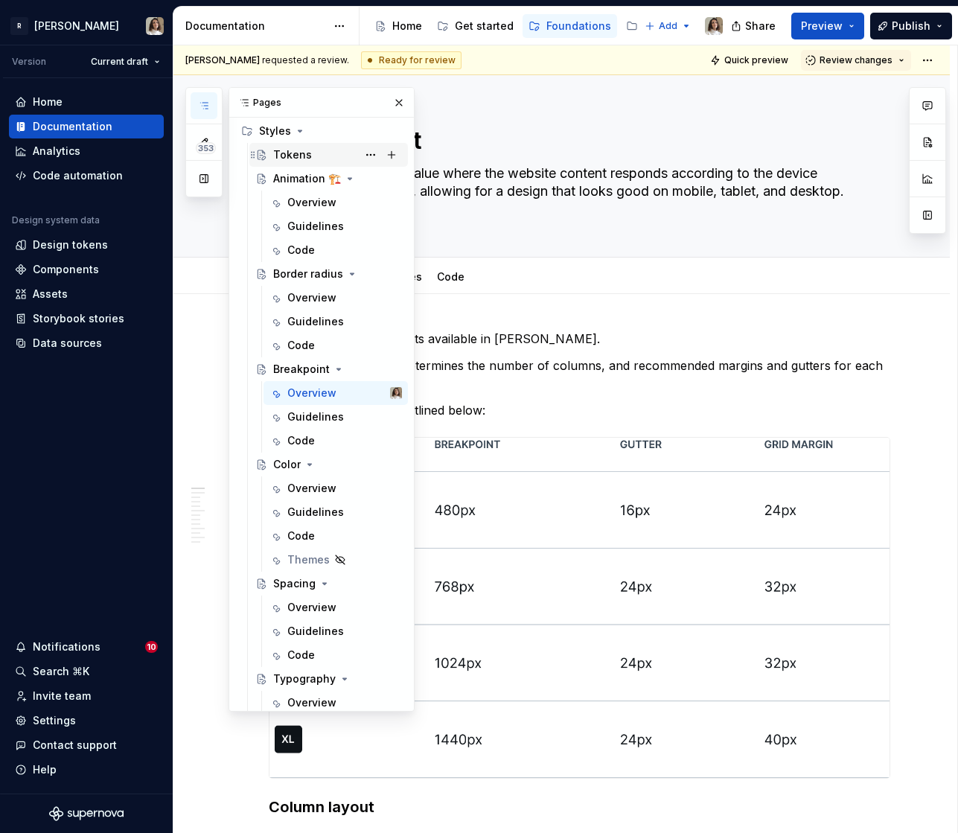
click at [283, 146] on div "Tokens" at bounding box center [337, 154] width 129 height 21
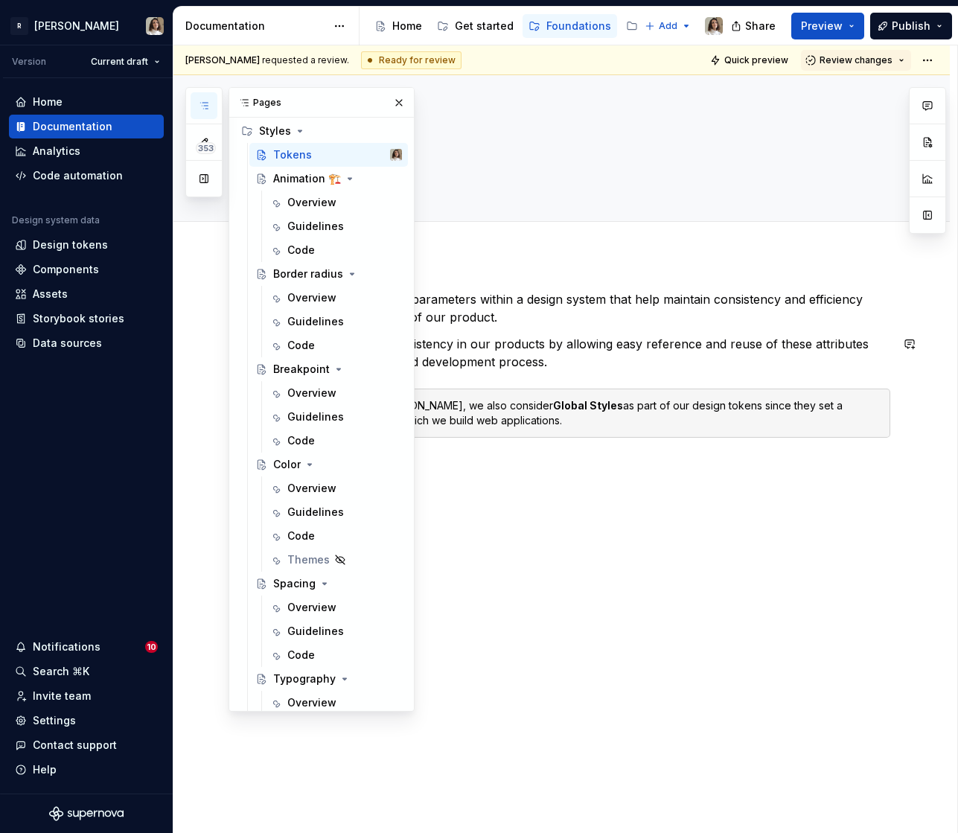
click at [525, 339] on p "These help maintain consistency in our products by allowing easy reference and …" at bounding box center [579, 353] width 621 height 36
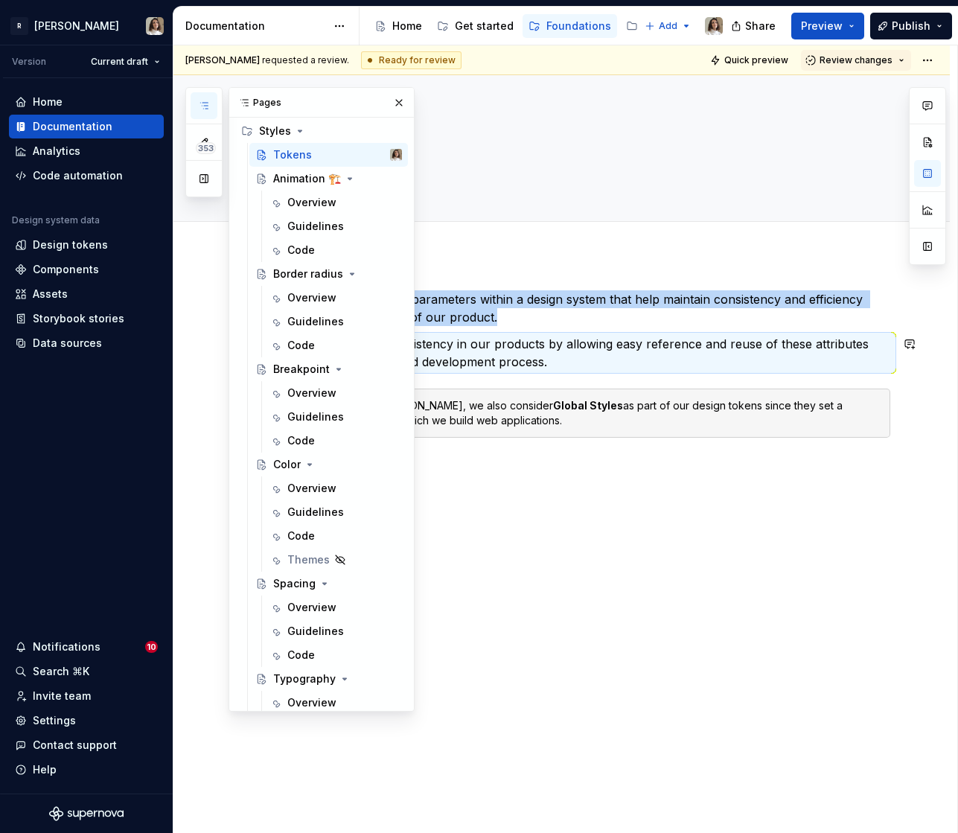
click at [714, 335] on p "These help maintain consistency in our products by allowing easy reference and …" at bounding box center [579, 353] width 621 height 36
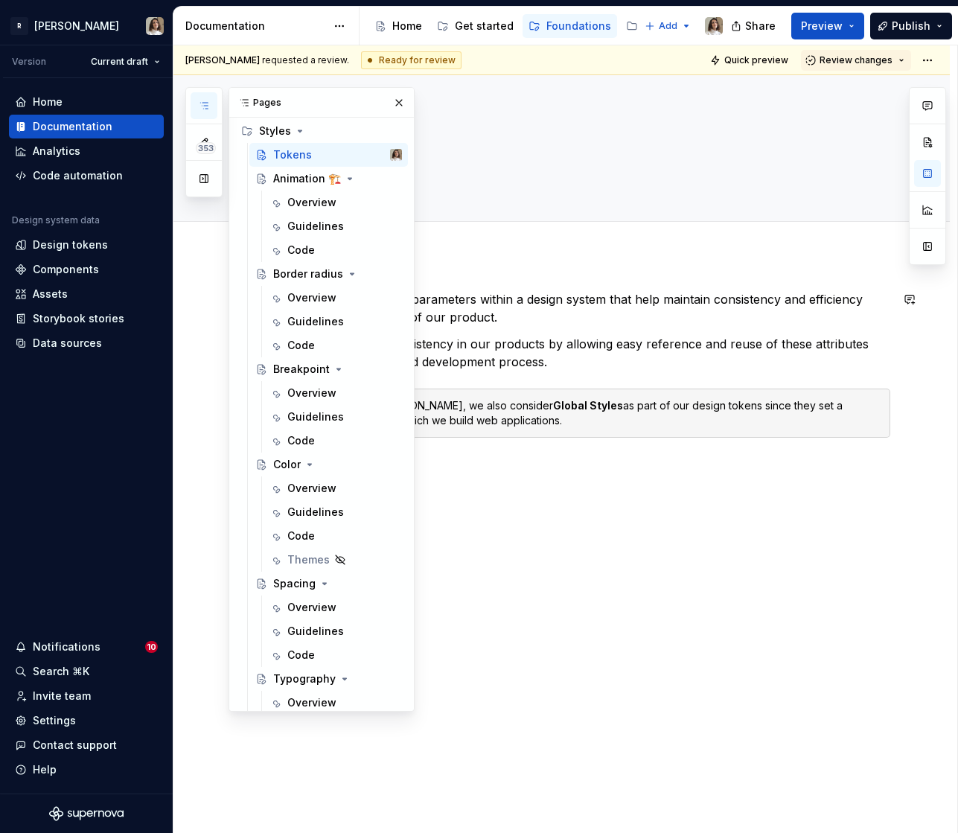
click at [668, 302] on p "Token refer to values or parameters within a design system that help maintain c…" at bounding box center [579, 308] width 621 height 36
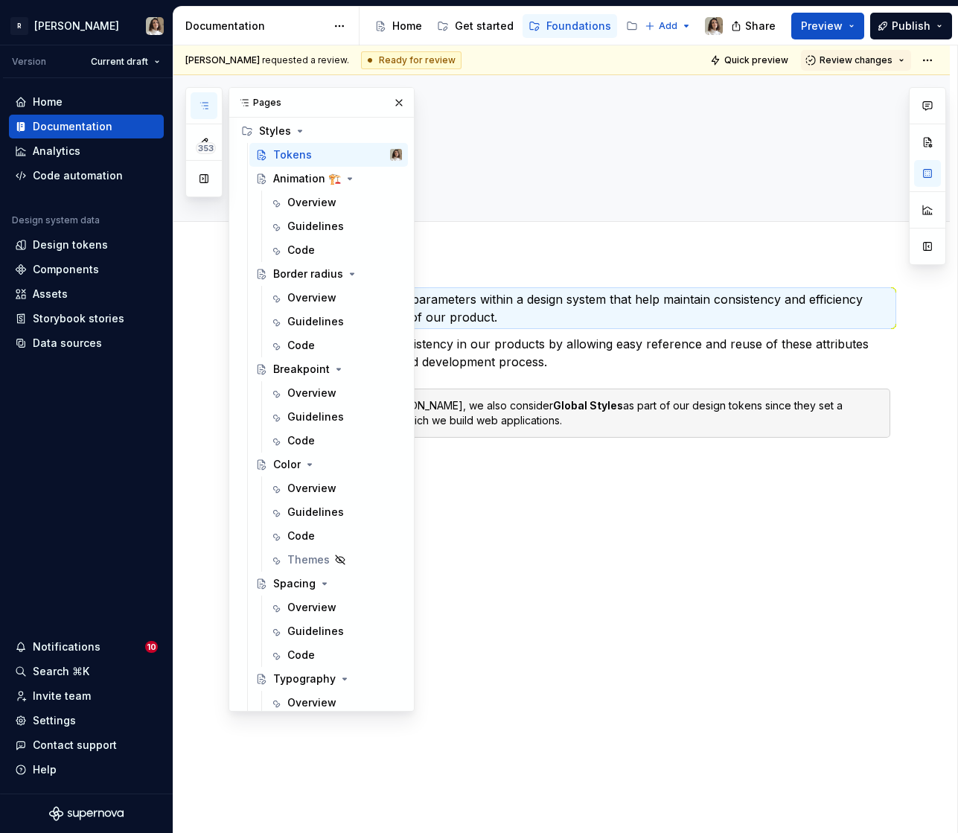
click at [193, 116] on button "button" at bounding box center [204, 105] width 27 height 27
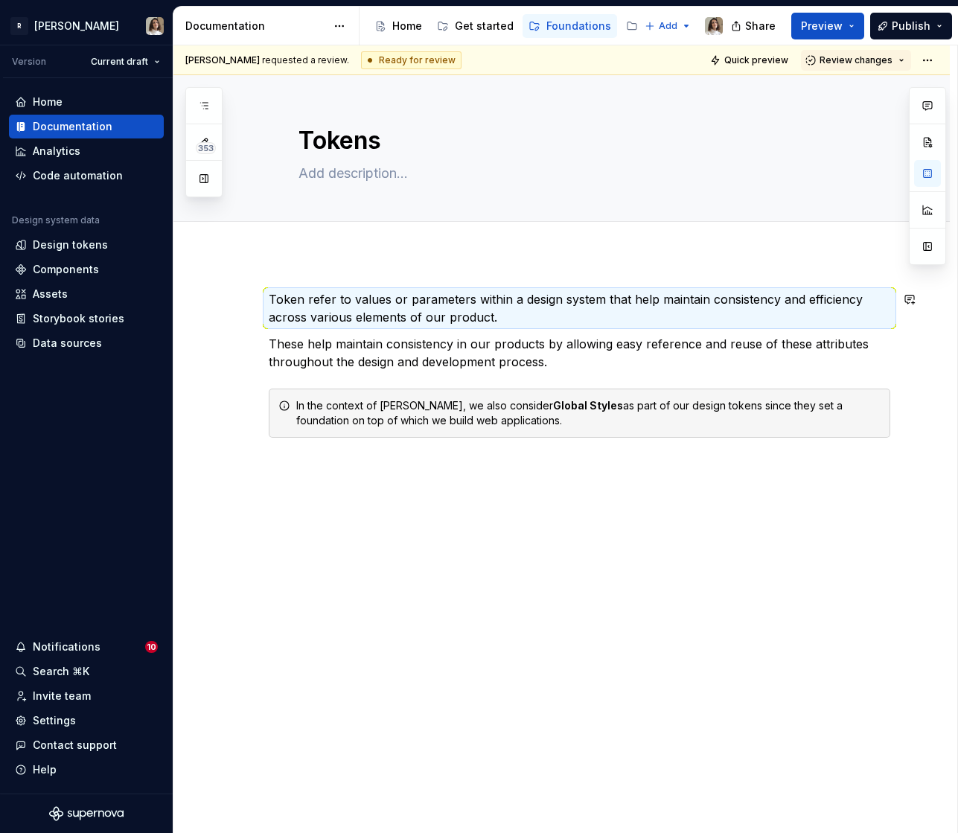
click at [384, 330] on div "Token refer to values or parameters within a design system that help maintain c…" at bounding box center [579, 363] width 621 height 147
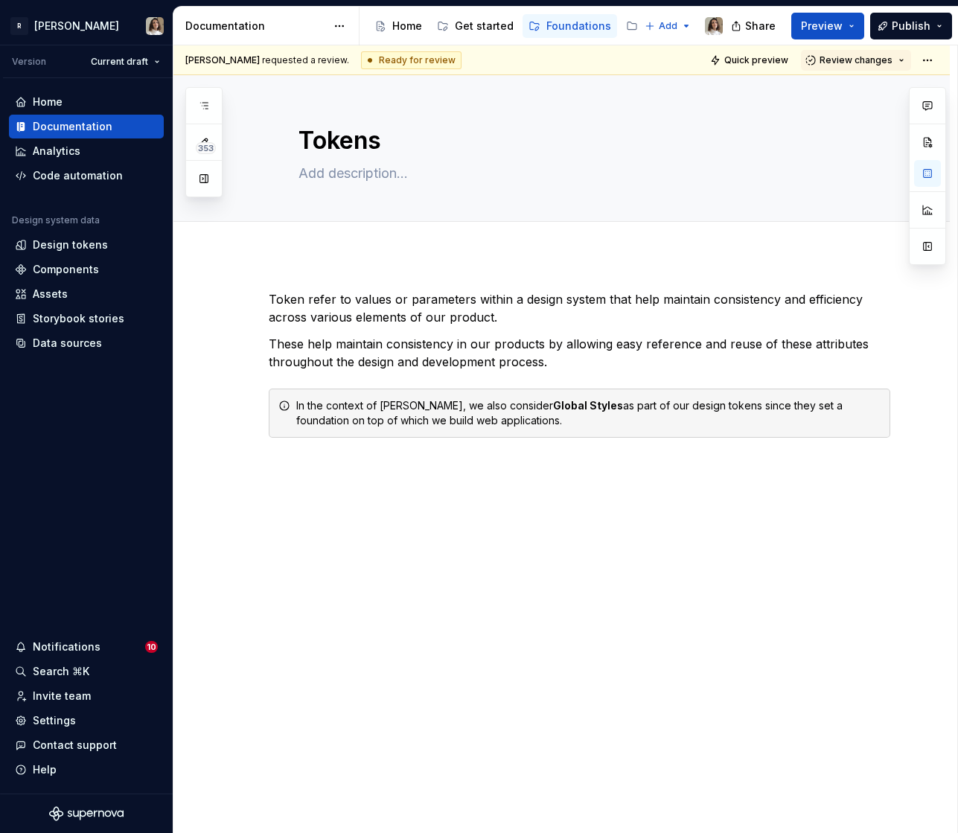
click at [222, 105] on div "353" at bounding box center [203, 142] width 37 height 110
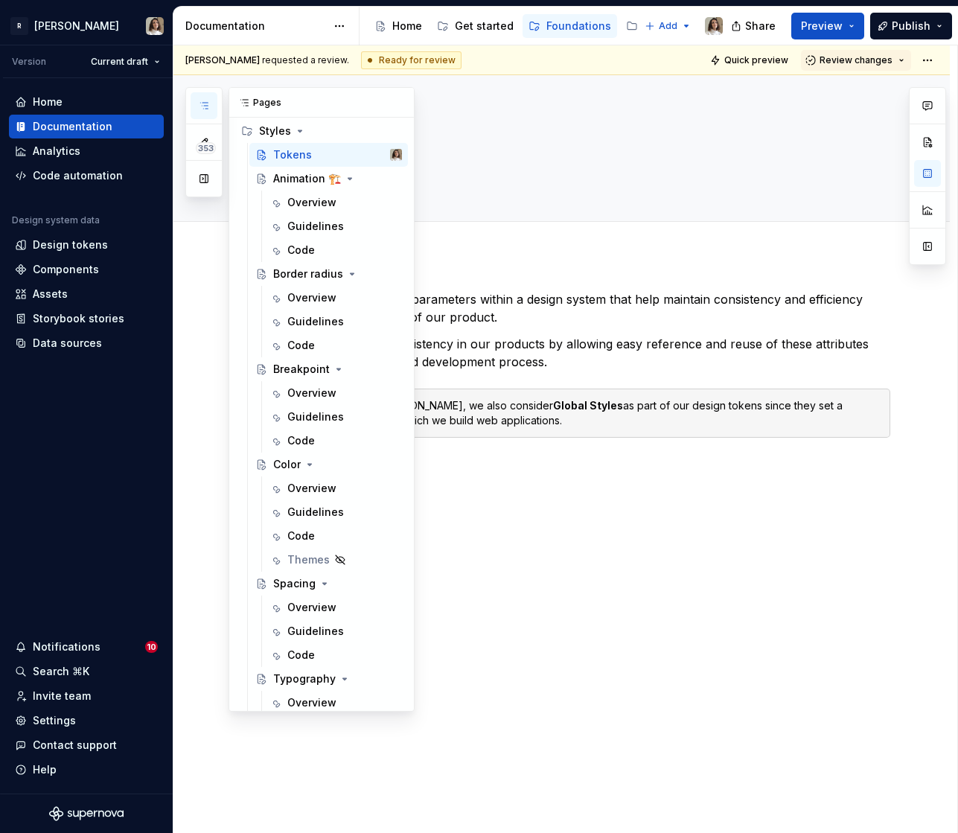
click at [209, 105] on icon "button" at bounding box center [204, 106] width 12 height 12
click at [465, 245] on div "Add tab" at bounding box center [579, 238] width 563 height 21
click at [444, 294] on p "Token refer to values or parameters within a design system that help maintain c…" at bounding box center [579, 308] width 621 height 36
click at [396, 110] on button "button" at bounding box center [398, 102] width 21 height 21
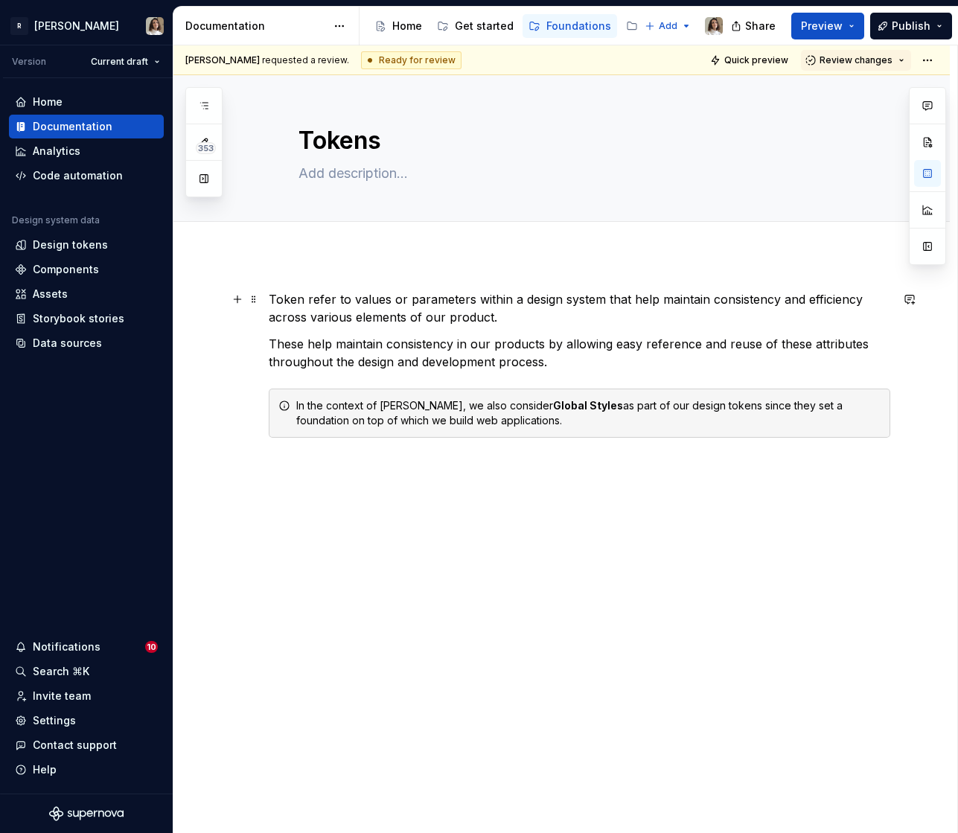
click at [376, 319] on p "Token refer to values or parameters within a design system that help maintain c…" at bounding box center [579, 308] width 621 height 36
click at [194, 107] on button "button" at bounding box center [204, 105] width 27 height 27
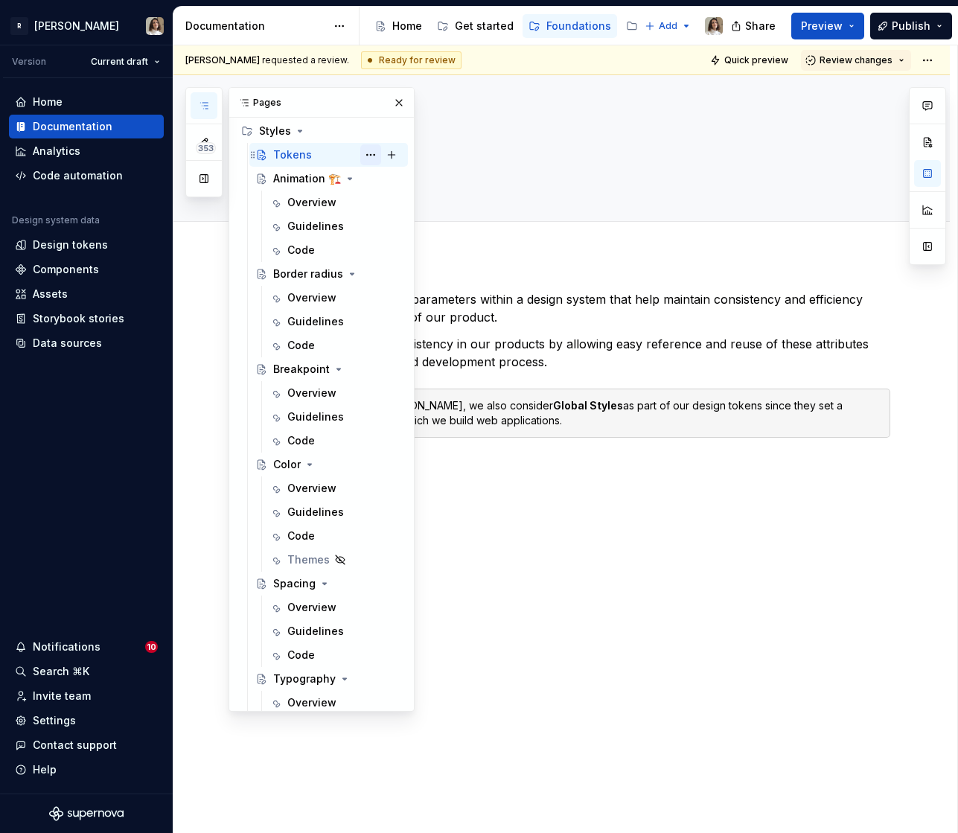
click at [371, 159] on button "Page tree" at bounding box center [370, 154] width 21 height 21
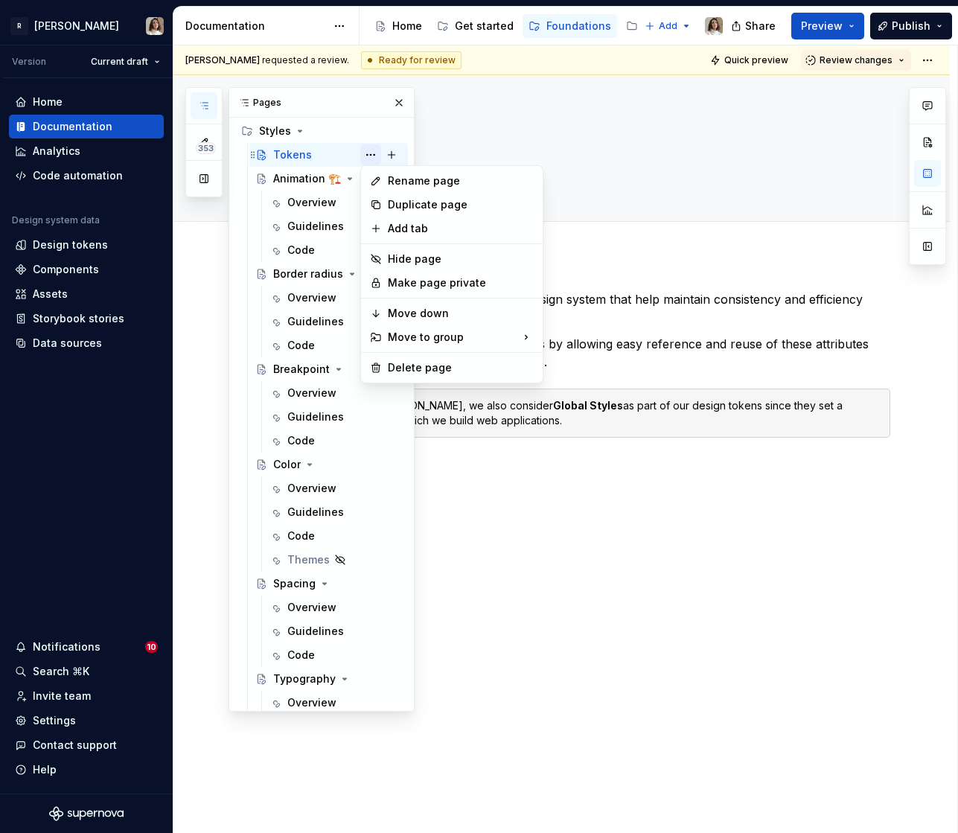
type textarea "*"
click at [448, 231] on div "Add tab" at bounding box center [461, 228] width 146 height 15
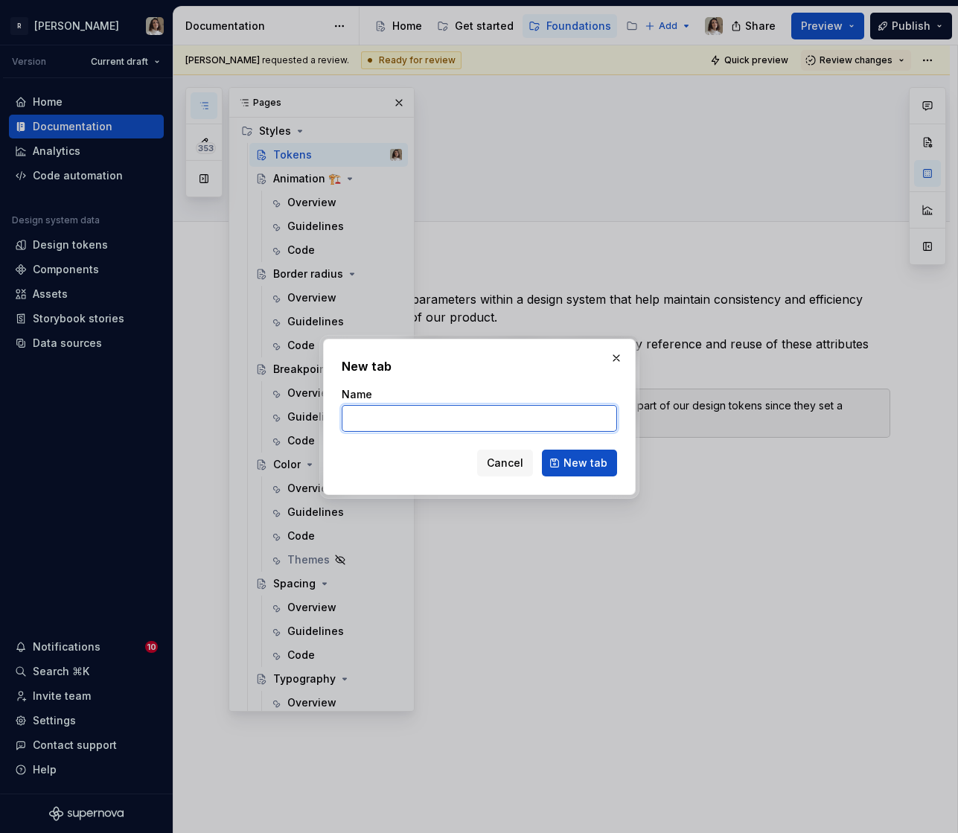
click at [391, 412] on input "Name" at bounding box center [479, 418] width 275 height 27
click at [355, 423] on input "N" at bounding box center [479, 418] width 275 height 27
type input "T"
type input "[PERSON_NAME]"
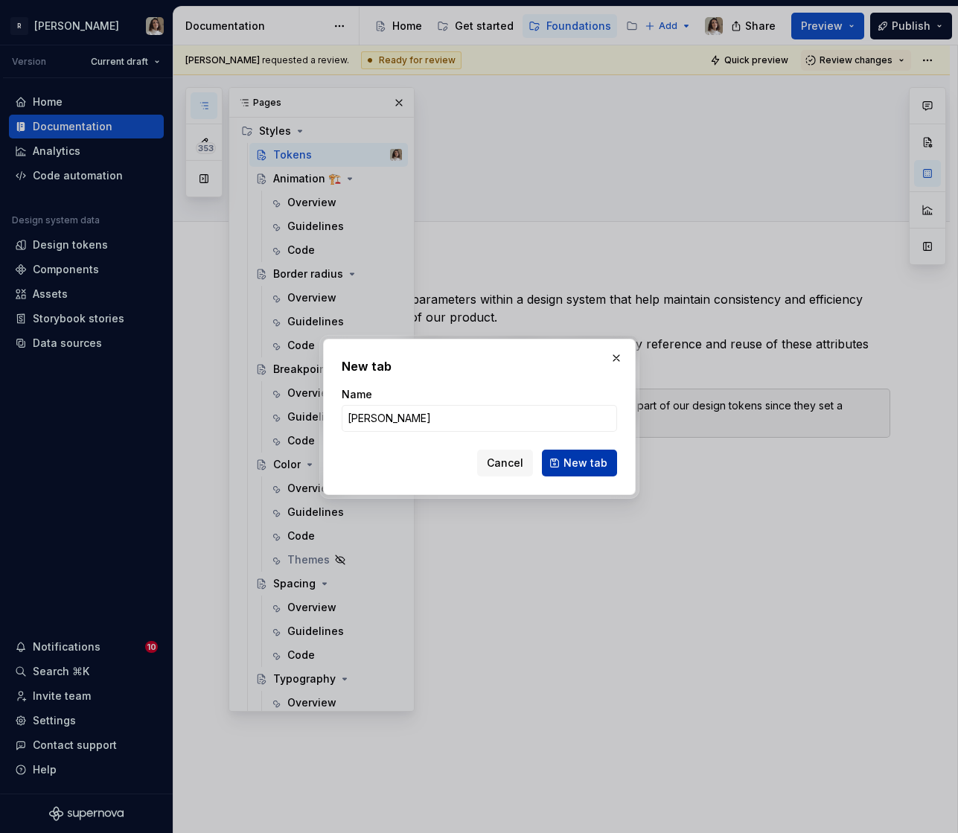
click at [600, 462] on span "New tab" at bounding box center [585, 462] width 44 height 15
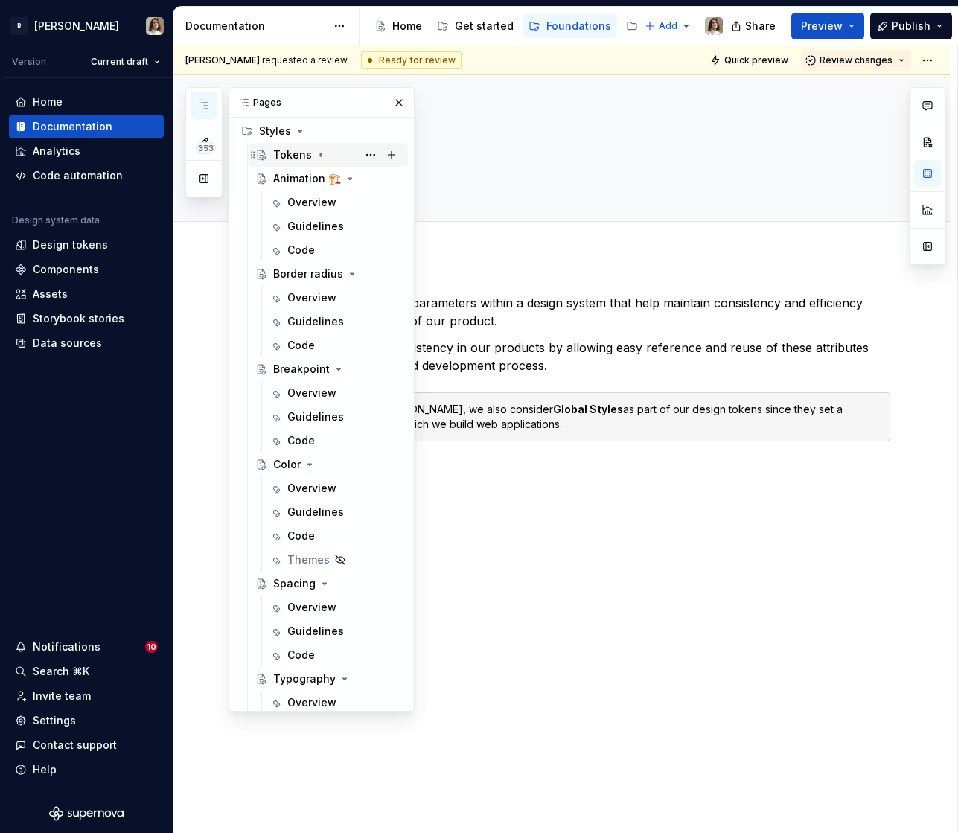
click at [315, 152] on icon "Page tree" at bounding box center [321, 155] width 12 height 12
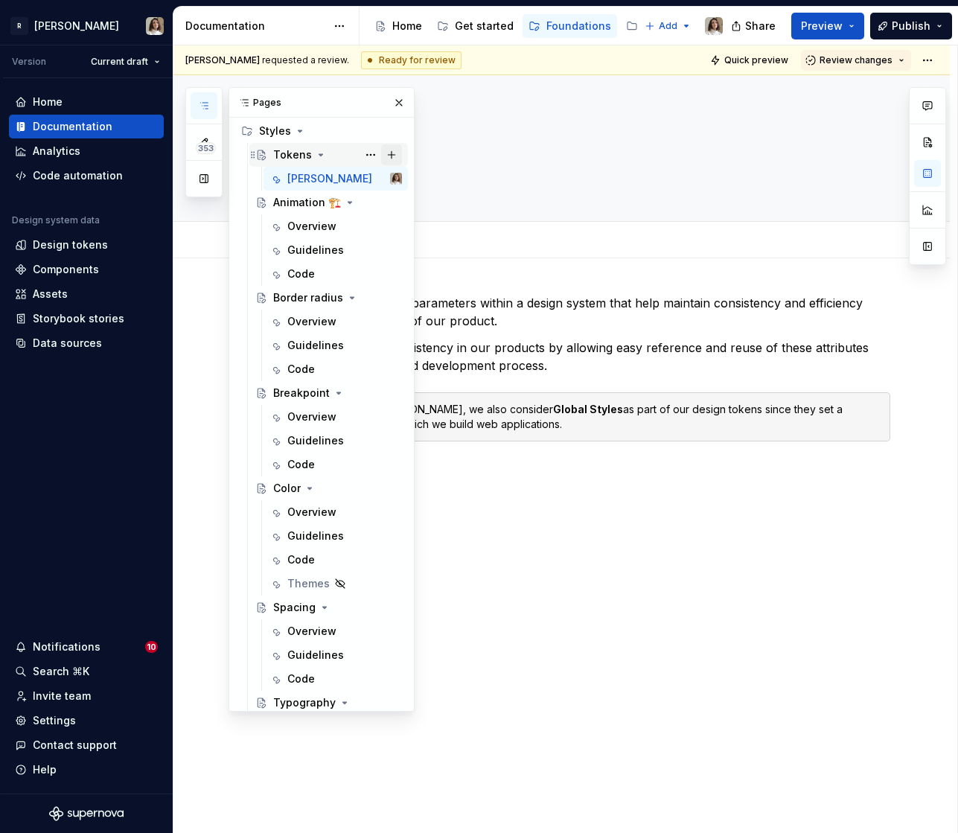
click at [397, 154] on button "Page tree" at bounding box center [391, 154] width 21 height 21
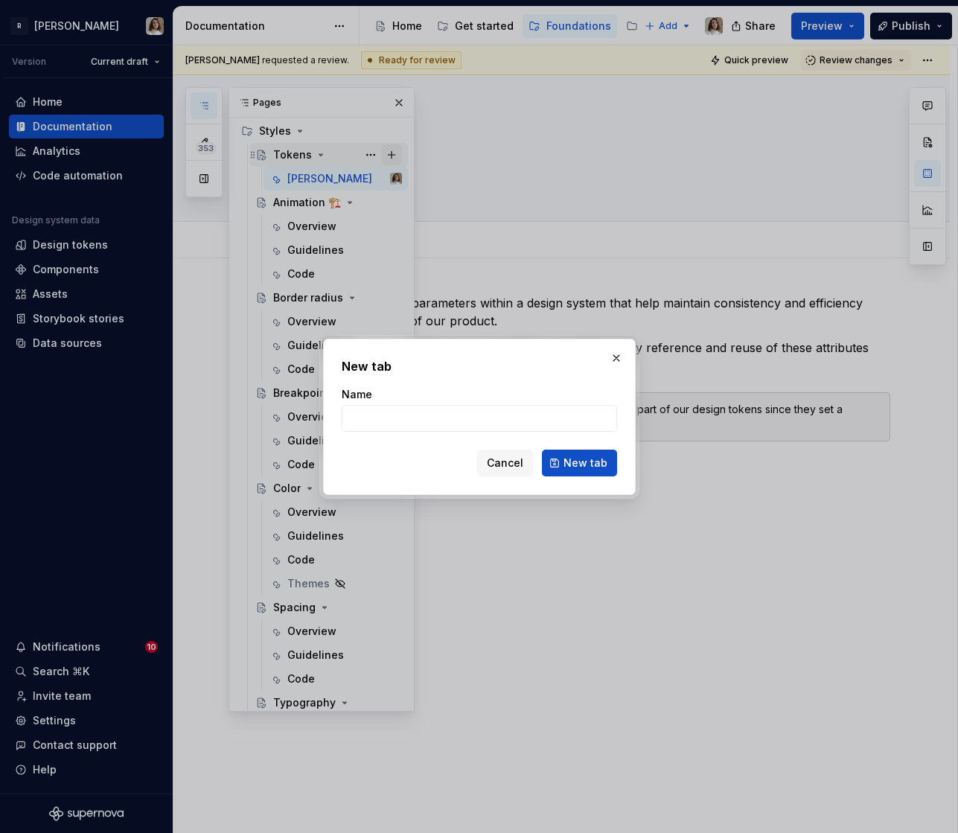
type textarea "*"
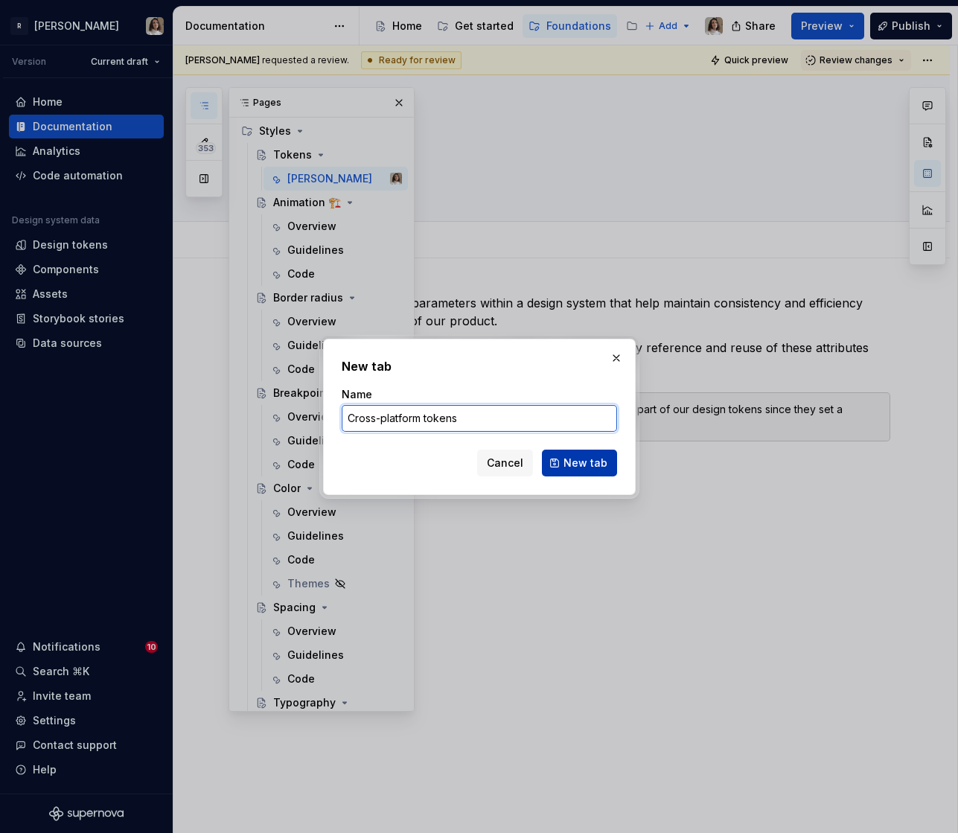
type input "Cross-platform tokens"
click at [575, 468] on span "New tab" at bounding box center [585, 462] width 44 height 15
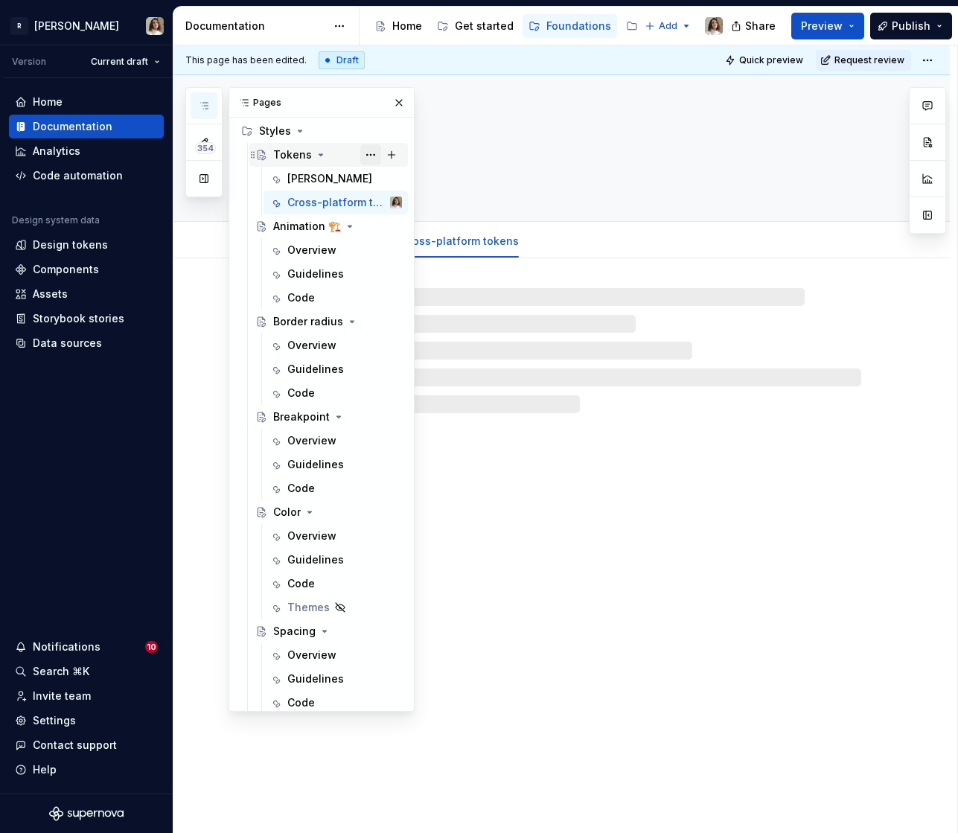
click at [370, 156] on button "Page tree" at bounding box center [370, 154] width 21 height 21
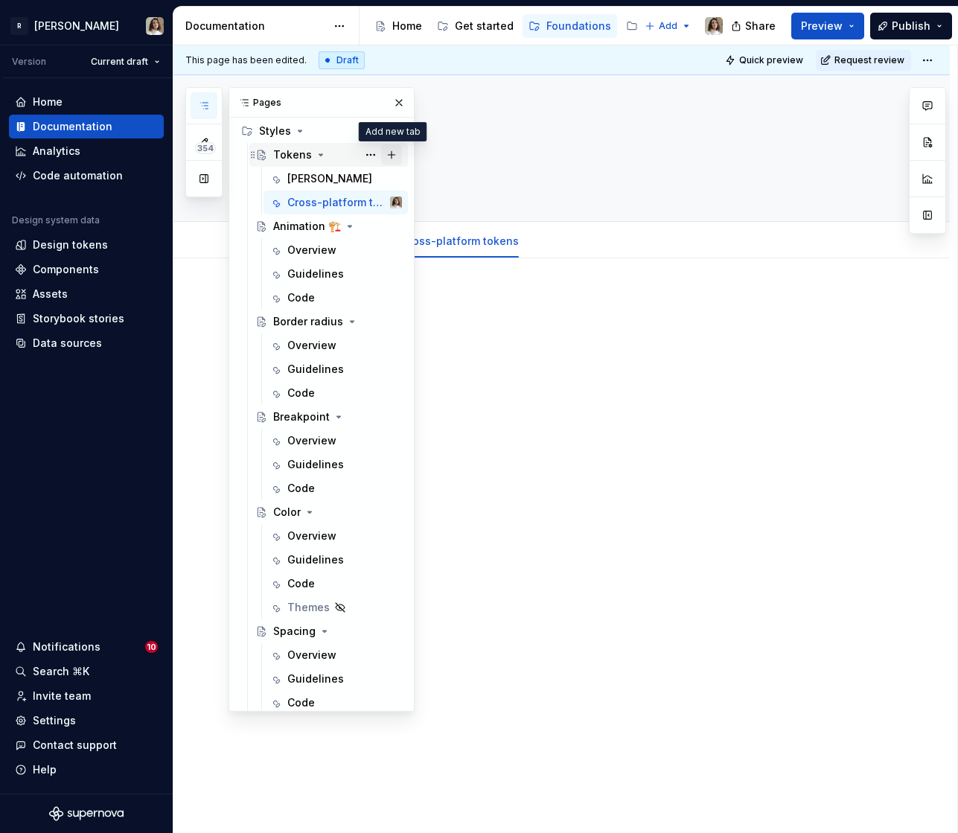
click at [394, 156] on button "Page tree" at bounding box center [391, 154] width 21 height 21
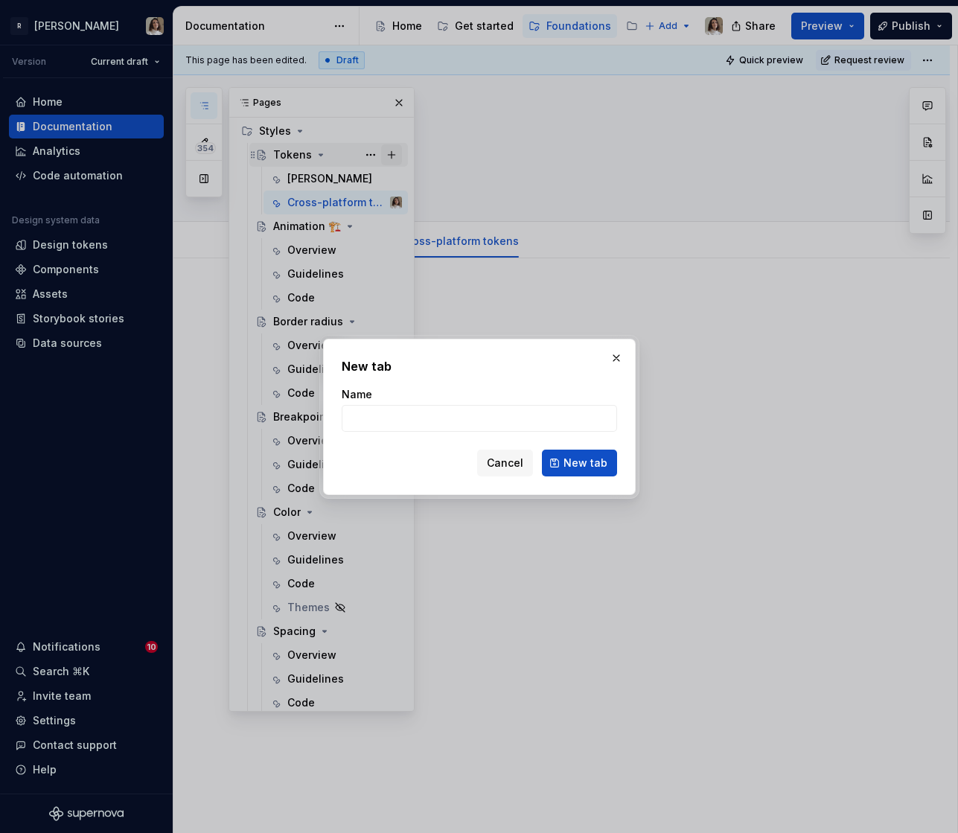
type textarea "*"
click at [383, 418] on input "Name" at bounding box center [479, 418] width 275 height 27
type input "Naming conven"
type textarea "*"
type input "Naming conventions"
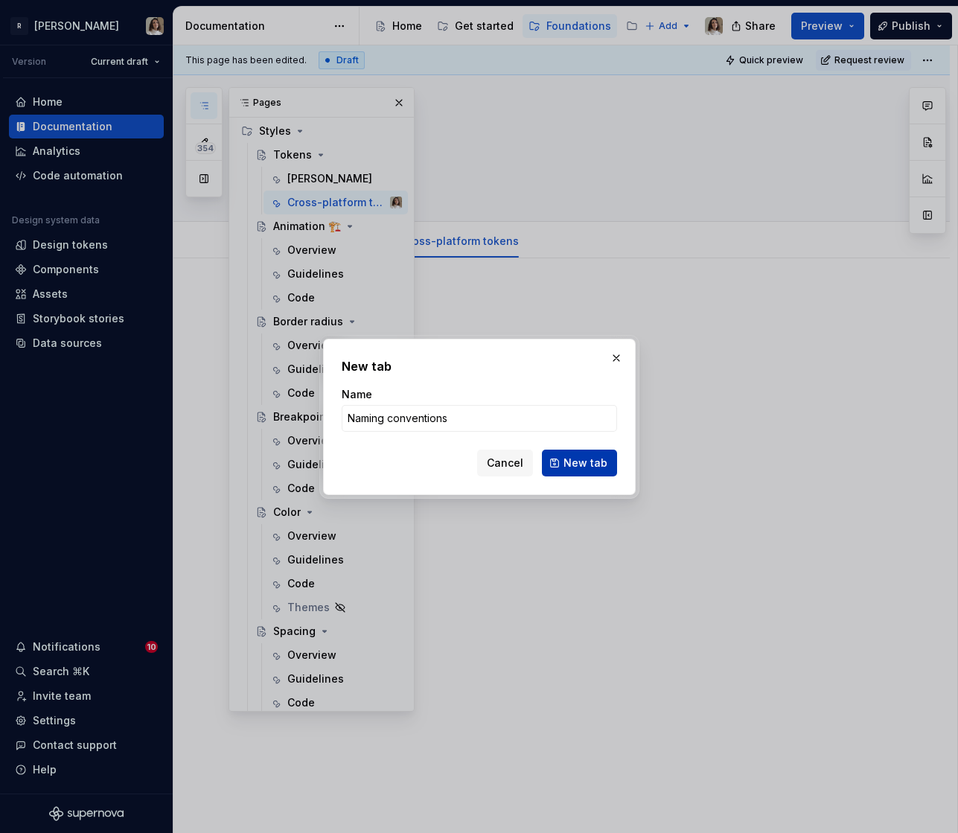
click at [577, 469] on span "New tab" at bounding box center [585, 462] width 44 height 15
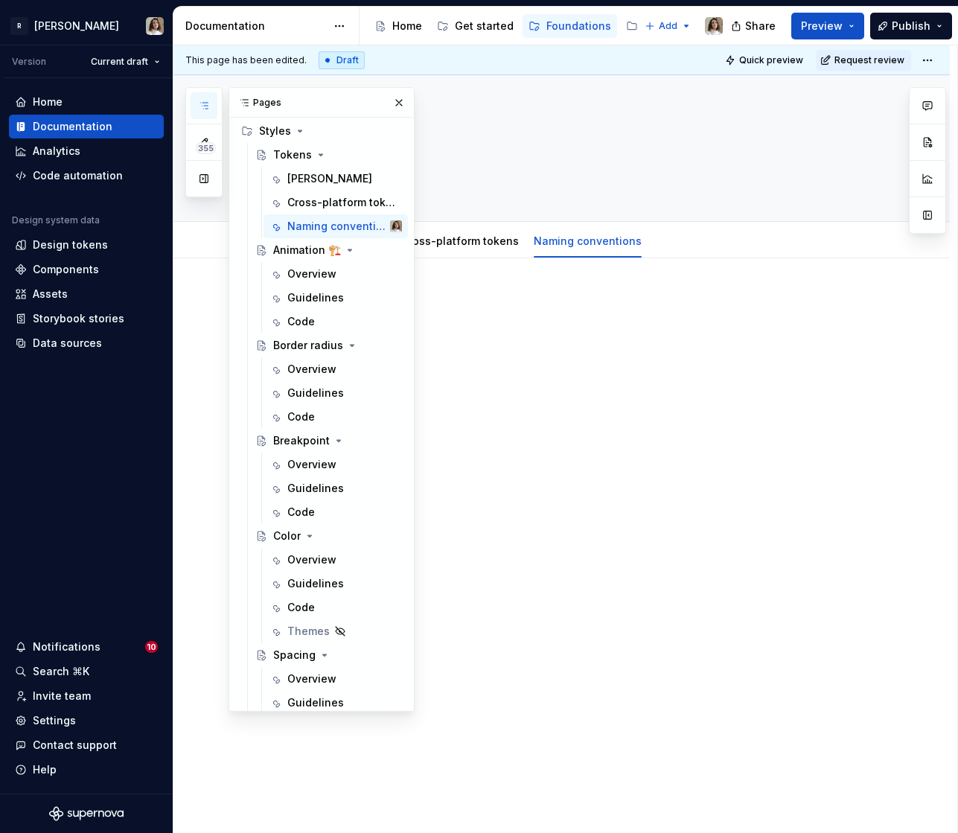
click at [476, 318] on div at bounding box center [579, 322] width 621 height 57
click at [397, 108] on button "button" at bounding box center [398, 102] width 21 height 21
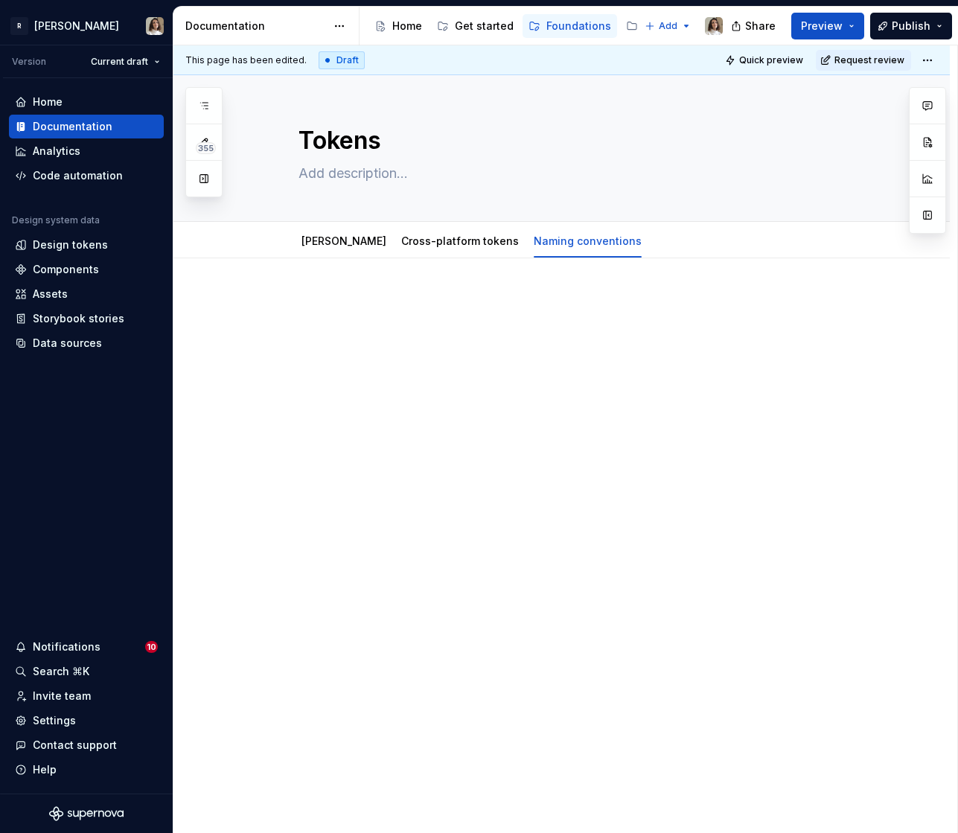
click at [356, 303] on p at bounding box center [579, 303] width 621 height 18
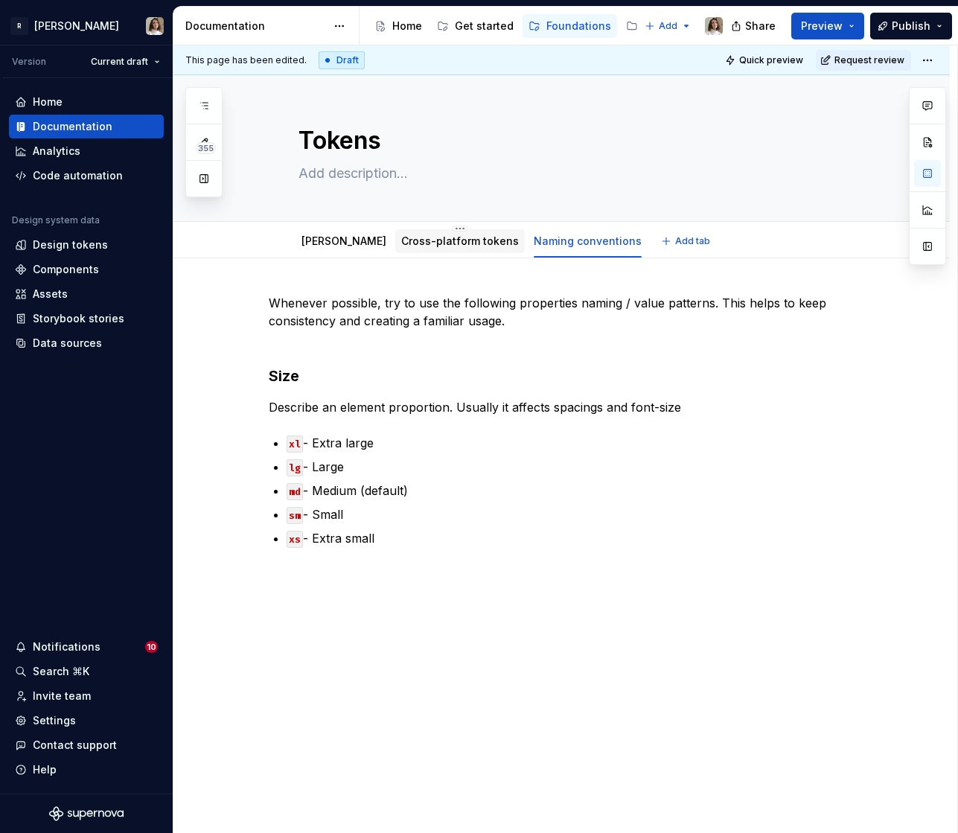
click at [444, 243] on link "Cross-platform tokens" at bounding box center [460, 240] width 118 height 13
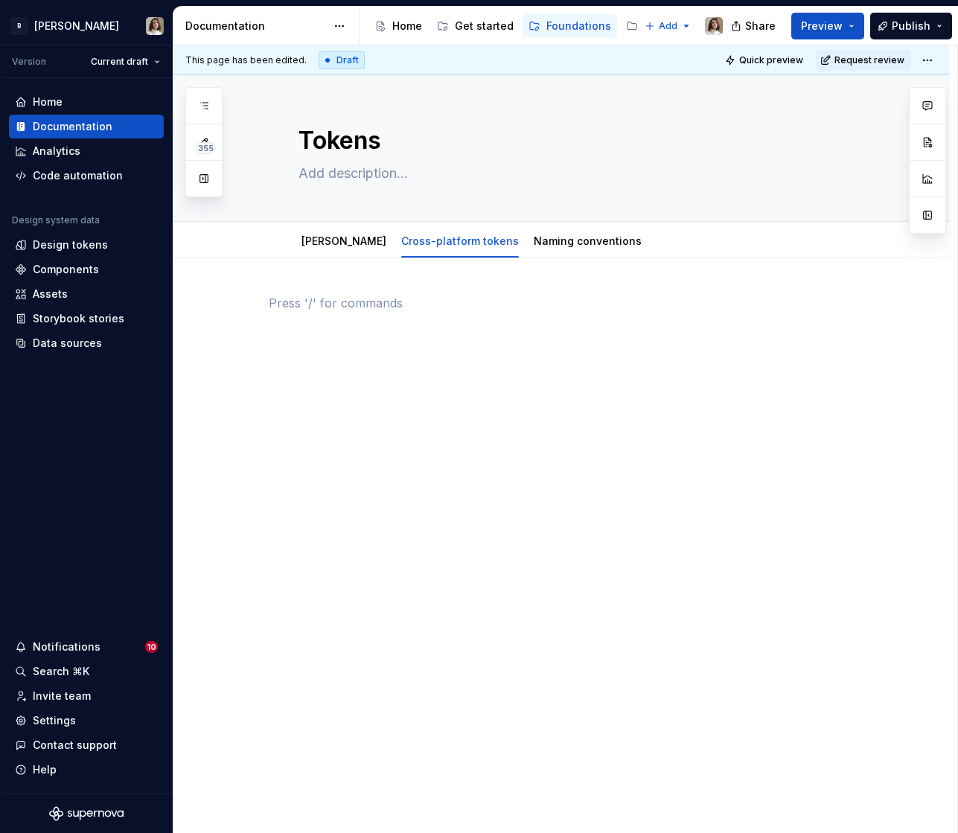
click at [351, 305] on p at bounding box center [579, 303] width 621 height 18
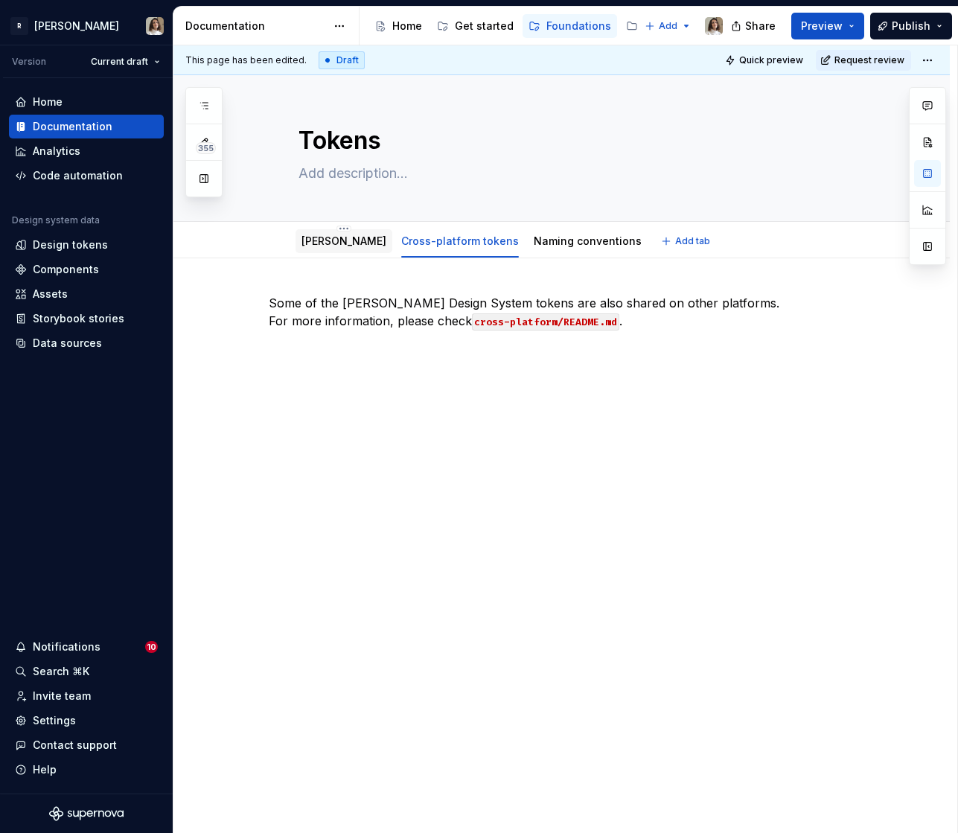
click at [355, 229] on div "[PERSON_NAME]" at bounding box center [343, 241] width 97 height 24
click at [342, 242] on link "[PERSON_NAME]" at bounding box center [343, 240] width 85 height 13
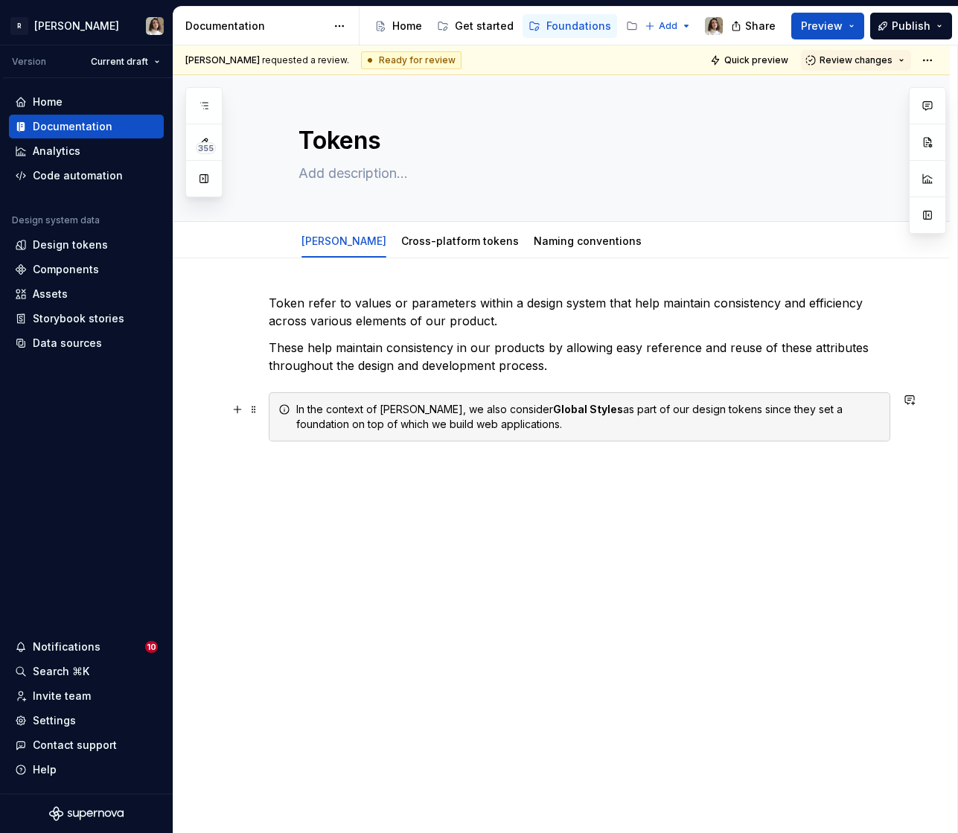
click at [586, 432] on div "In the context of [PERSON_NAME], we also consider Global Styles as part of our …" at bounding box center [579, 416] width 621 height 49
click at [372, 334] on div "Token refer to values or parameters within a design system that help maintain c…" at bounding box center [579, 367] width 621 height 147
click at [434, 251] on div "Cross-platform tokens" at bounding box center [459, 241] width 129 height 24
click at [444, 247] on div "Cross-platform tokens" at bounding box center [460, 241] width 118 height 15
click at [458, 247] on div "Cross-platform tokens" at bounding box center [460, 241] width 118 height 15
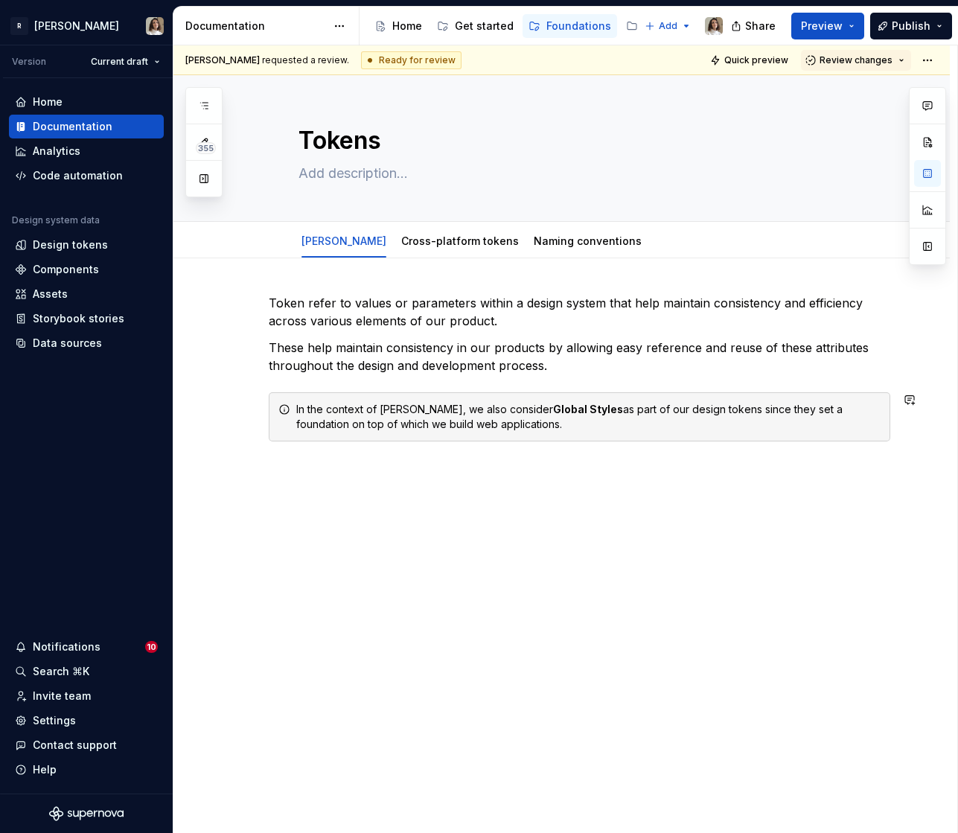
click at [301, 471] on div "Token refer to values or parameters within a design system that help maintain c…" at bounding box center [561, 483] width 776 height 451
click at [455, 245] on link "Cross-platform tokens" at bounding box center [460, 240] width 118 height 13
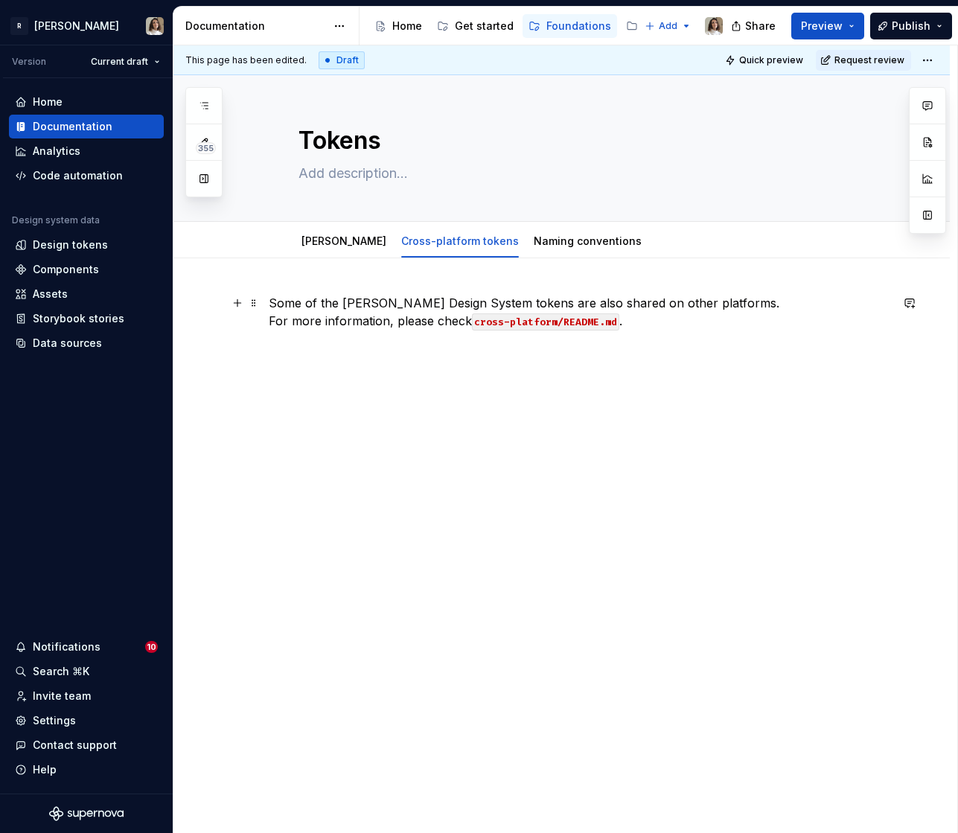
click at [397, 321] on p "Some of the [PERSON_NAME] Design System tokens are also shared on other platfor…" at bounding box center [579, 312] width 621 height 36
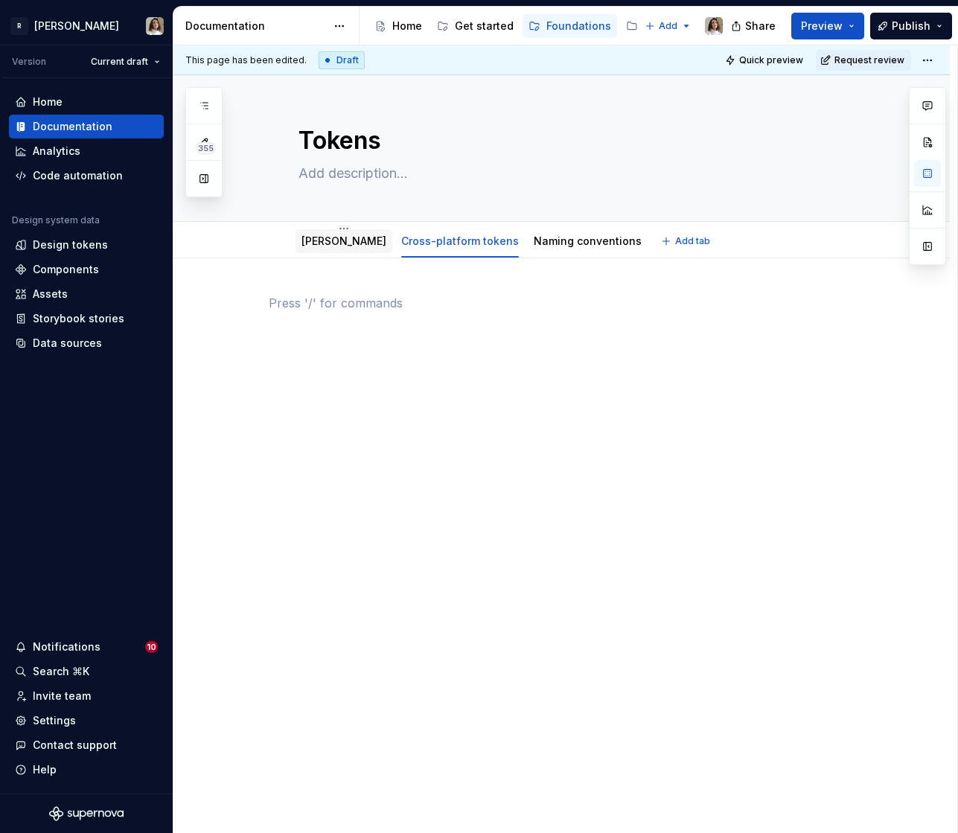
click at [343, 246] on link "[PERSON_NAME]" at bounding box center [343, 240] width 85 height 13
click at [343, 249] on div "[PERSON_NAME]" at bounding box center [343, 241] width 85 height 18
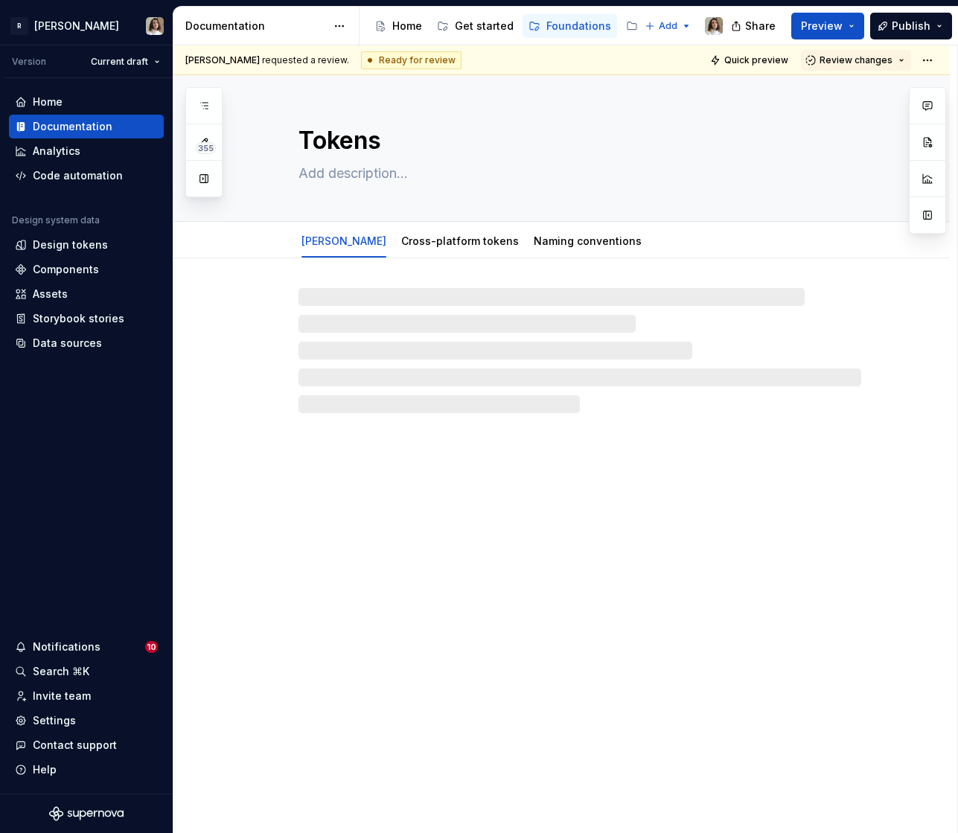
type textarea "*"
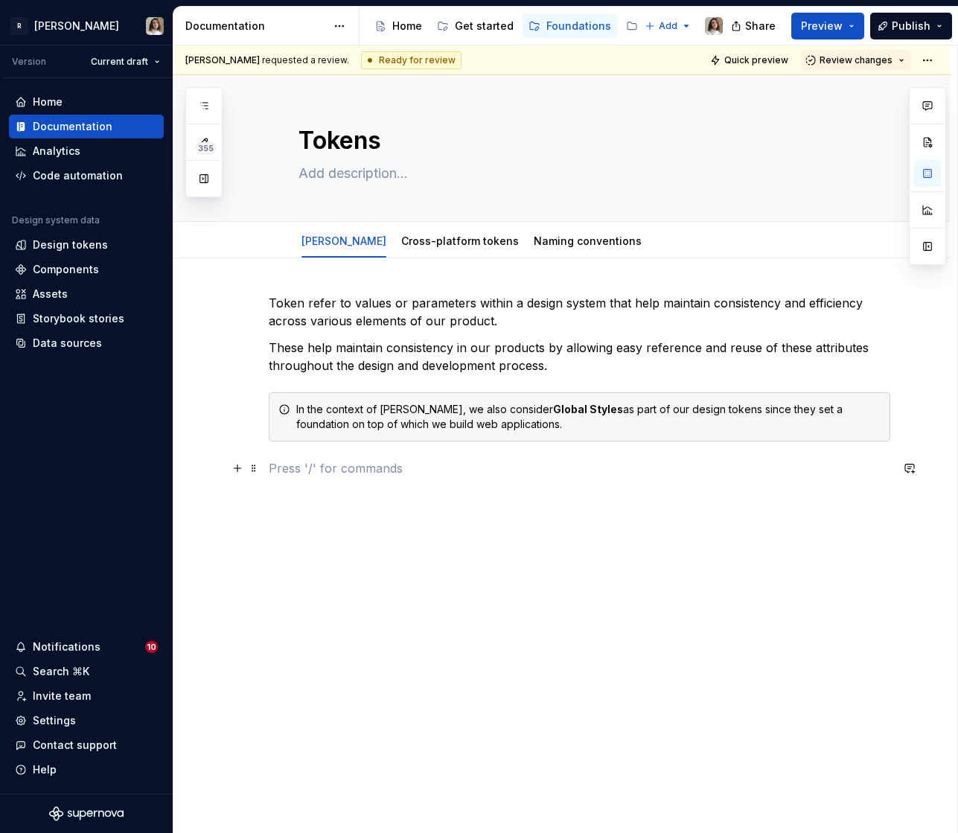
click at [321, 470] on p at bounding box center [579, 468] width 621 height 18
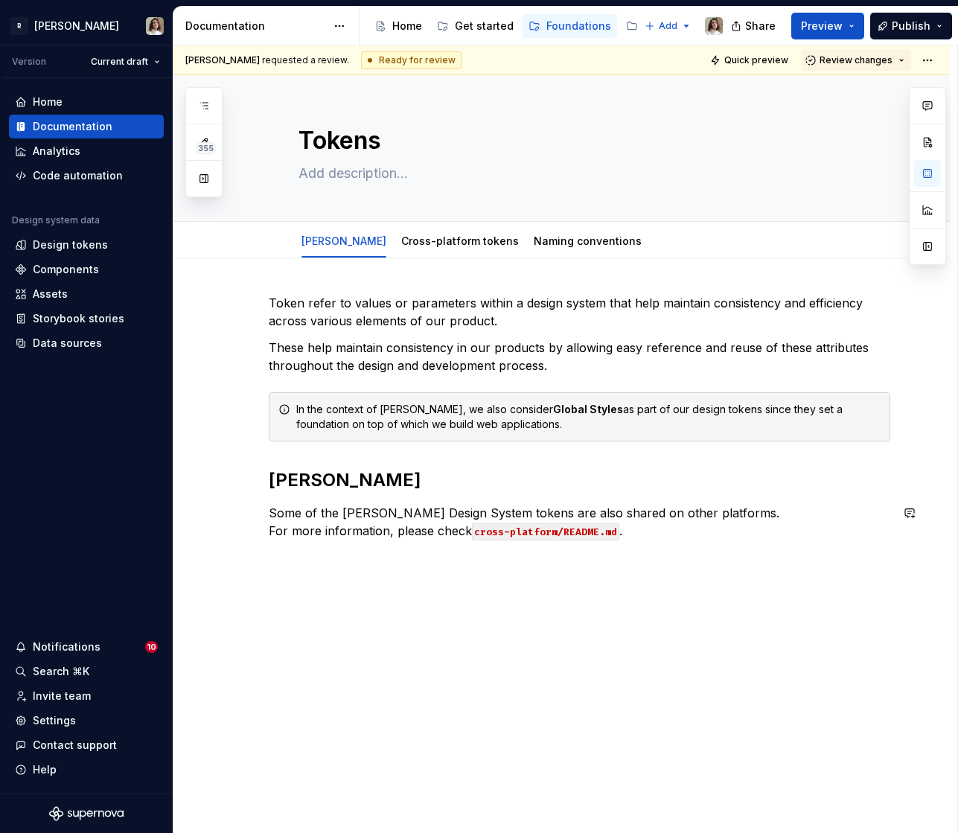
click at [653, 554] on div "Token refer to values or parameters within a design system that help maintain c…" at bounding box center [579, 425] width 621 height 263
click at [468, 241] on link "Cross-platform tokens" at bounding box center [460, 240] width 118 height 13
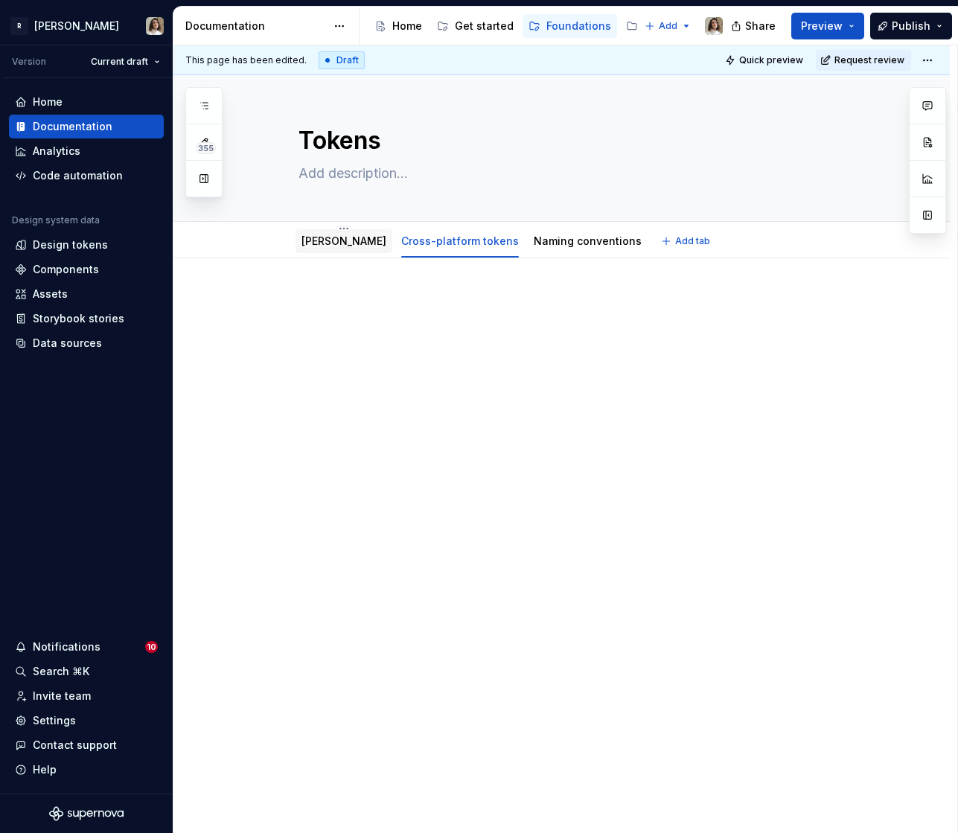
click at [352, 243] on link "[PERSON_NAME]" at bounding box center [343, 240] width 85 height 13
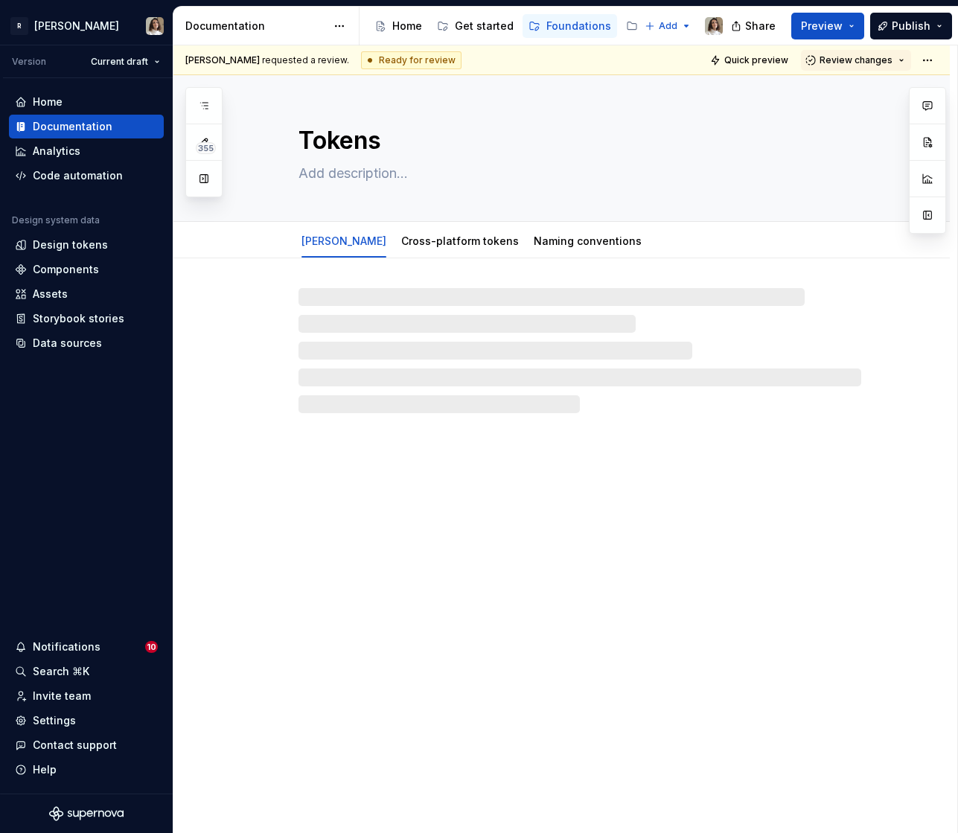
type textarea "*"
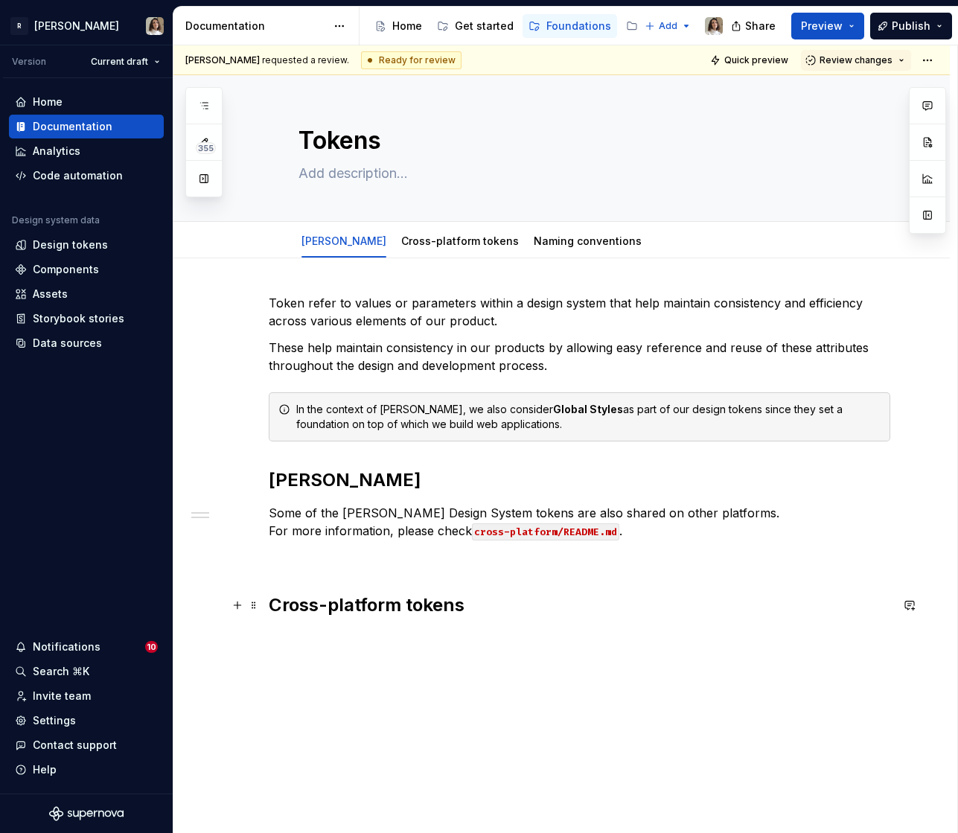
click at [334, 596] on h2 "Cross-platform tokens" at bounding box center [579, 605] width 621 height 24
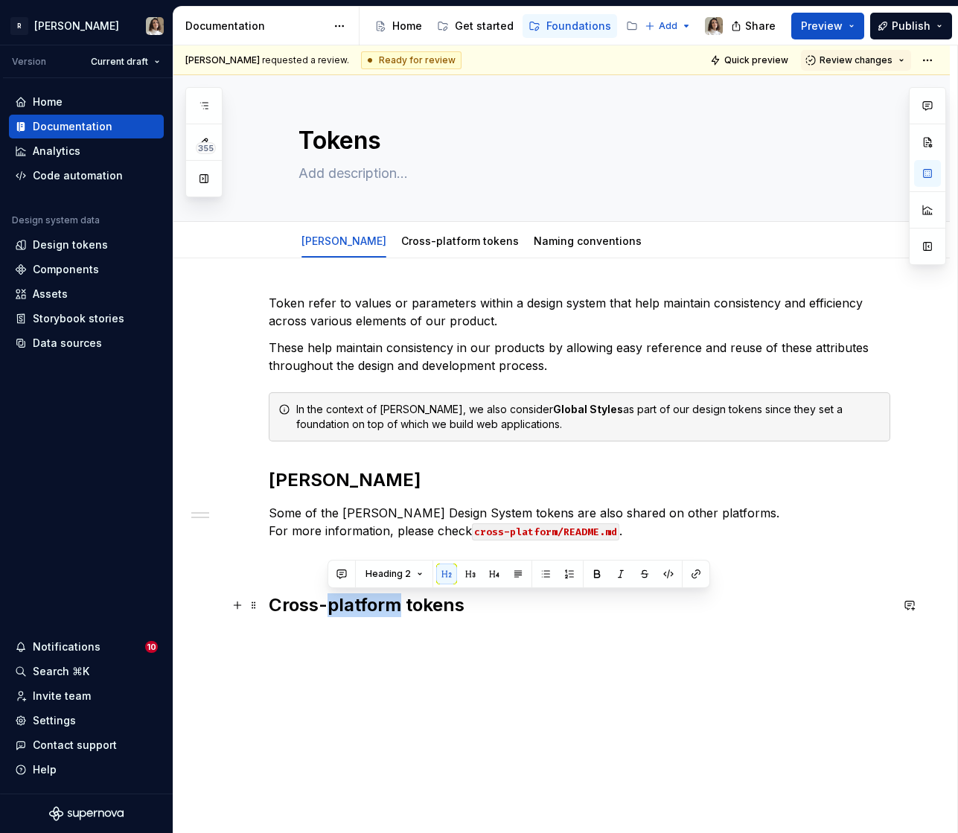
click at [334, 596] on h2 "Cross-platform tokens" at bounding box center [579, 605] width 621 height 24
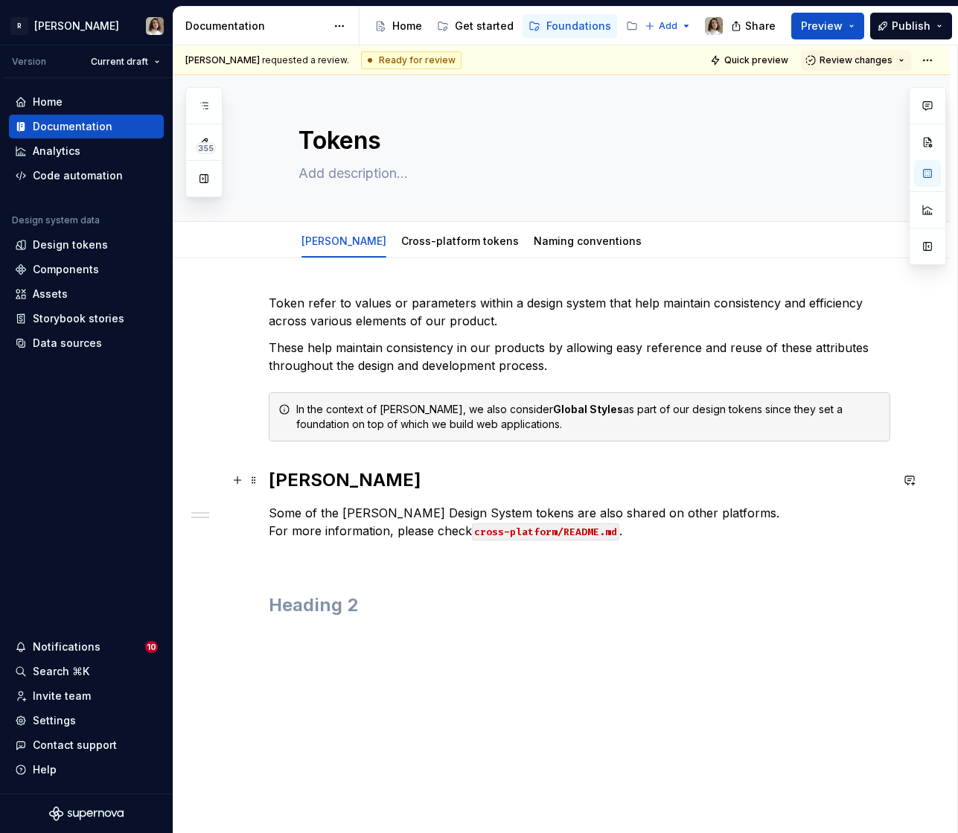
click at [312, 486] on h2 "[PERSON_NAME]" at bounding box center [579, 480] width 621 height 24
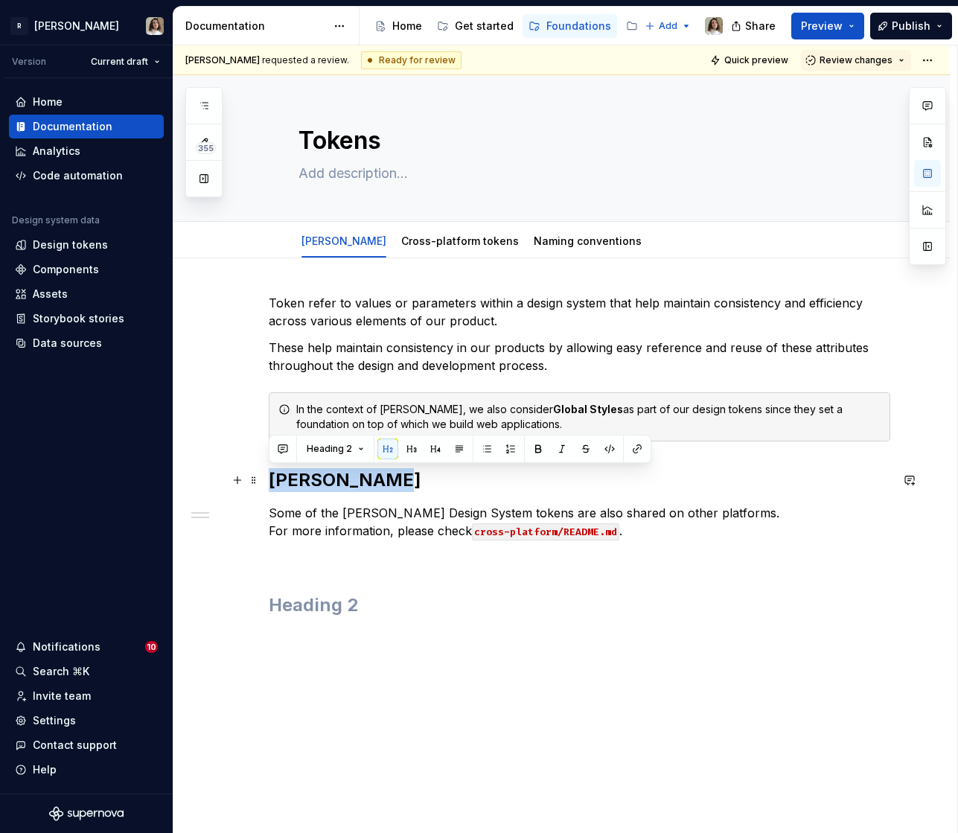
click at [312, 486] on h2 "[PERSON_NAME]" at bounding box center [579, 480] width 621 height 24
paste div
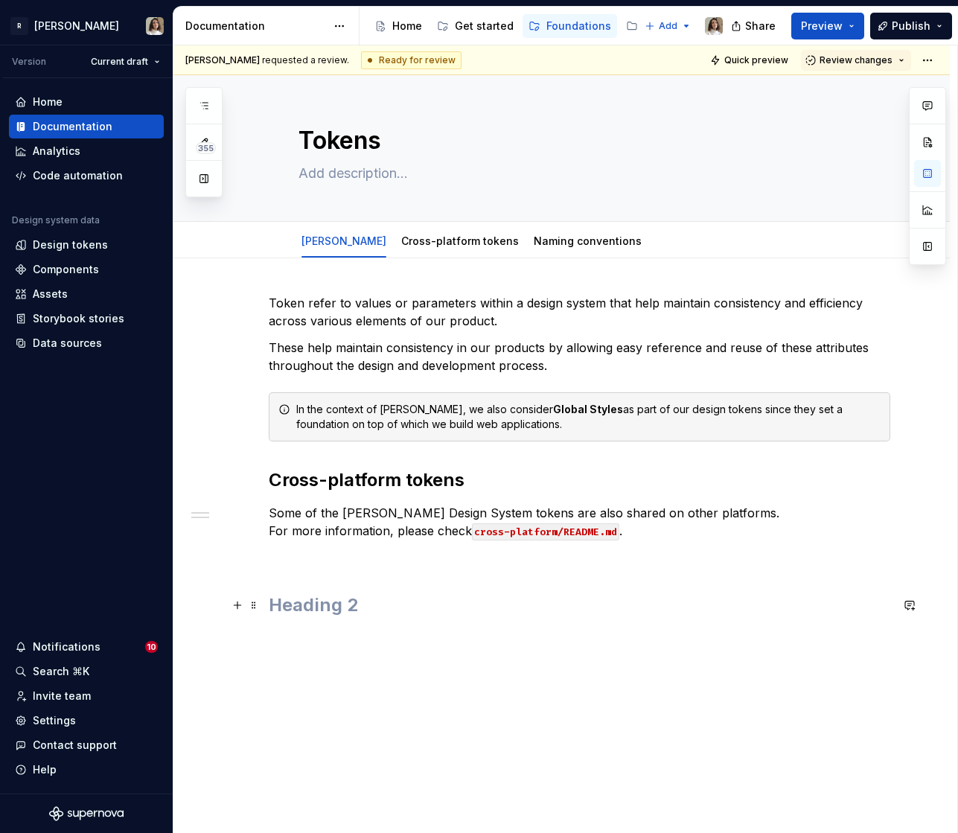
click at [303, 612] on h2 at bounding box center [579, 605] width 621 height 24
click at [301, 604] on h2 at bounding box center [579, 605] width 621 height 24
click at [556, 239] on link "Naming conventions" at bounding box center [588, 240] width 108 height 13
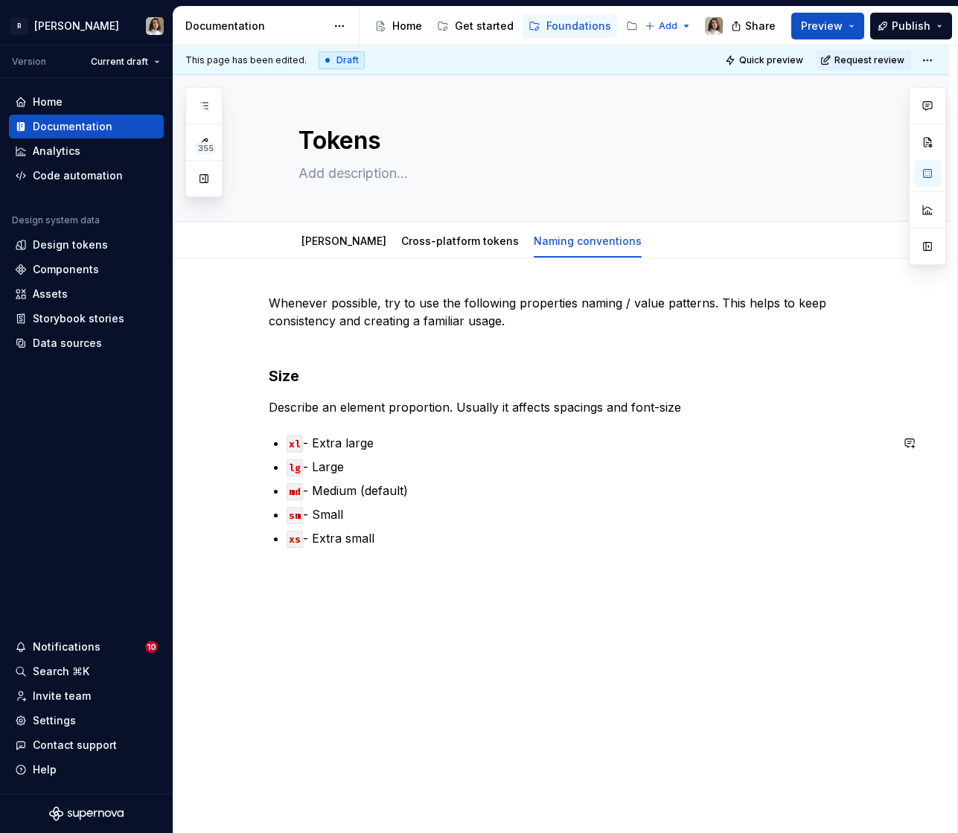
click at [365, 554] on div "Whenever possible, try to use the following properties naming / value patterns.…" at bounding box center [579, 429] width 621 height 271
click at [403, 557] on div "Whenever possible, try to use the following properties naming / value patterns.…" at bounding box center [579, 429] width 621 height 271
drag, startPoint x: 390, startPoint y: 545, endPoint x: 255, endPoint y: 291, distance: 288.3
click at [255, 291] on div "Whenever possible, try to use the following properties naming / value patterns.…" at bounding box center [561, 536] width 776 height 557
copy div "Whenever possible, try to use the following properties naming / value patterns.…"
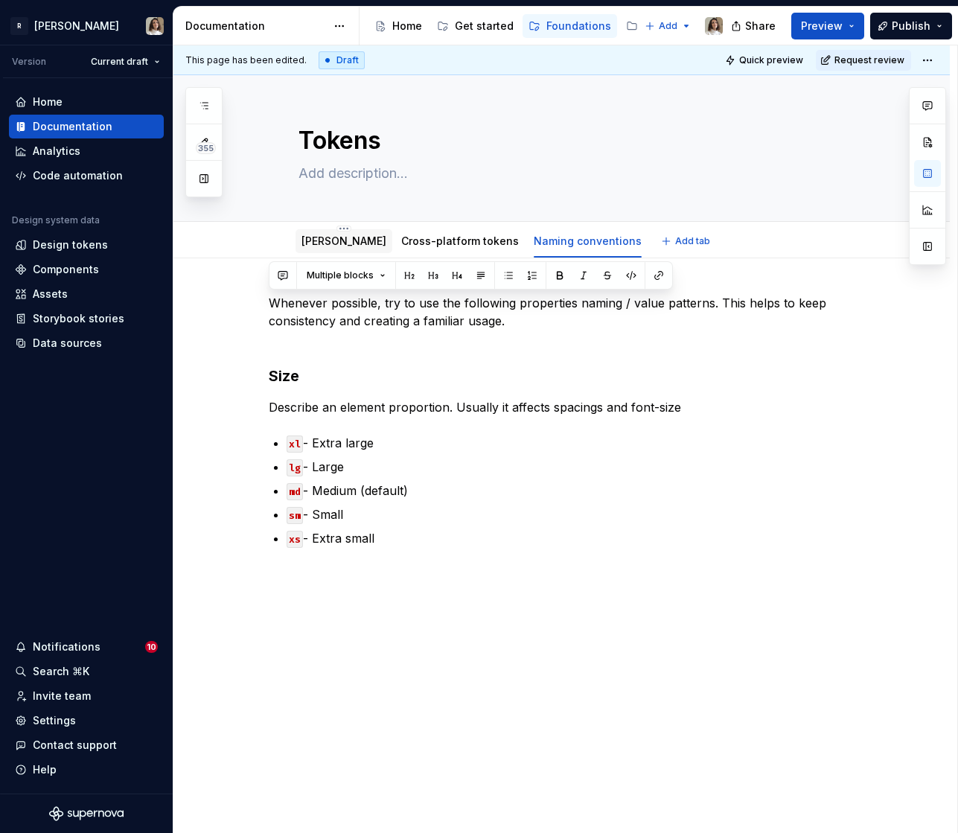
click at [348, 240] on link "[PERSON_NAME]" at bounding box center [343, 240] width 85 height 13
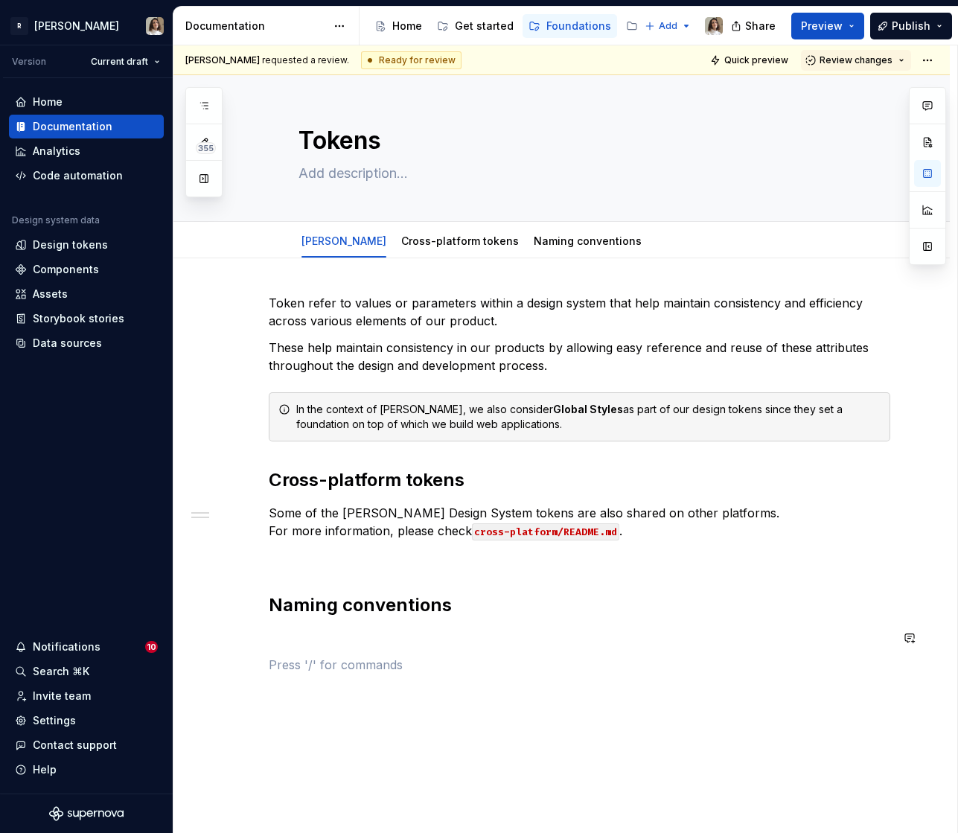
click at [330, 650] on div "Token refer to values or parameters within a design system that help maintain c…" at bounding box center [579, 484] width 621 height 380
click at [310, 624] on div "Token refer to values or parameters within a design system that help maintain c…" at bounding box center [579, 484] width 621 height 380
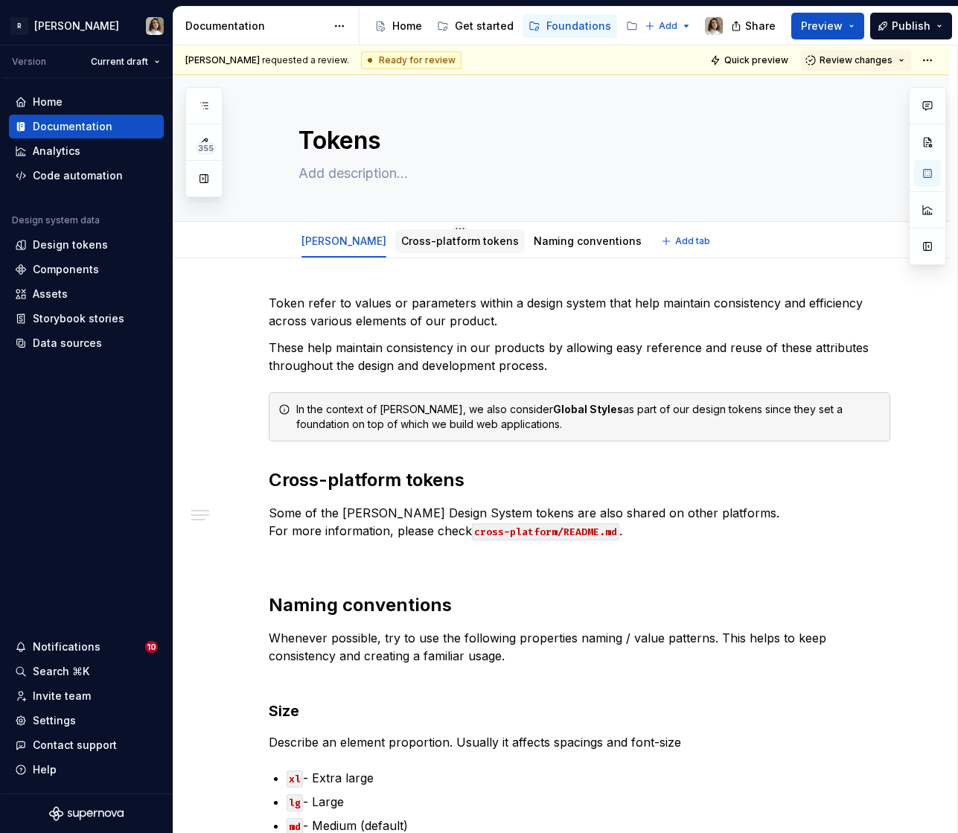
click at [431, 243] on link "Cross-platform tokens" at bounding box center [460, 240] width 118 height 13
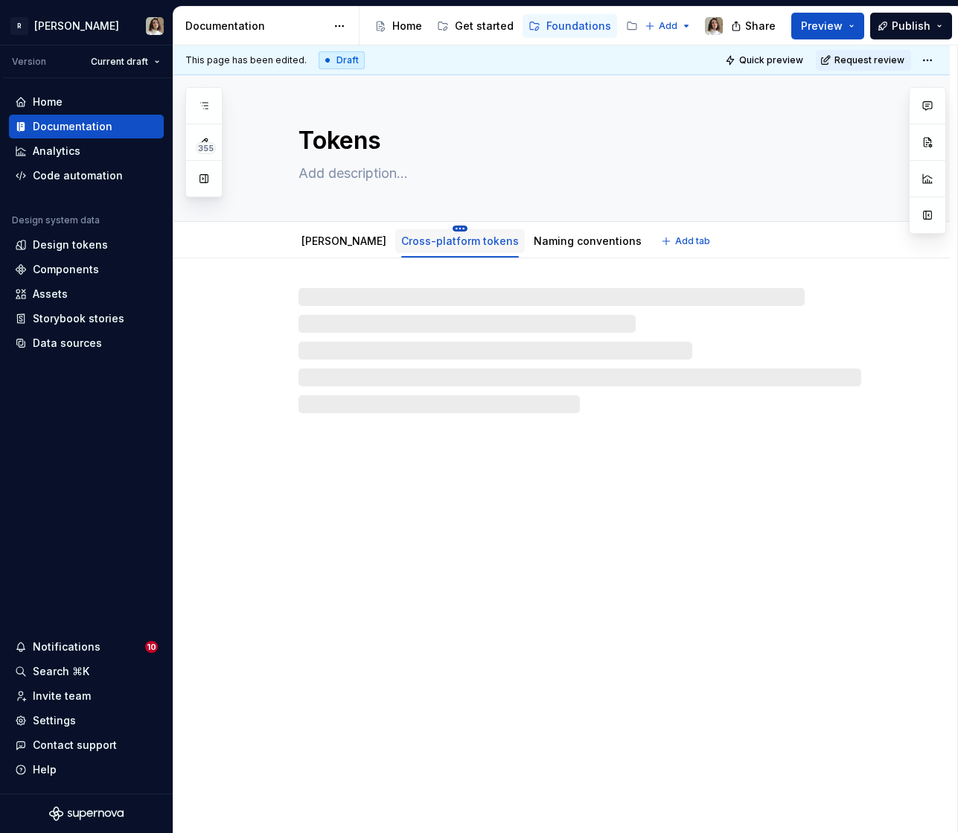
click at [449, 227] on html "R [PERSON_NAME] Version Current draft Home Documentation Analytics Code automat…" at bounding box center [479, 416] width 958 height 833
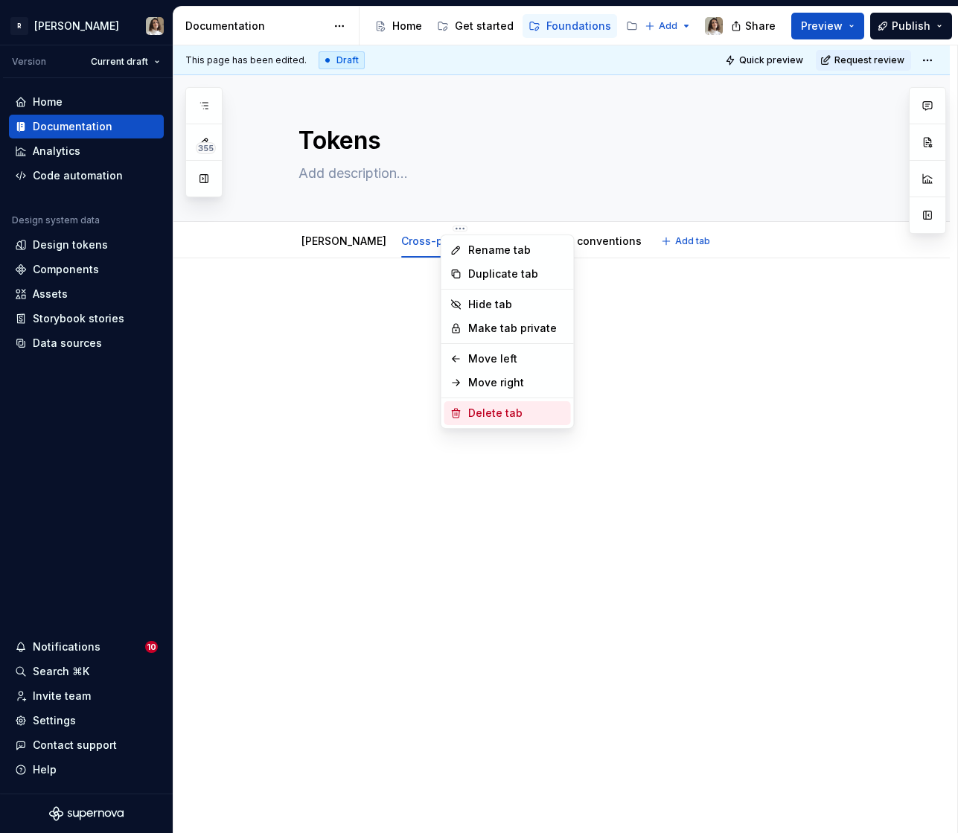
click at [470, 413] on div "Delete tab" at bounding box center [516, 413] width 97 height 15
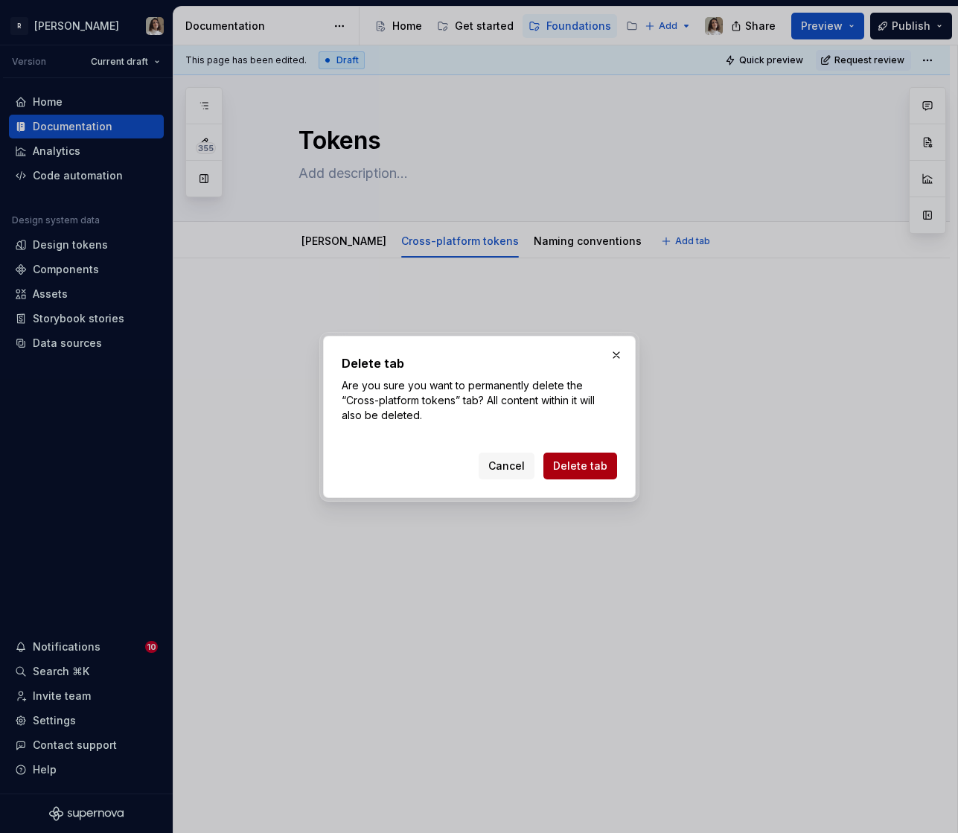
click at [570, 467] on span "Delete tab" at bounding box center [580, 465] width 54 height 15
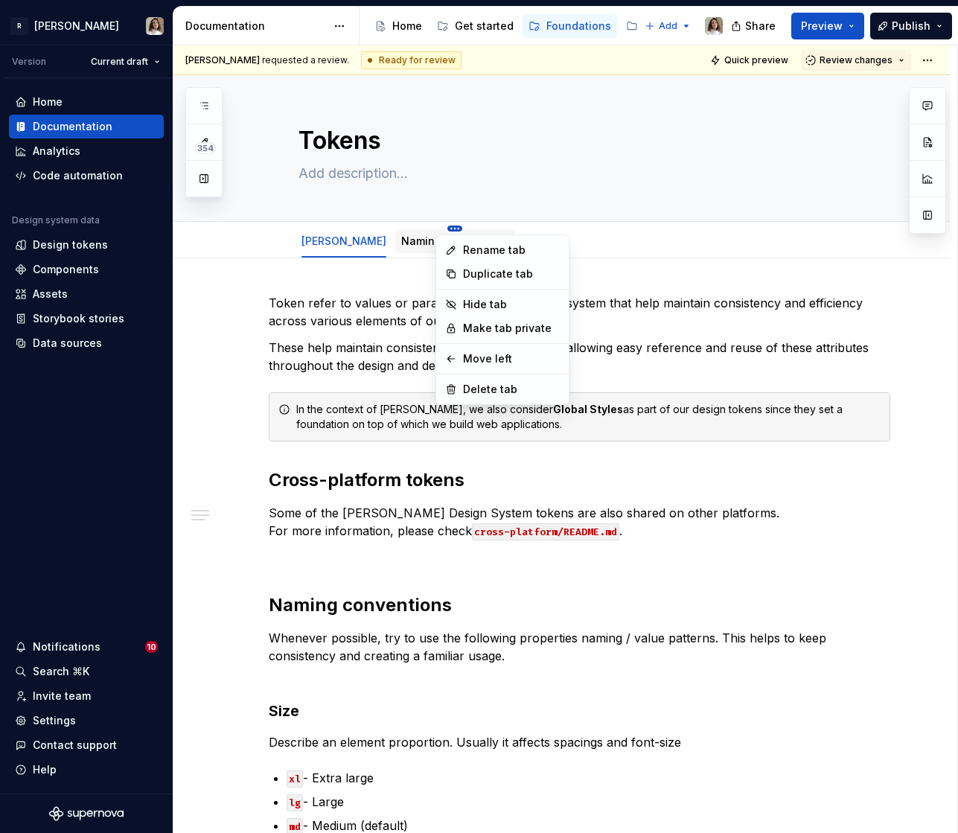
click at [442, 226] on html "R [PERSON_NAME] Version Current draft Home Documentation Analytics Code automat…" at bounding box center [479, 416] width 958 height 833
click at [474, 385] on div "Delete tab" at bounding box center [511, 389] width 97 height 15
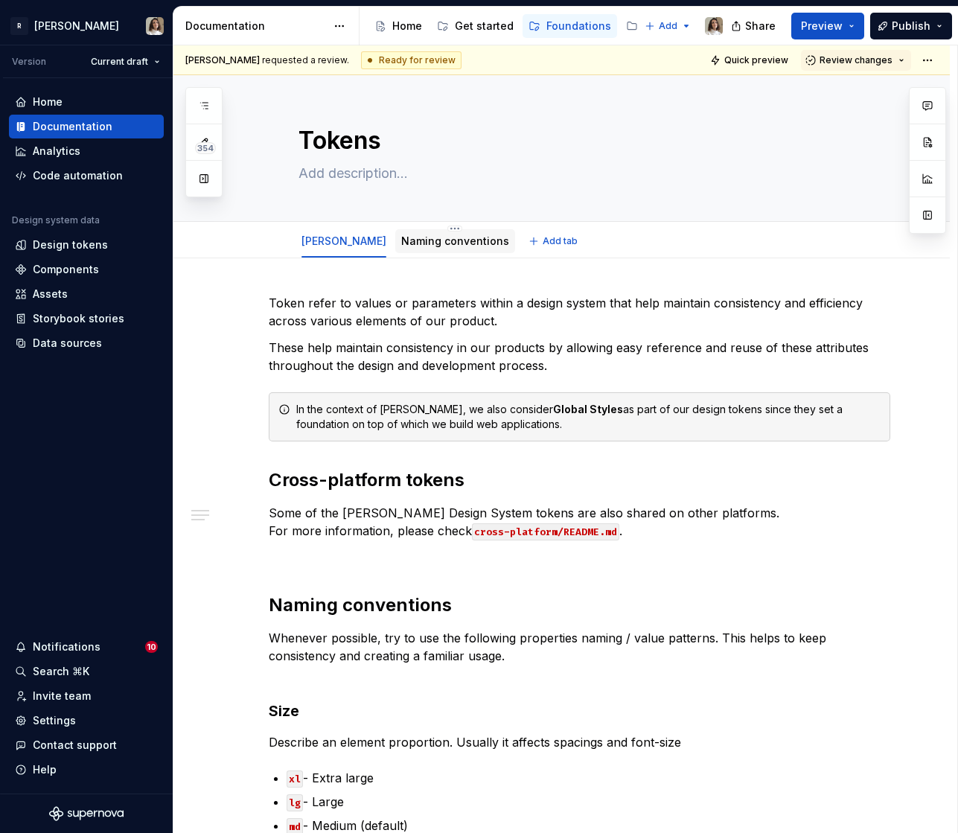
click at [421, 245] on link "Naming conventions" at bounding box center [455, 240] width 108 height 13
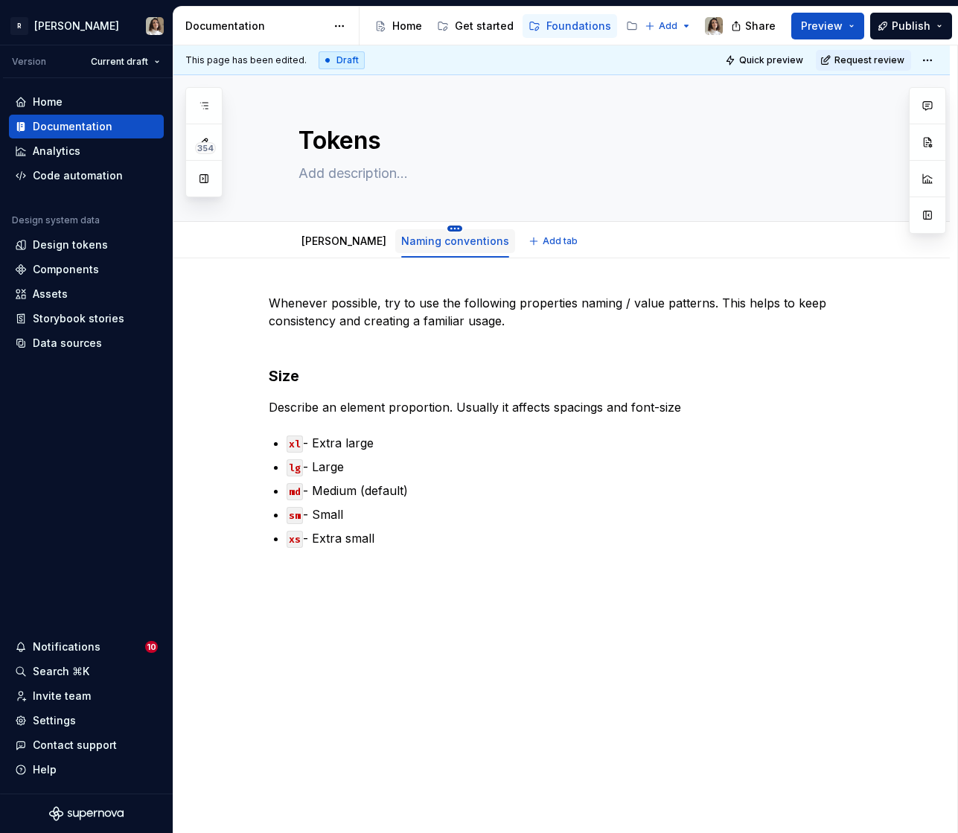
click at [443, 226] on html "R [PERSON_NAME] Version Current draft Home Documentation Analytics Code automat…" at bounding box center [479, 416] width 958 height 833
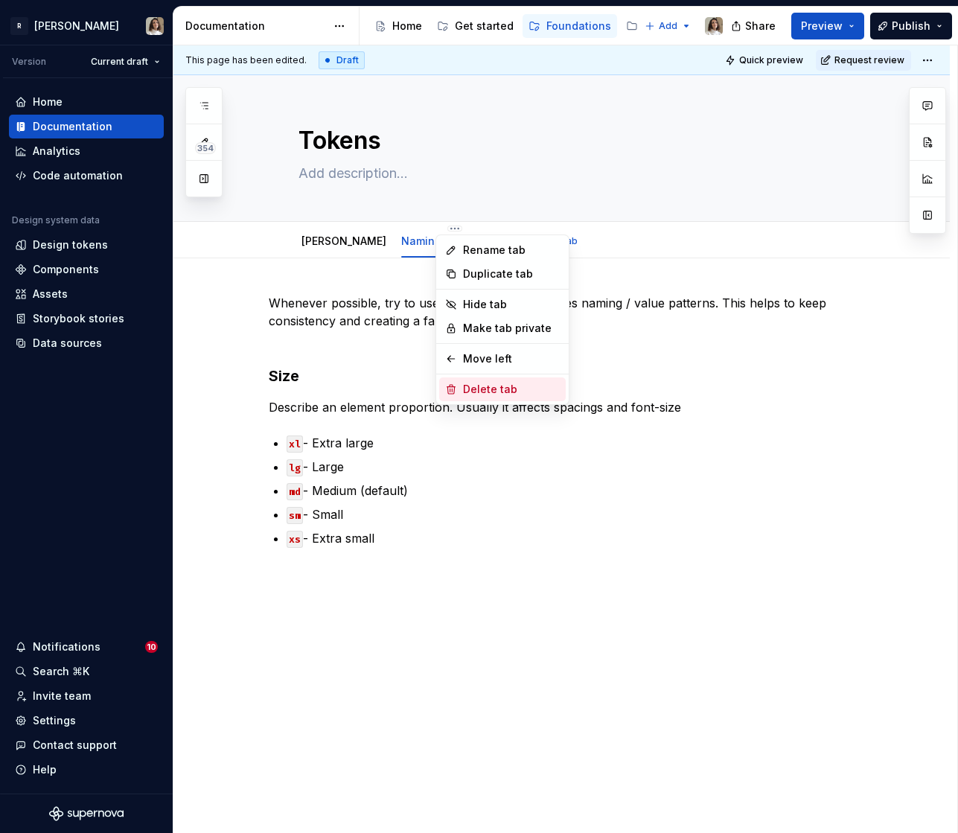
click at [484, 388] on div "Delete tab" at bounding box center [511, 389] width 97 height 15
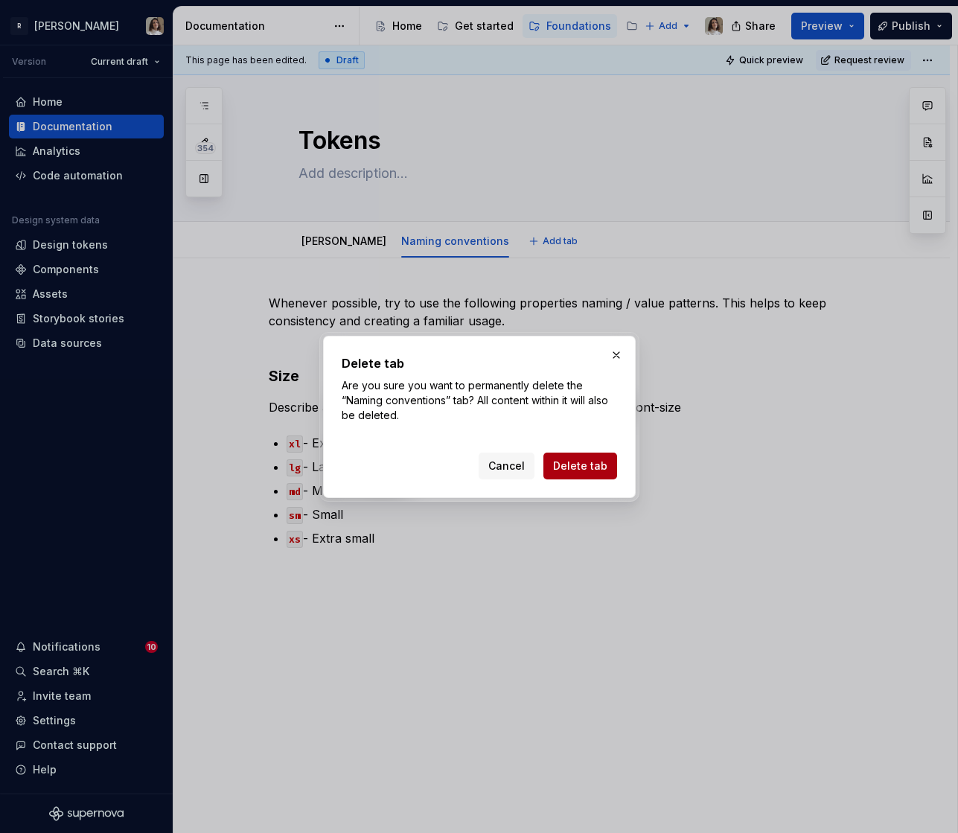
click at [588, 461] on span "Delete tab" at bounding box center [580, 465] width 54 height 15
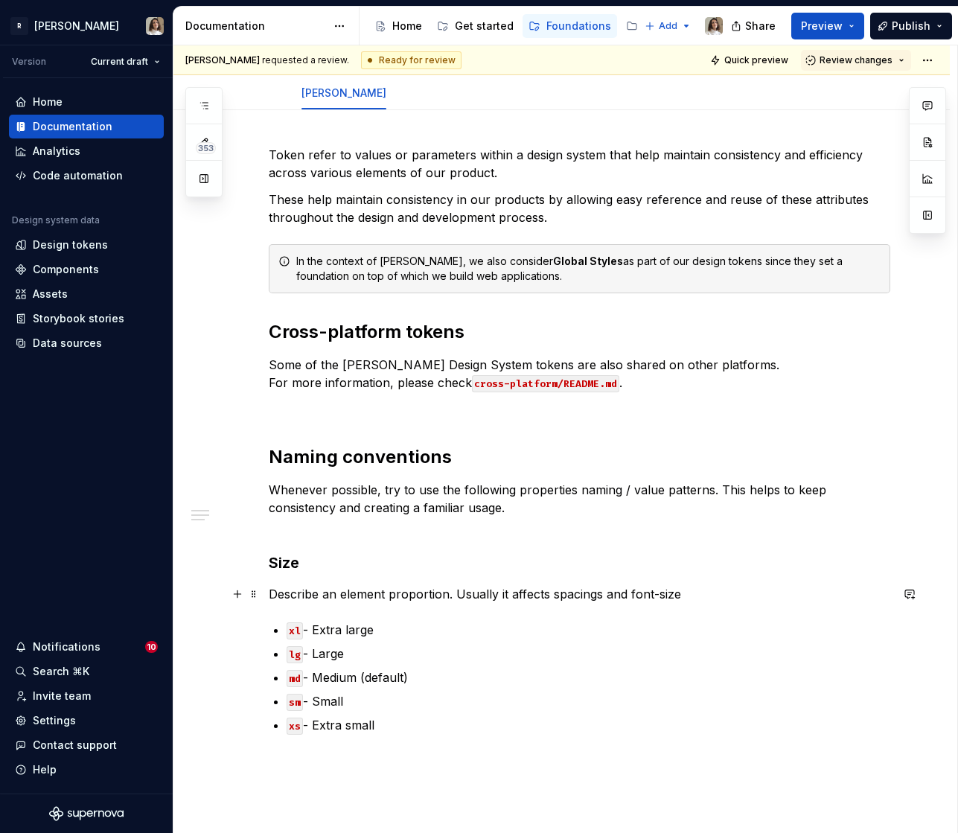
scroll to position [157, 0]
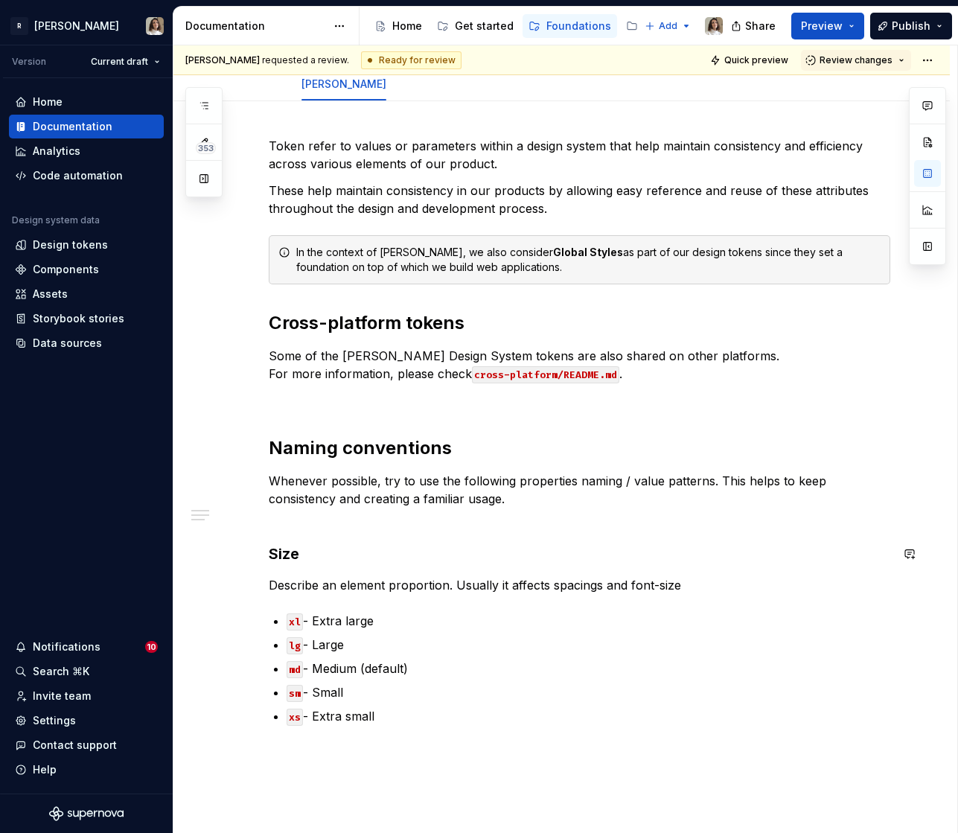
click at [306, 535] on div "Token refer to values or parameters within a design system that help maintain c…" at bounding box center [579, 449] width 621 height 624
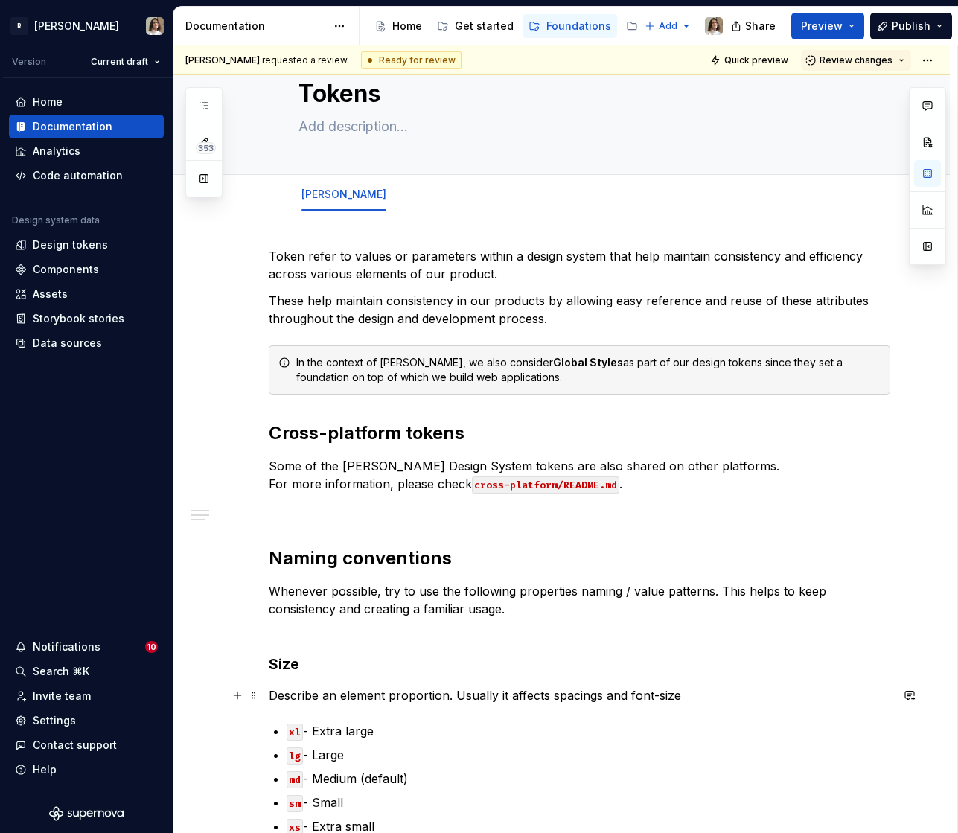
scroll to position [0, 0]
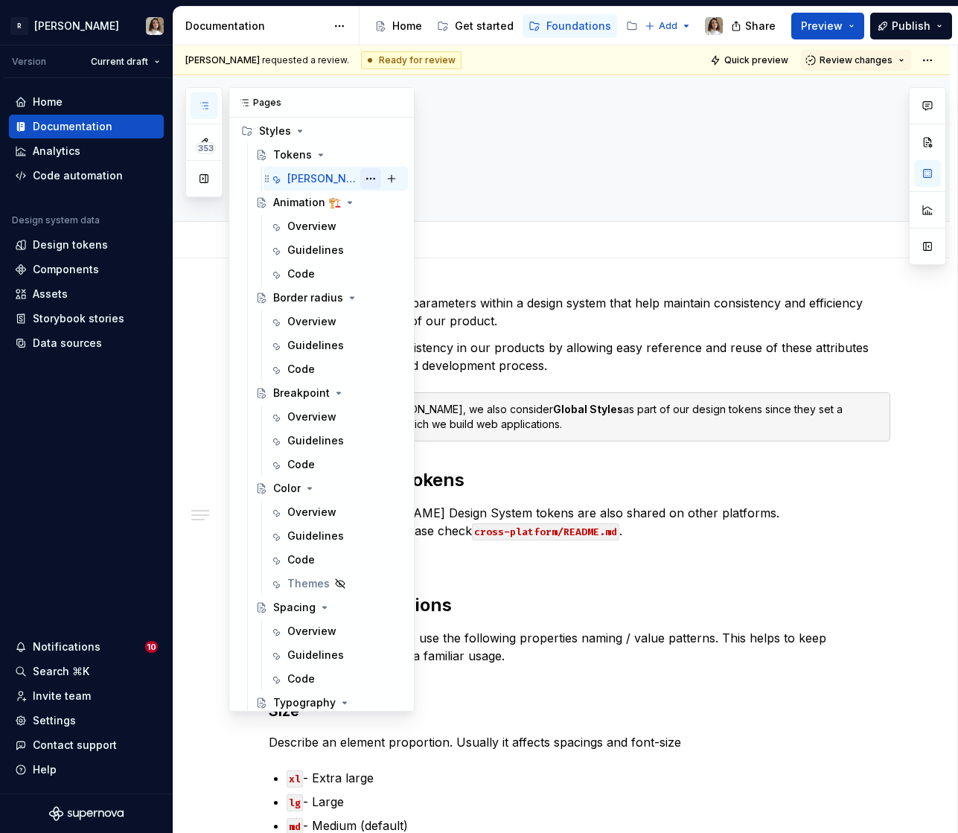
click at [368, 181] on button "Page tree" at bounding box center [370, 178] width 21 height 21
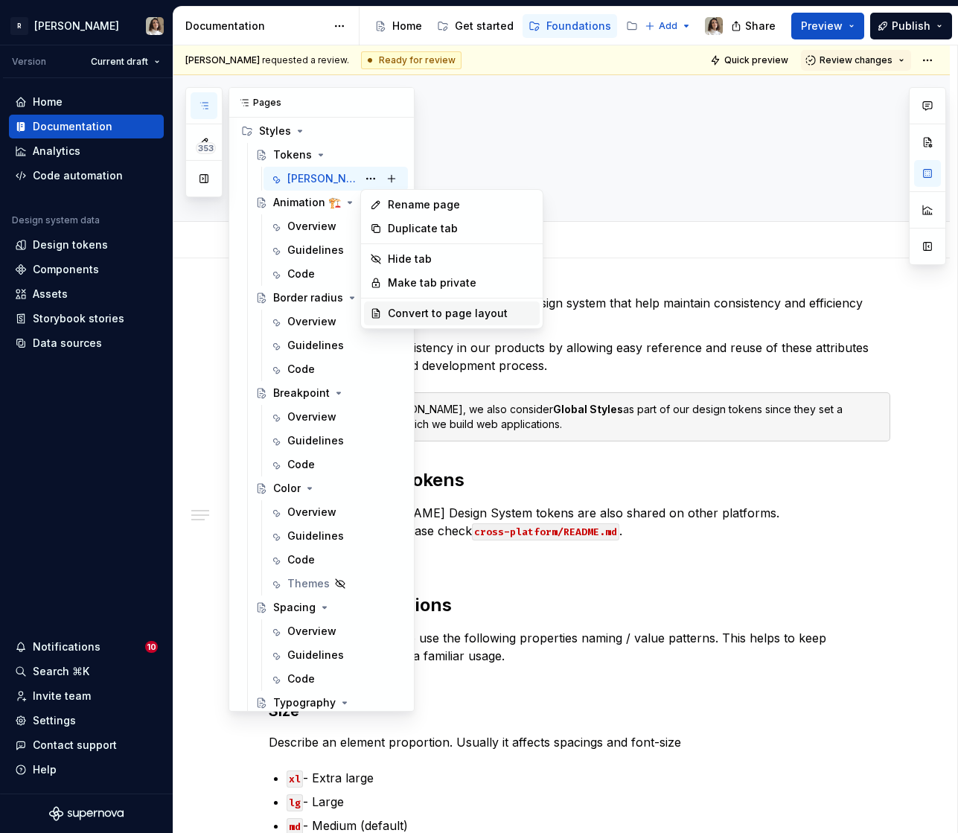
click at [406, 318] on div "Convert to page layout" at bounding box center [461, 313] width 146 height 15
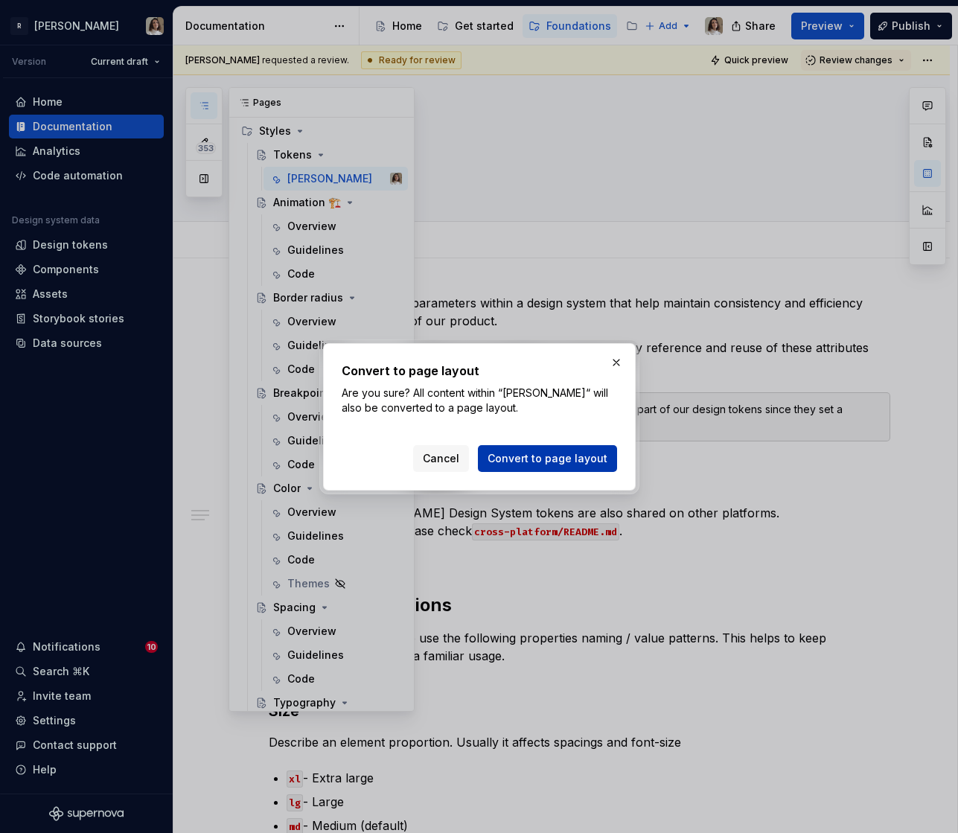
click at [540, 465] on span "Convert to page layout" at bounding box center [547, 458] width 120 height 15
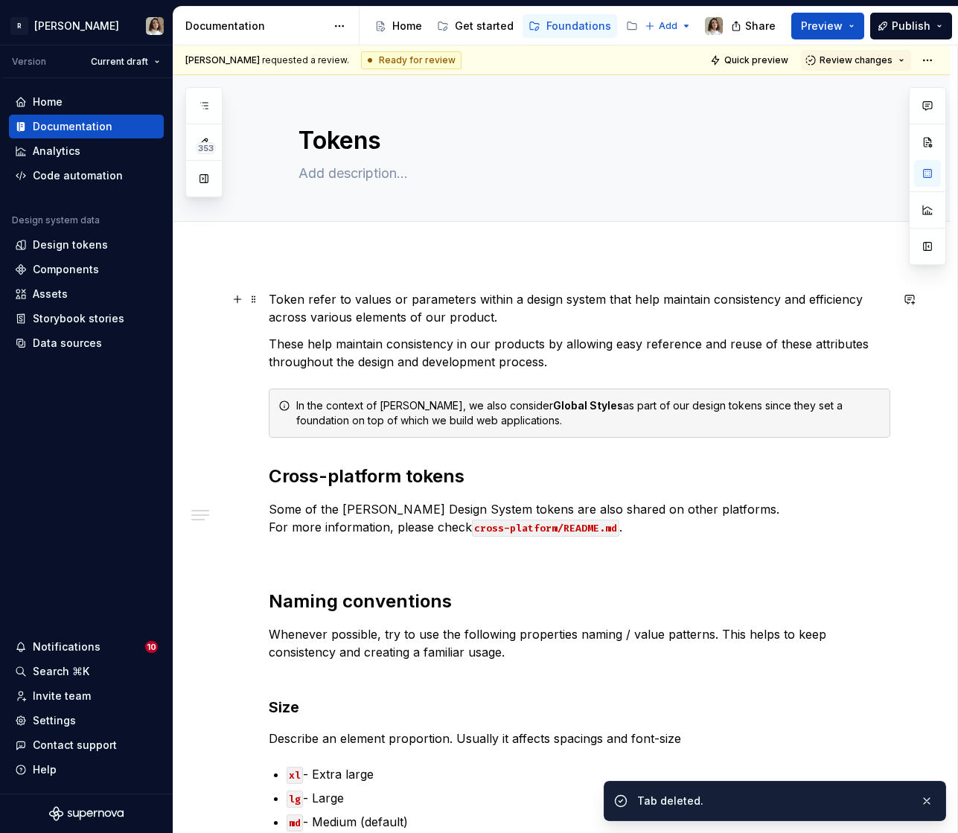
click at [549, 292] on p "Token refer to values or parameters within a design system that help maintain c…" at bounding box center [579, 308] width 621 height 36
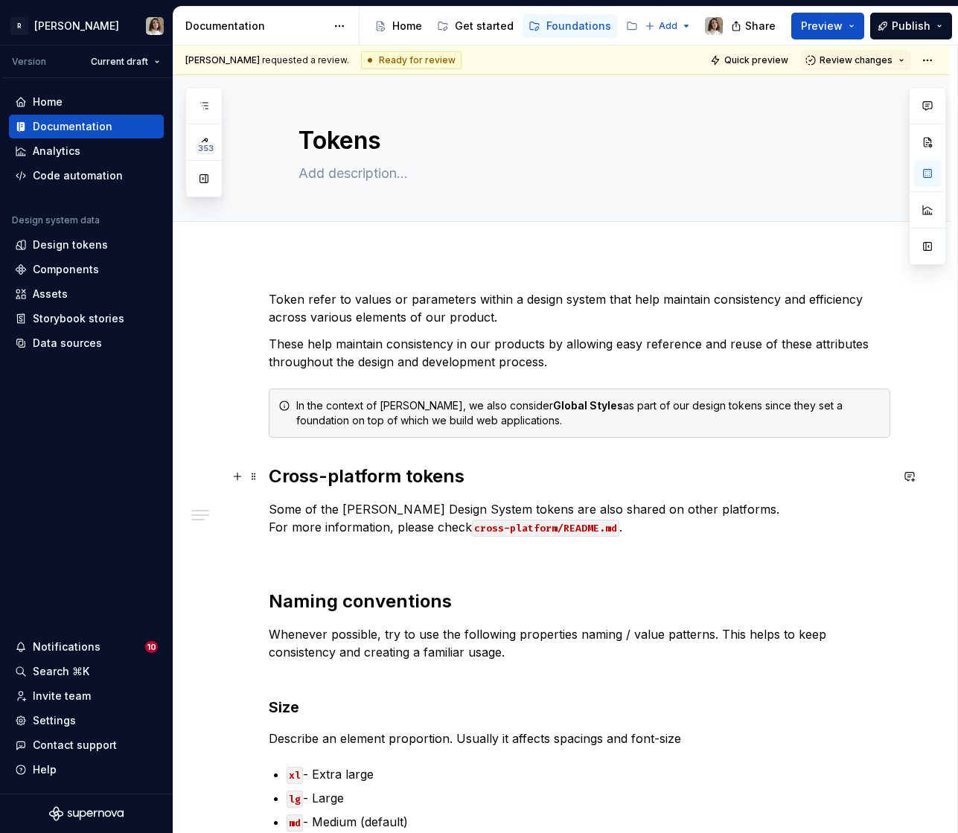
click at [273, 470] on h2 "Cross-platform tokens" at bounding box center [579, 476] width 621 height 24
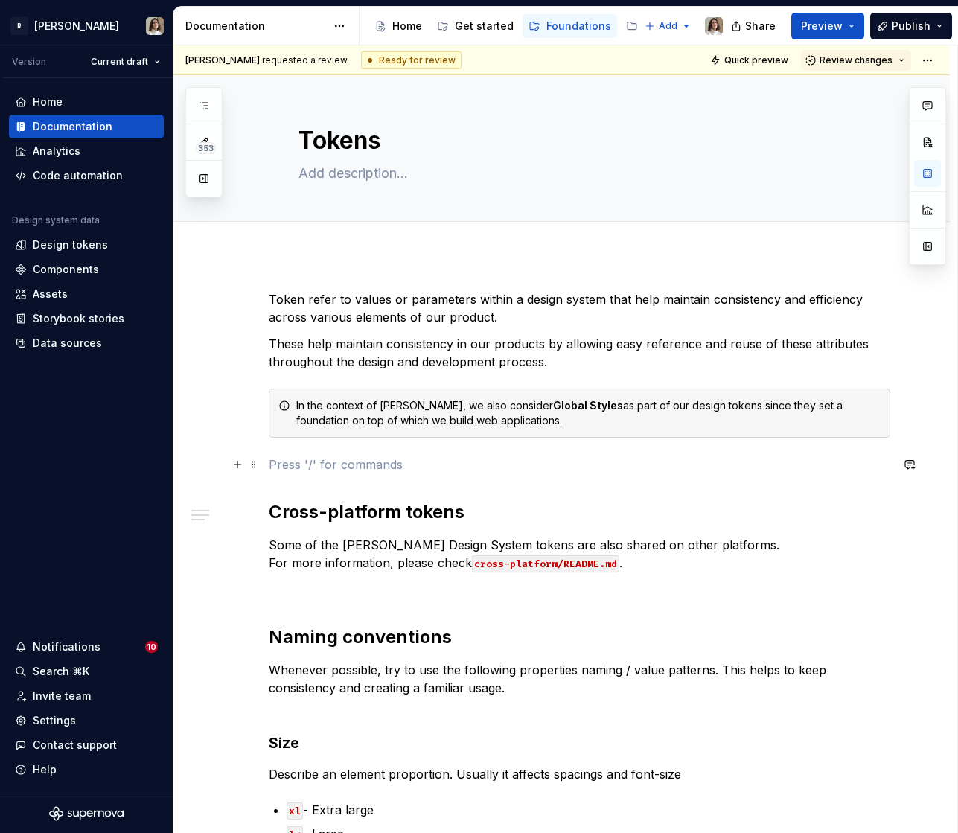
click at [307, 470] on p at bounding box center [579, 464] width 621 height 18
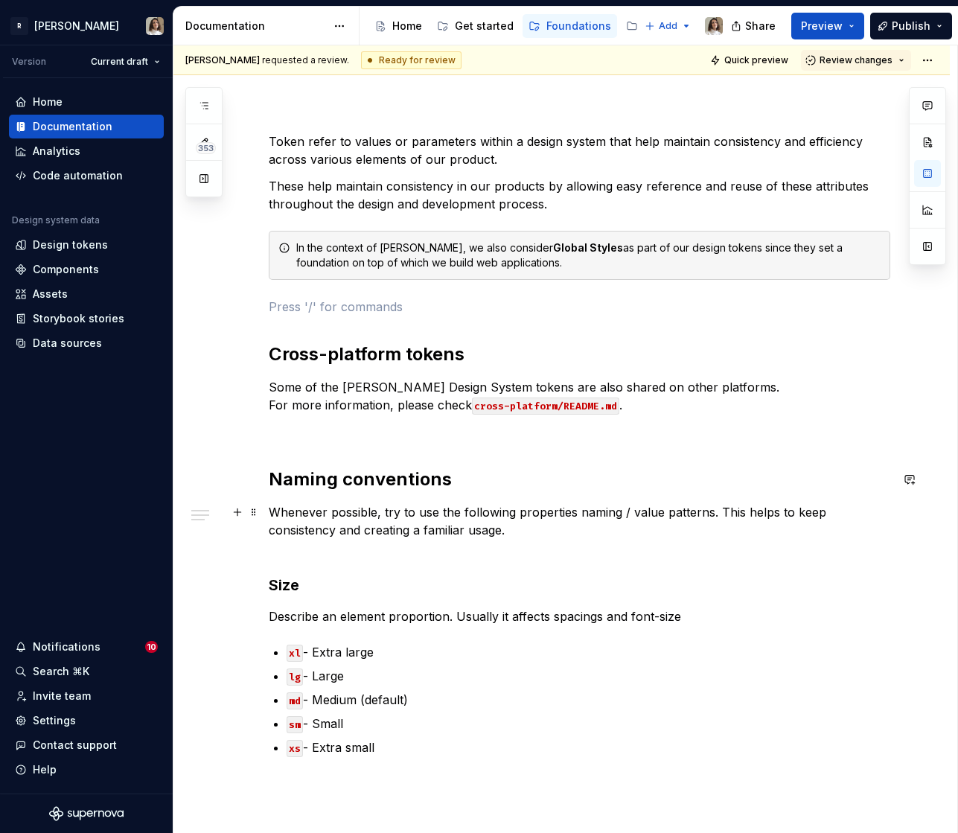
scroll to position [170, 0]
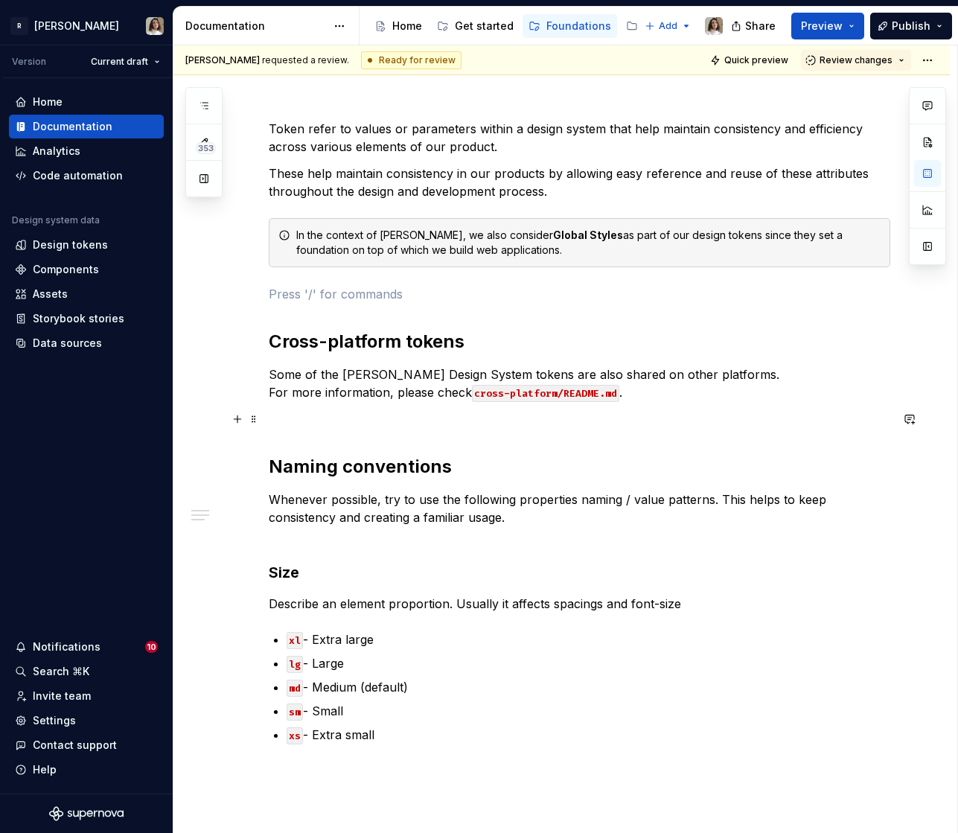
click at [291, 423] on p at bounding box center [579, 419] width 621 height 18
click at [819, 59] on button "Review changes" at bounding box center [856, 60] width 110 height 21
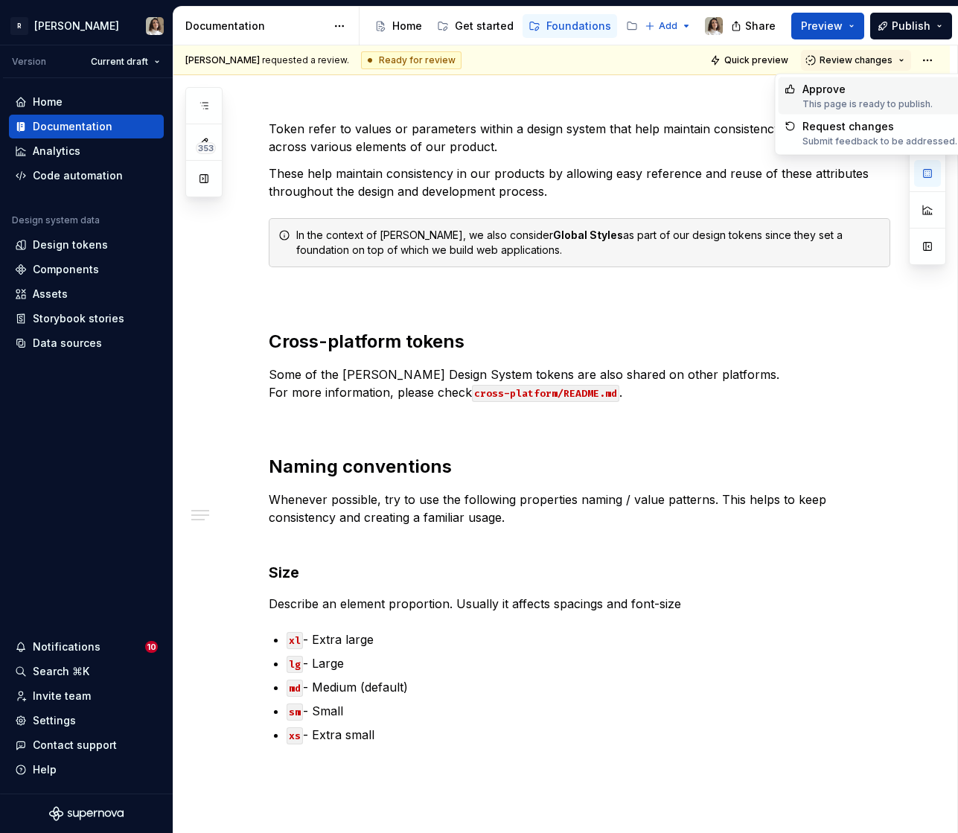
click at [808, 96] on div "Approve This page is ready to publish." at bounding box center [867, 96] width 130 height 28
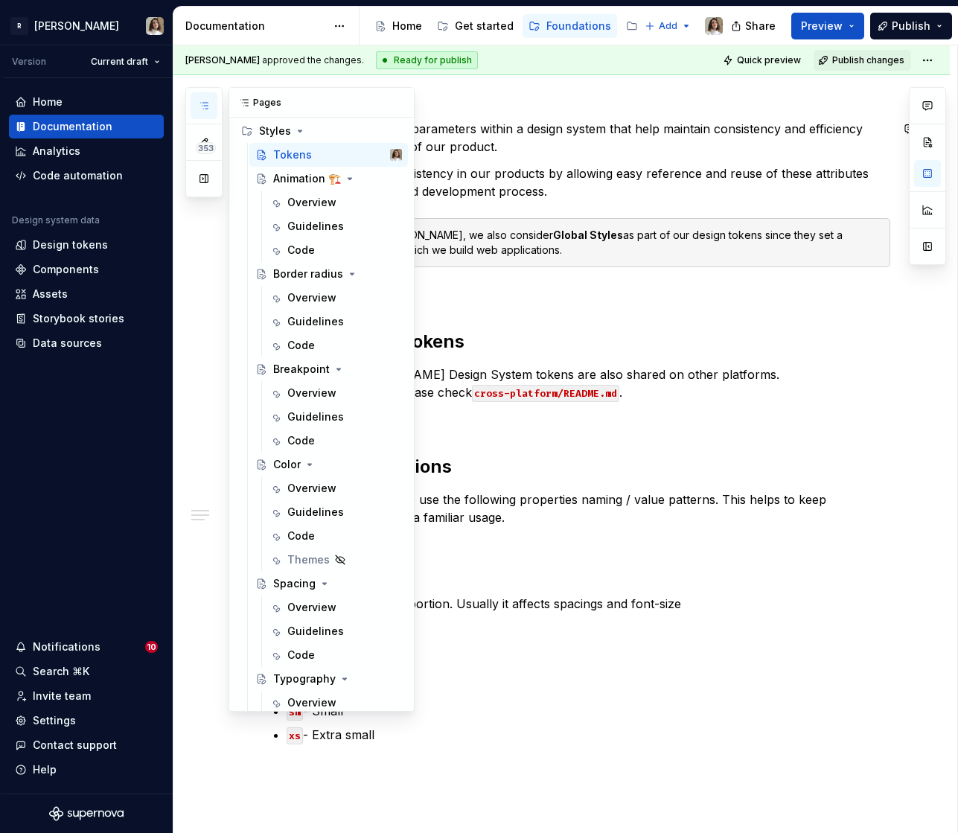
click at [202, 104] on icon "button" at bounding box center [204, 106] width 12 height 12
click at [310, 279] on div "Border radius" at bounding box center [307, 273] width 69 height 15
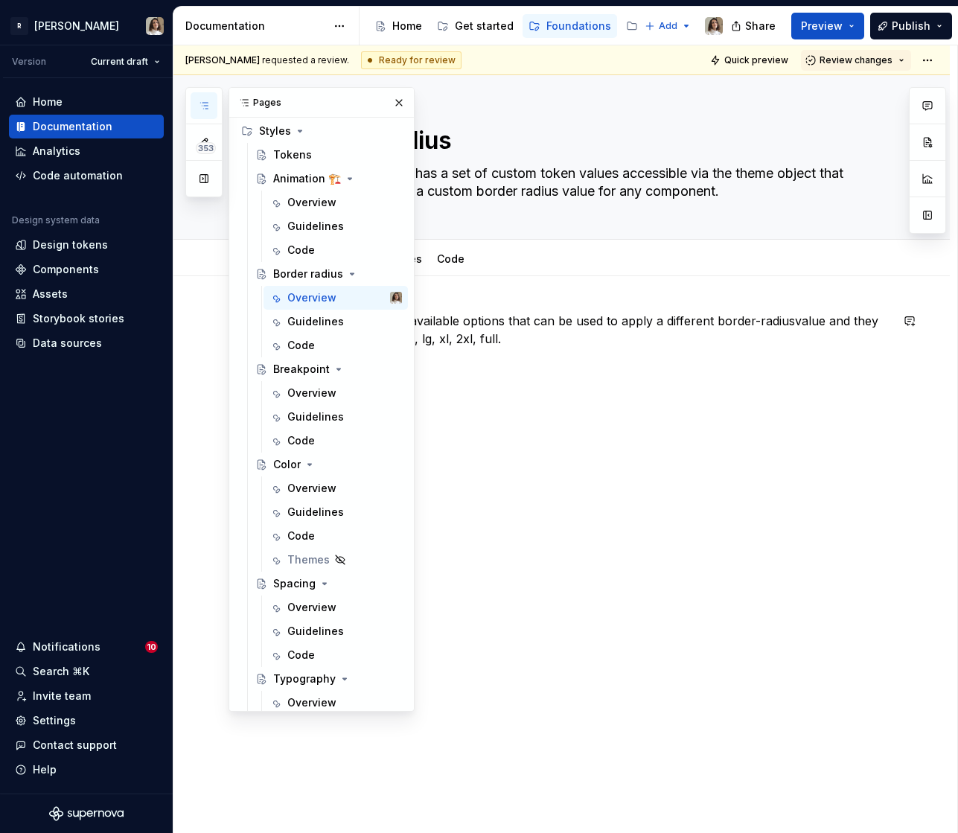
click at [477, 326] on p "[PERSON_NAME] has 9 available options that can be used to apply a different bor…" at bounding box center [579, 330] width 621 height 36
click at [496, 305] on div "[PERSON_NAME] has 9 available options that can be used to apply a different bor…" at bounding box center [561, 548] width 776 height 544
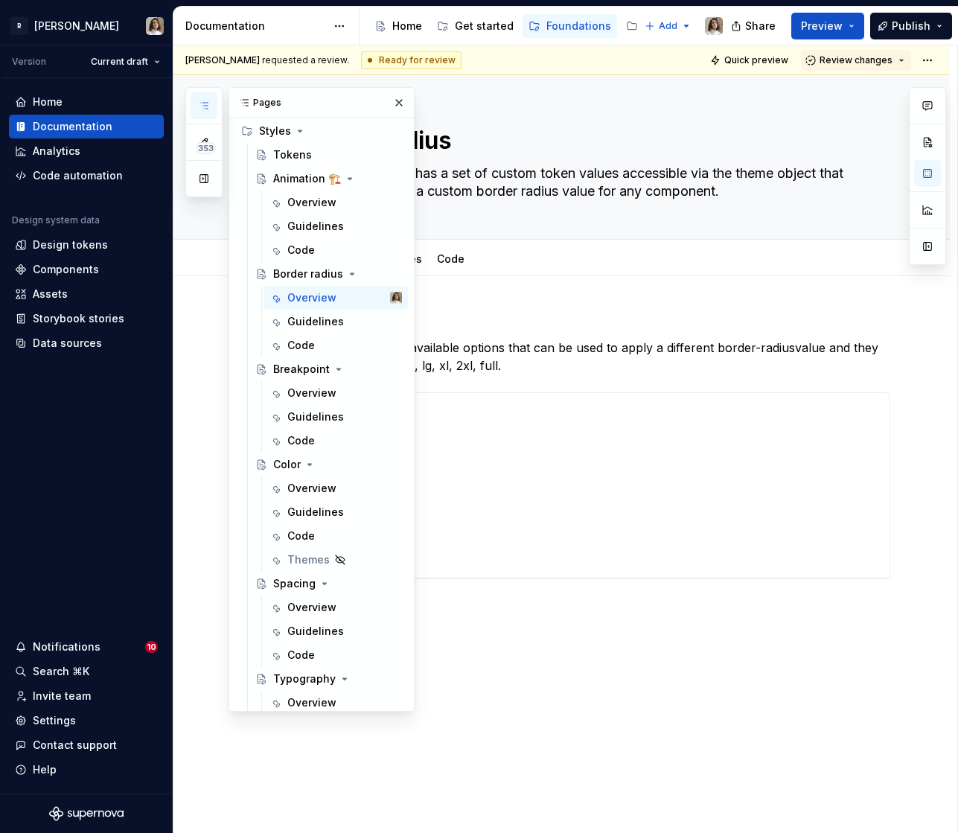
click at [202, 106] on icon "button" at bounding box center [204, 106] width 12 height 12
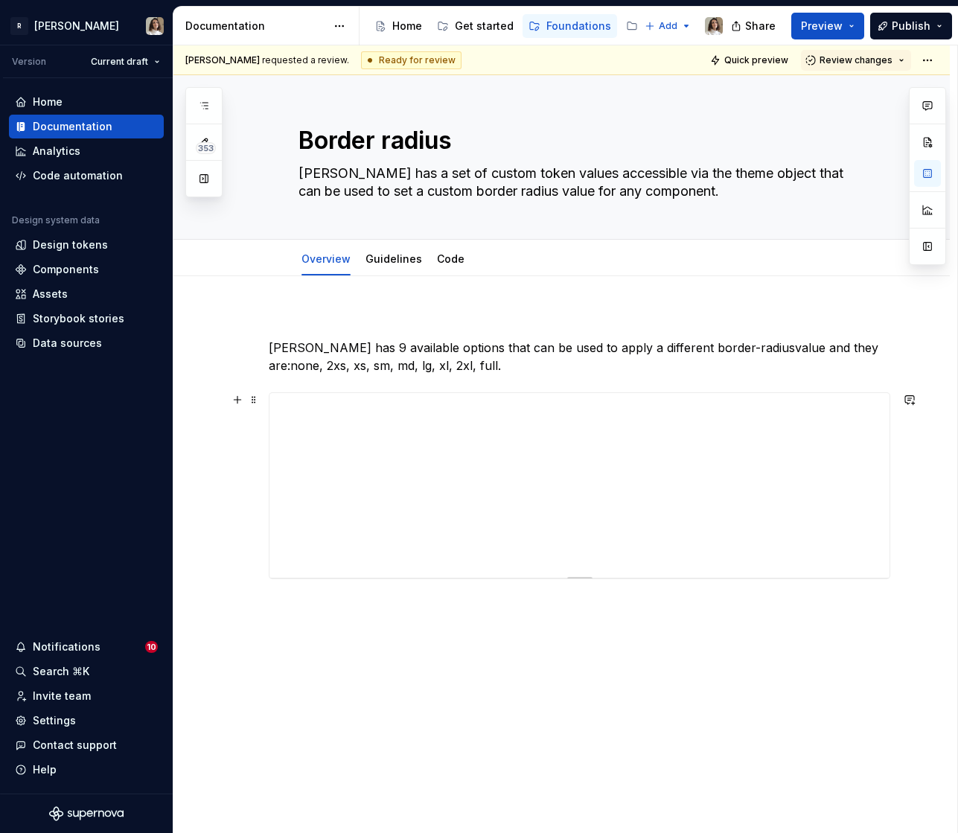
type textarea "*"
click at [464, 373] on p "[PERSON_NAME] has 9 available options that can be used to apply a different bor…" at bounding box center [579, 357] width 621 height 36
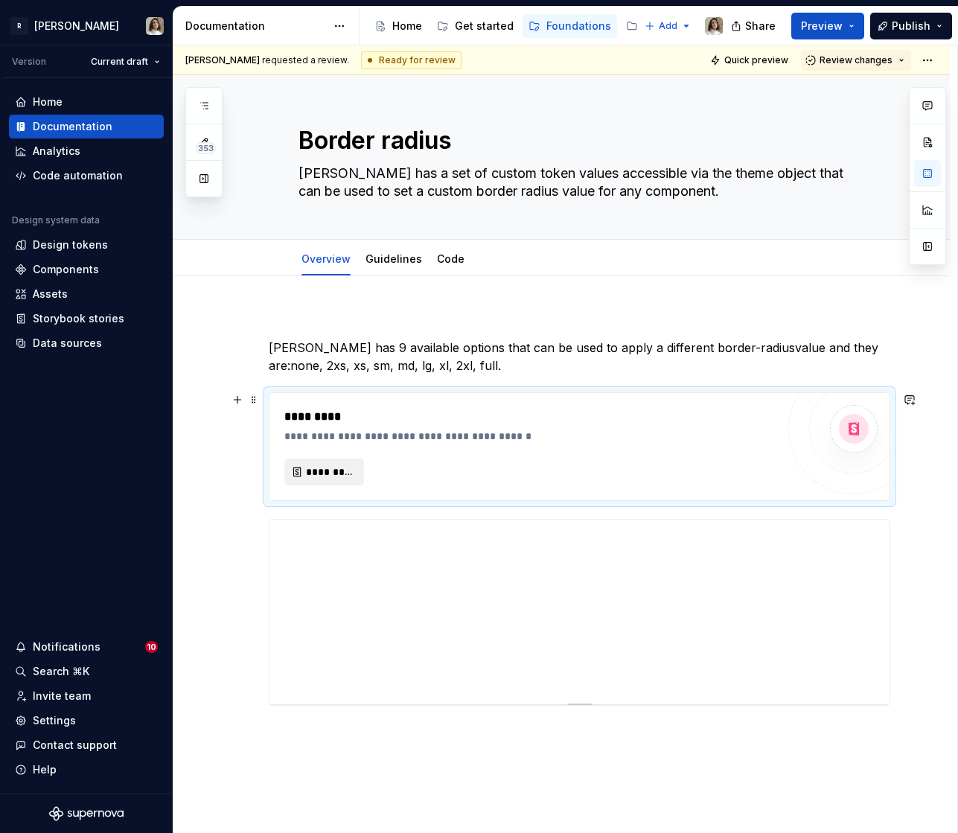
click at [324, 467] on span "*********" at bounding box center [330, 471] width 48 height 15
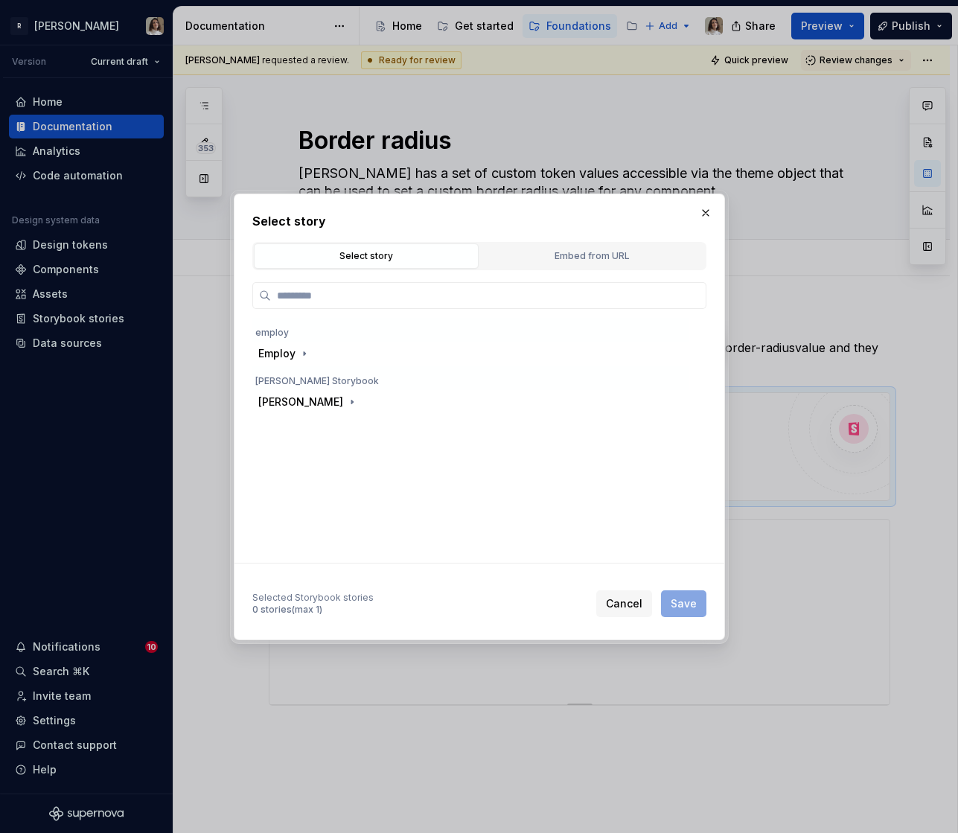
type textarea "*"
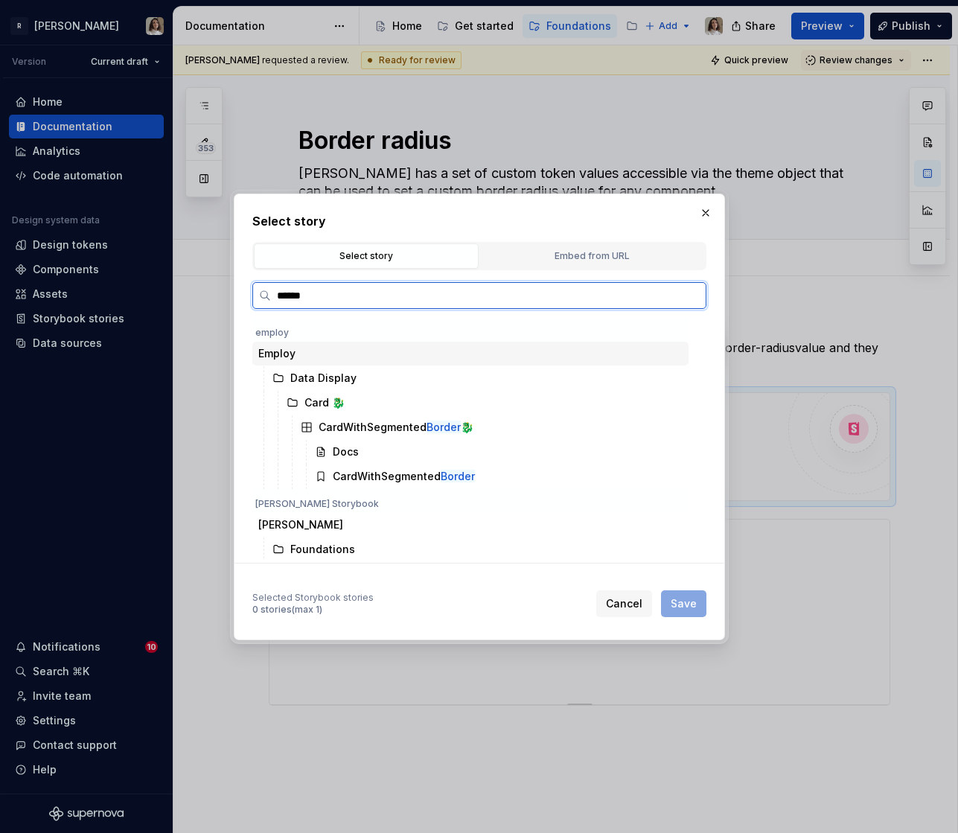
type input "*******"
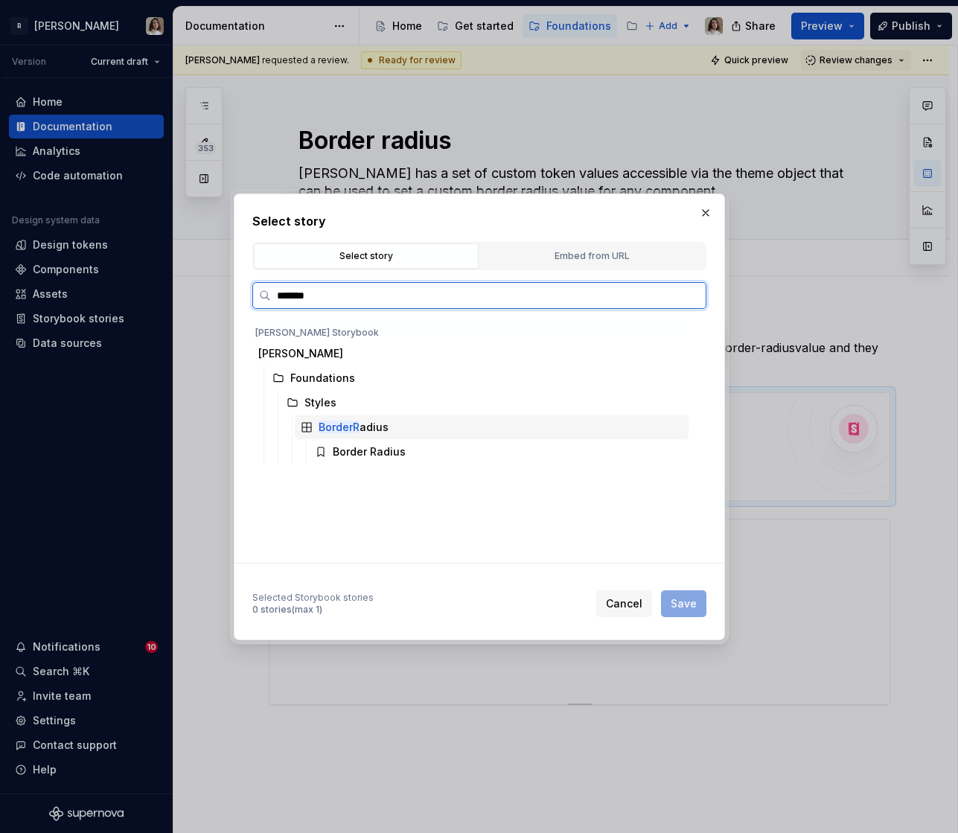
click at [391, 417] on div "BorderR adius" at bounding box center [492, 427] width 394 height 24
click at [388, 452] on div "Border Radius" at bounding box center [369, 451] width 73 height 15
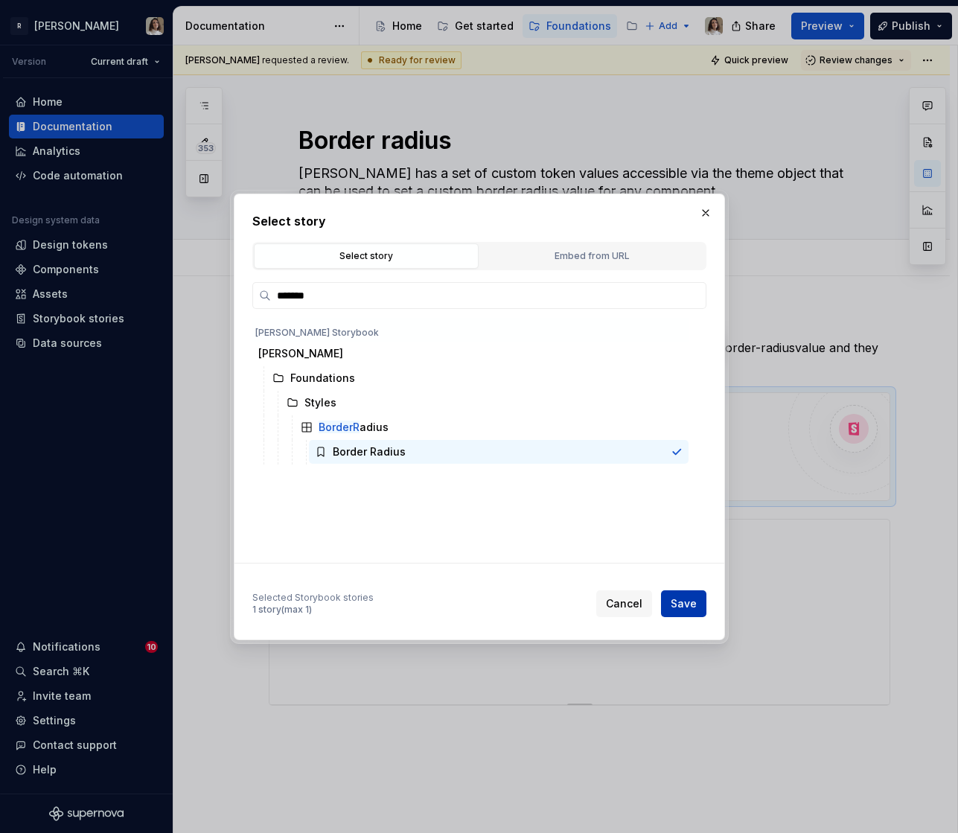
click at [685, 598] on span "Save" at bounding box center [684, 603] width 26 height 15
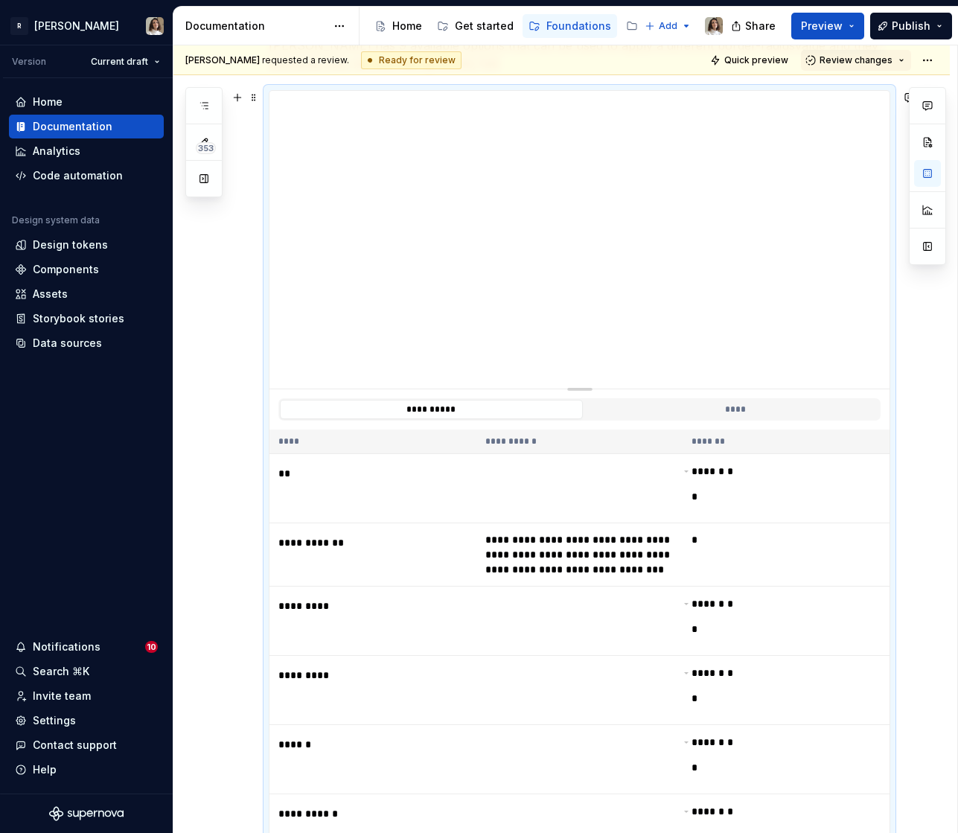
scroll to position [211, 0]
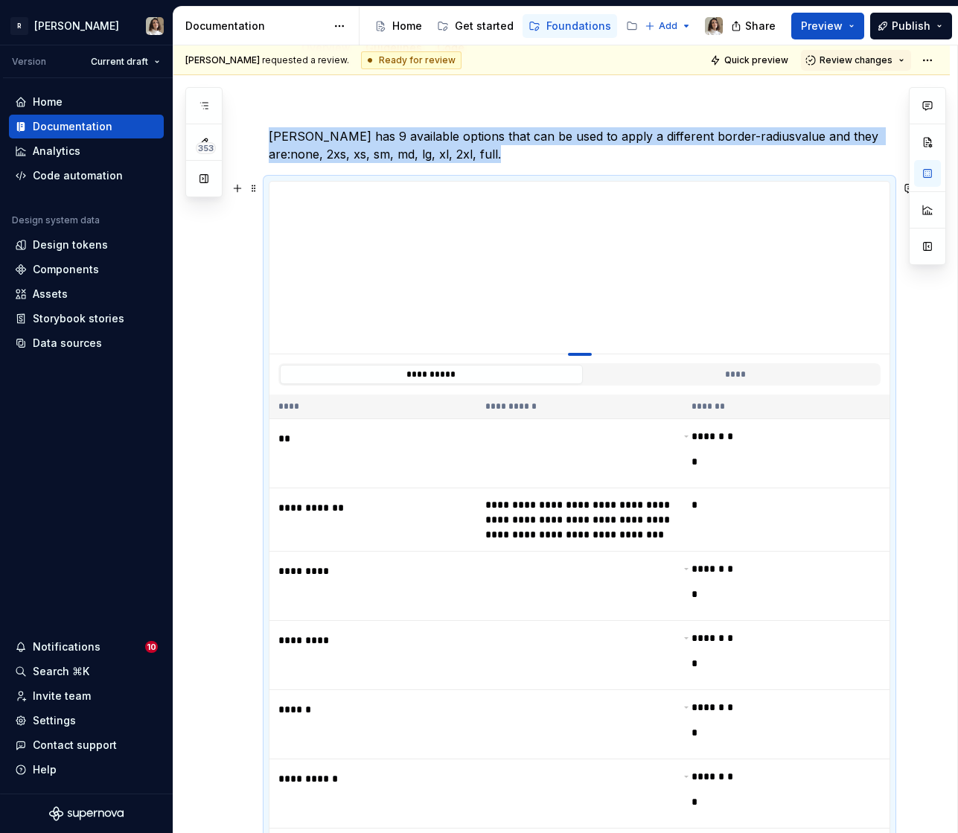
drag, startPoint x: 580, startPoint y: 479, endPoint x: 578, endPoint y: 353, distance: 125.0
click at [578, 353] on div at bounding box center [580, 354] width 24 height 3
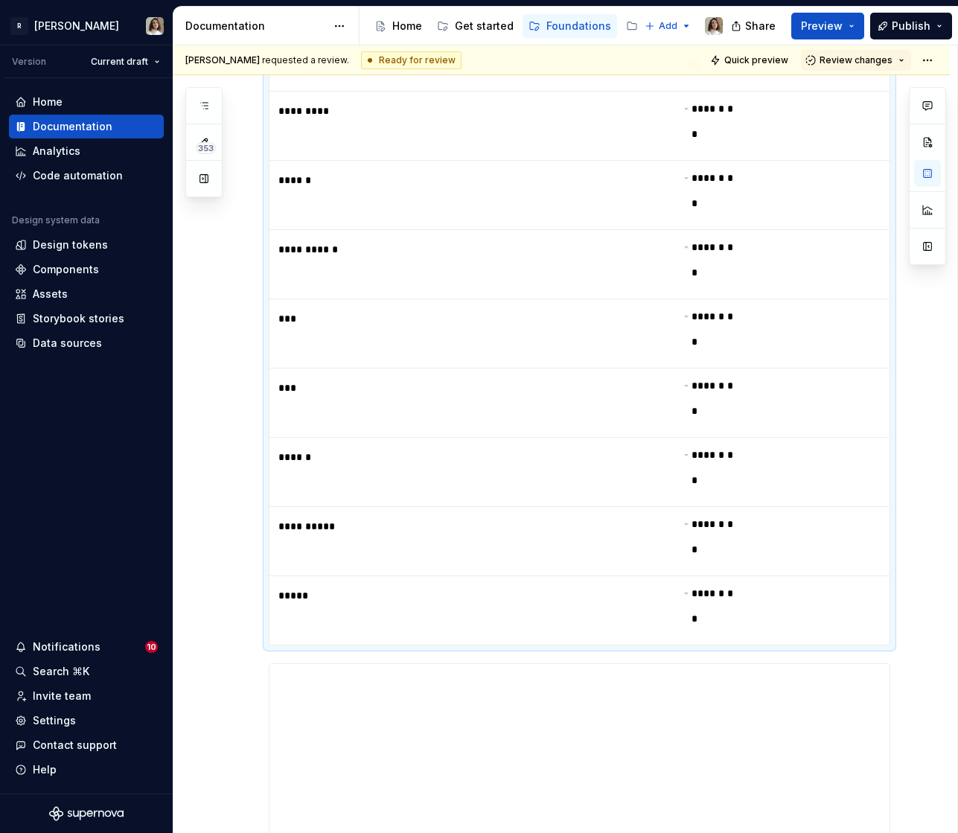
scroll to position [1024, 0]
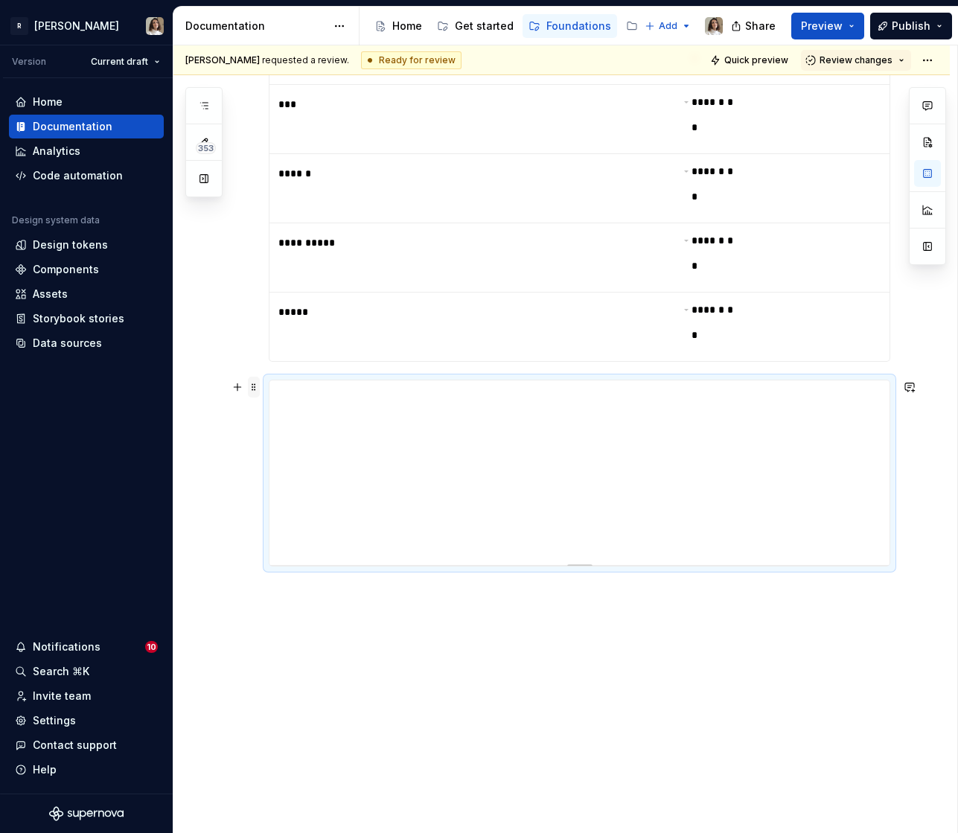
click at [252, 386] on span at bounding box center [254, 387] width 12 height 21
click at [278, 508] on div "Delete" at bounding box center [315, 519] width 127 height 24
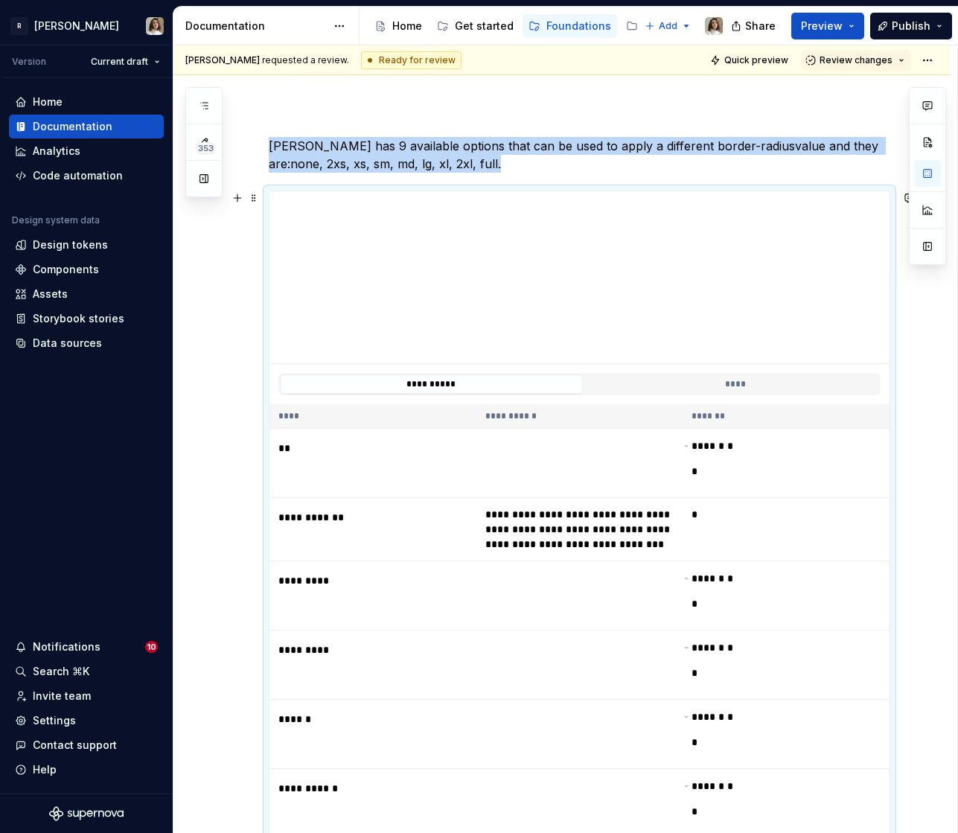
scroll to position [0, 0]
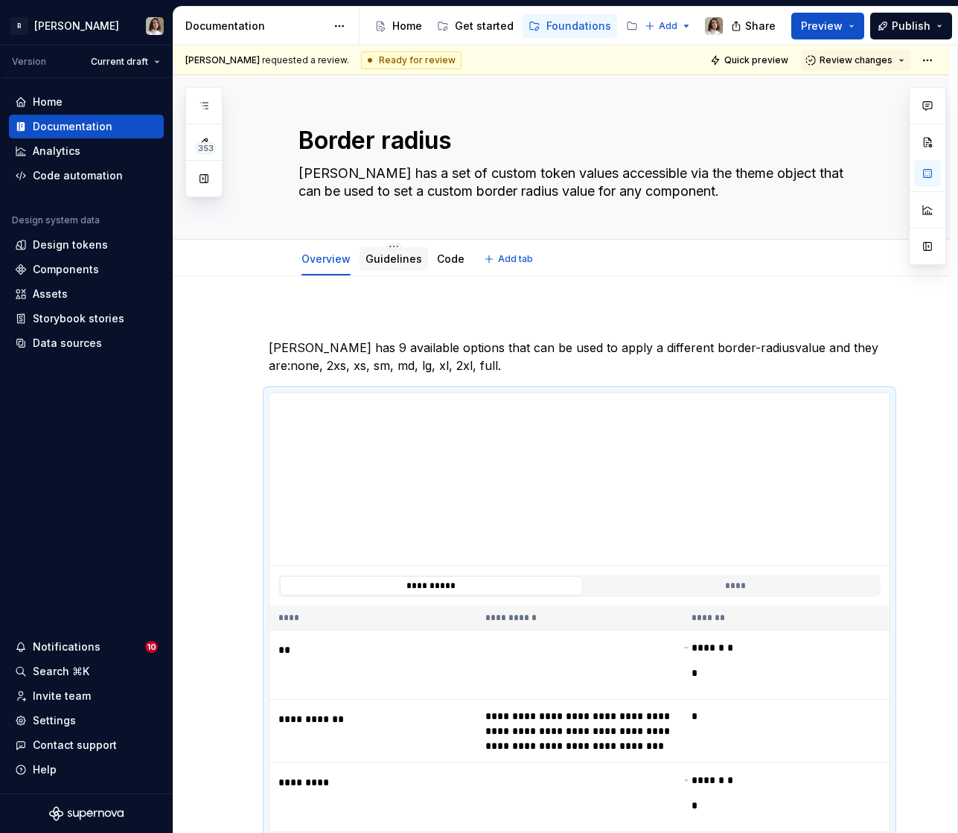
click at [390, 269] on div "Guidelines" at bounding box center [393, 259] width 68 height 24
click at [278, 342] on p "[PERSON_NAME] has 9 available options that can be used to apply a different bor…" at bounding box center [579, 357] width 621 height 36
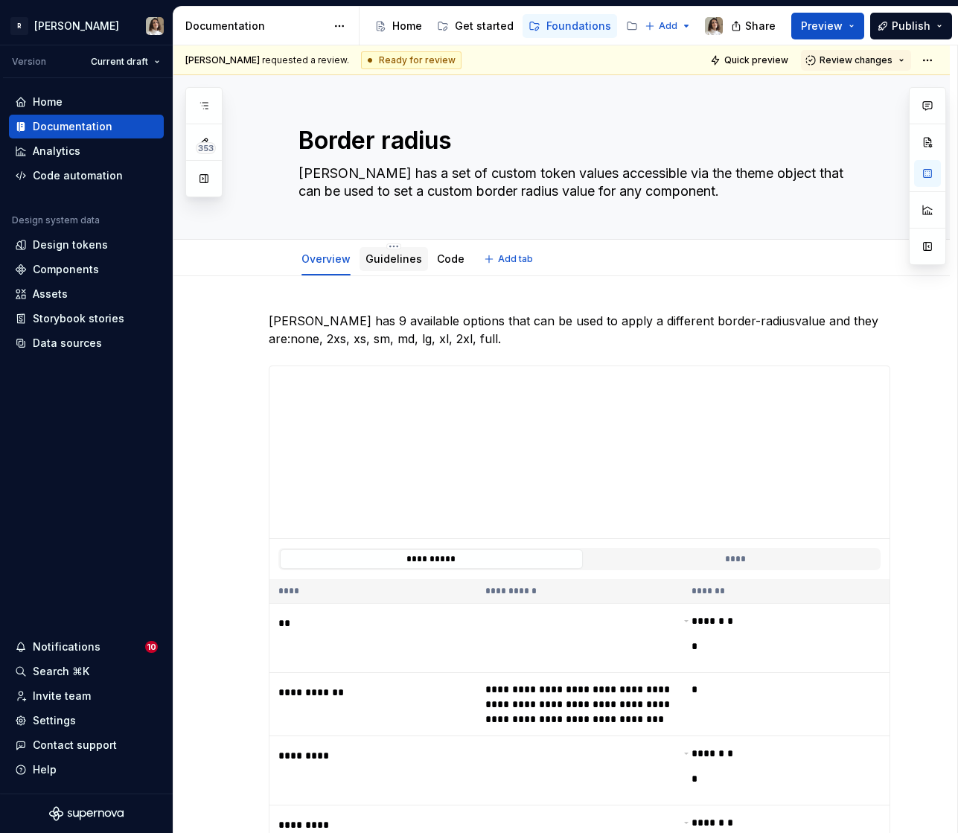
click at [394, 262] on link "Guidelines" at bounding box center [393, 258] width 57 height 13
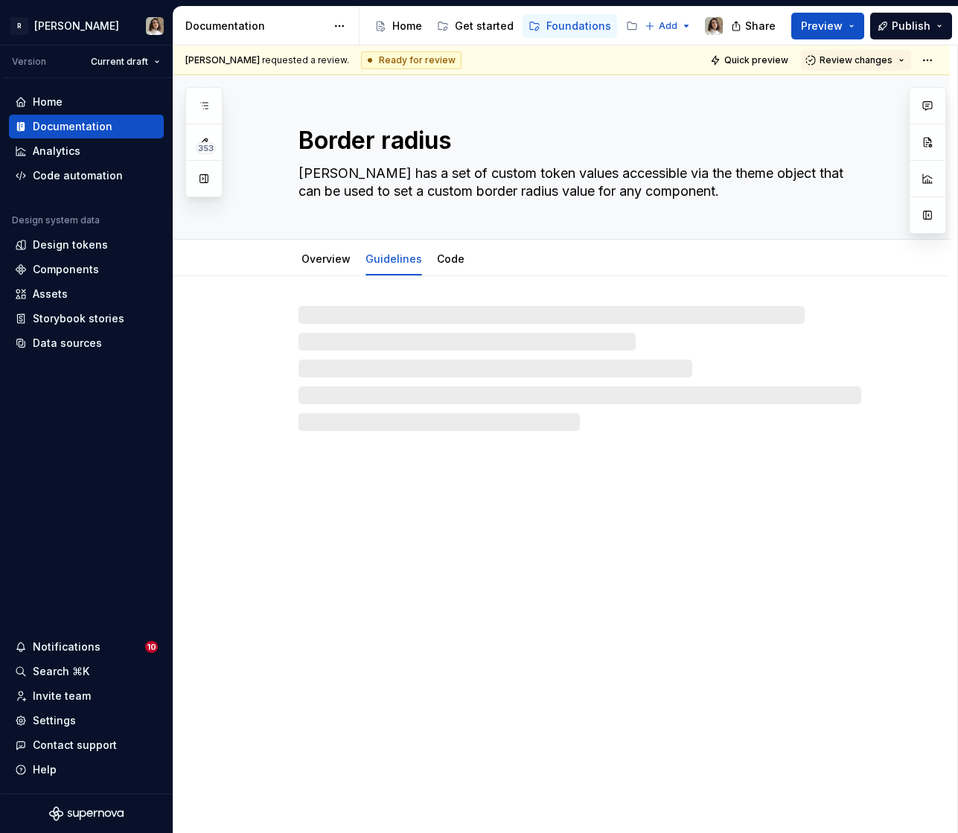
type textarea "*"
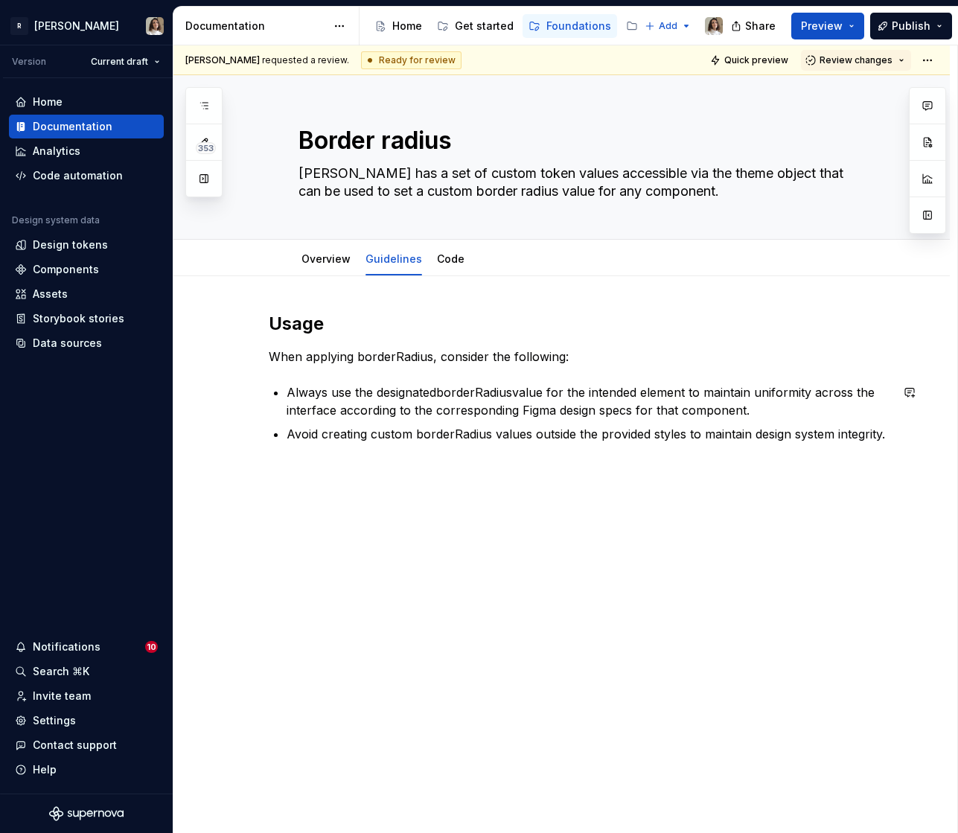
click at [387, 359] on p "When applying borderRadius, consider the following:" at bounding box center [579, 357] width 621 height 18
click at [441, 391] on p "Always use the designatedborderRadiusvalue for the intended element to maintain…" at bounding box center [589, 401] width 604 height 36
click at [447, 433] on p "Avoid creating custom borderRadius values outside the provided styles to mainta…" at bounding box center [589, 434] width 604 height 18
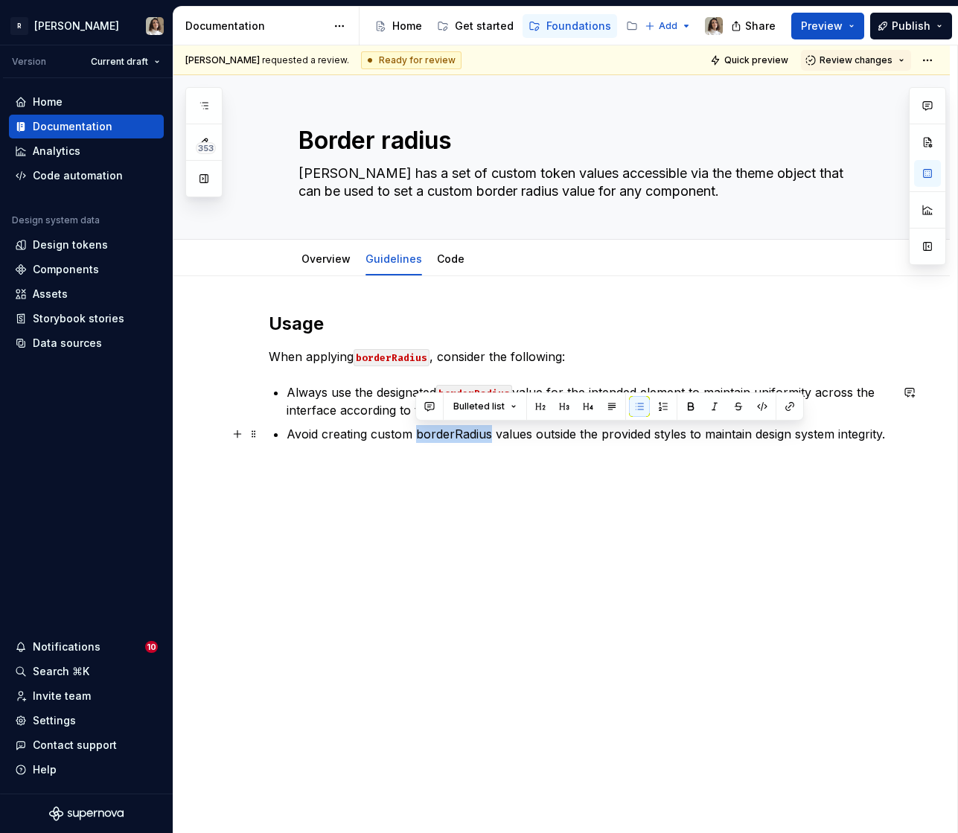
click at [447, 433] on p "Avoid creating custom borderRadius values outside the provided styles to mainta…" at bounding box center [589, 434] width 604 height 18
click at [443, 265] on link "Code" at bounding box center [451, 258] width 28 height 13
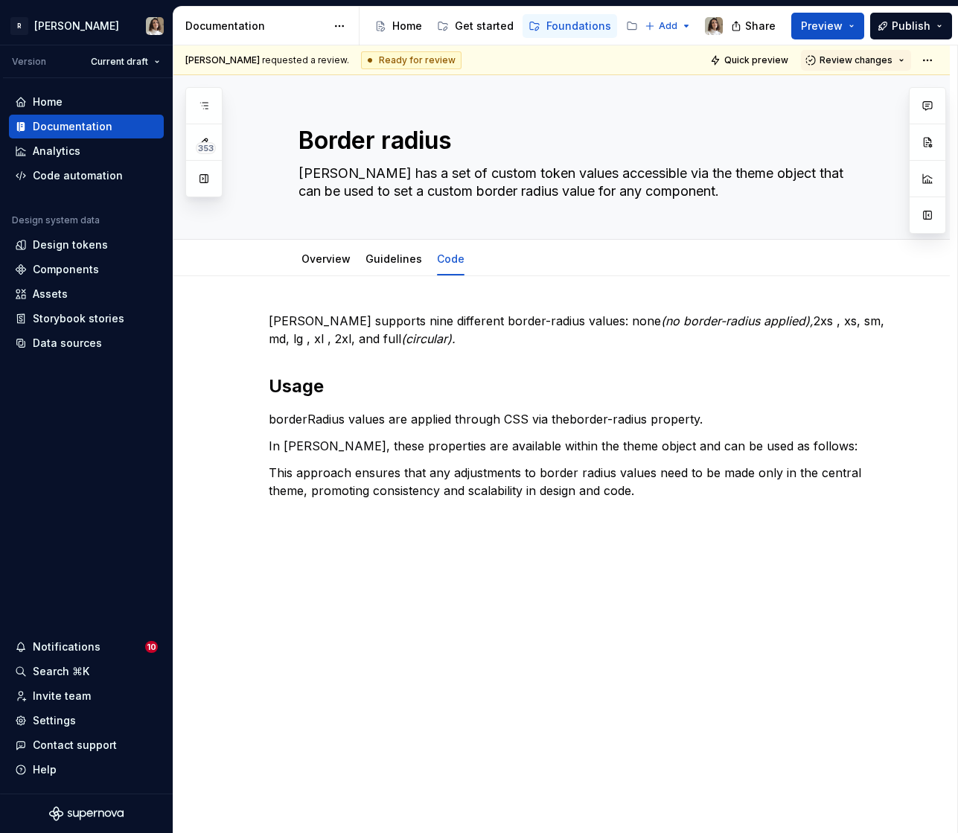
type textarea "*"
click at [272, 384] on h2 "Usage" at bounding box center [579, 386] width 621 height 24
click at [458, 313] on p "[PERSON_NAME] supports nine different border-radius values: none (no border-rad…" at bounding box center [579, 330] width 621 height 36
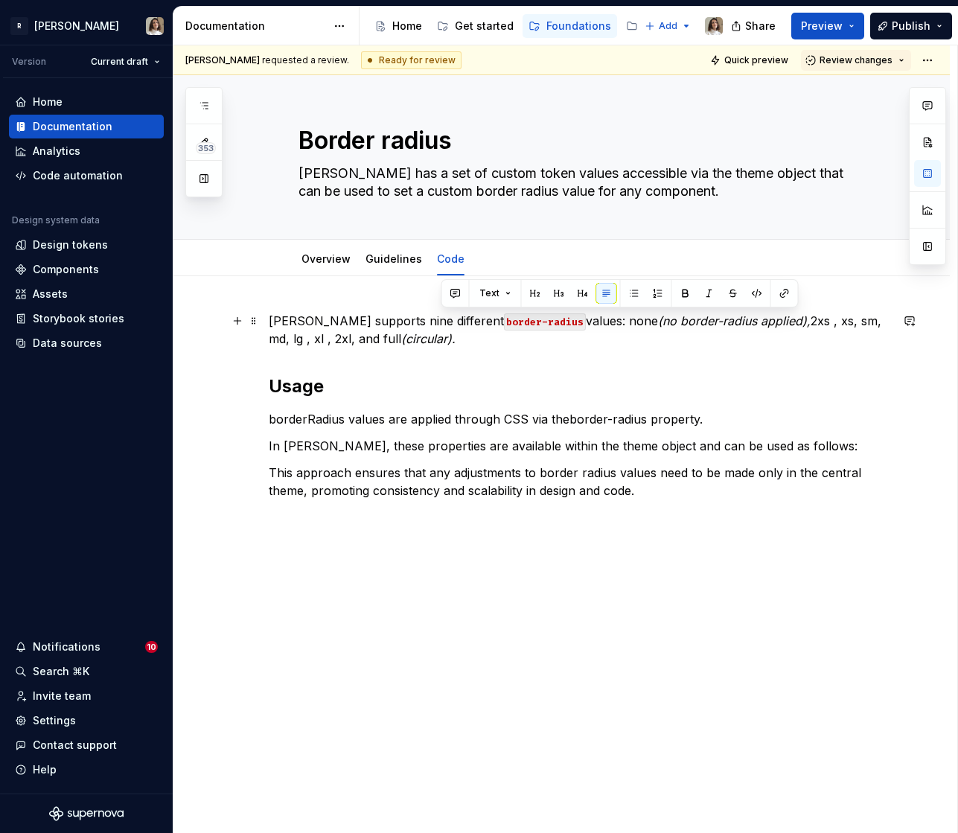
click at [576, 325] on p "[PERSON_NAME] supports nine different border-radius values: none (no border-rad…" at bounding box center [579, 330] width 621 height 36
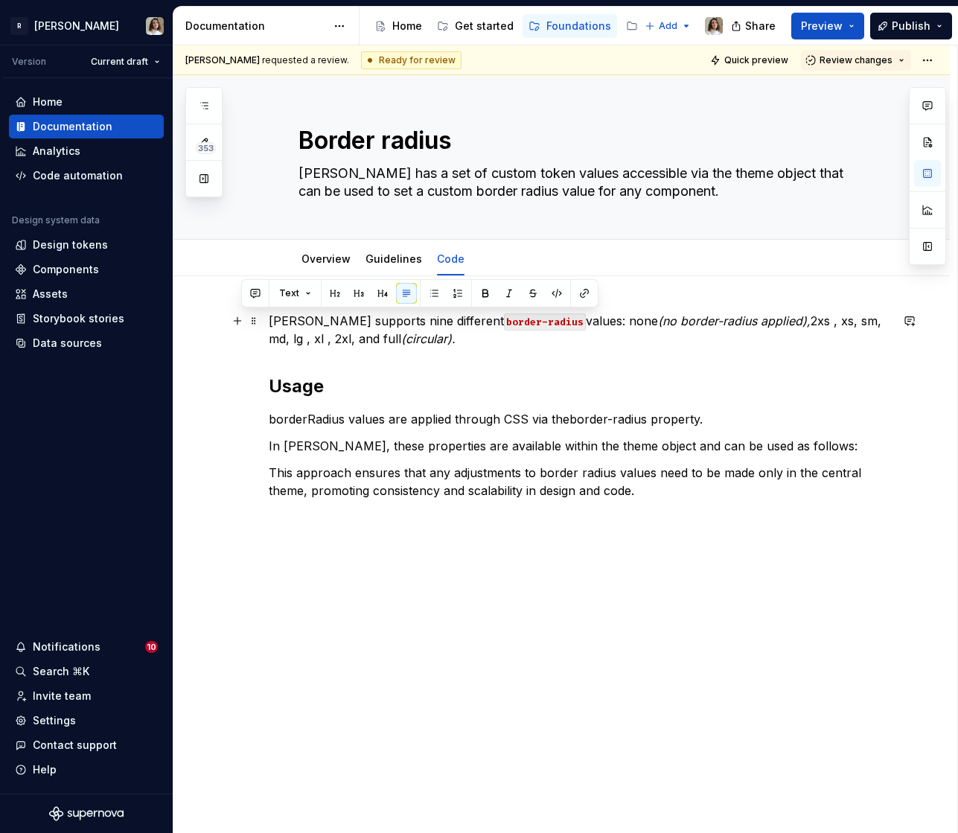
click at [576, 325] on p "[PERSON_NAME] supports nine different border-radius values: none (no border-rad…" at bounding box center [579, 330] width 621 height 36
click at [762, 321] on p "[PERSON_NAME] supports nine different border-radius values: none (no border-rad…" at bounding box center [579, 330] width 621 height 36
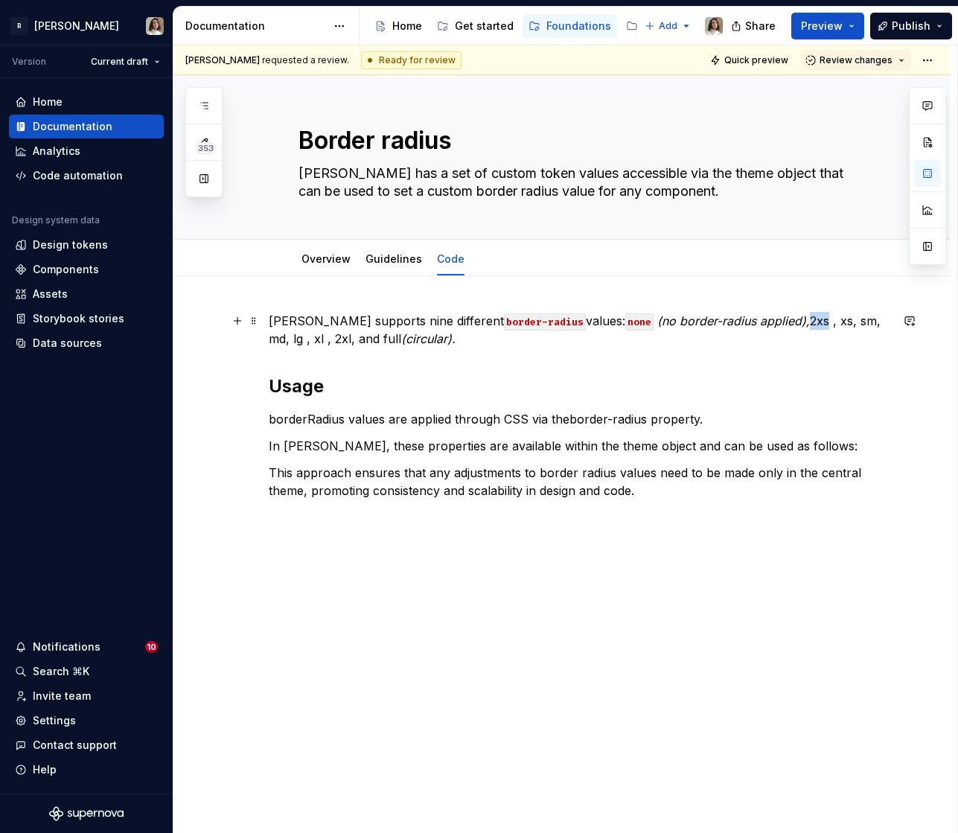
click at [762, 321] on p "[PERSON_NAME] supports nine different border-radius values: none (no border-rad…" at bounding box center [579, 330] width 621 height 36
click at [792, 323] on p "[PERSON_NAME] supports nine different border-radius values: none (no border-rad…" at bounding box center [579, 330] width 621 height 36
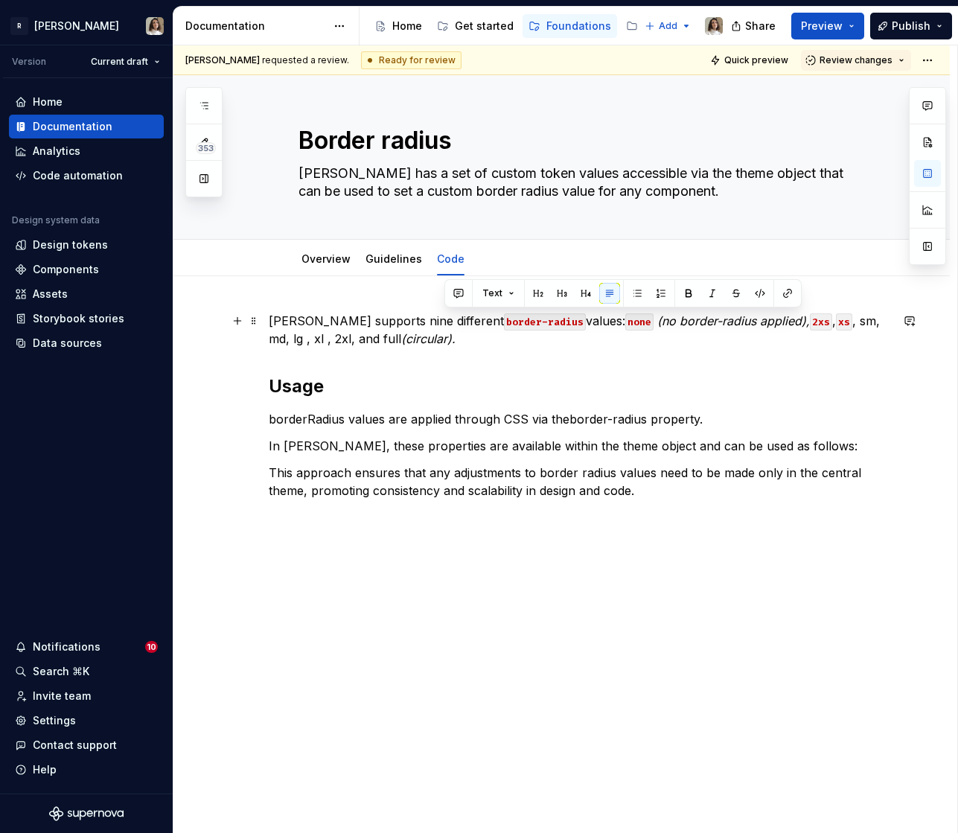
click at [821, 321] on p "[PERSON_NAME] supports nine different border-radius values: none (no border-rad…" at bounding box center [579, 330] width 621 height 36
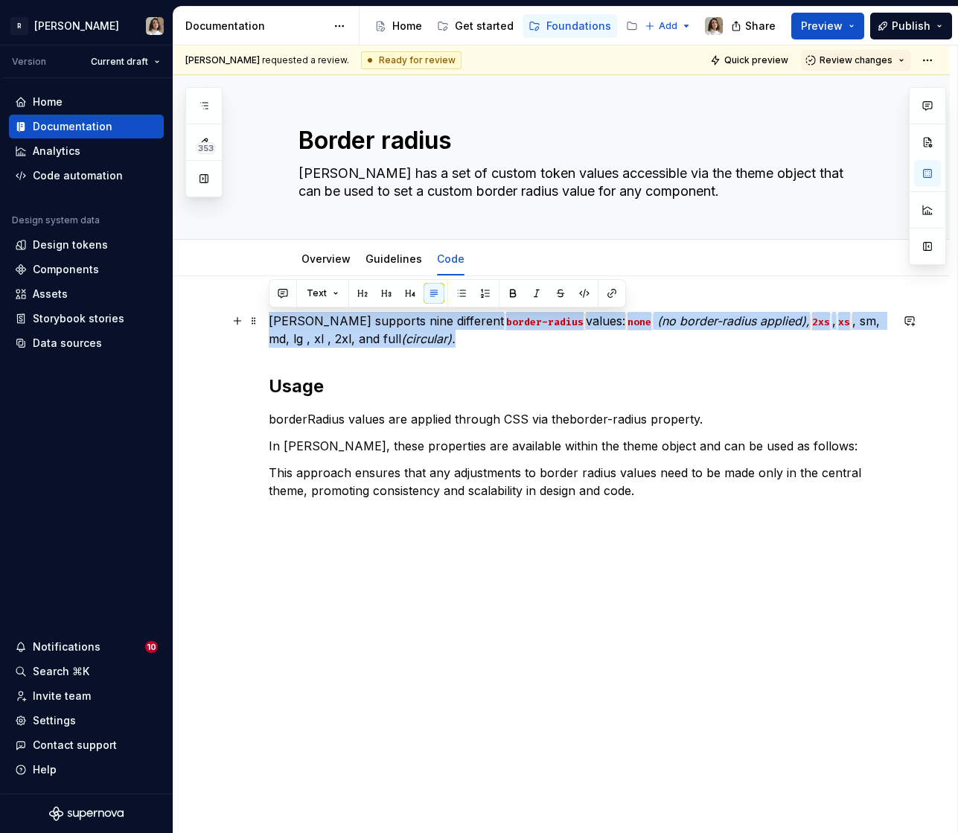
click at [814, 321] on p "[PERSON_NAME] supports nine different border-radius values: none (no border-rad…" at bounding box center [579, 330] width 621 height 36
click at [822, 323] on p "[PERSON_NAME] supports nine different border-radius values: none (no border-rad…" at bounding box center [579, 330] width 621 height 36
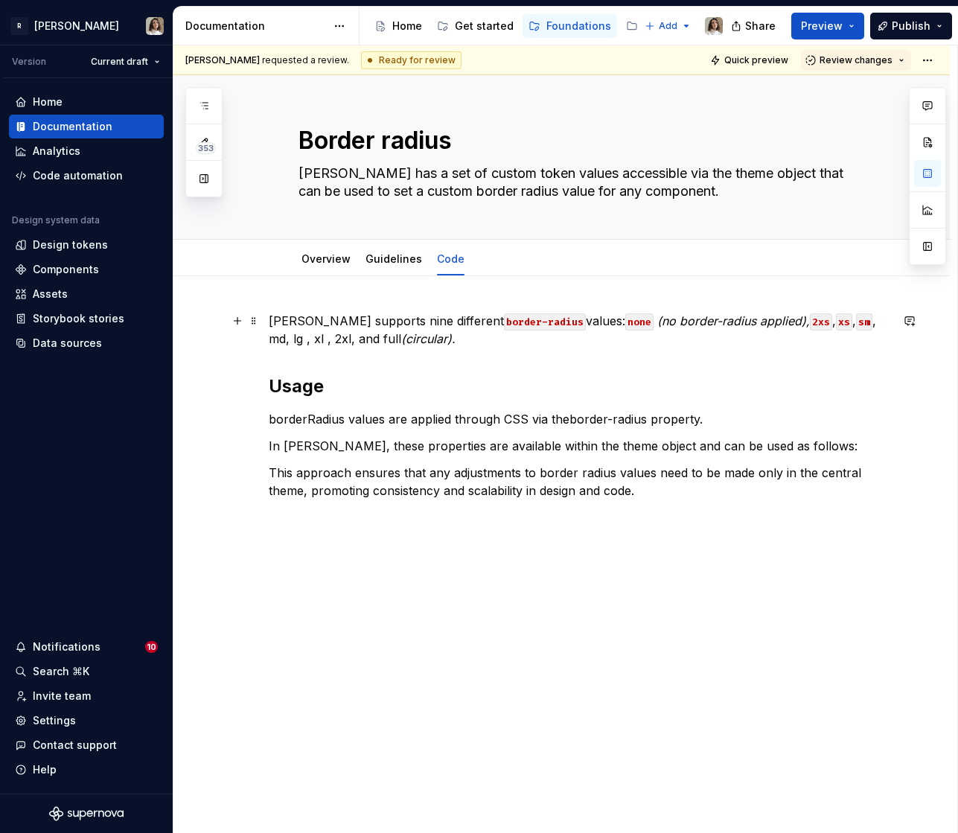
click at [841, 321] on p "[PERSON_NAME] supports nine different border-radius values: none (no border-rad…" at bounding box center [579, 330] width 621 height 36
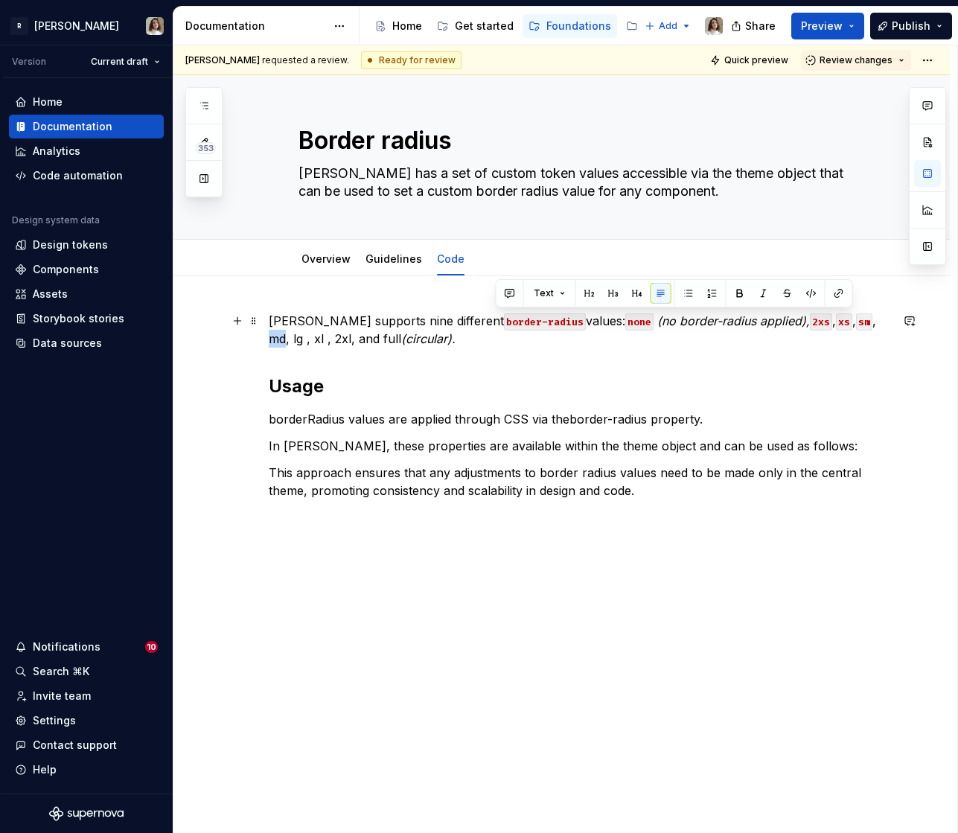
click at [841, 321] on p "[PERSON_NAME] supports nine different border-radius values: none (no border-rad…" at bounding box center [579, 330] width 621 height 36
click at [871, 319] on p "[PERSON_NAME] supports nine different border-radius values: none (no border-rad…" at bounding box center [579, 330] width 621 height 36
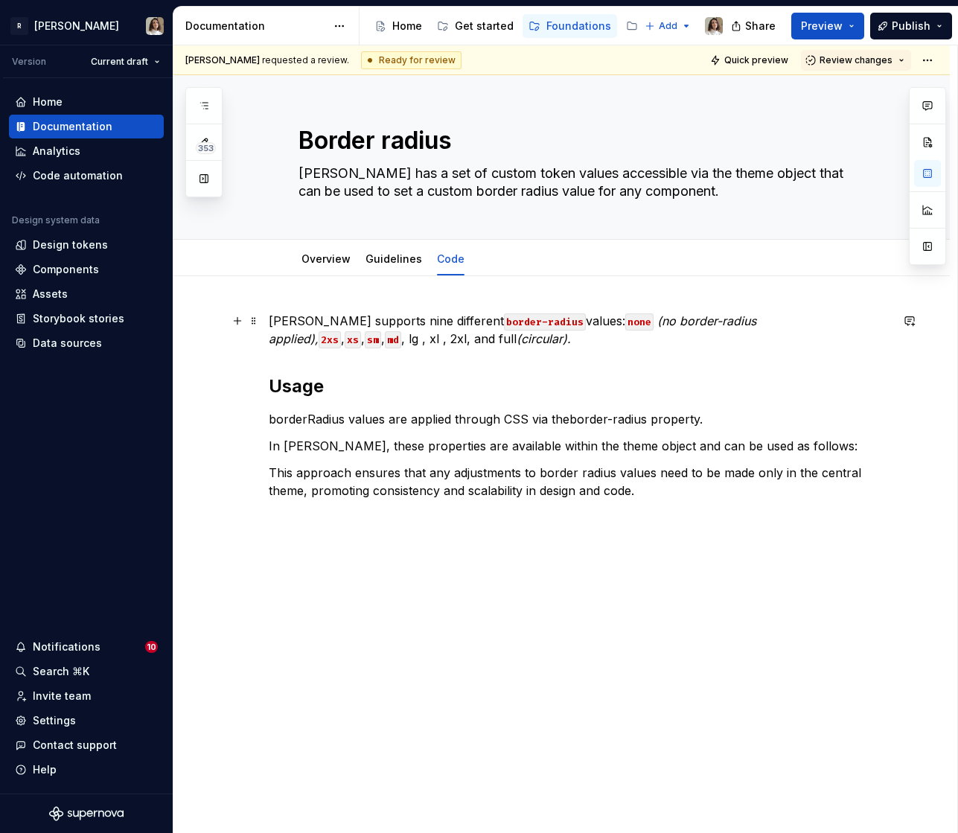
click at [860, 319] on p "[PERSON_NAME] supports nine different border-radius values: none (no border-rad…" at bounding box center [579, 330] width 621 height 36
click at [886, 317] on p "[PERSON_NAME] supports nine different border-radius values: none (no border-rad…" at bounding box center [579, 330] width 621 height 36
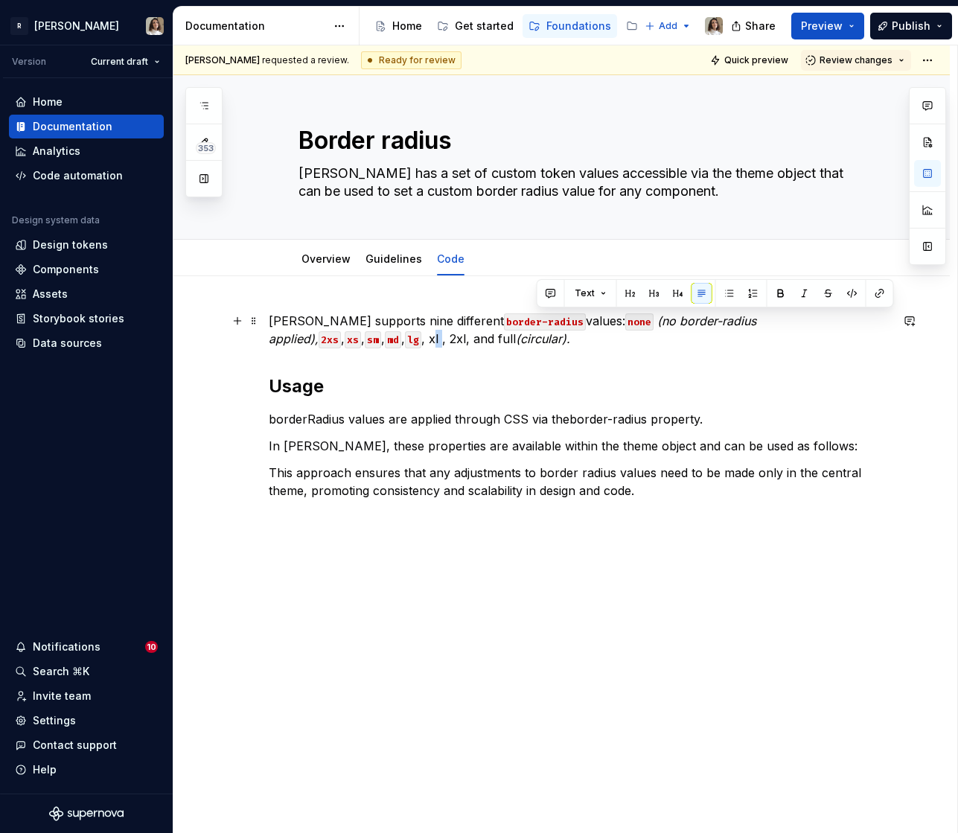
click at [886, 317] on p "[PERSON_NAME] supports nine different border-radius values: none (no border-rad…" at bounding box center [579, 330] width 621 height 36
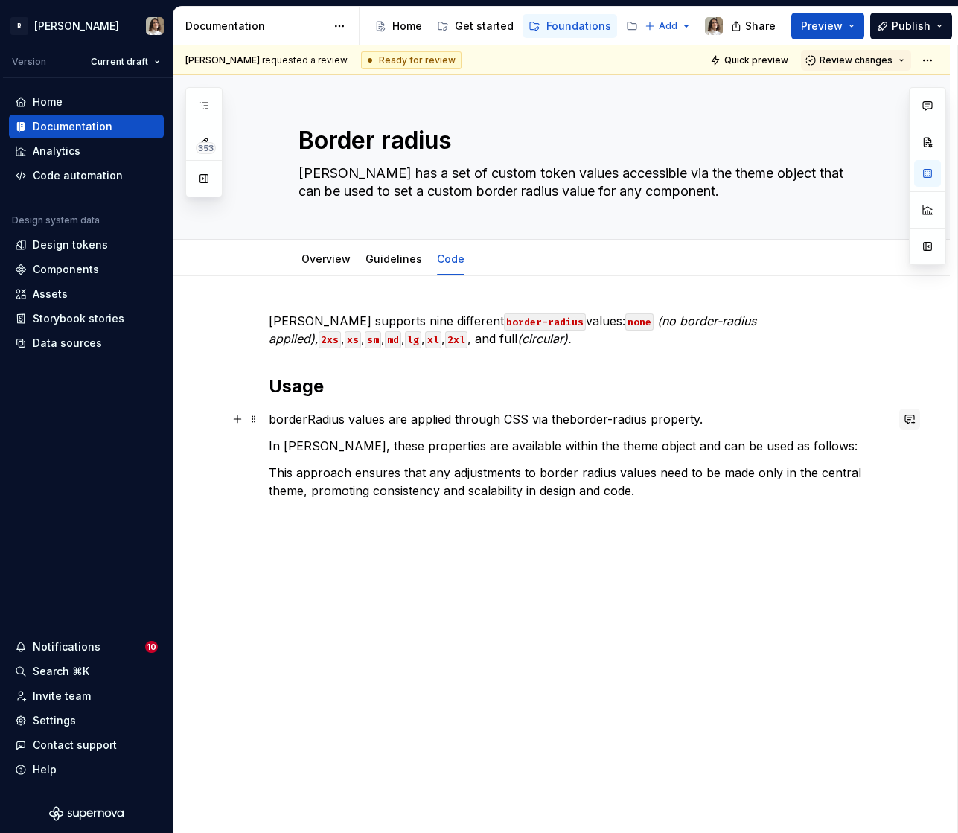
click at [915, 419] on button "button" at bounding box center [909, 419] width 21 height 21
click at [356, 340] on p "[PERSON_NAME] supports nine different border-radius values: none (no border-rad…" at bounding box center [579, 330] width 621 height 36
click at [307, 416] on p "borderRadius values are applied through CSS via theborder-radius property." at bounding box center [579, 419] width 621 height 18
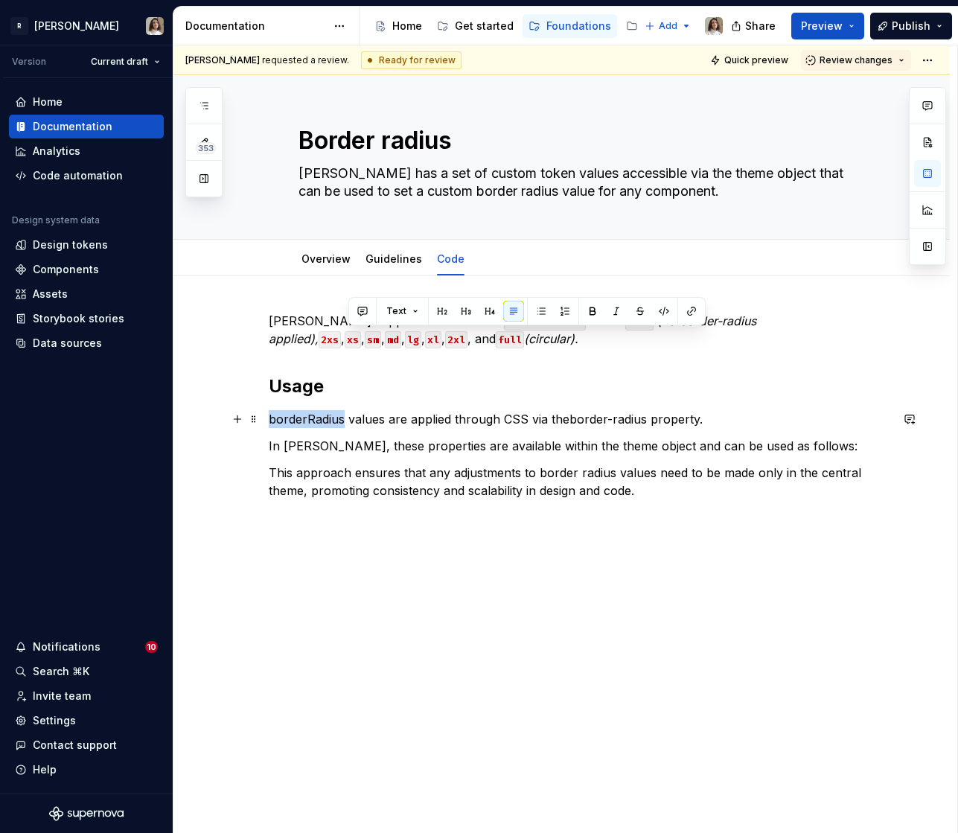
click at [307, 416] on p "borderRadius values are applied through CSS via theborder-radius property." at bounding box center [579, 419] width 621 height 18
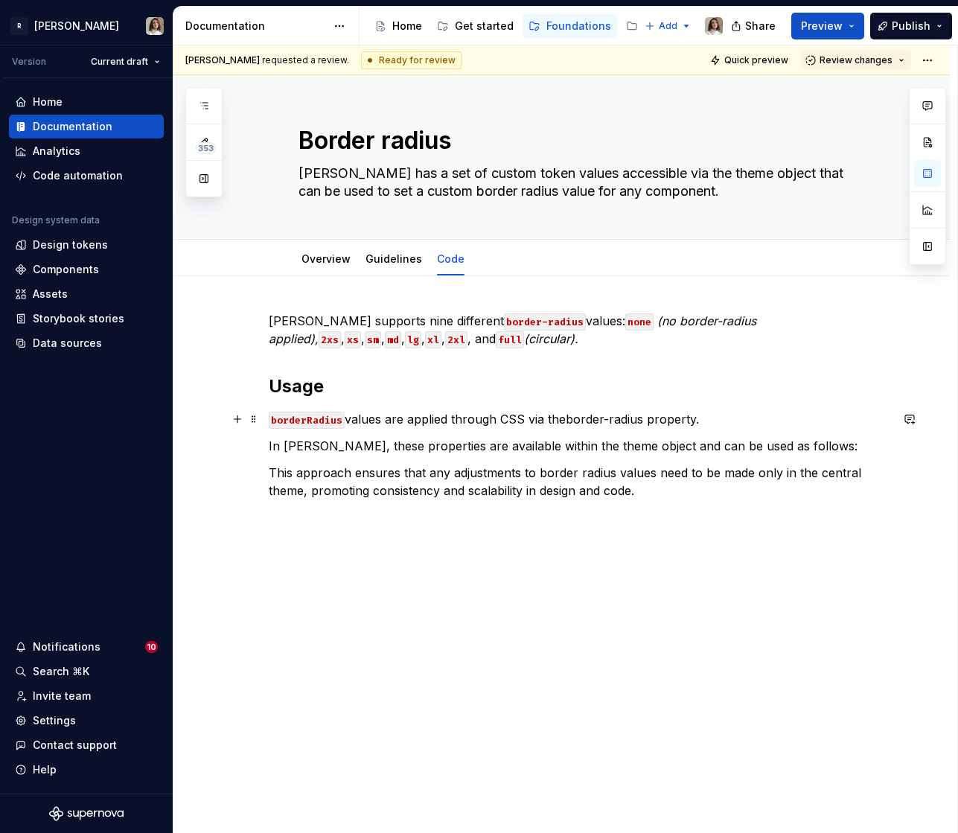
click at [555, 415] on p "borderRadius values are applied through CSS via theborder-radius property." at bounding box center [579, 419] width 621 height 18
click at [560, 415] on p "borderRadius values are applied through CSS via theborder-radius property." at bounding box center [579, 419] width 621 height 18
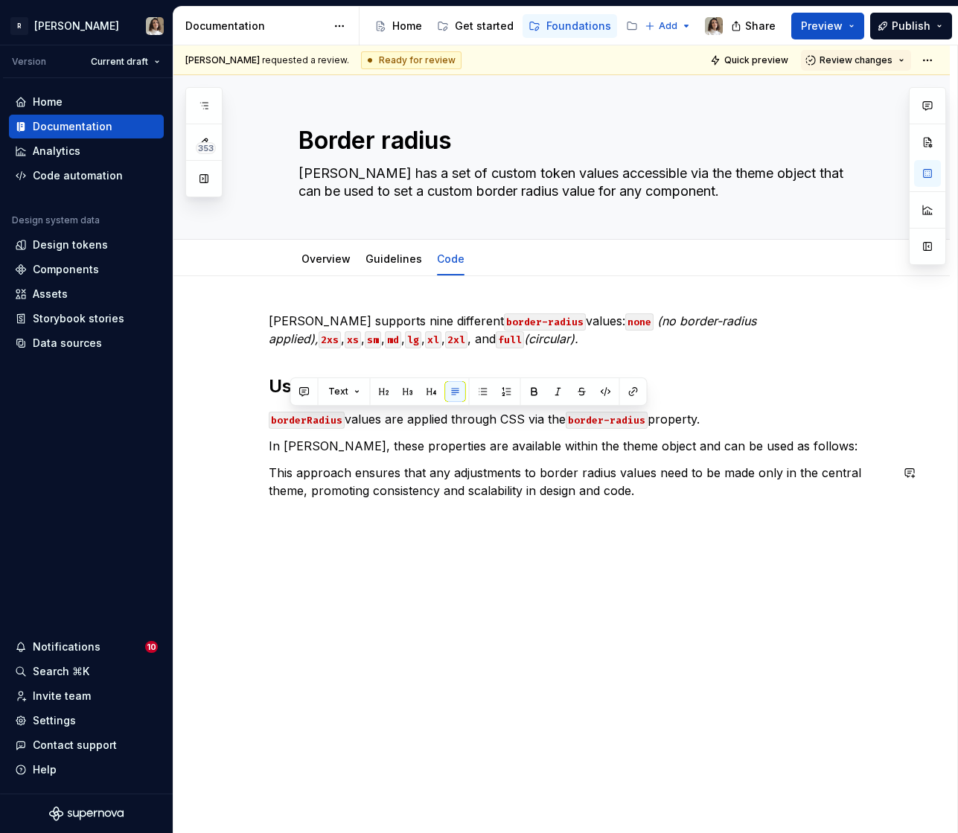
click at [795, 454] on p "In [PERSON_NAME], these properties are available within the theme object and ca…" at bounding box center [579, 446] width 621 height 18
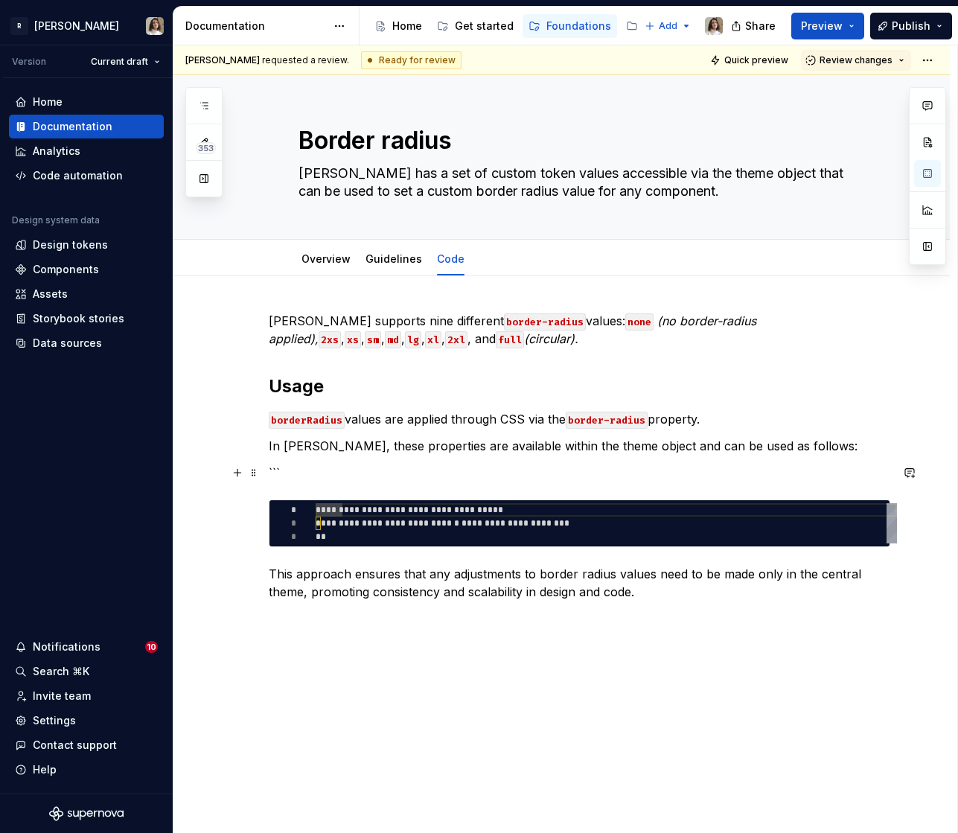
click at [309, 465] on p "```" at bounding box center [579, 473] width 621 height 18
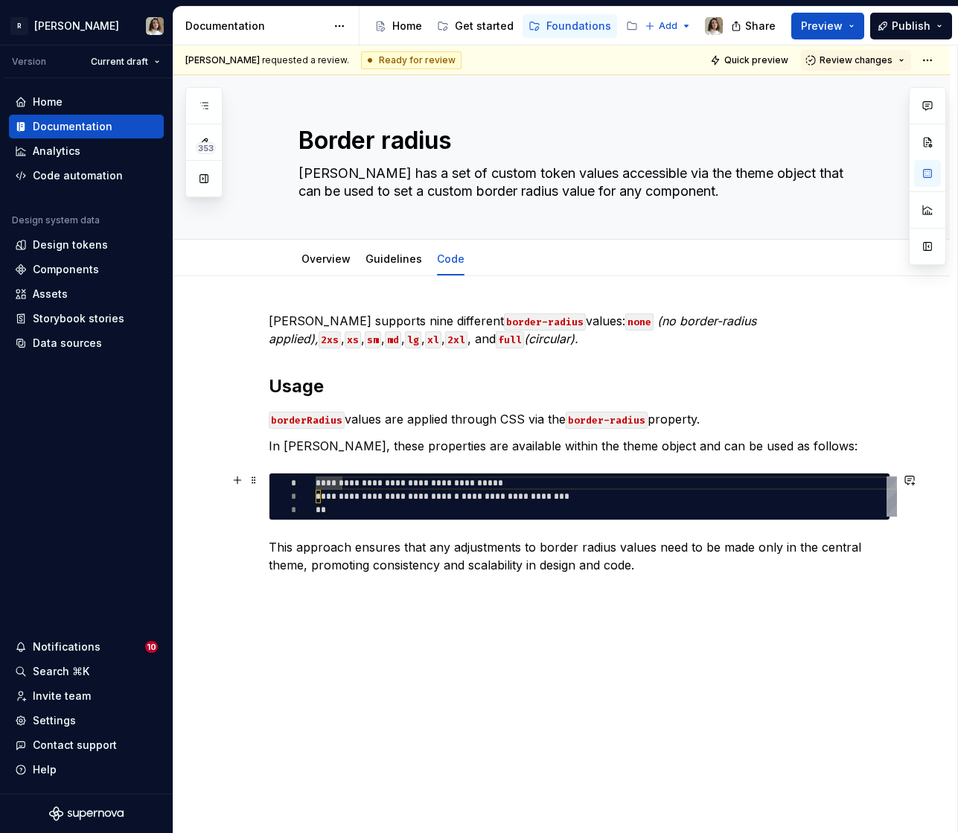
click at [358, 494] on div "**********" at bounding box center [606, 496] width 581 height 40
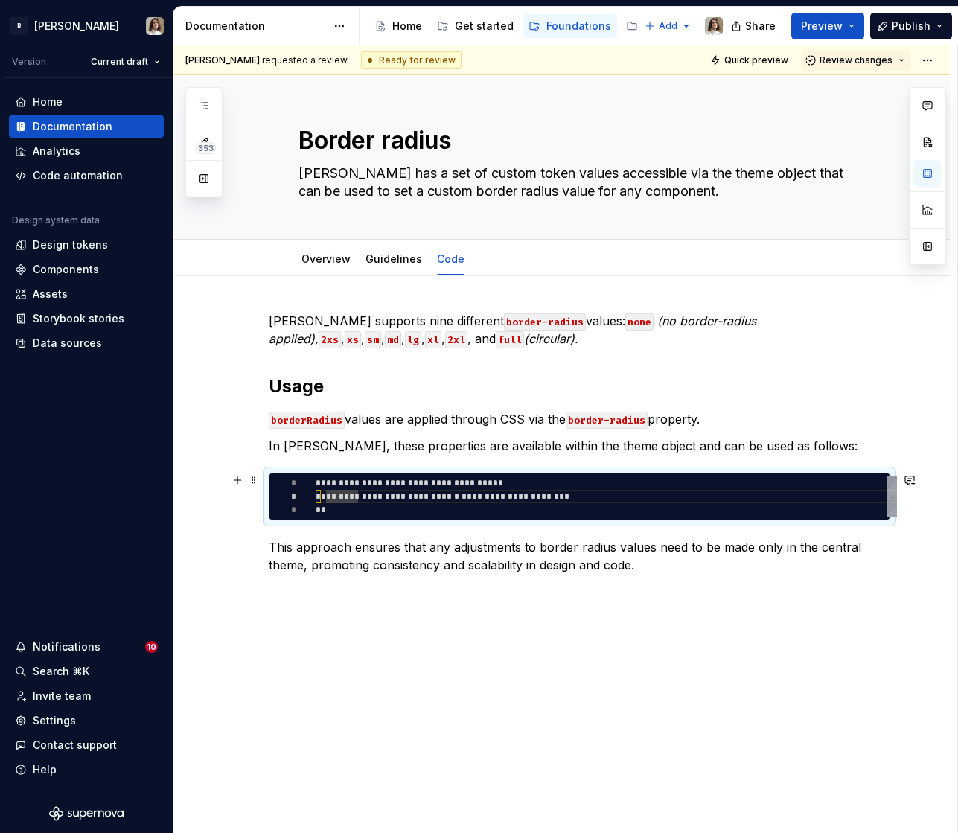
scroll to position [13, 10]
click at [327, 494] on div "**********" at bounding box center [606, 496] width 581 height 40
type textarea "*"
type textarea "**********"
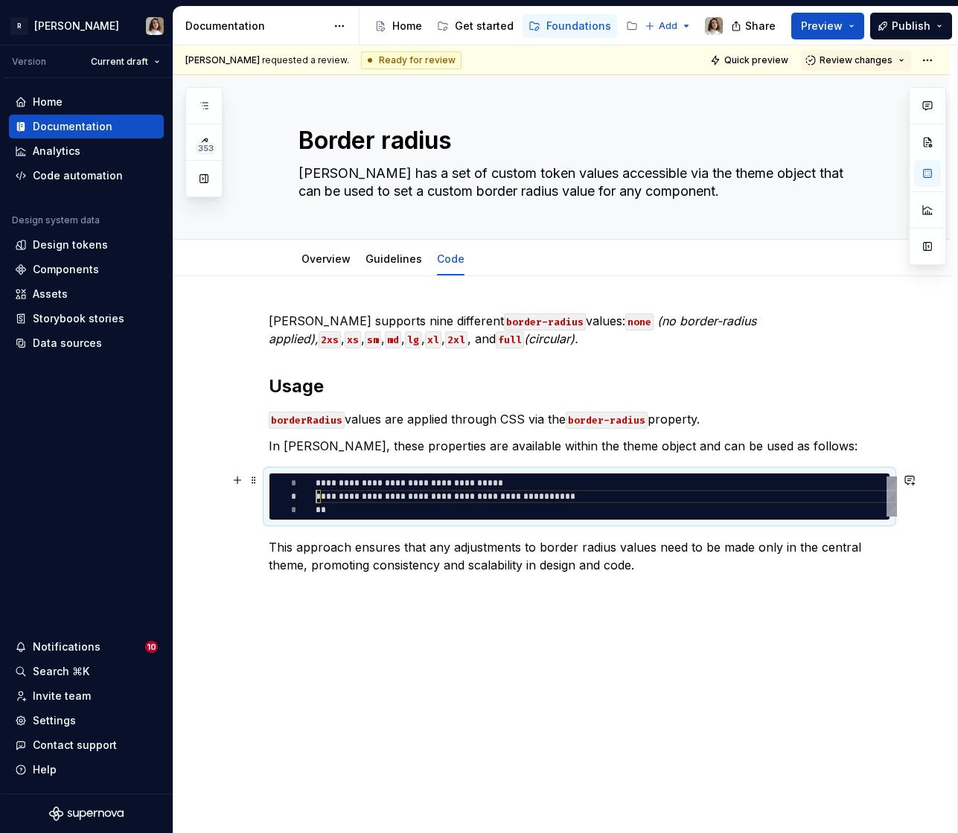
type textarea "*"
type textarea "**********"
type textarea "*"
type textarea "**********"
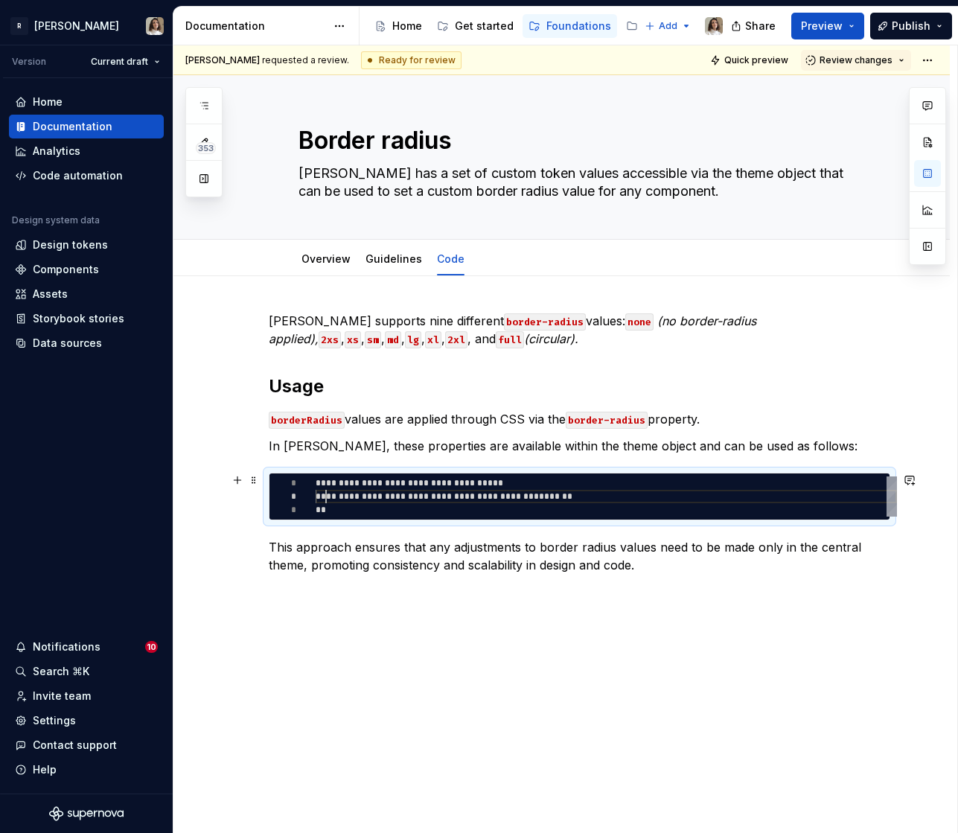
click at [359, 493] on div "**********" at bounding box center [606, 496] width 581 height 40
type textarea "*"
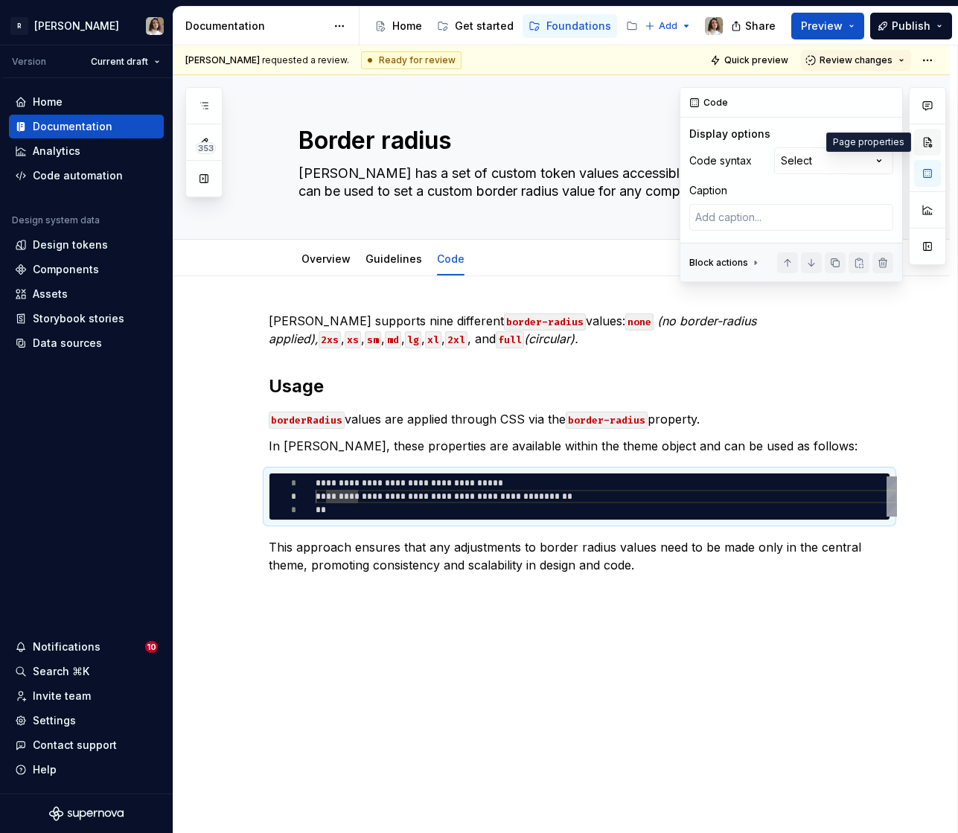
type textarea "**********"
click at [926, 142] on button "button" at bounding box center [927, 142] width 27 height 27
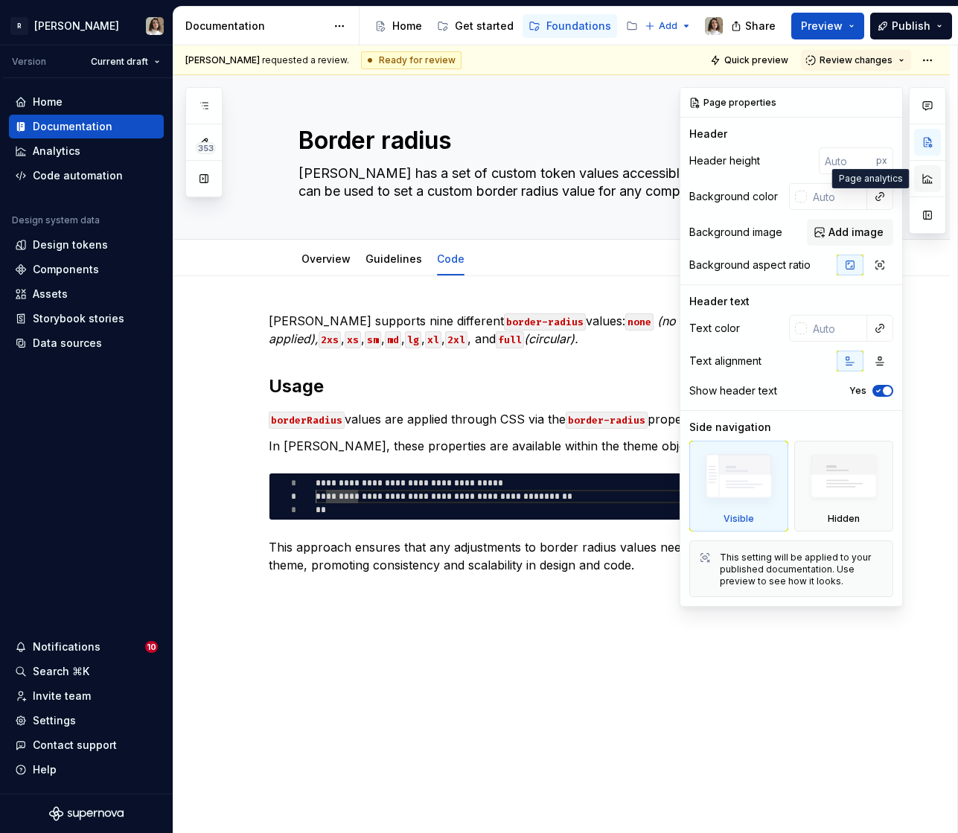
click at [924, 172] on button "button" at bounding box center [927, 178] width 27 height 27
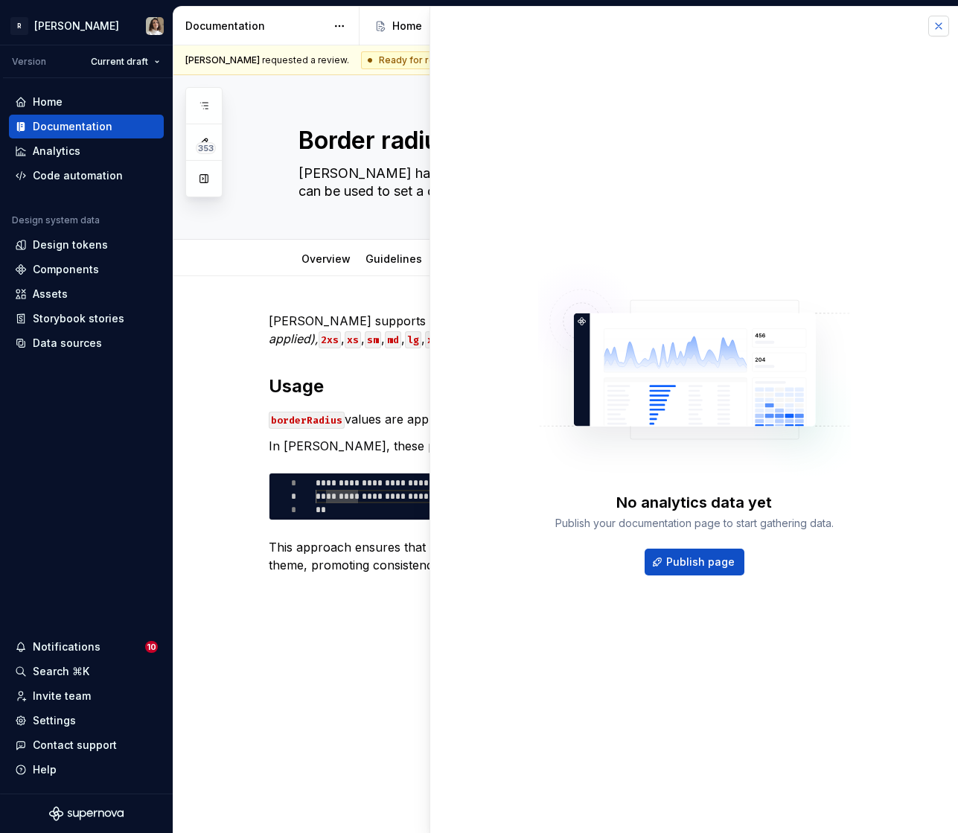
click at [943, 28] on button "button" at bounding box center [938, 26] width 21 height 21
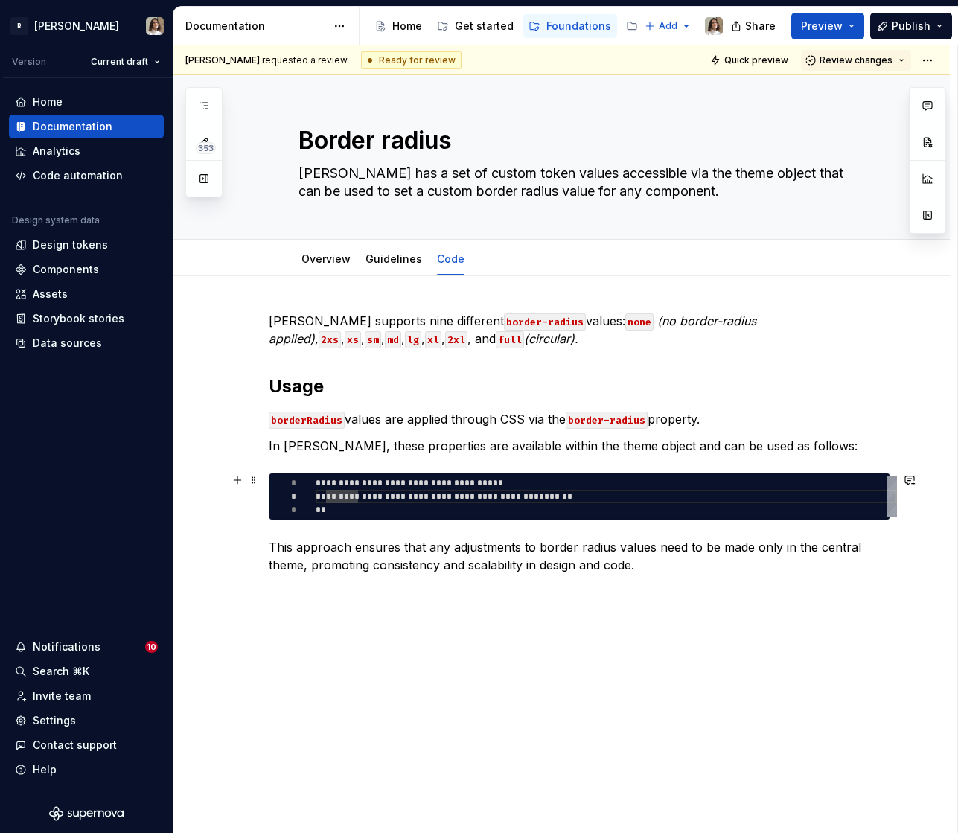
click at [526, 504] on div "**********" at bounding box center [606, 496] width 581 height 40
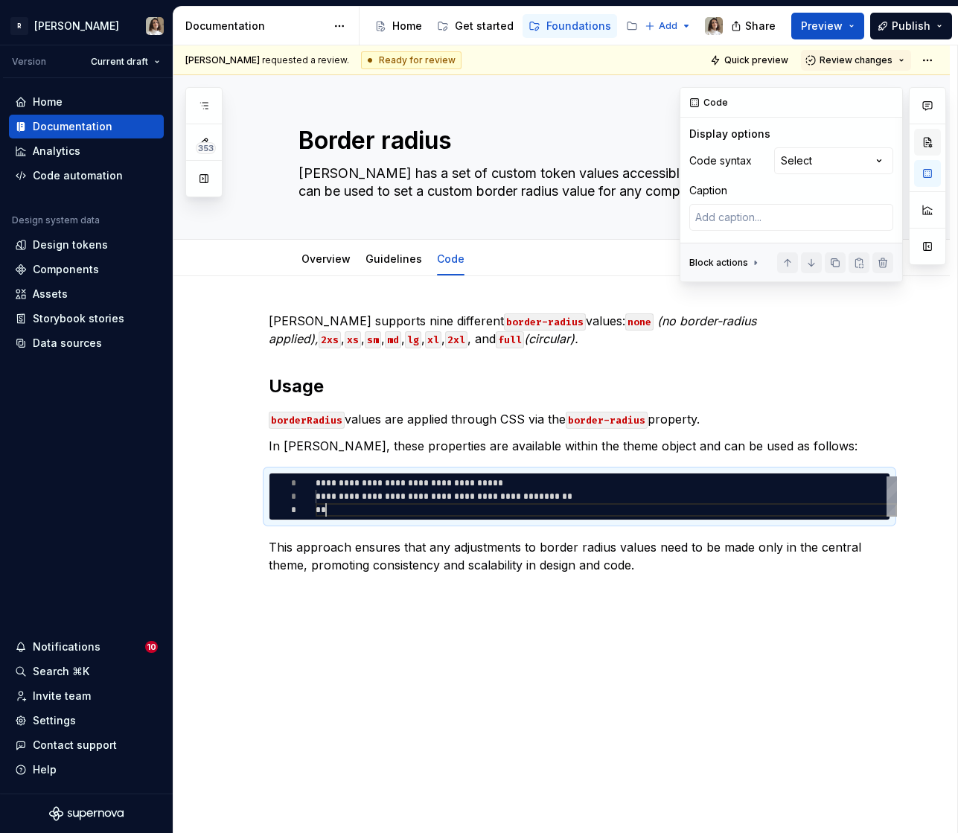
click at [923, 138] on button "button" at bounding box center [927, 142] width 27 height 27
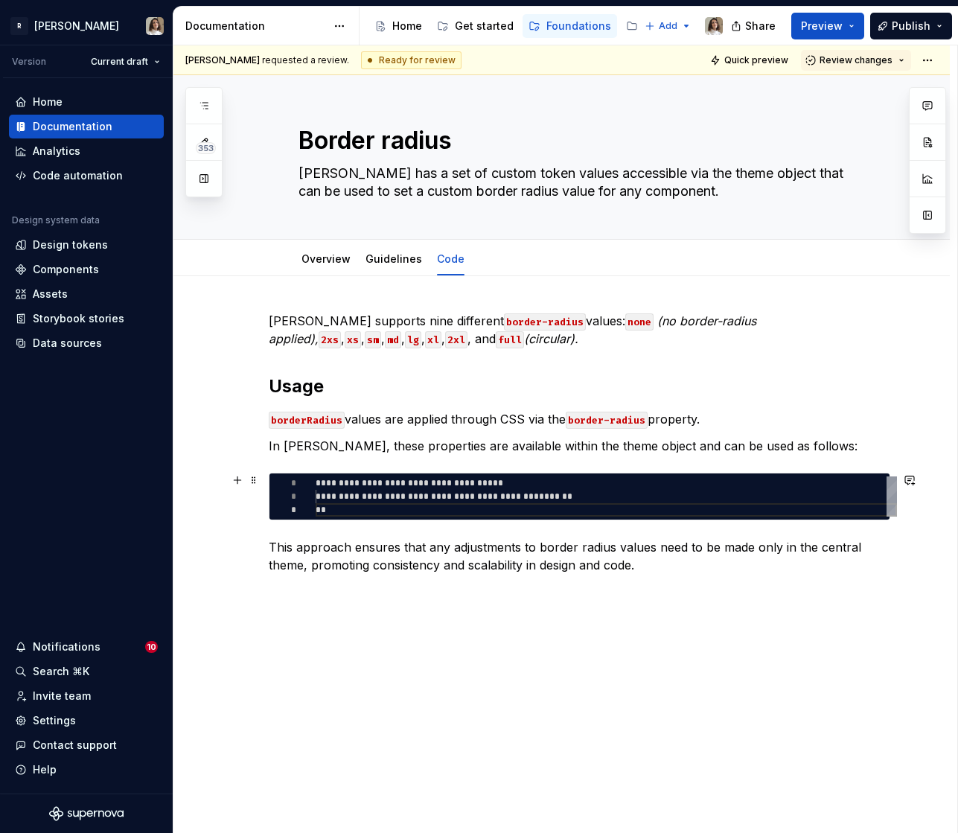
click at [581, 493] on div "**********" at bounding box center [606, 496] width 581 height 40
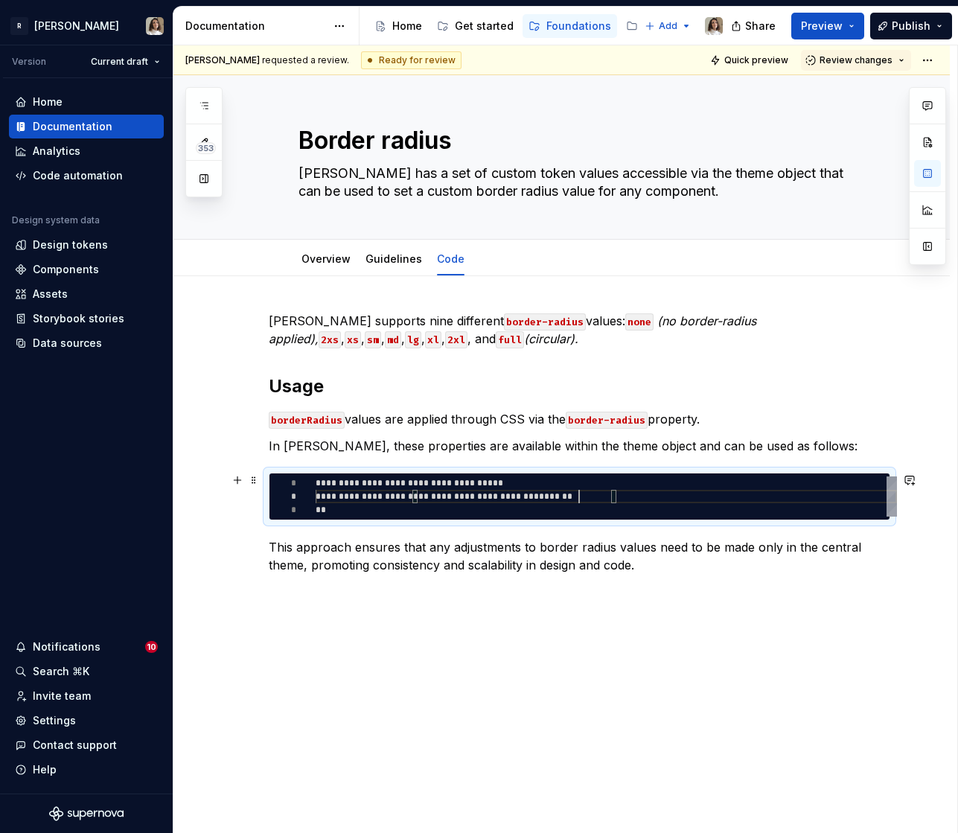
scroll to position [13, 263]
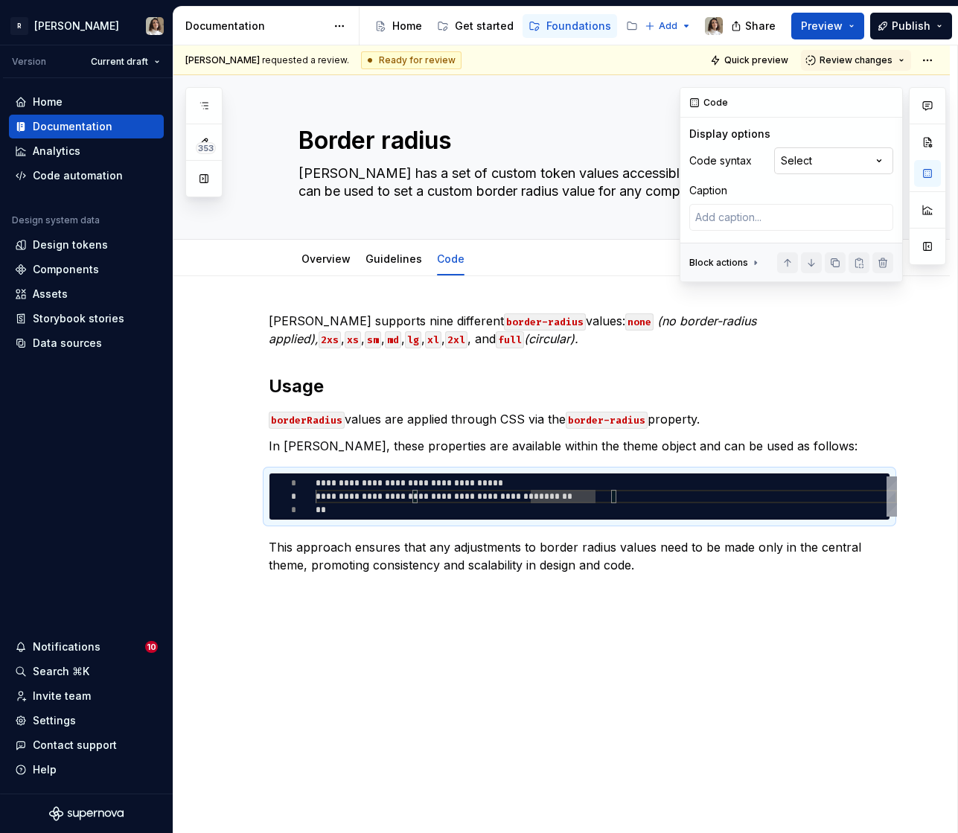
click at [825, 163] on div "Comments Open comments No comments yet Select ‘Comment’ from the block context …" at bounding box center [812, 184] width 266 height 195
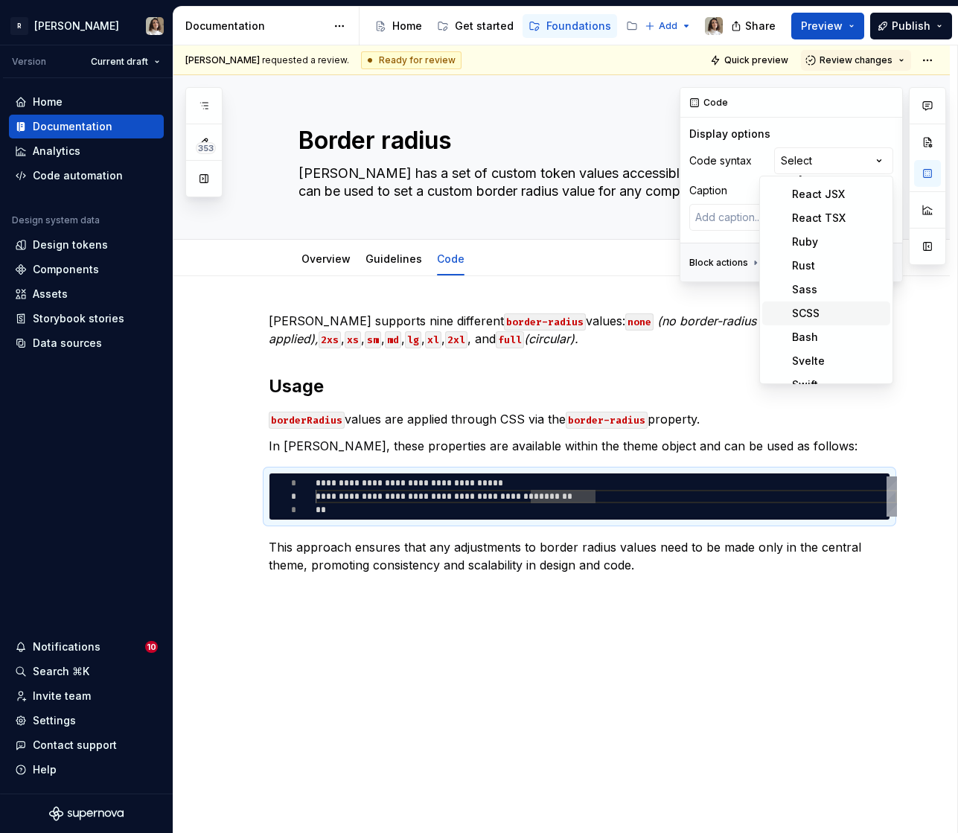
scroll to position [400, 0]
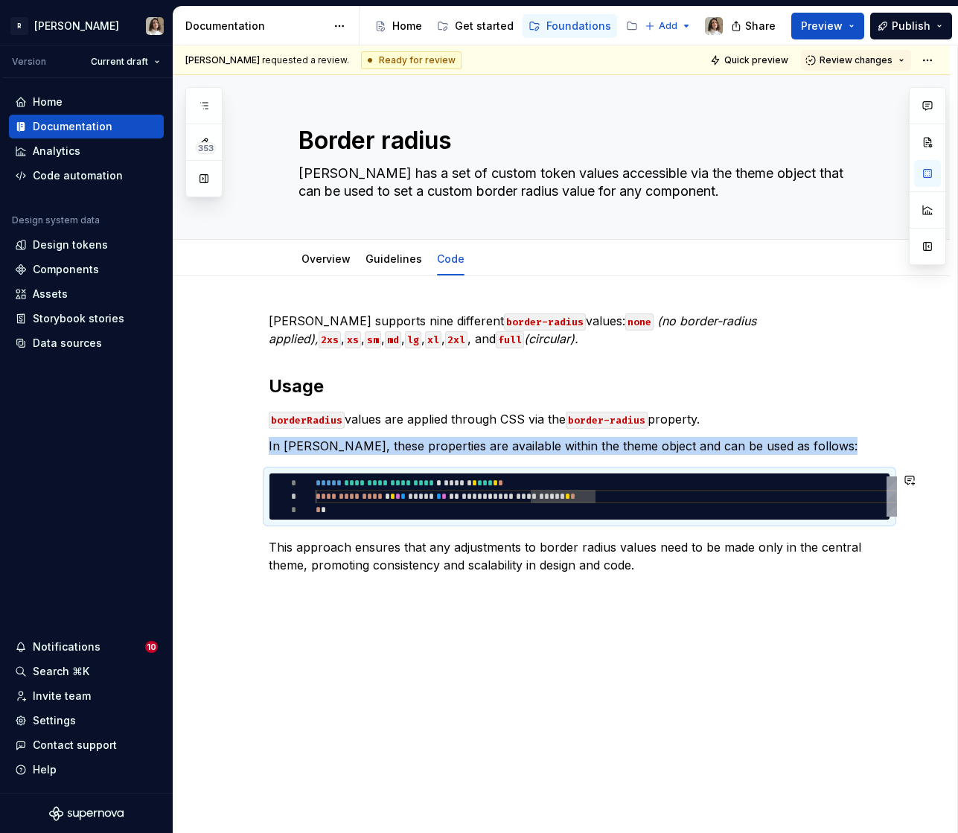
click at [522, 459] on div "**********" at bounding box center [579, 443] width 621 height 262
click at [566, 535] on div "**********" at bounding box center [579, 443] width 621 height 262
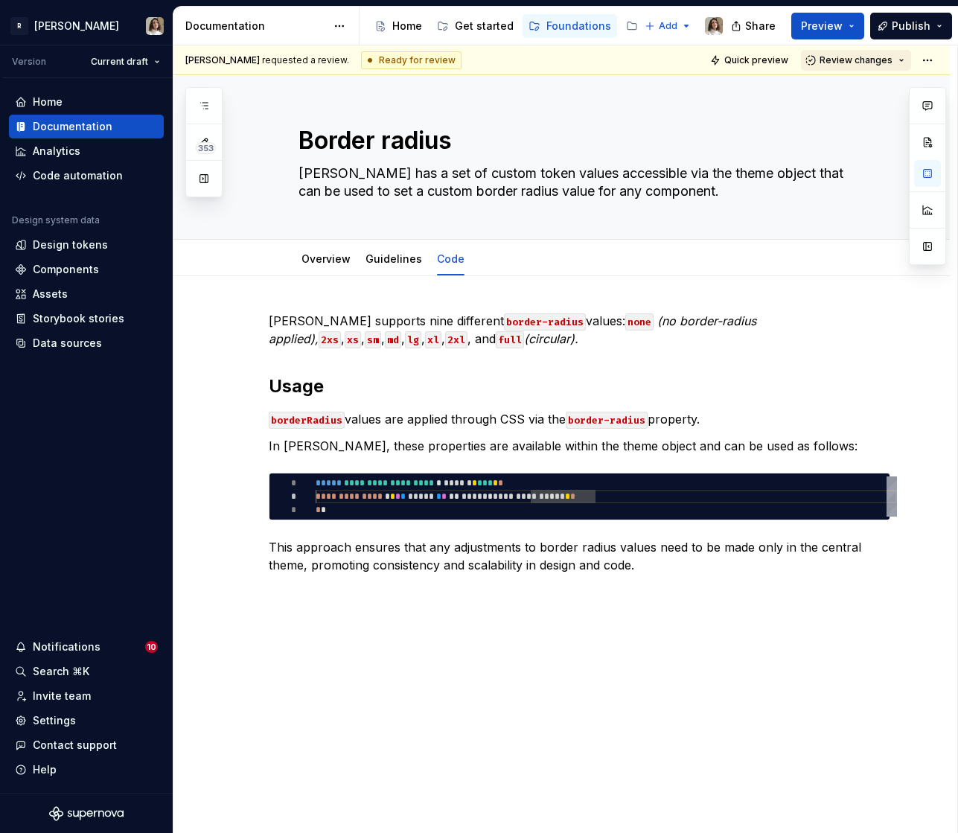
click at [842, 68] on button "Review changes" at bounding box center [856, 60] width 110 height 21
click at [830, 86] on div "Approve" at bounding box center [867, 89] width 130 height 15
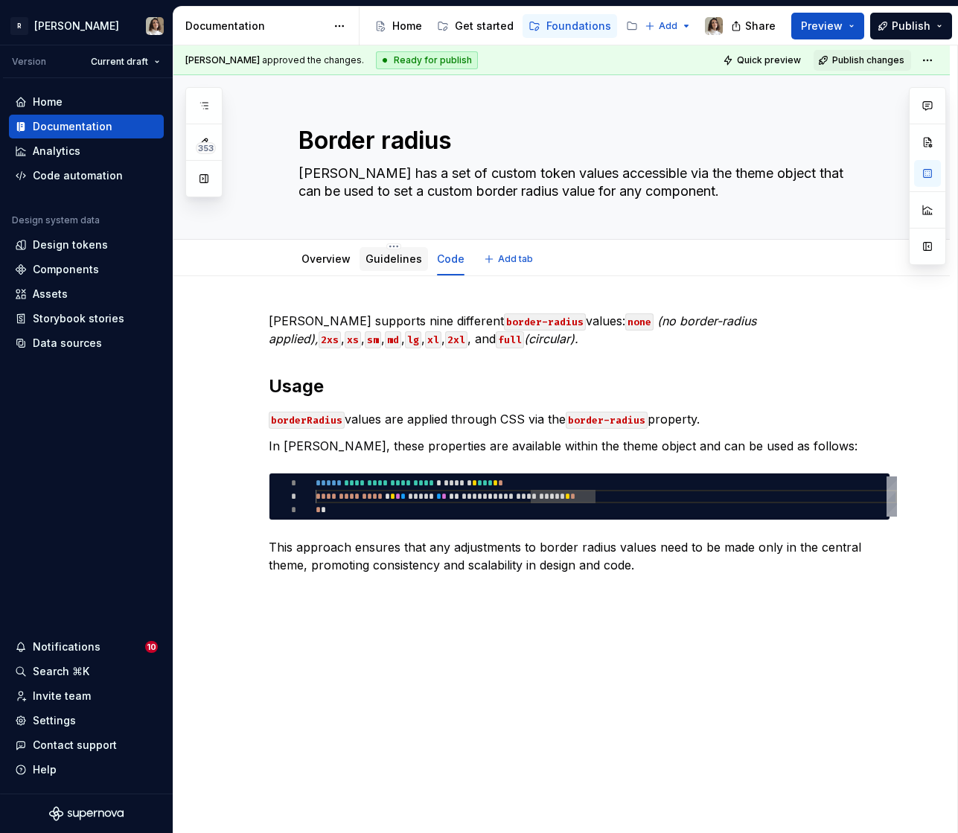
click at [401, 260] on link "Guidelines" at bounding box center [393, 258] width 57 height 13
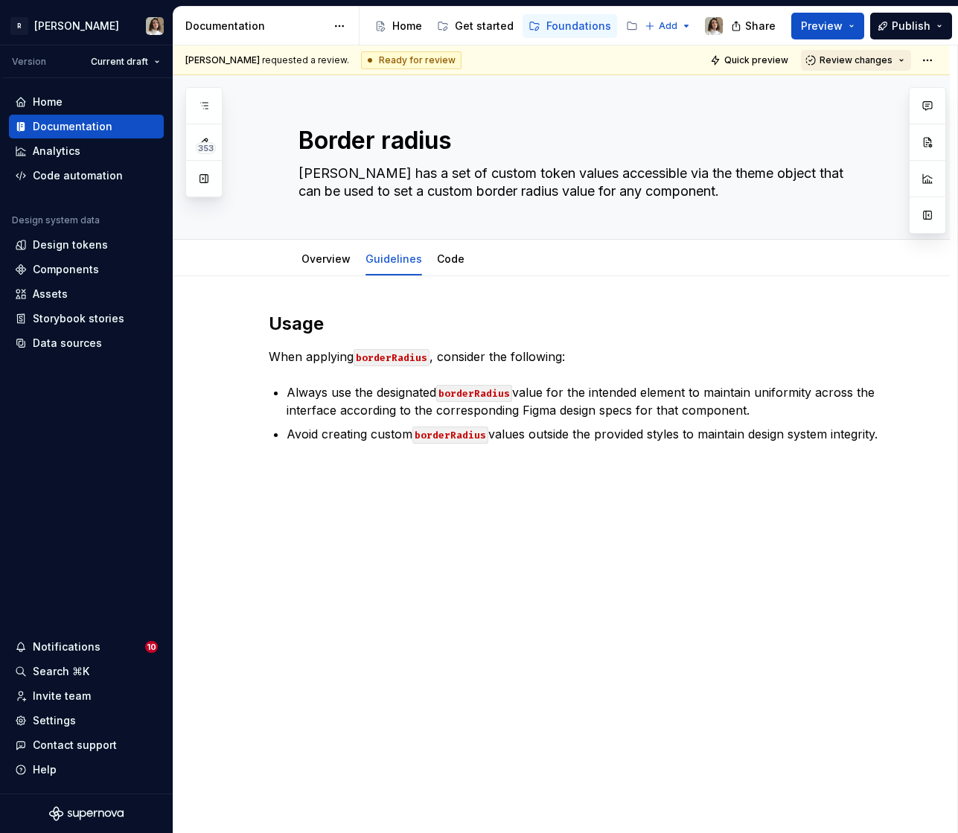
click at [855, 64] on span "Review changes" at bounding box center [855, 60] width 73 height 12
click at [836, 95] on div "Approve" at bounding box center [867, 89] width 130 height 15
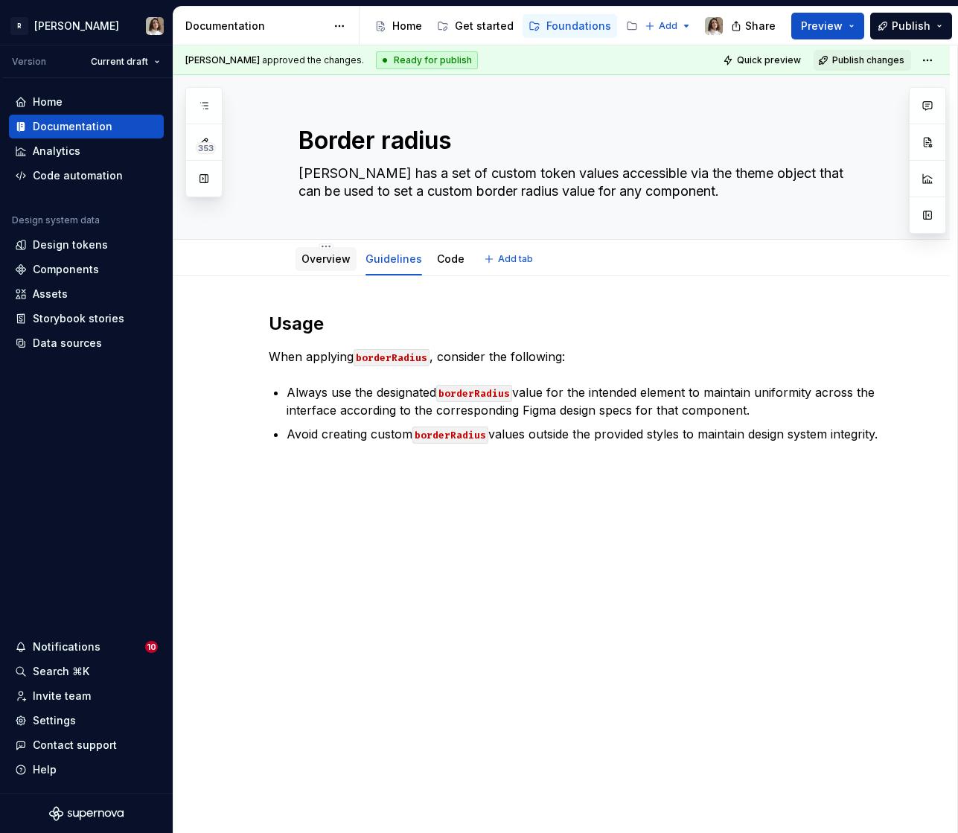
click at [324, 261] on link "Overview" at bounding box center [325, 258] width 49 height 13
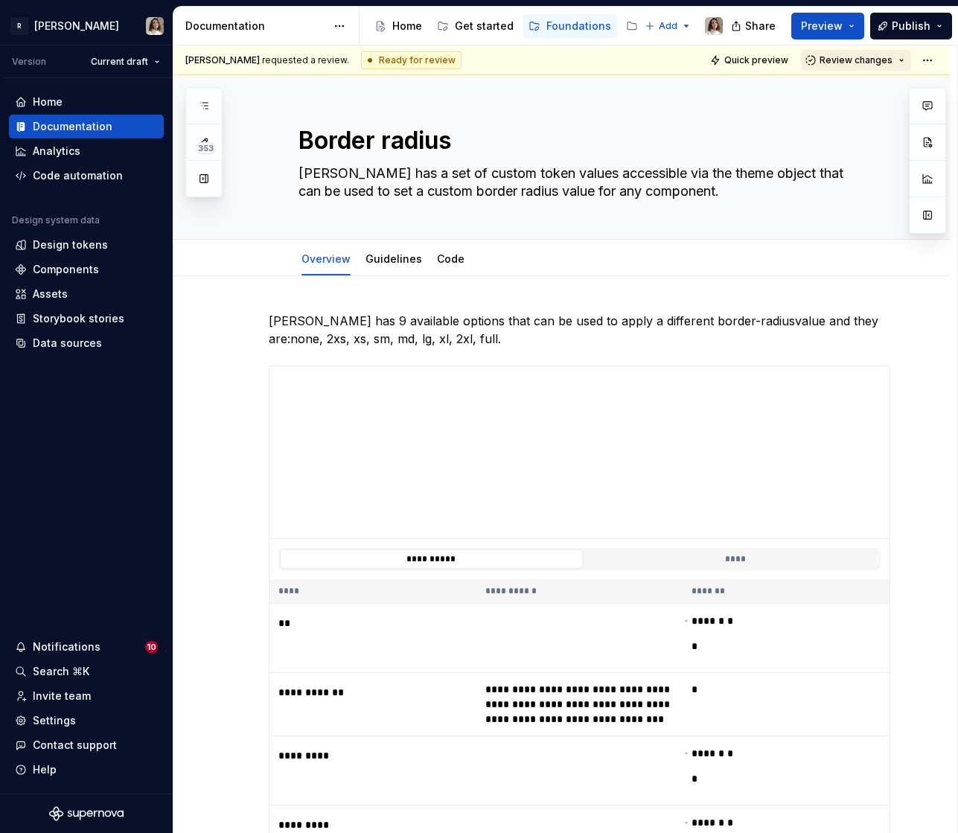
click at [852, 55] on span "Review changes" at bounding box center [855, 60] width 73 height 12
click at [822, 95] on div "Approve" at bounding box center [867, 89] width 130 height 15
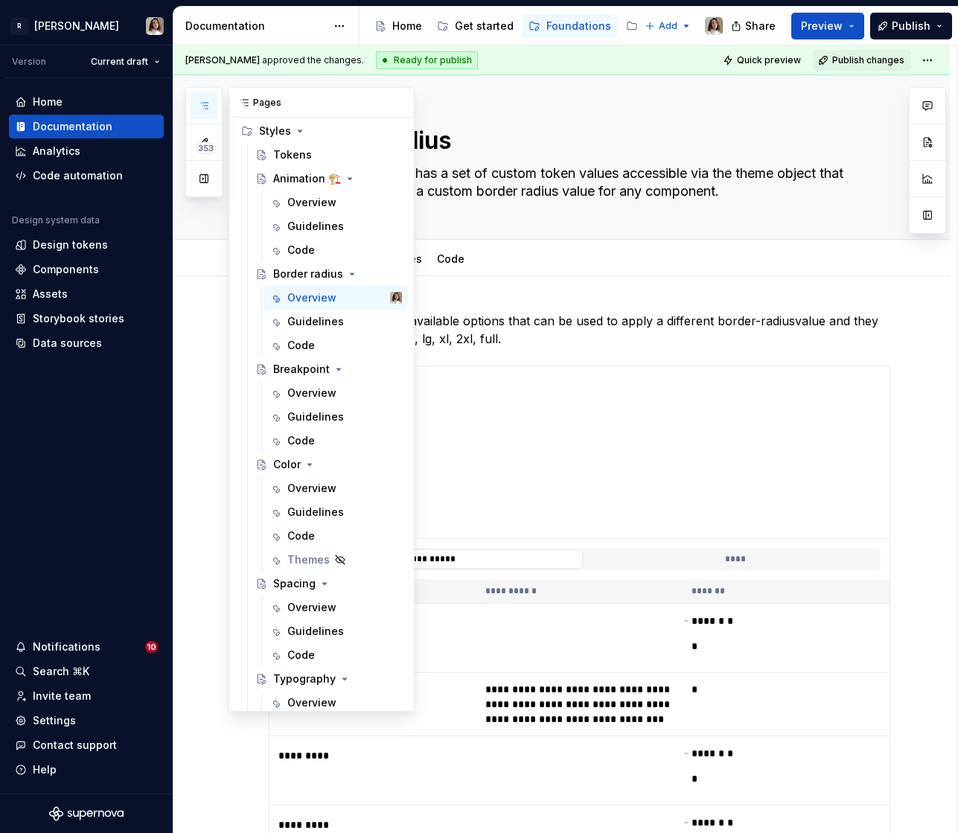
click at [199, 104] on icon "button" at bounding box center [204, 106] width 12 height 12
click at [304, 398] on div "Overview" at bounding box center [311, 392] width 49 height 15
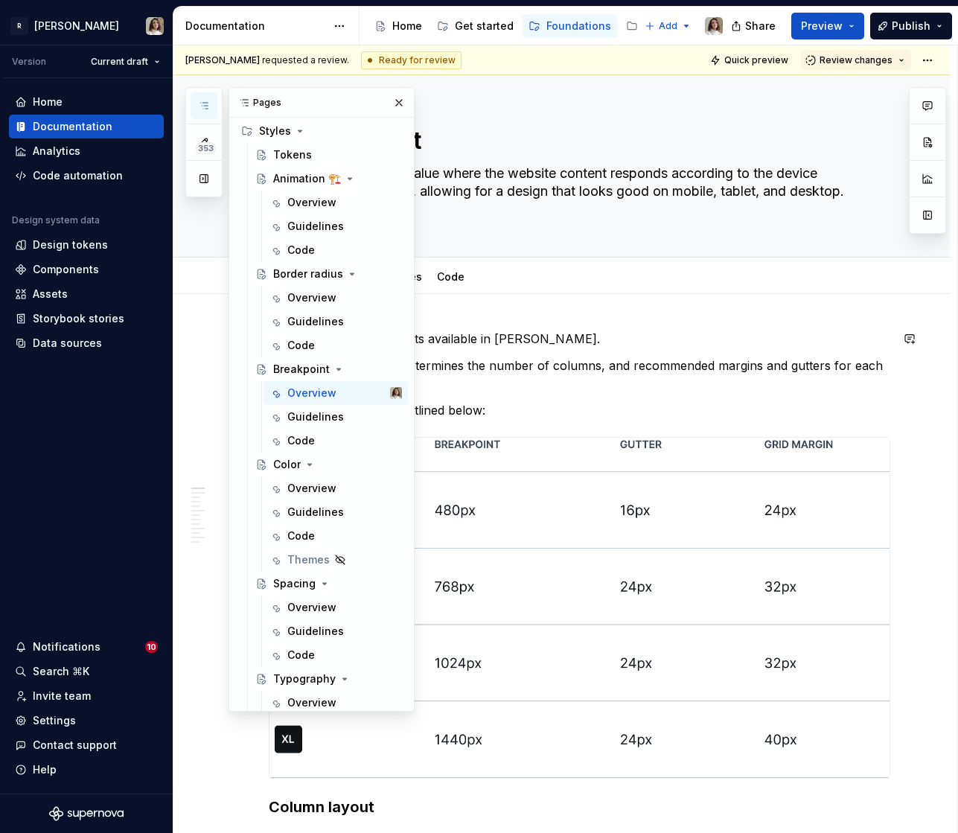
click at [464, 345] on p "There are four breakpoints available in [PERSON_NAME]." at bounding box center [579, 339] width 621 height 18
click at [206, 100] on icon "button" at bounding box center [204, 106] width 12 height 12
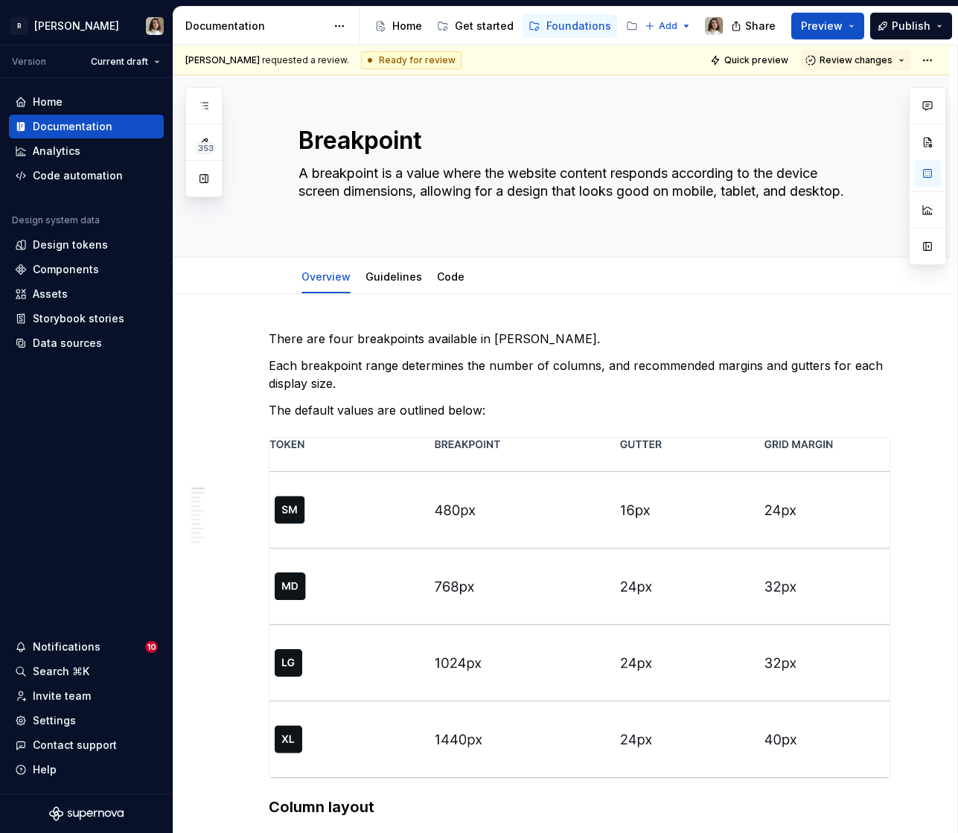
click at [219, 107] on div "353" at bounding box center [203, 142] width 37 height 110
click at [209, 104] on icon "button" at bounding box center [204, 106] width 12 height 12
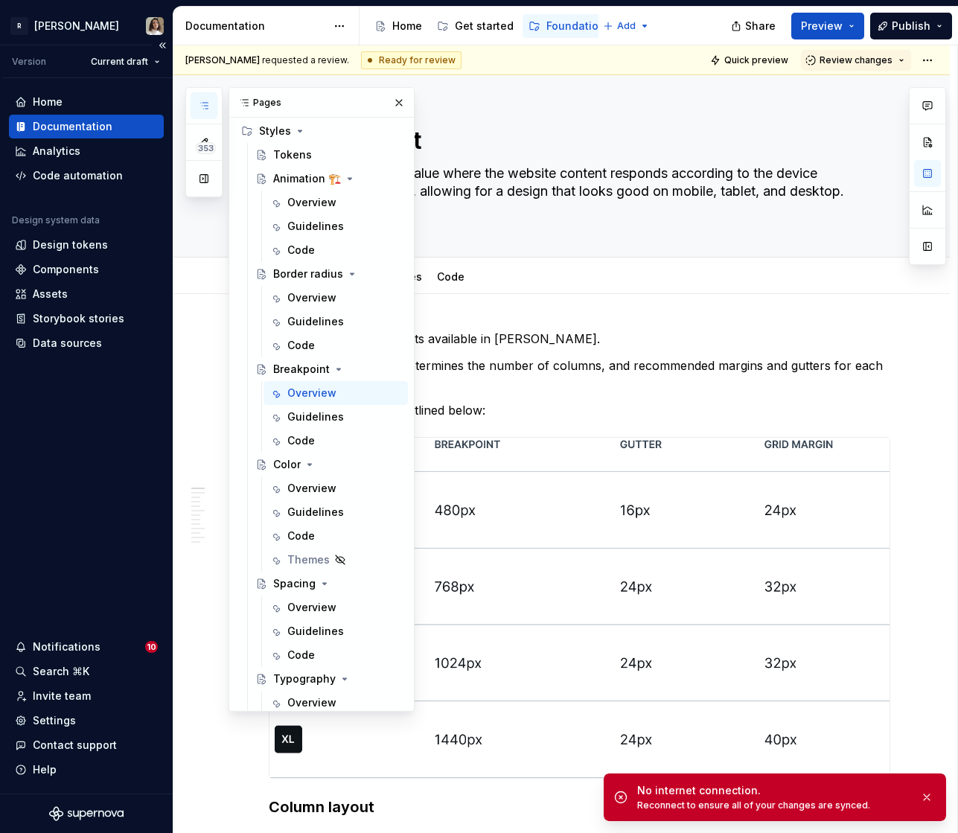
type textarea "*"
